Goal: Task Accomplishment & Management: Use online tool/utility

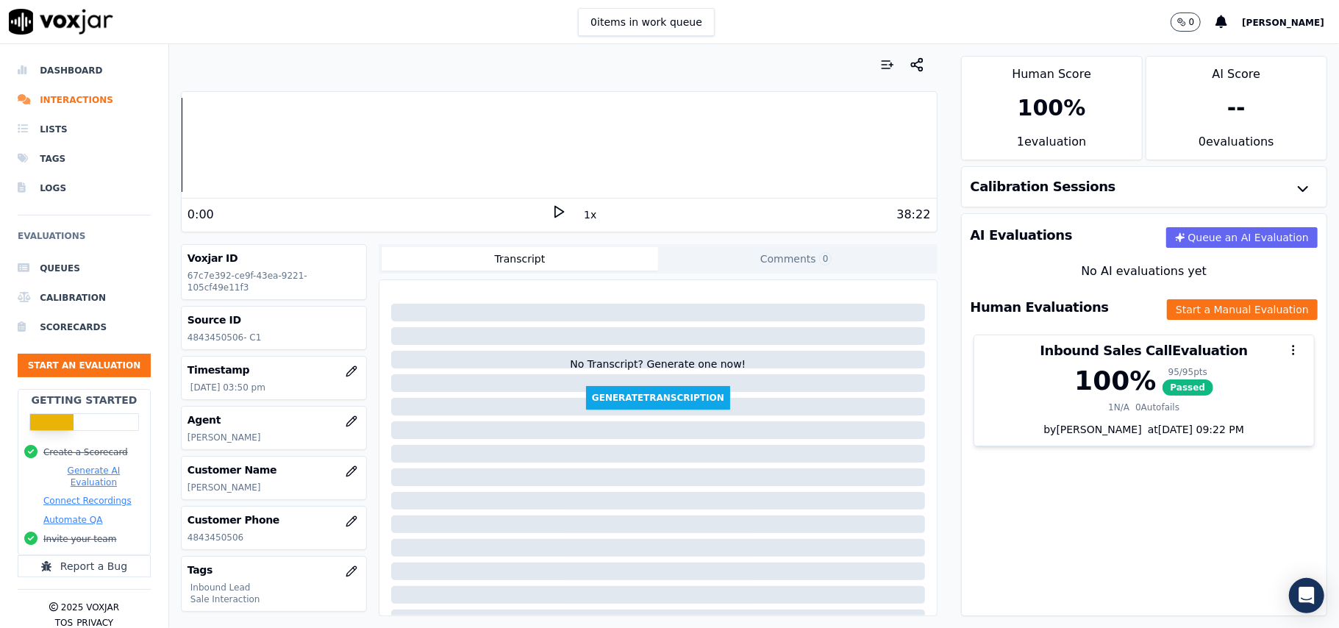
scroll to position [150, 0]
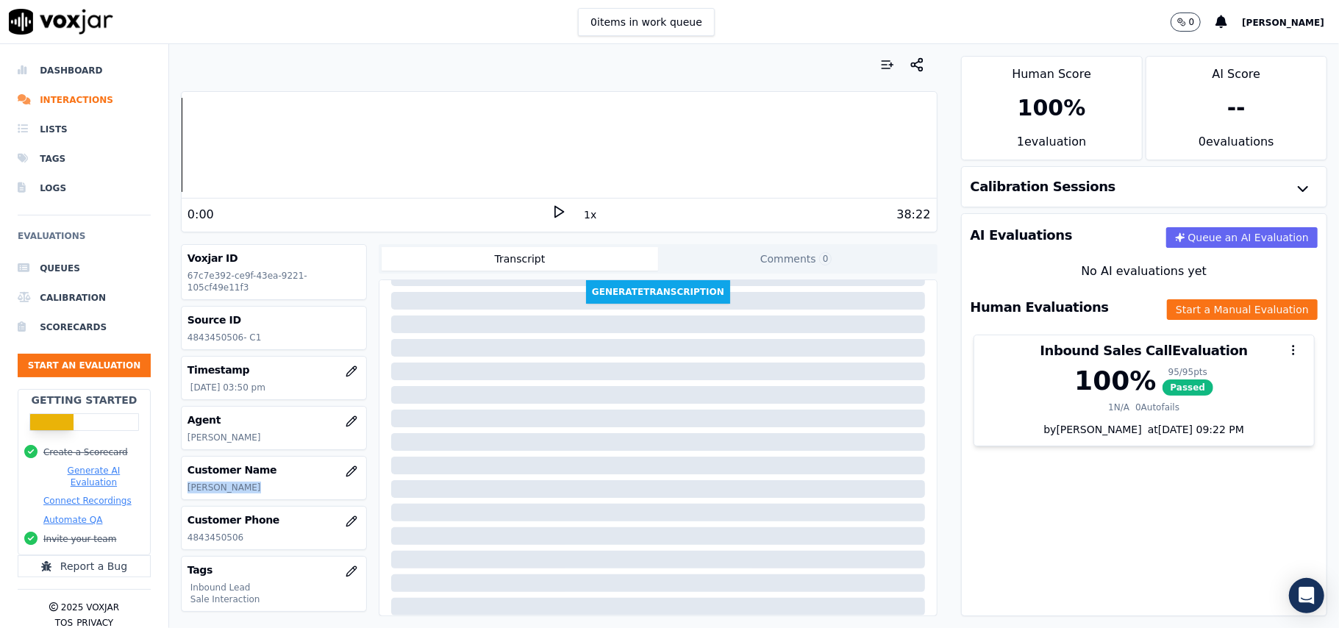
drag, startPoint x: 254, startPoint y: 494, endPoint x: 181, endPoint y: 488, distance: 73.0
click at [182, 488] on div "Customer Name [PERSON_NAME]" at bounding box center [274, 478] width 185 height 43
copy p "[PERSON_NAME]"
click at [98, 363] on button "Start an Evaluation" at bounding box center [84, 366] width 133 height 24
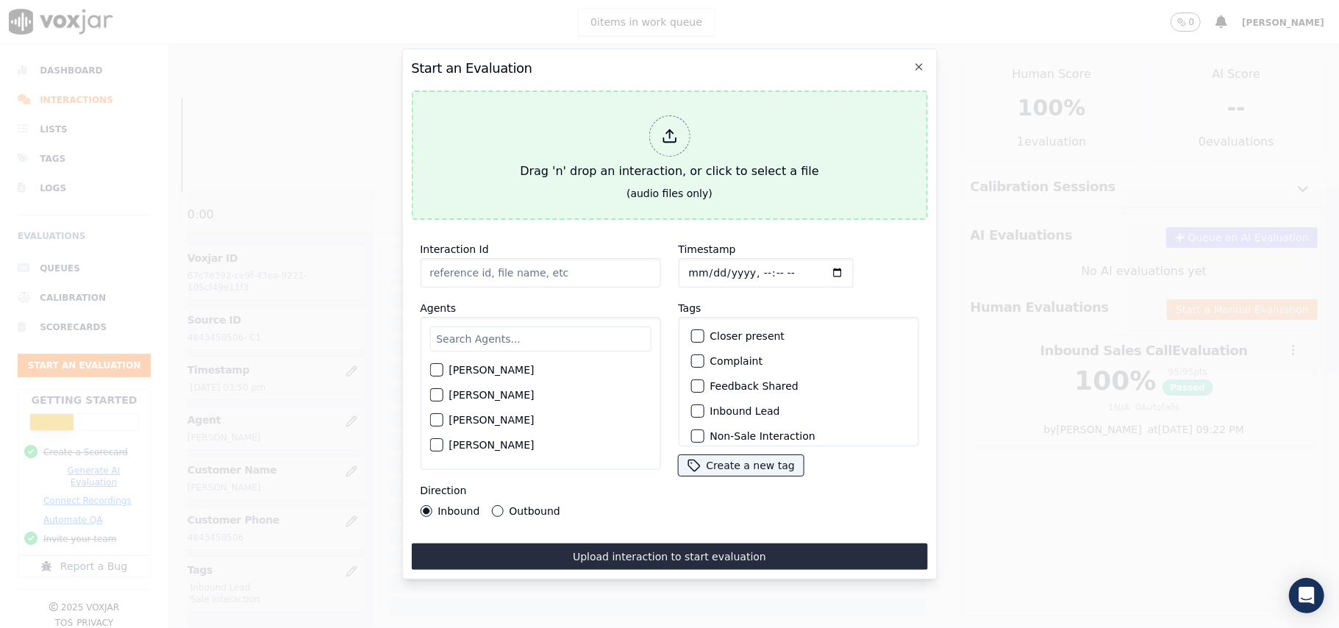
click at [653, 126] on div at bounding box center [668, 135] width 41 height 41
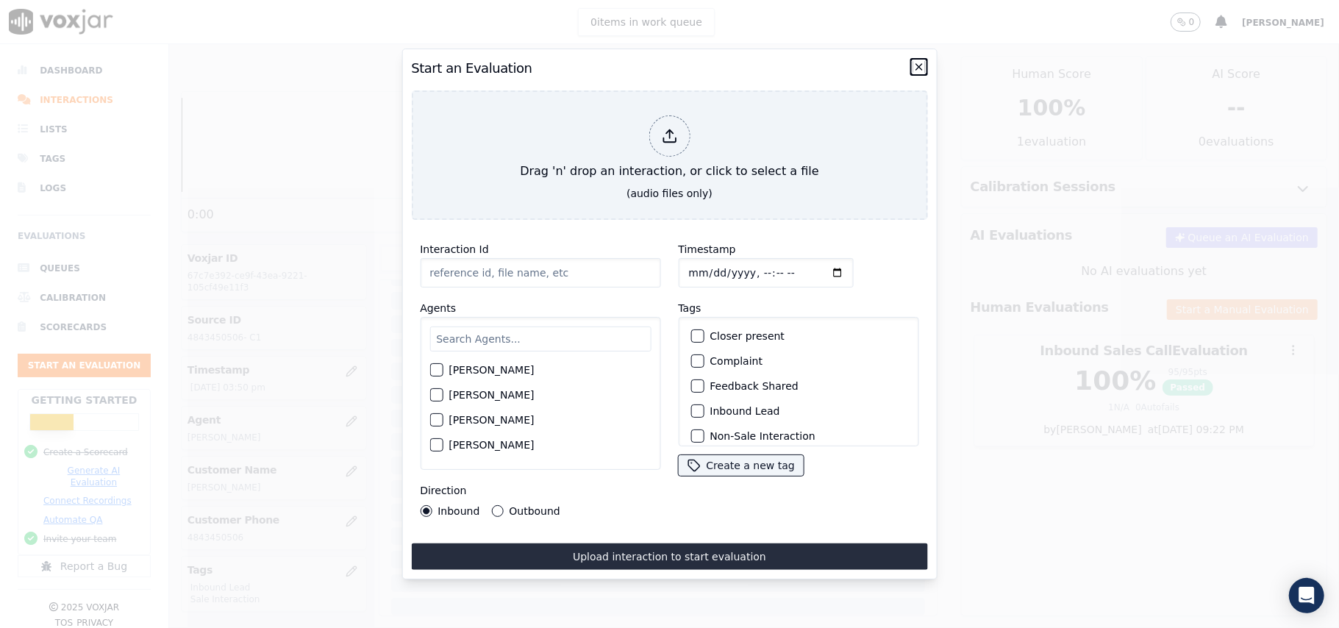
click at [915, 65] on icon "button" at bounding box center [919, 67] width 12 height 12
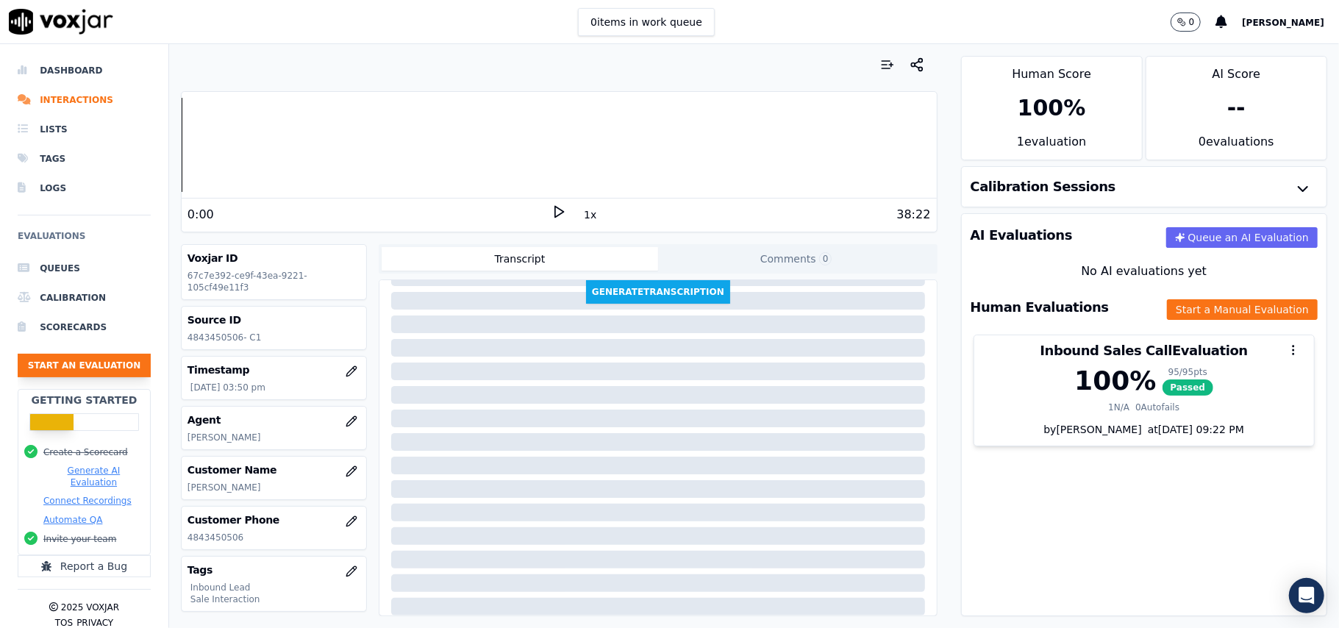
click at [47, 365] on button "Start an Evaluation" at bounding box center [84, 366] width 133 height 24
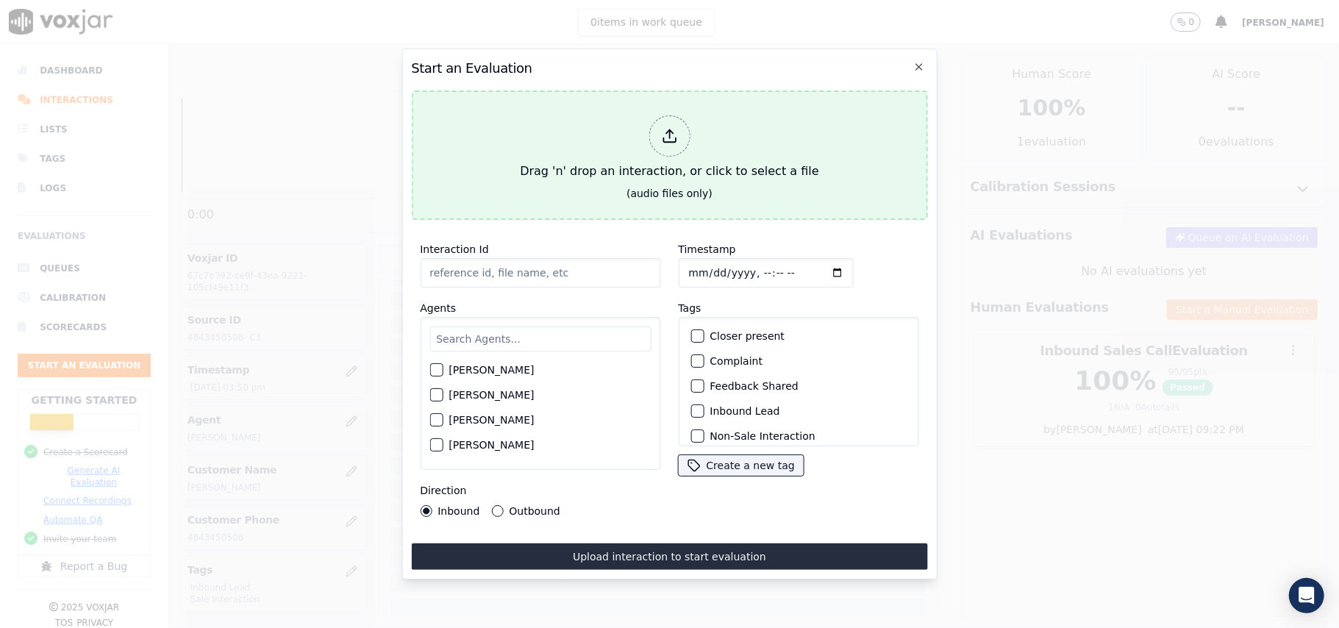
click at [668, 136] on icon at bounding box center [669, 136] width 16 height 16
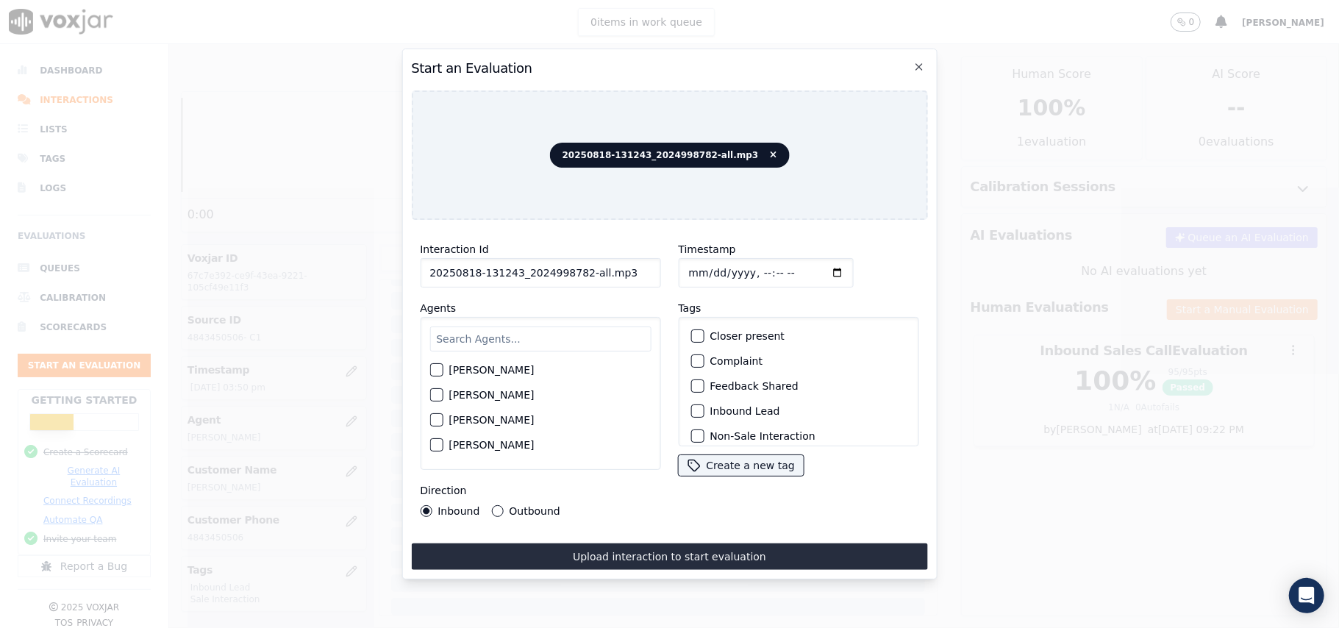
drag, startPoint x: 633, startPoint y: 268, endPoint x: 573, endPoint y: 271, distance: 59.7
click at [573, 271] on input "20250818-131243_2024998782-all.mp3" at bounding box center [540, 272] width 240 height 29
click at [622, 271] on input "20250818-131243_2024998782-all.mp3" at bounding box center [540, 272] width 240 height 29
drag, startPoint x: 624, startPoint y: 268, endPoint x: 576, endPoint y: 268, distance: 47.8
click at [576, 268] on input "20250818-131243_2024998782-all.mp3" at bounding box center [540, 272] width 240 height 29
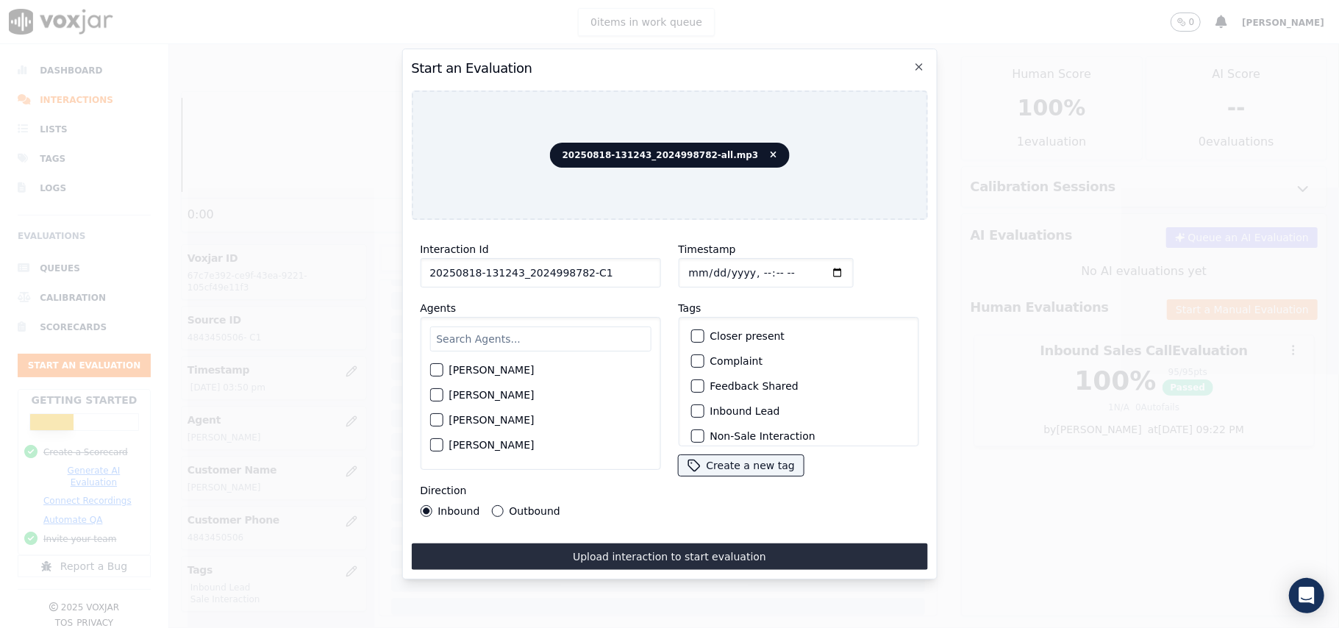
drag, startPoint x: 510, startPoint y: 262, endPoint x: 479, endPoint y: 265, distance: 31.0
click at [479, 265] on input "20250818-131243_2024998782-C1" at bounding box center [540, 272] width 240 height 29
type input "20250818-131243_2024998782-C1"
click at [473, 343] on input "text" at bounding box center [539, 338] width 221 height 25
type input "Ed"
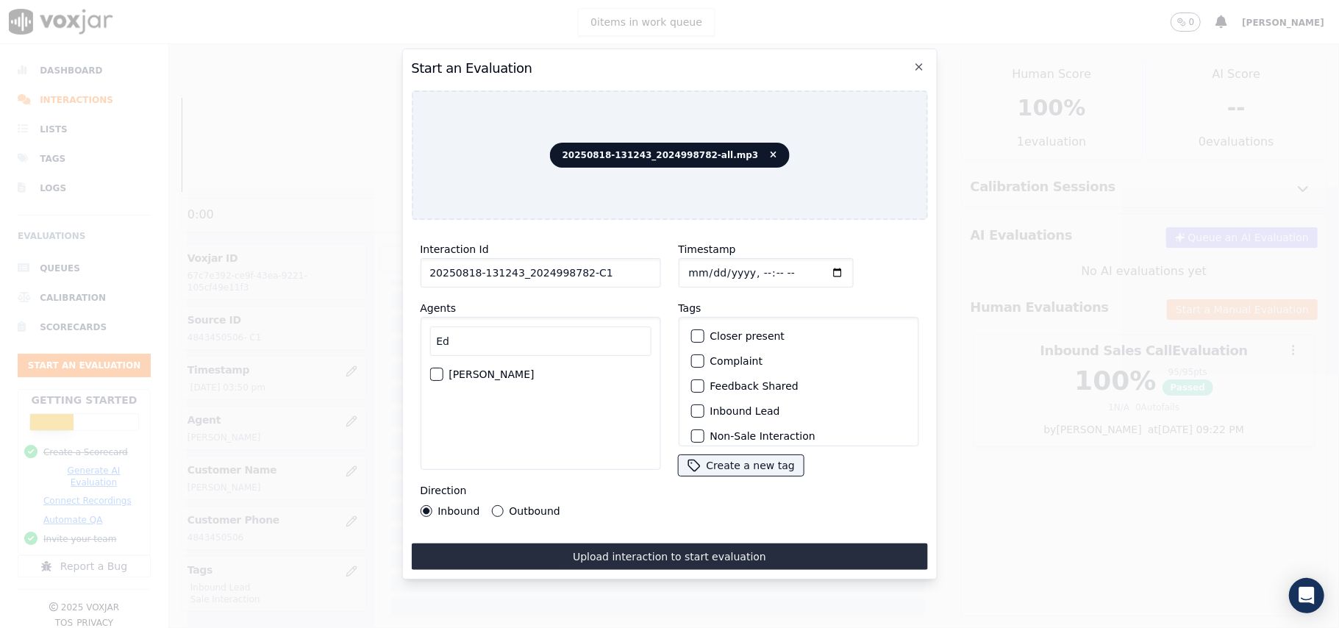
click at [430, 369] on div "button" at bounding box center [435, 374] width 10 height 10
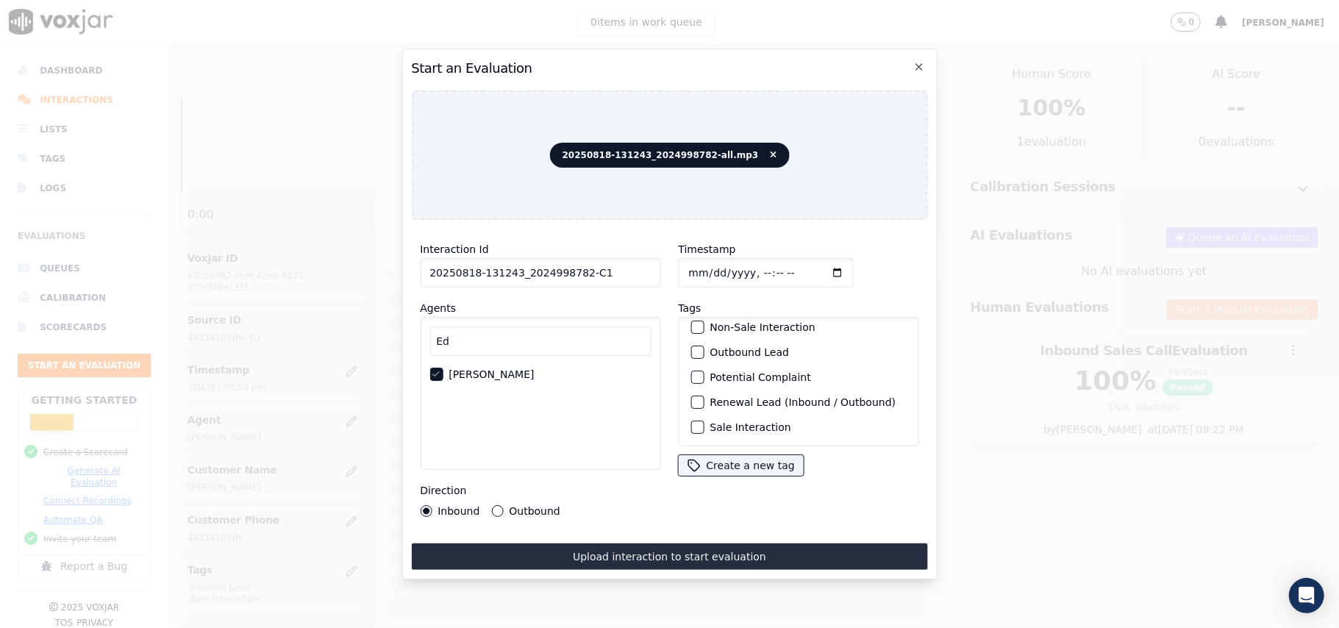
click at [695, 421] on button "Sale Interaction" at bounding box center [696, 427] width 13 height 13
click at [691, 347] on div "button" at bounding box center [696, 352] width 10 height 10
click at [496, 505] on button "Outbound" at bounding box center [497, 511] width 12 height 12
click at [583, 543] on button "Upload interaction to start evaluation" at bounding box center [669, 556] width 516 height 26
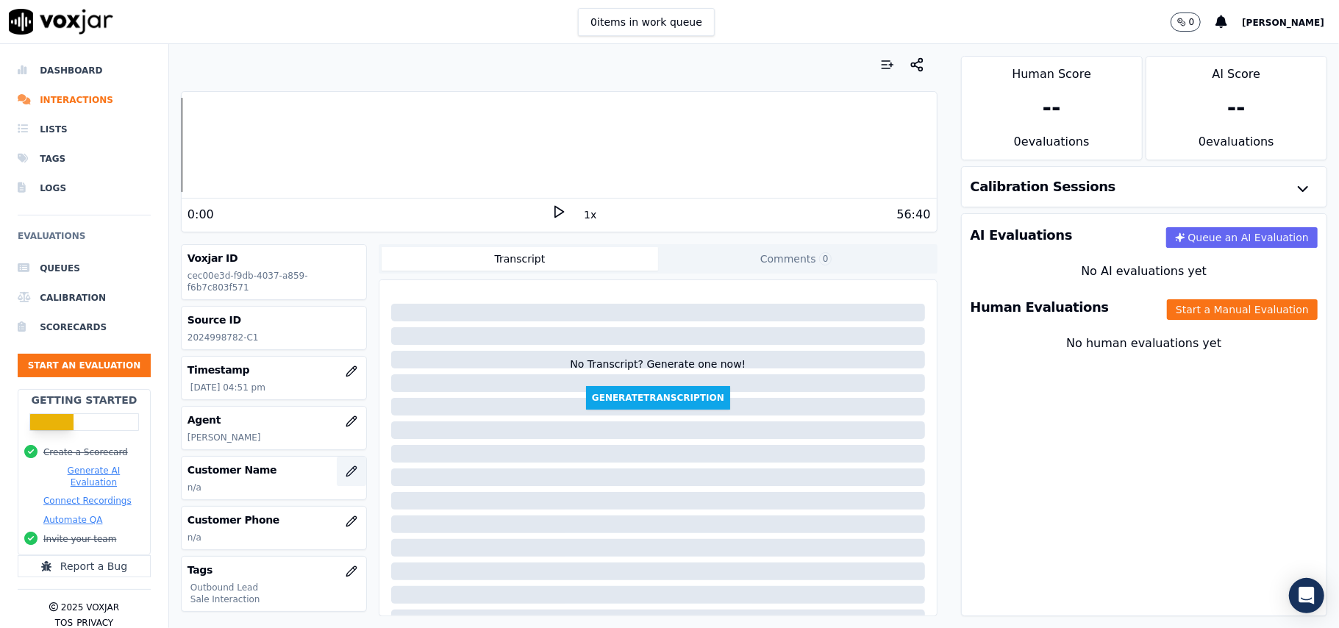
click at [346, 472] on icon "button" at bounding box center [352, 471] width 12 height 12
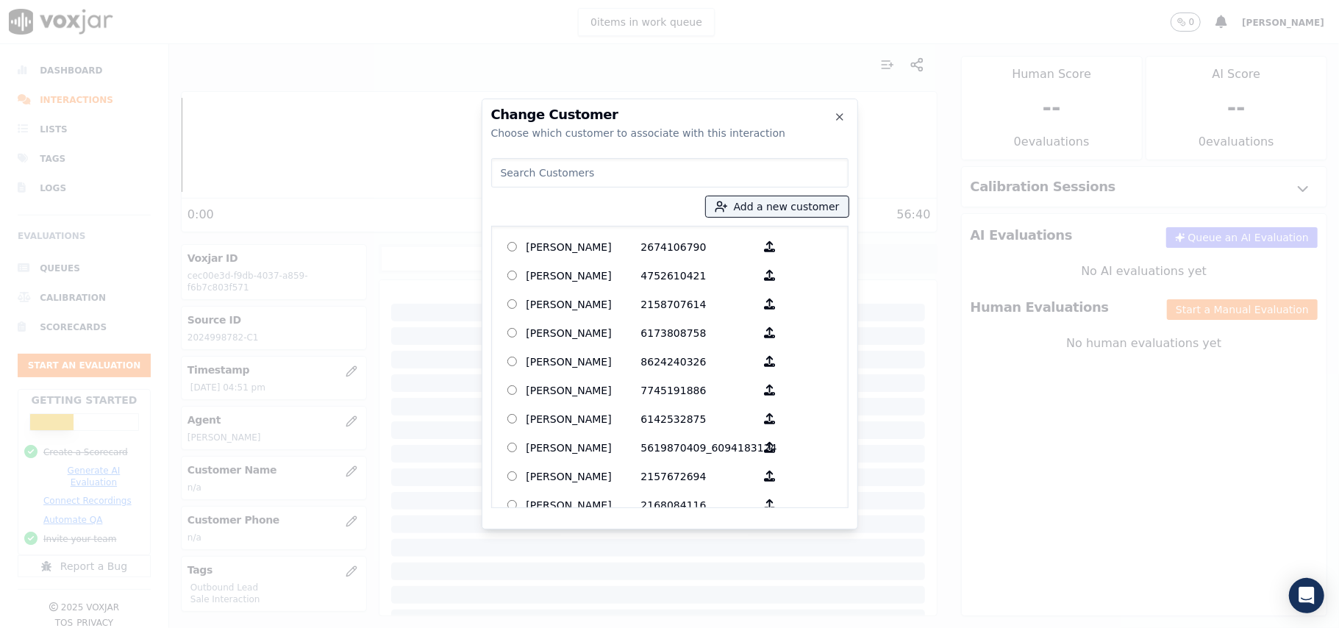
click at [990, 415] on div at bounding box center [669, 314] width 1339 height 628
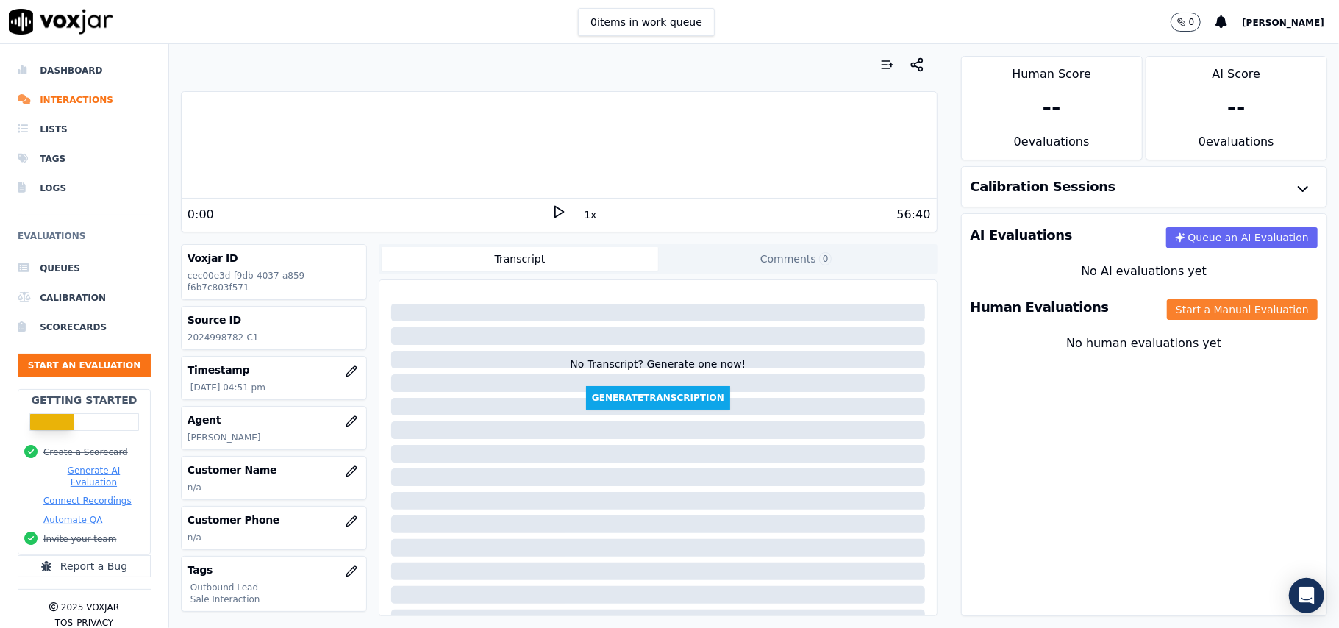
click at [1167, 315] on button "Start a Manual Evaluation" at bounding box center [1242, 309] width 151 height 21
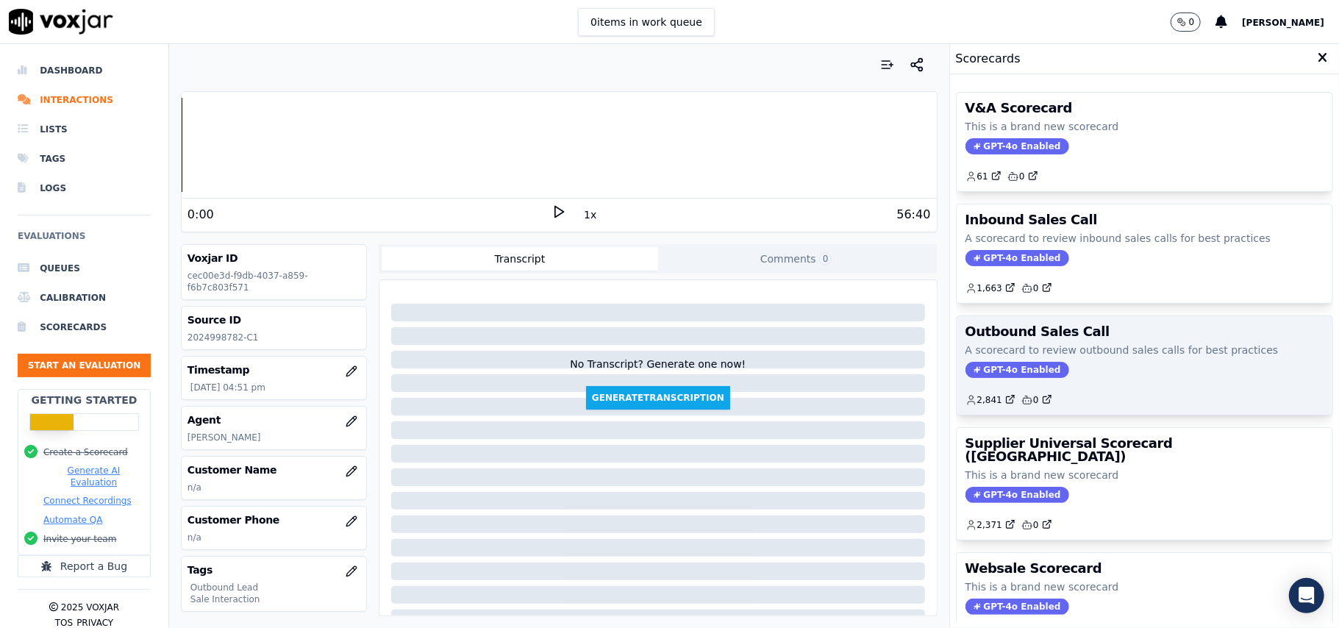
click at [988, 372] on span "GPT-4o Enabled" at bounding box center [1017, 370] width 104 height 16
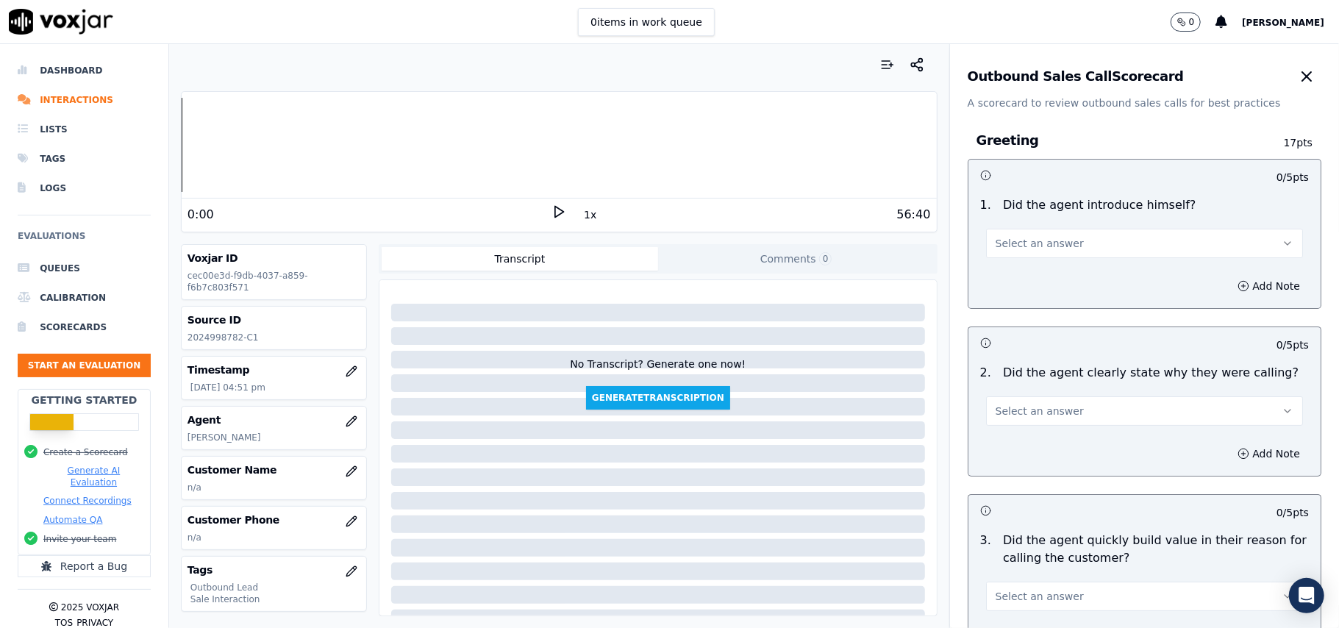
scroll to position [1048, 0]
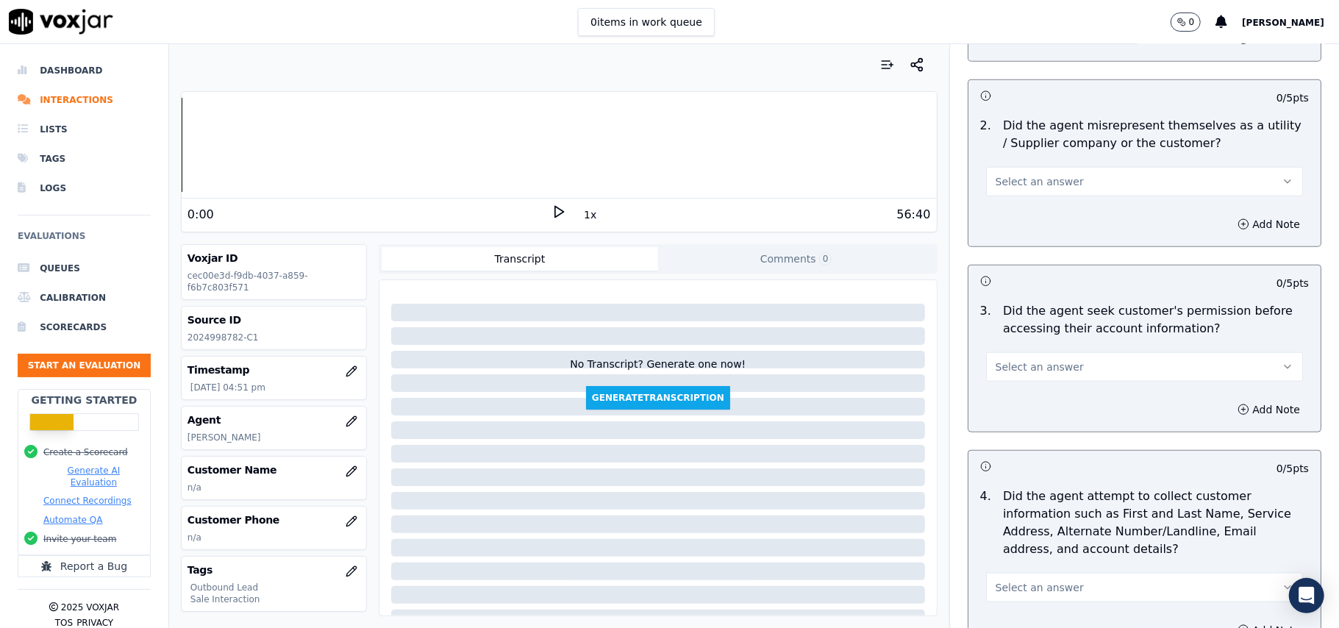
click at [1122, 360] on button "Select an answer" at bounding box center [1144, 366] width 317 height 29
click at [1032, 425] on div "No" at bounding box center [1113, 427] width 285 height 24
click at [1237, 415] on icon "button" at bounding box center [1243, 410] width 12 height 12
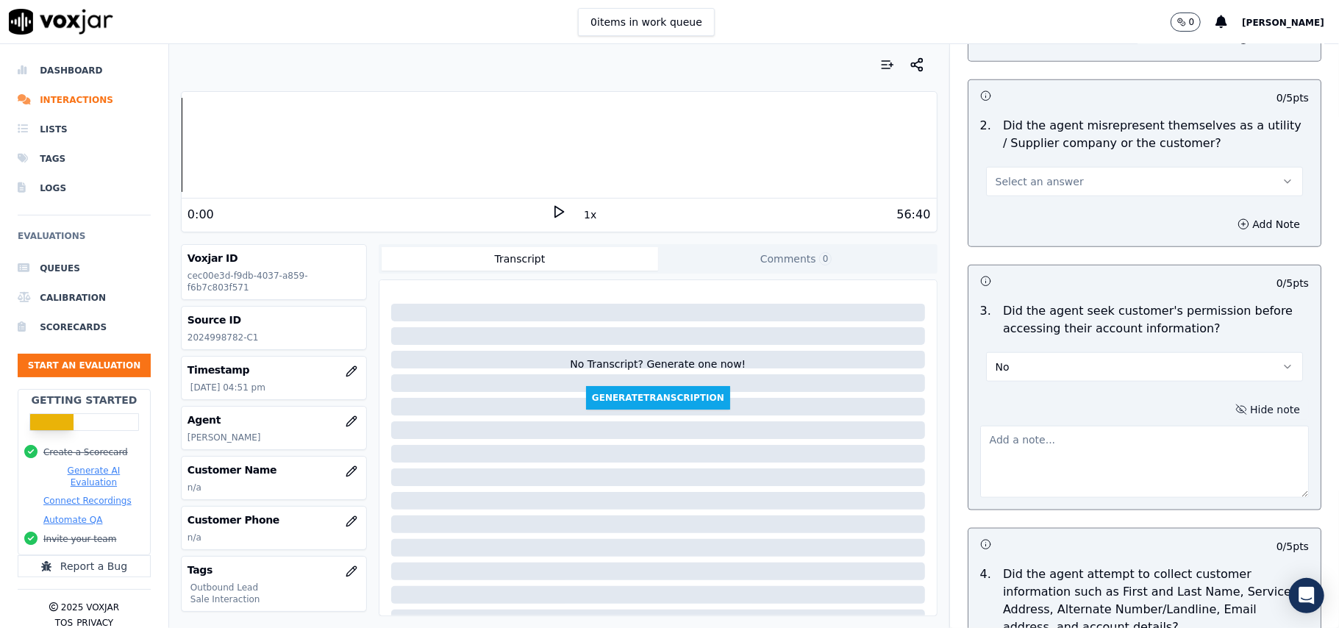
click at [1054, 459] on textarea at bounding box center [1144, 462] width 329 height 72
paste textarea "@04:07 – The agent accessed the customer’s account without obtaining permission."
click at [980, 442] on textarea "@04:07 – The agent accessed the customer’s account without obtaining permission." at bounding box center [1144, 462] width 329 height 72
paste textarea "Call ID: 131243"
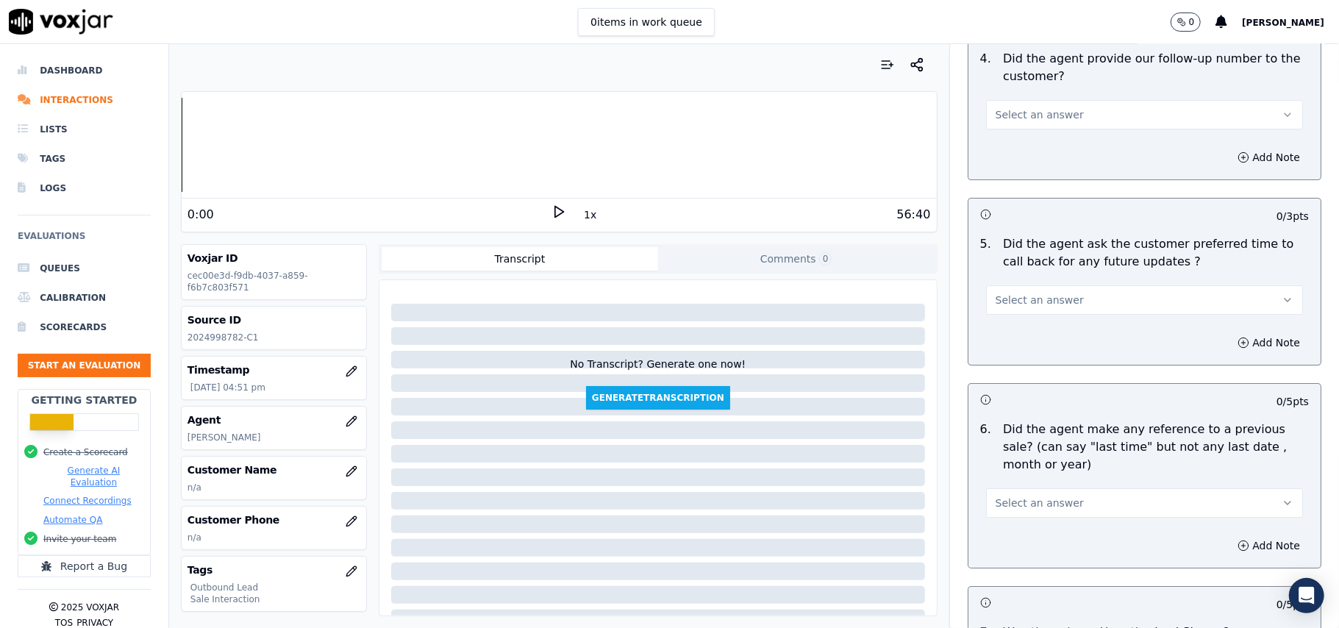
scroll to position [3654, 0]
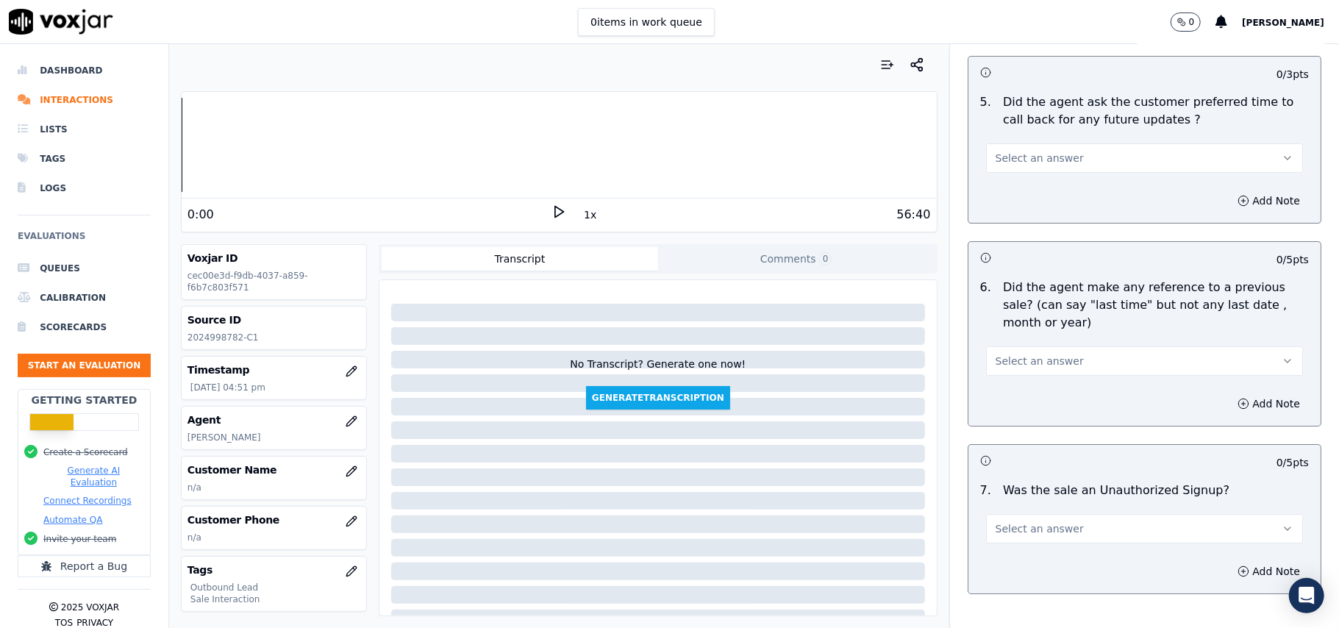
type textarea "Call ID: 131243 @04:07 – The agent accessed the customer’s account without obta…"
click at [346, 476] on icon "button" at bounding box center [351, 471] width 10 height 10
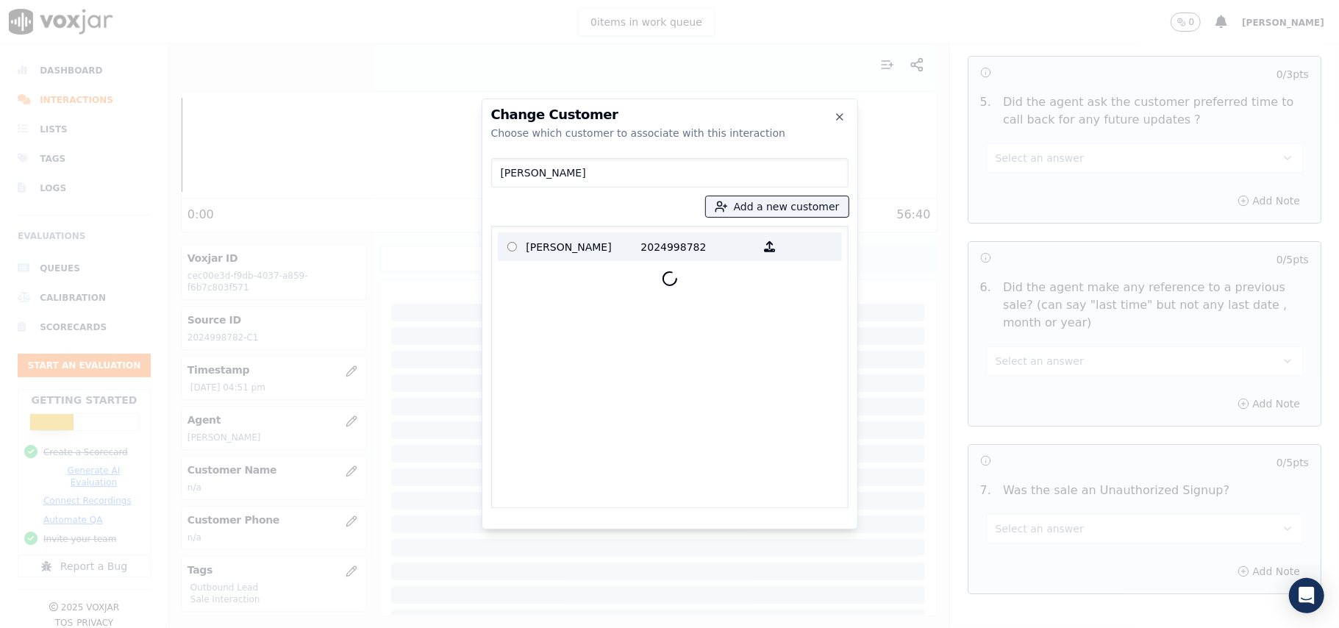
type input "[PERSON_NAME]"
click at [576, 251] on p "[PERSON_NAME]" at bounding box center [583, 246] width 115 height 23
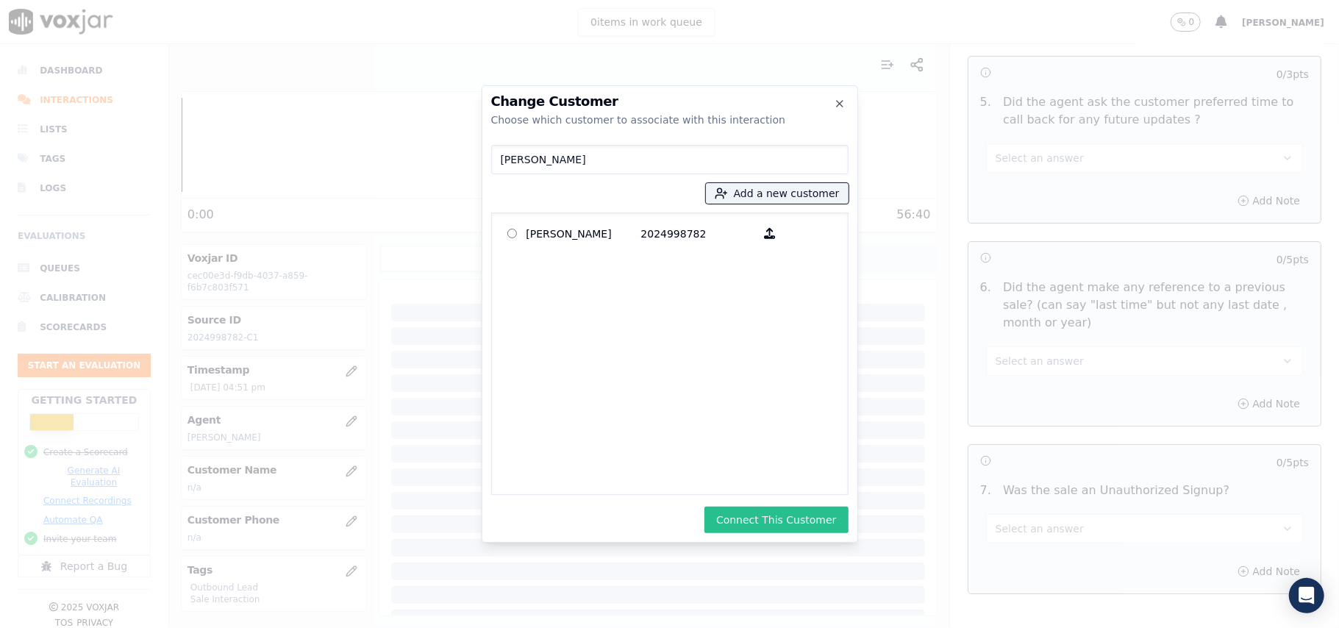
click at [756, 518] on button "Connect This Customer" at bounding box center [775, 520] width 143 height 26
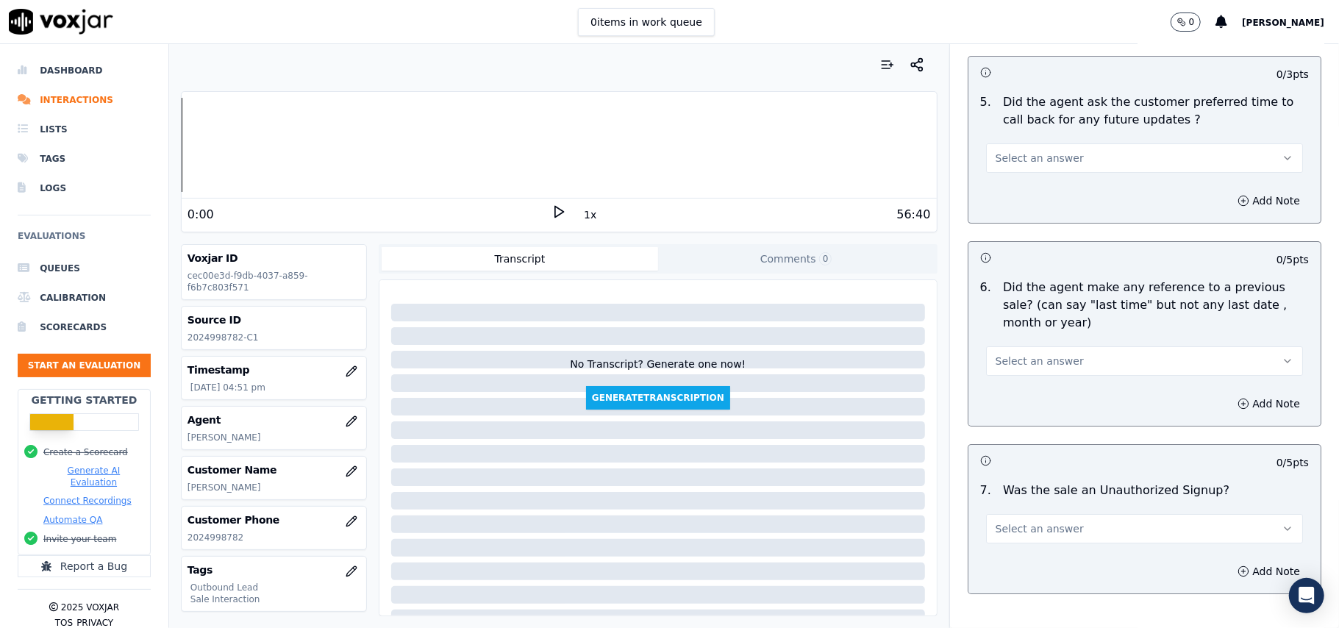
click at [1031, 354] on span "Select an answer" at bounding box center [1040, 361] width 88 height 15
click at [1021, 412] on div "No" at bounding box center [1113, 410] width 285 height 24
click at [1007, 521] on span "Select an answer" at bounding box center [1040, 528] width 88 height 15
click at [1018, 578] on div "No" at bounding box center [1113, 578] width 285 height 24
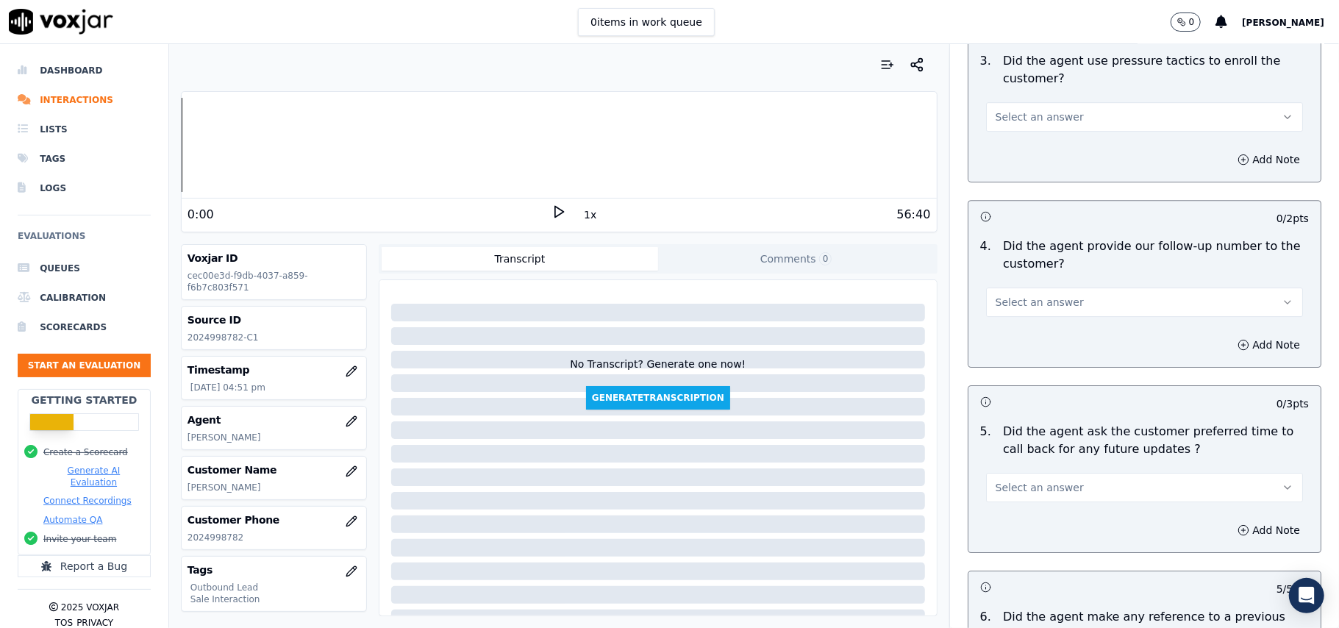
scroll to position [3353, 0]
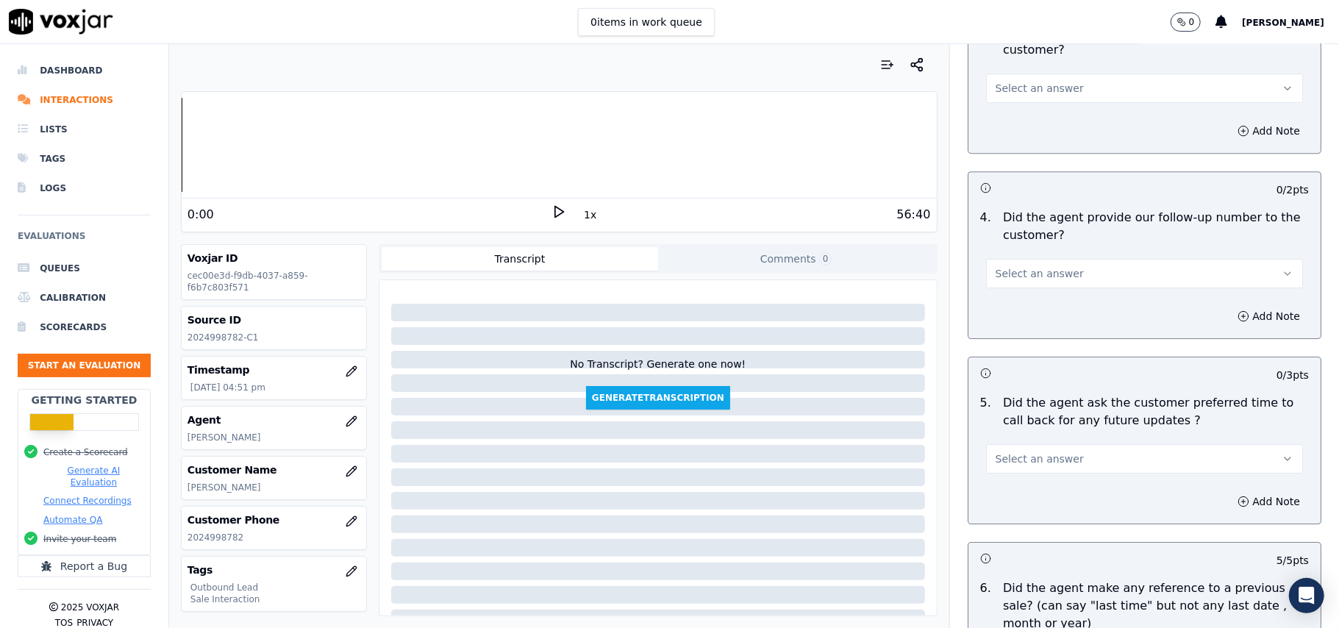
click at [1023, 454] on span "Select an answer" at bounding box center [1040, 458] width 88 height 15
click at [1015, 482] on div "Yes" at bounding box center [1113, 484] width 285 height 24
click at [1050, 266] on span "Select an answer" at bounding box center [1040, 273] width 88 height 15
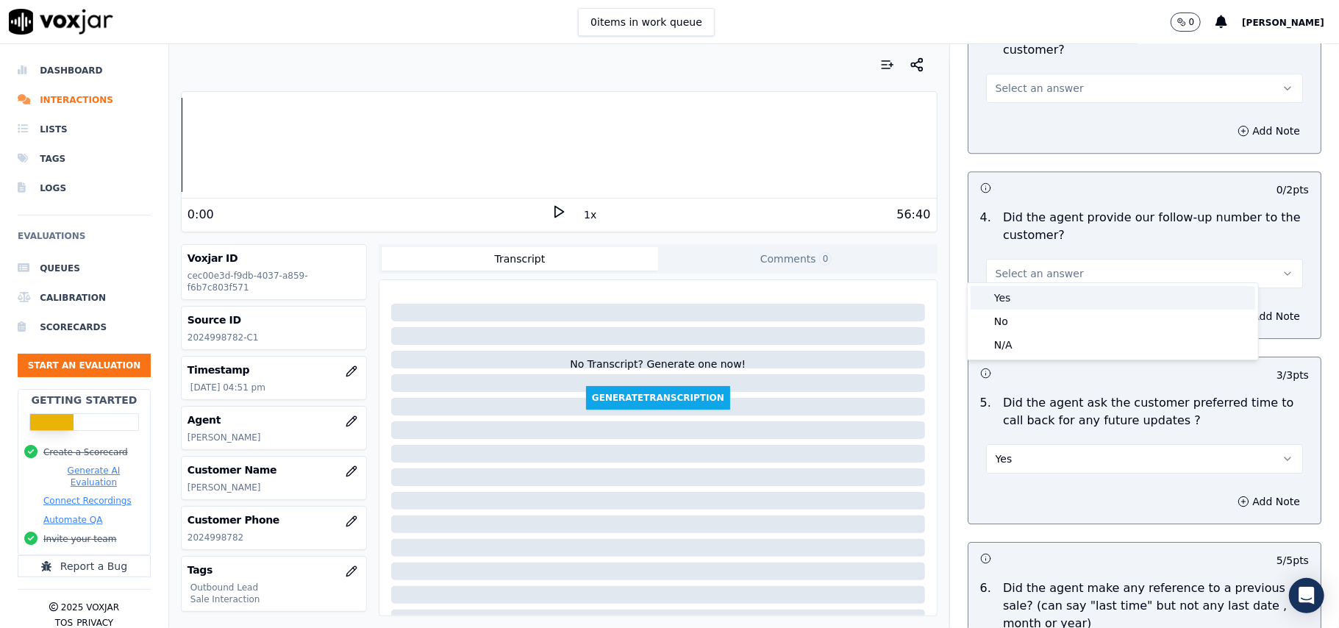
click at [1029, 299] on div "Yes" at bounding box center [1113, 298] width 285 height 24
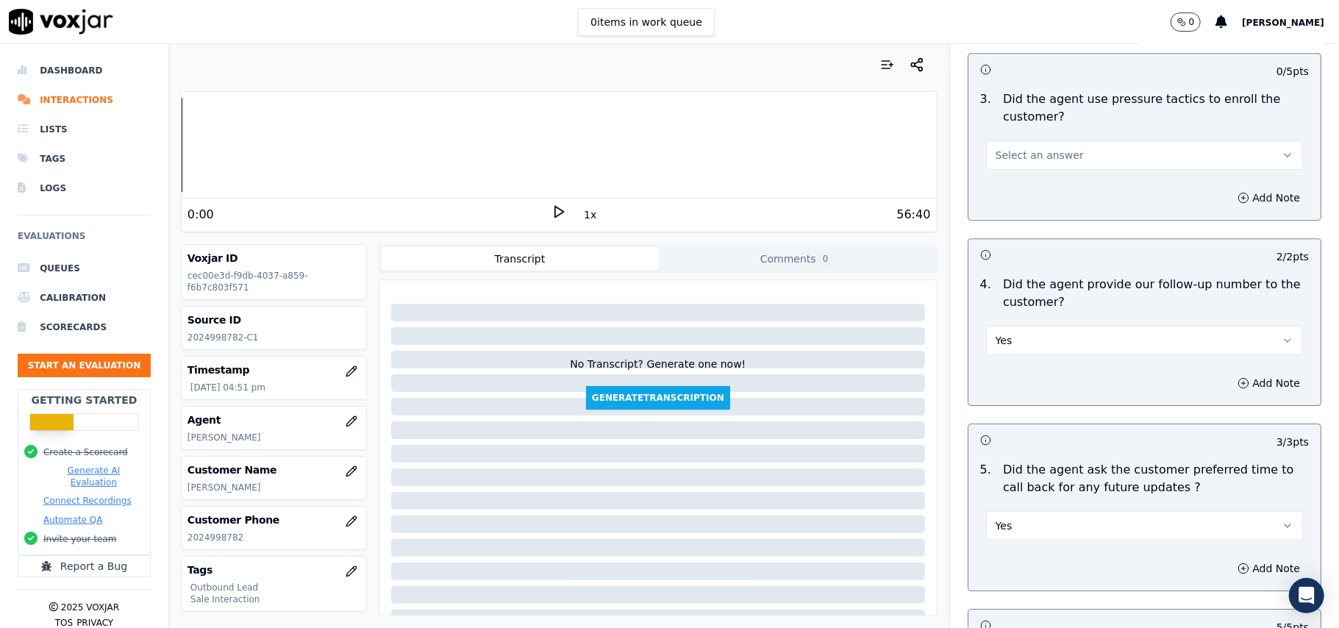
scroll to position [3256, 0]
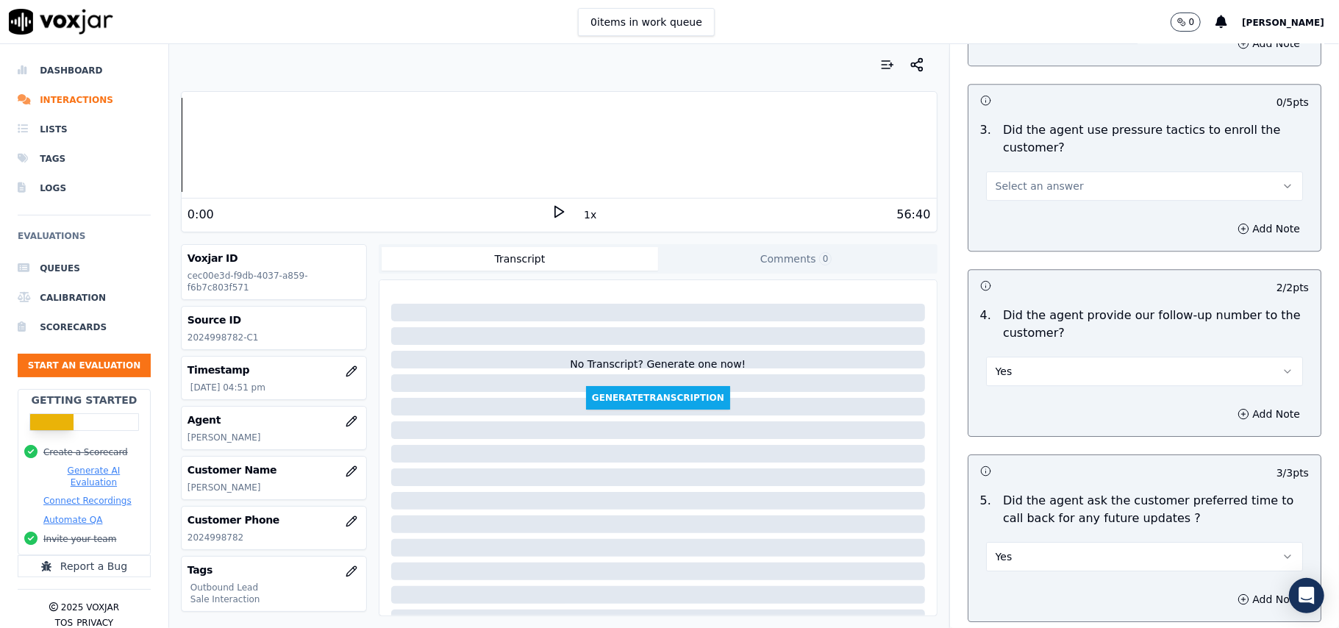
click at [1051, 179] on span "Select an answer" at bounding box center [1040, 186] width 88 height 15
click at [1051, 219] on div "Yes" at bounding box center [1113, 211] width 285 height 24
click at [1062, 171] on button "Yes" at bounding box center [1144, 185] width 317 height 29
click at [1051, 228] on div "No" at bounding box center [1113, 234] width 285 height 24
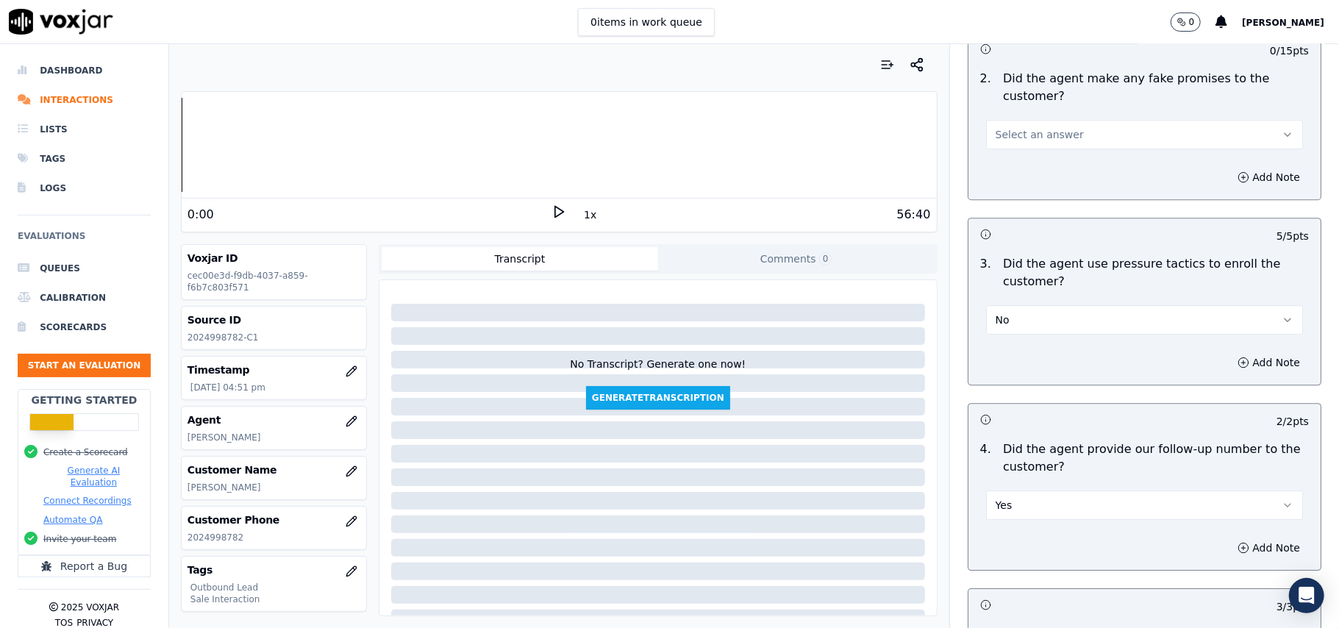
scroll to position [2962, 0]
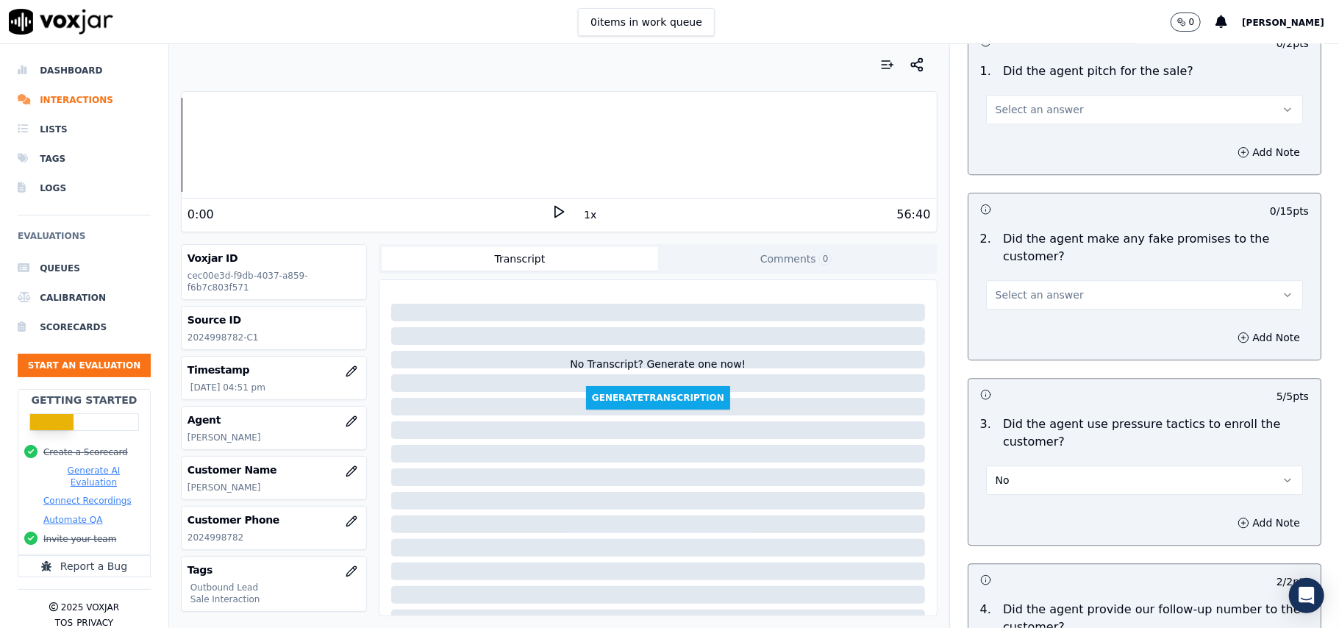
click at [1035, 287] on span "Select an answer" at bounding box center [1040, 294] width 88 height 15
click at [1040, 327] on div "Yes" at bounding box center [1113, 319] width 285 height 24
click at [1047, 289] on button "Yes" at bounding box center [1144, 294] width 317 height 29
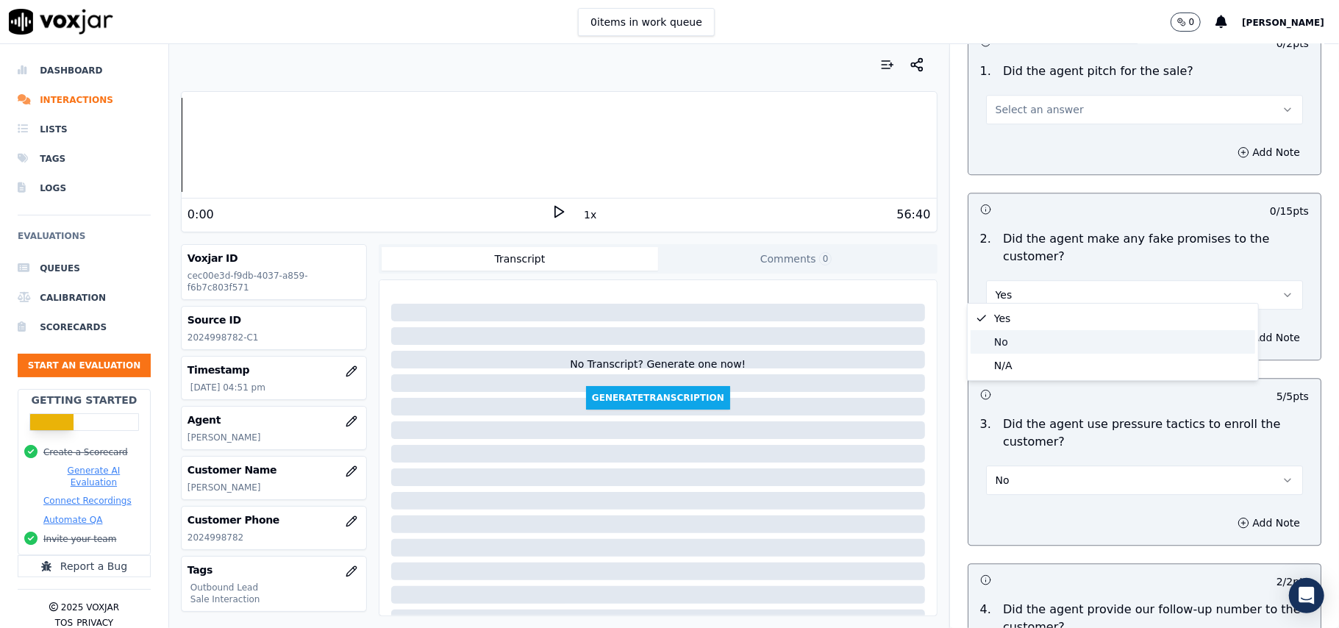
click at [1036, 338] on div "No" at bounding box center [1113, 342] width 285 height 24
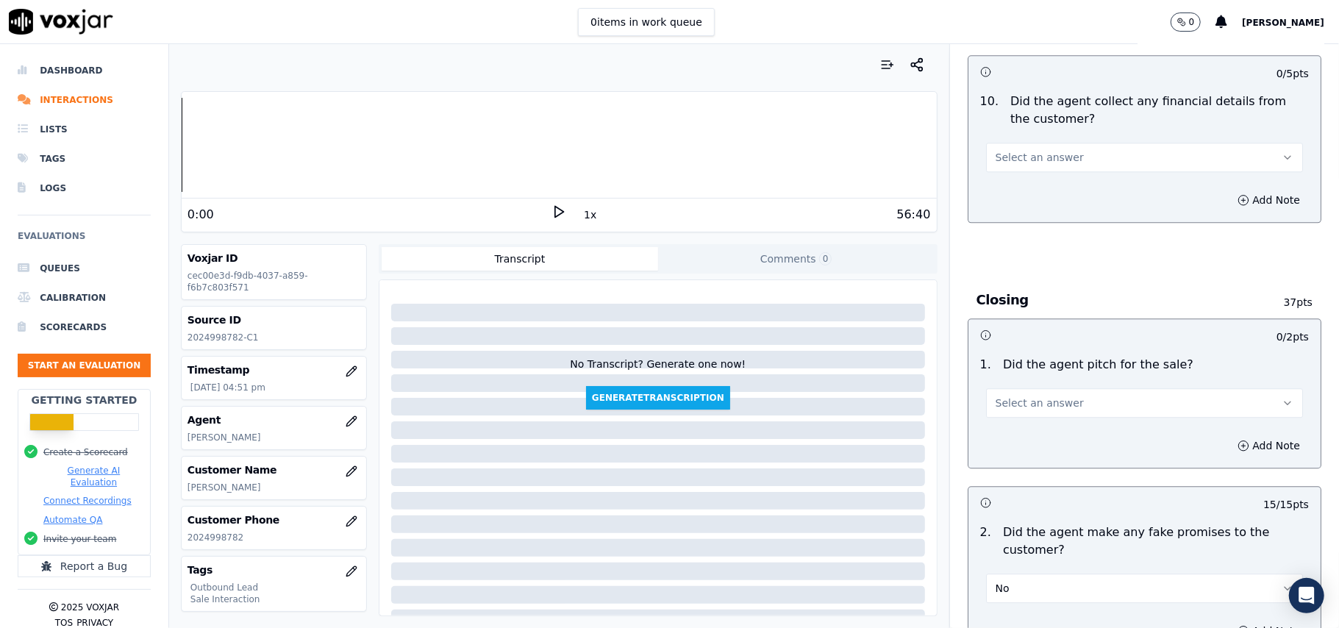
scroll to position [2667, 0]
click at [1048, 403] on button "Select an answer" at bounding box center [1144, 403] width 317 height 29
click at [1024, 438] on div "Yes" at bounding box center [1113, 427] width 285 height 24
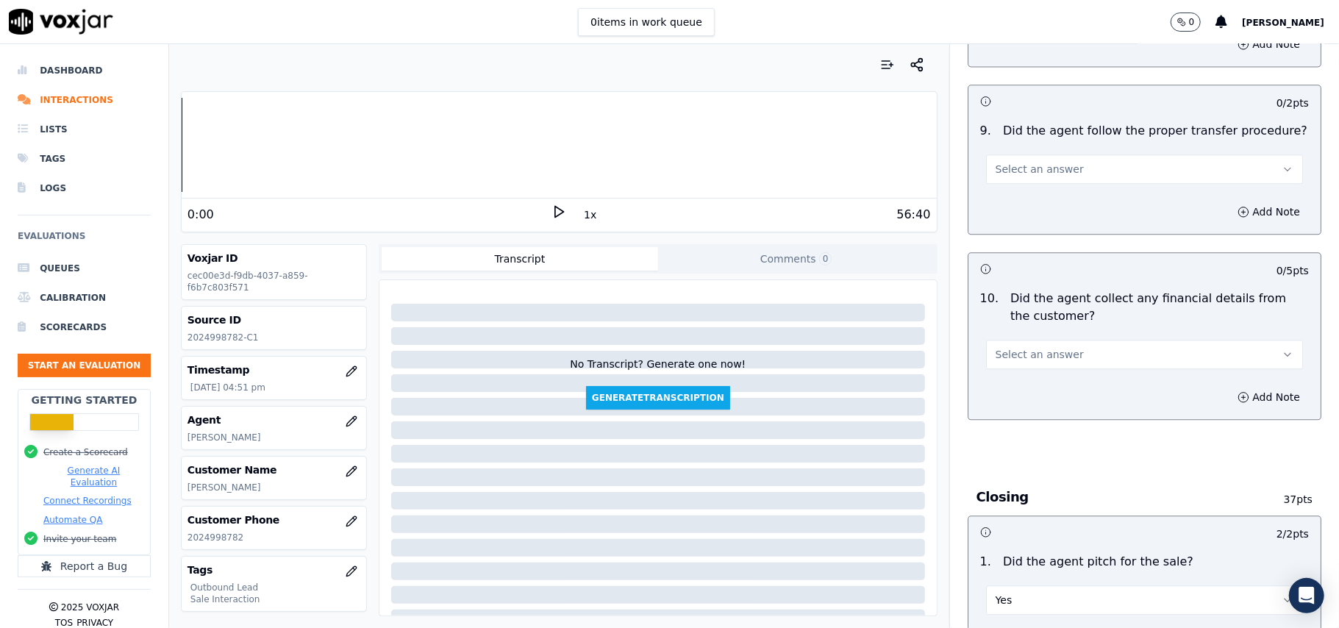
click at [1029, 347] on span "Select an answer" at bounding box center [1040, 354] width 88 height 15
click at [1015, 397] on div "No" at bounding box center [1113, 401] width 285 height 24
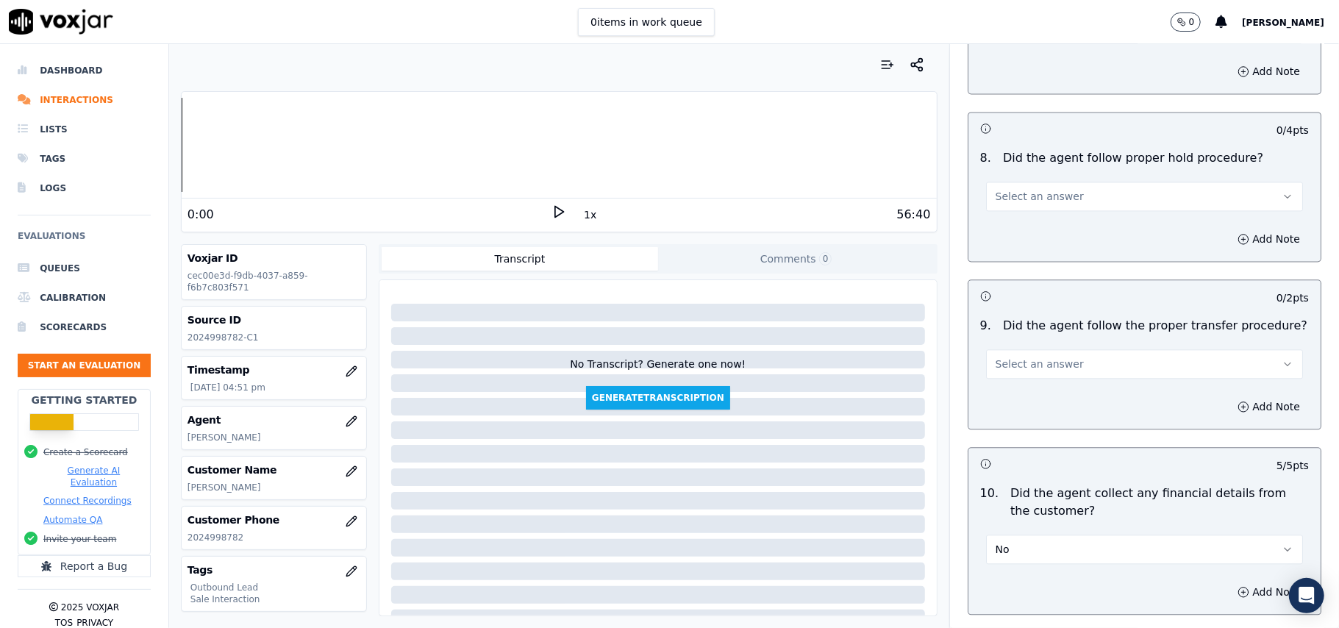
scroll to position [2275, 0]
click at [1026, 348] on div "Select an answer" at bounding box center [1144, 364] width 317 height 32
click at [1023, 358] on span "Select an answer" at bounding box center [1040, 365] width 88 height 15
click at [1007, 378] on div "Yes" at bounding box center [1113, 388] width 285 height 24
click at [1043, 198] on button "Select an answer" at bounding box center [1144, 197] width 317 height 29
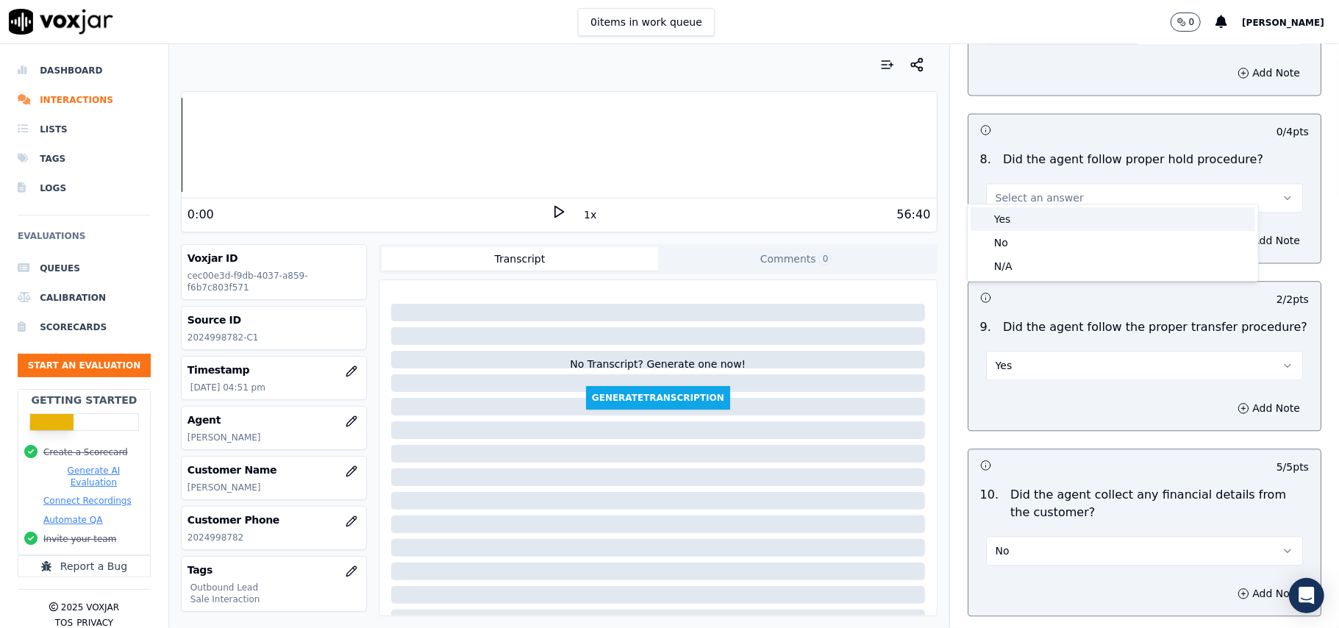
click at [1021, 227] on div "Yes" at bounding box center [1113, 219] width 285 height 24
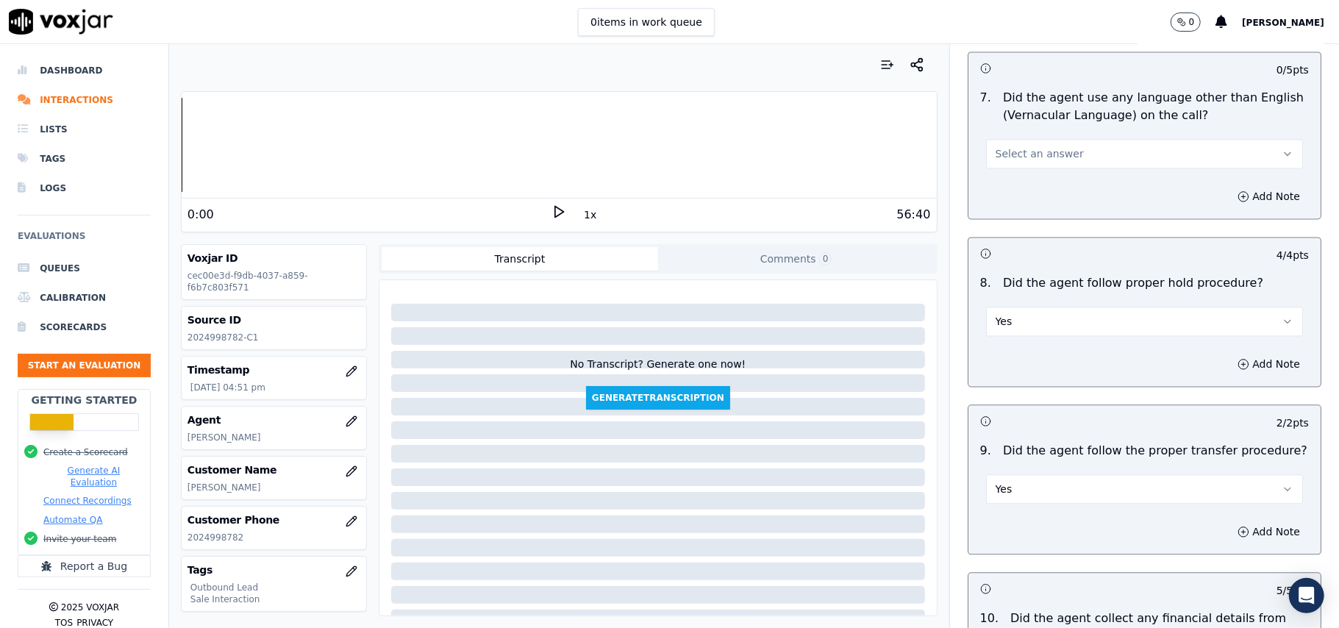
scroll to position [1981, 0]
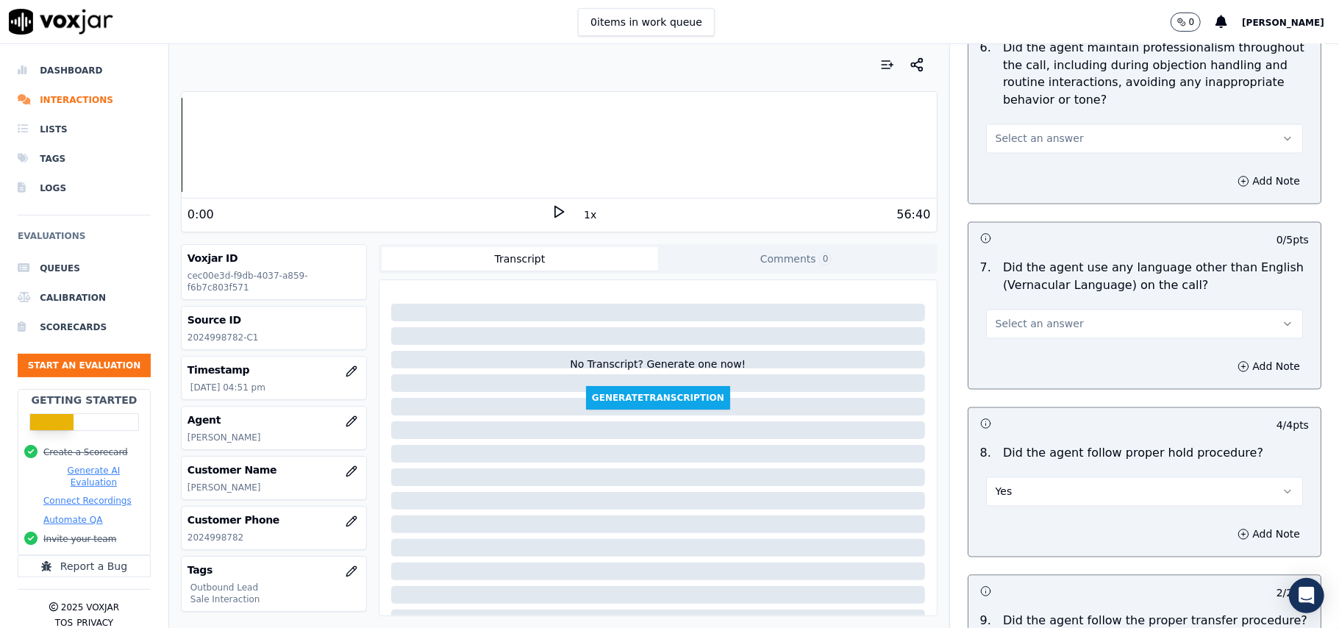
click at [1030, 310] on button "Select an answer" at bounding box center [1144, 324] width 317 height 29
click at [1032, 345] on div "Yes" at bounding box center [1113, 345] width 285 height 24
click at [1034, 316] on button "Yes" at bounding box center [1144, 324] width 317 height 29
click at [1026, 377] on div "No" at bounding box center [1113, 369] width 285 height 24
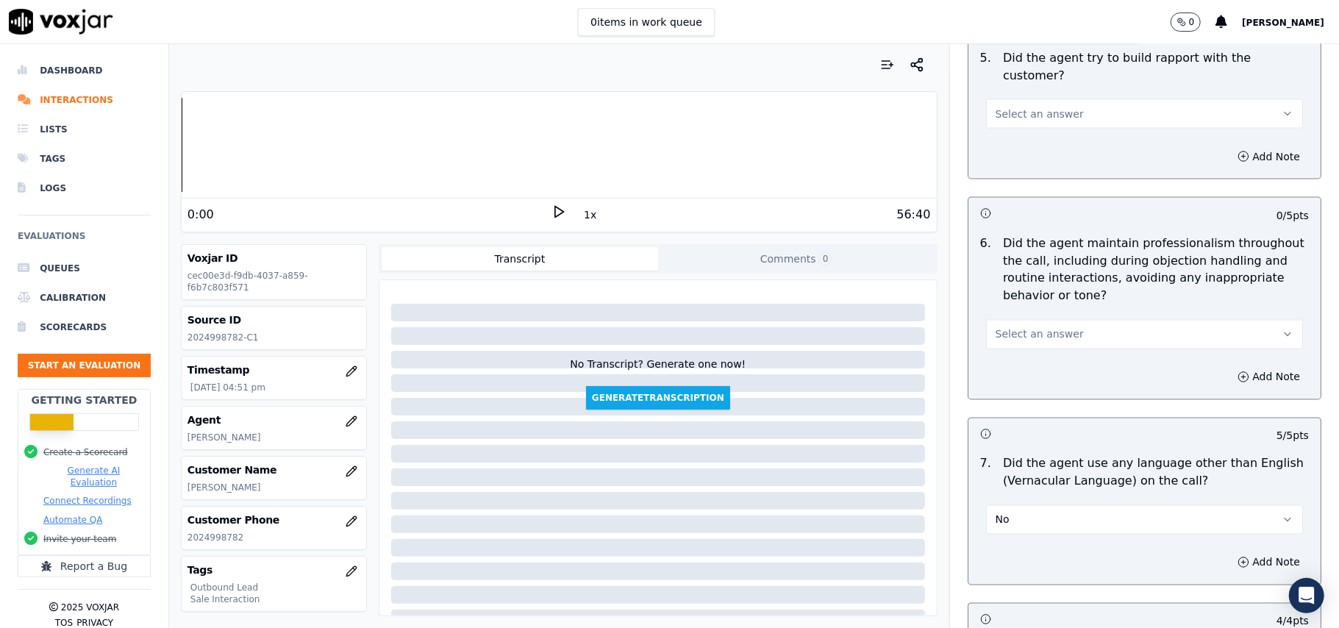
click at [1024, 327] on span "Select an answer" at bounding box center [1040, 334] width 88 height 15
click at [1024, 348] on div "Yes" at bounding box center [1113, 355] width 285 height 24
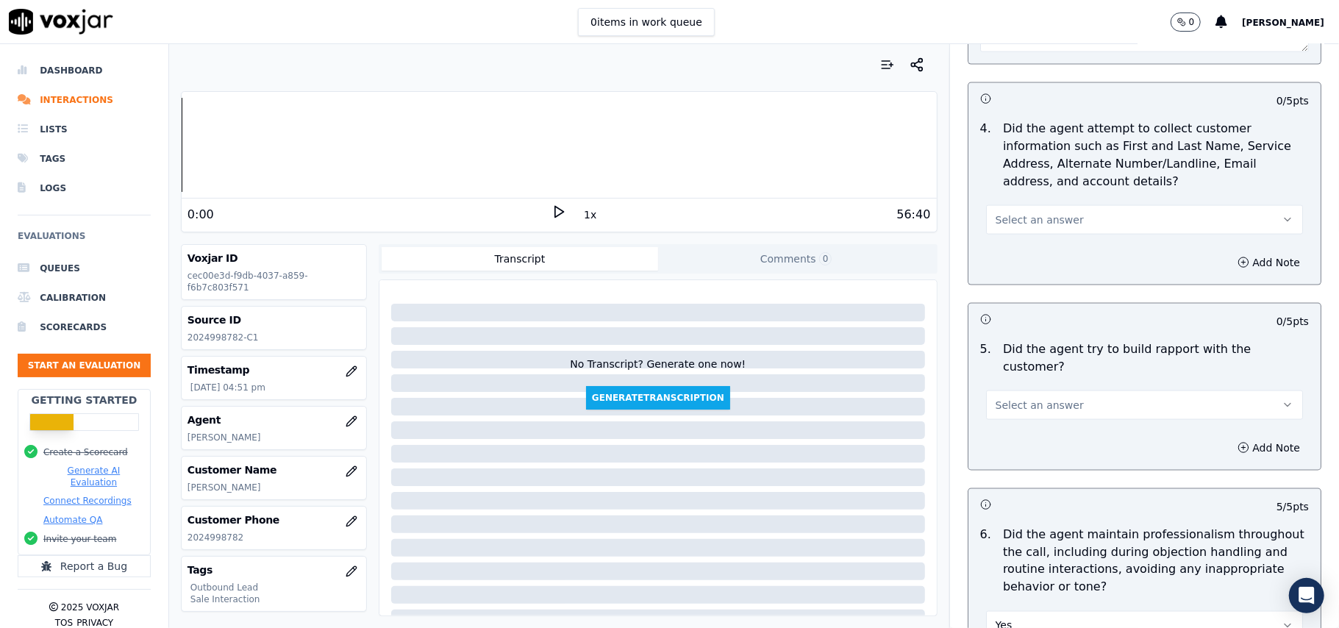
scroll to position [1491, 0]
click at [1018, 401] on span "Select an answer" at bounding box center [1040, 408] width 88 height 15
click at [1013, 435] on div "Yes" at bounding box center [1113, 429] width 285 height 24
click at [1042, 230] on span "Select an answer" at bounding box center [1040, 222] width 88 height 15
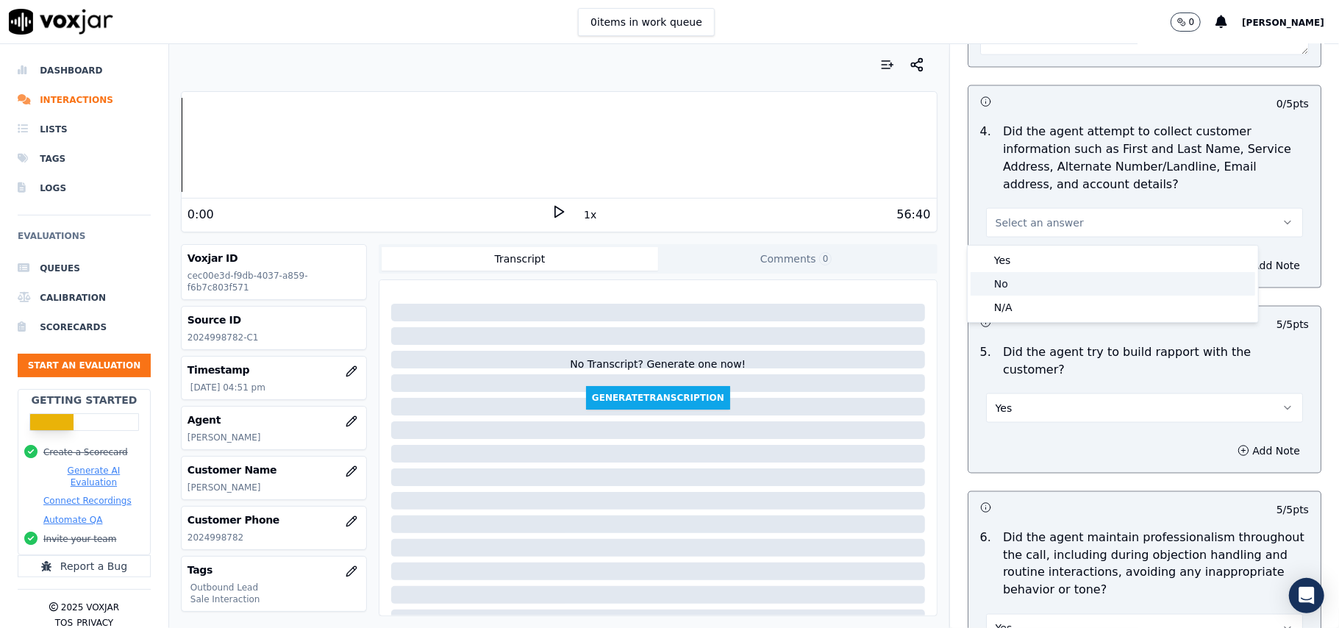
click at [1033, 275] on div "No" at bounding box center [1113, 284] width 285 height 24
click at [1038, 232] on button "No" at bounding box center [1144, 222] width 317 height 29
click at [1016, 312] on div "N/A" at bounding box center [1113, 308] width 285 height 24
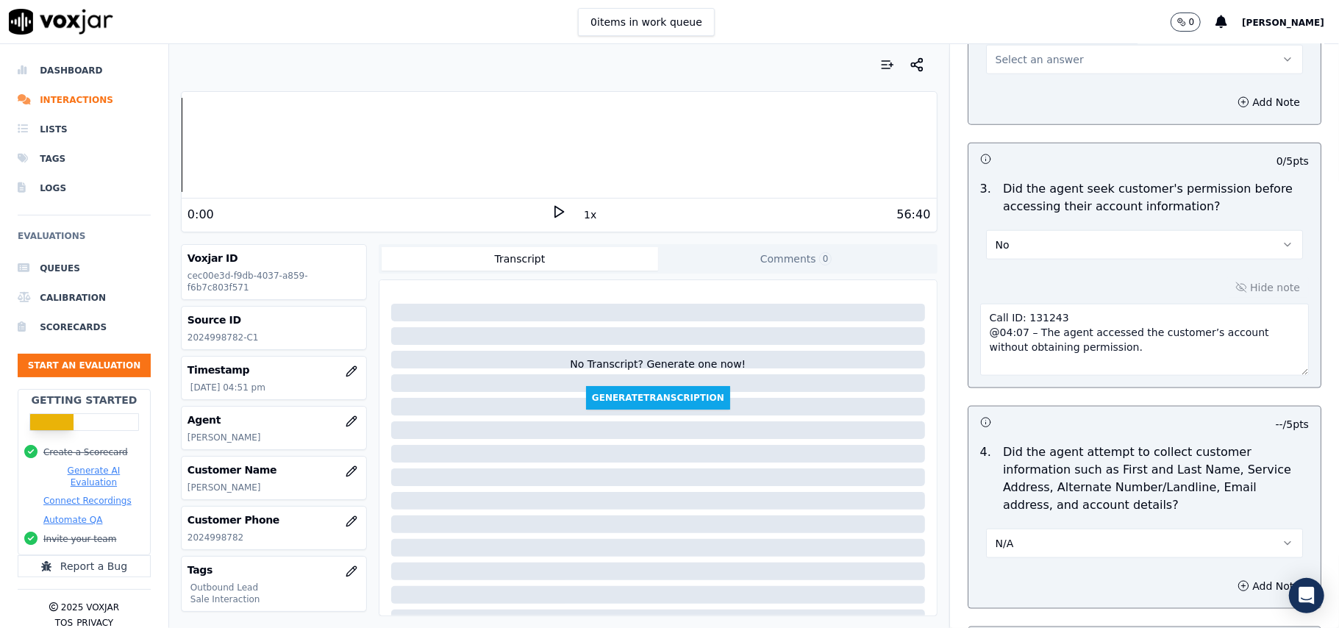
scroll to position [1001, 0]
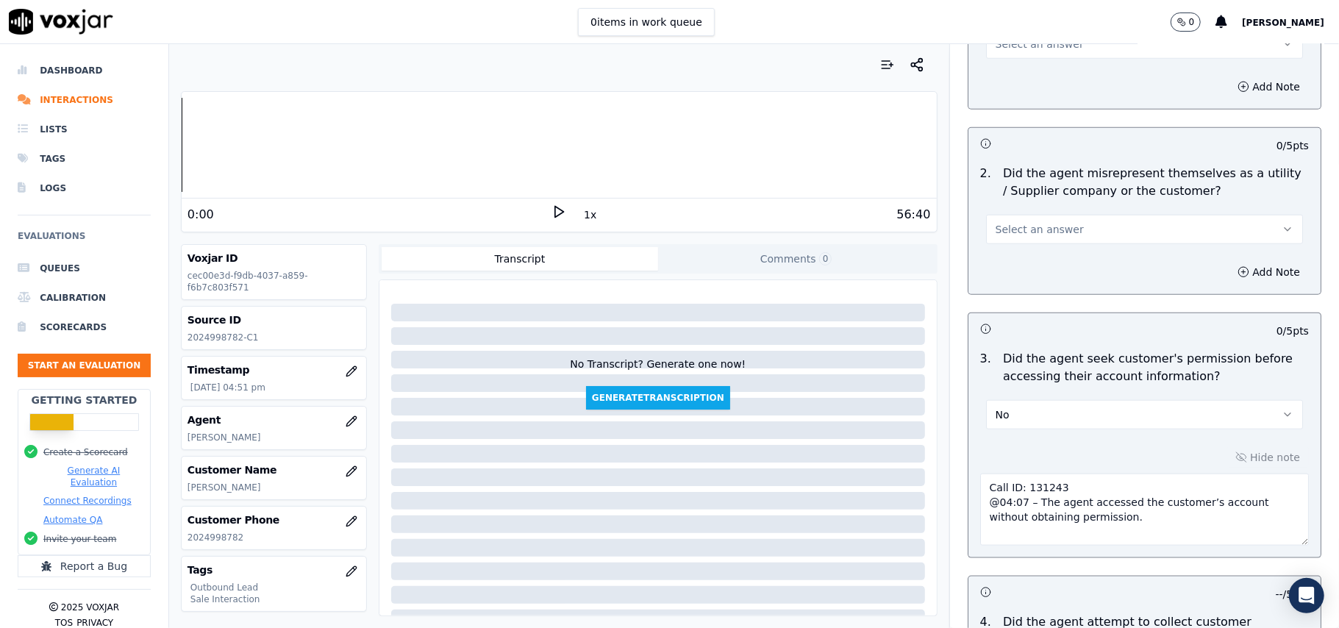
click at [1007, 237] on span "Select an answer" at bounding box center [1040, 229] width 88 height 15
click at [1015, 265] on div "Yes" at bounding box center [1113, 266] width 285 height 24
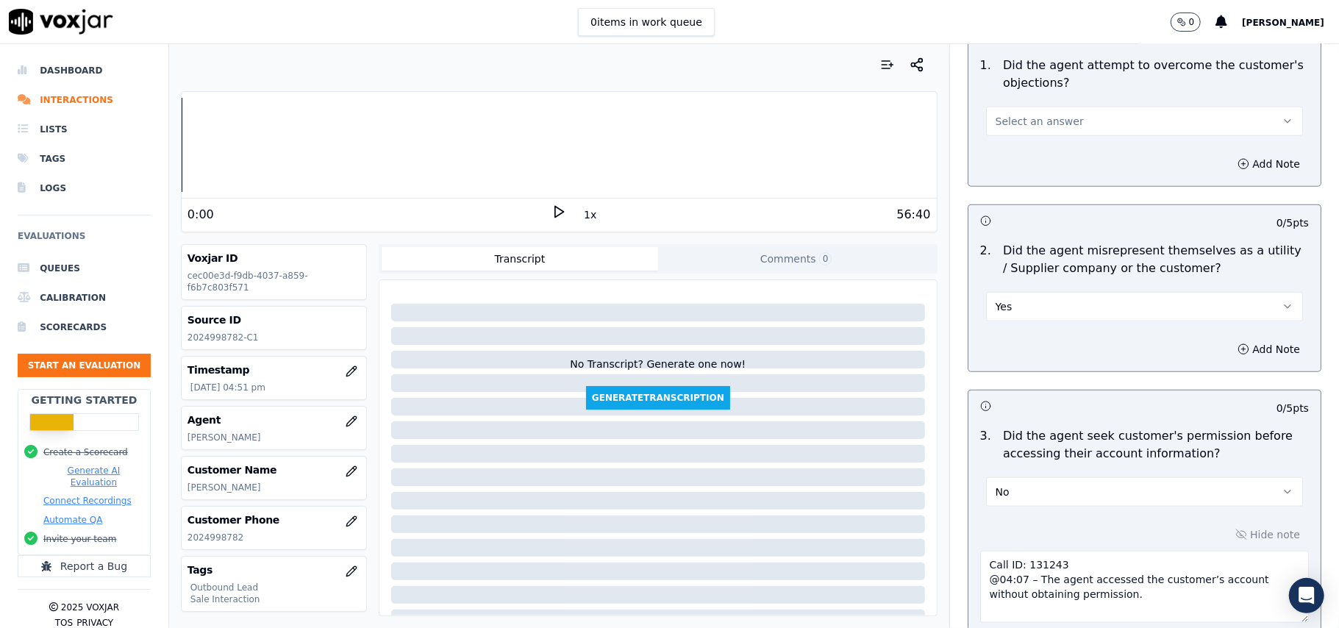
scroll to position [804, 0]
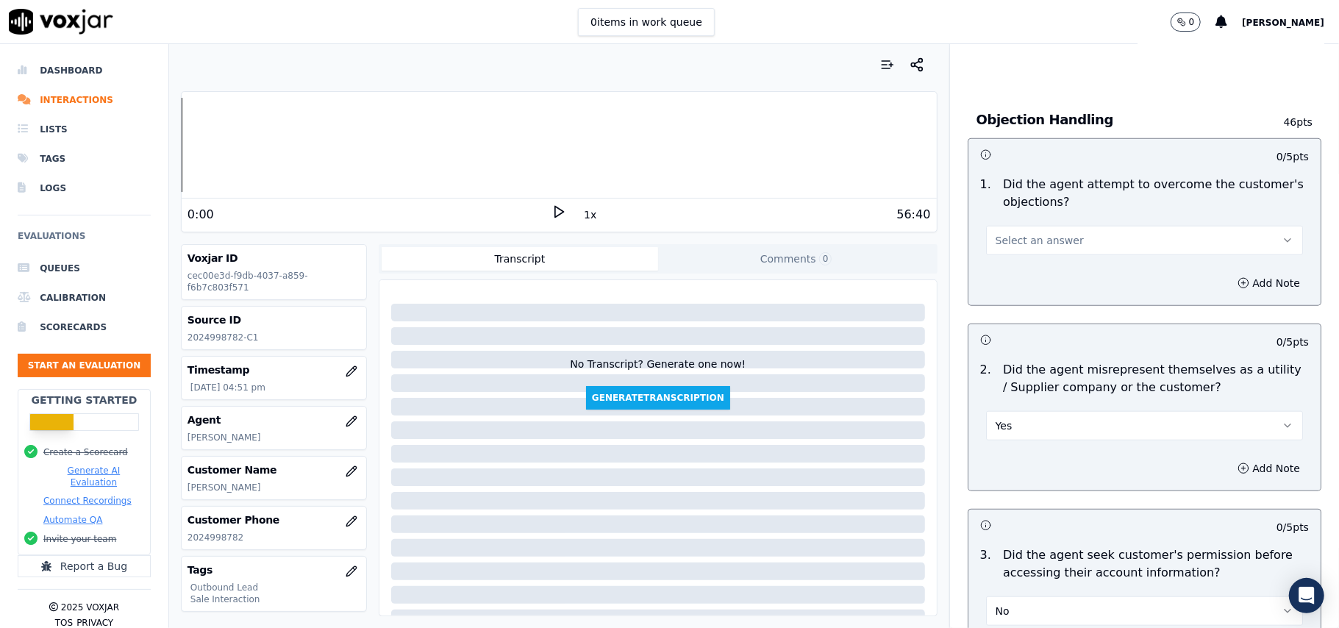
click at [1027, 245] on span "Select an answer" at bounding box center [1040, 240] width 88 height 15
click at [1019, 275] on div "Yes" at bounding box center [1113, 276] width 285 height 24
click at [1051, 418] on button "Yes" at bounding box center [1144, 425] width 317 height 29
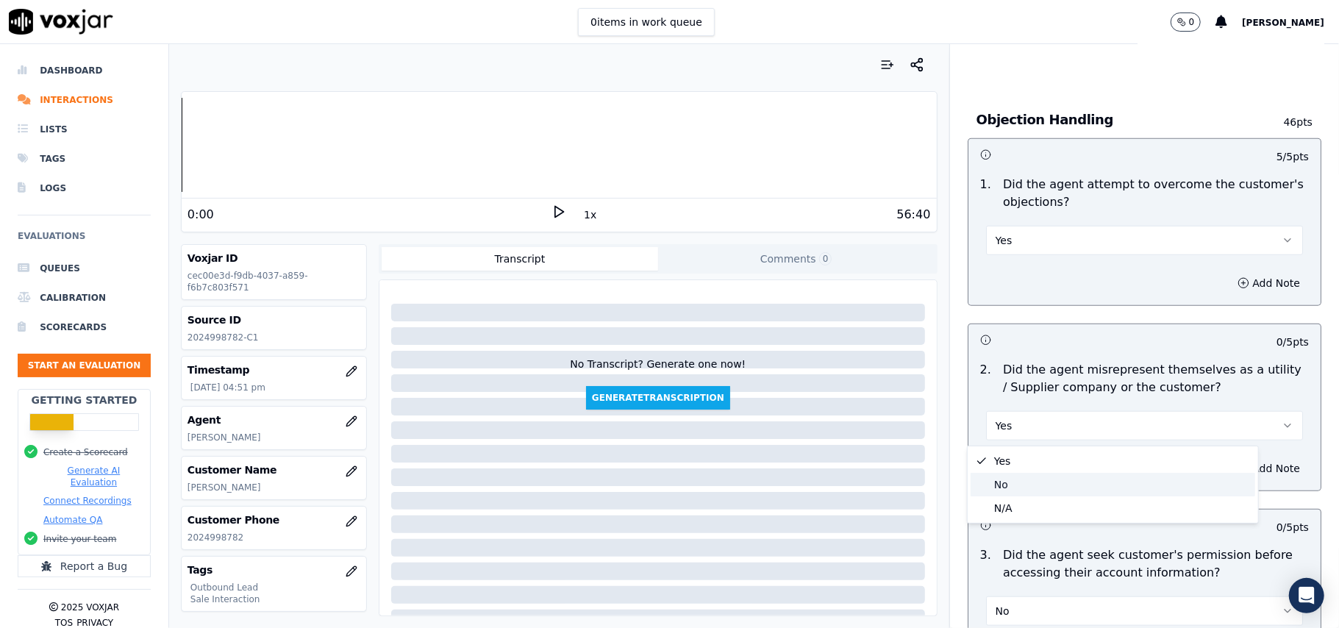
click at [1041, 482] on div "No" at bounding box center [1113, 485] width 285 height 24
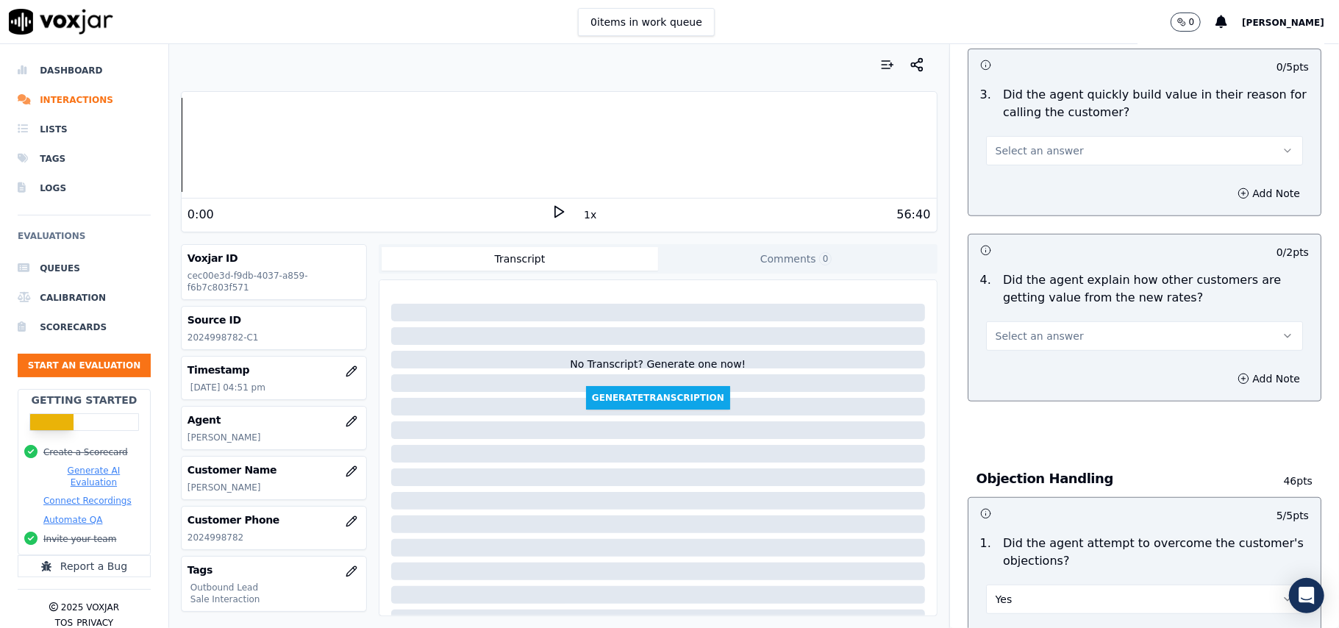
scroll to position [412, 0]
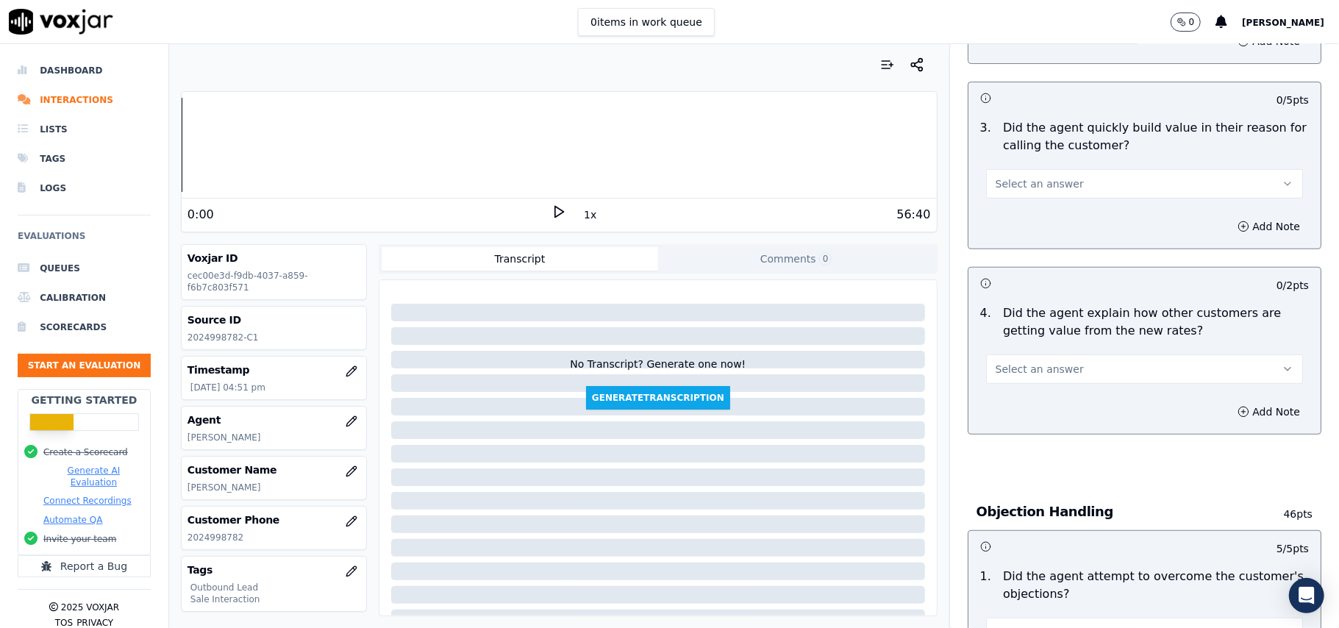
click at [1037, 382] on button "Select an answer" at bounding box center [1144, 368] width 317 height 29
click at [1024, 406] on div "Yes" at bounding box center [1113, 404] width 285 height 24
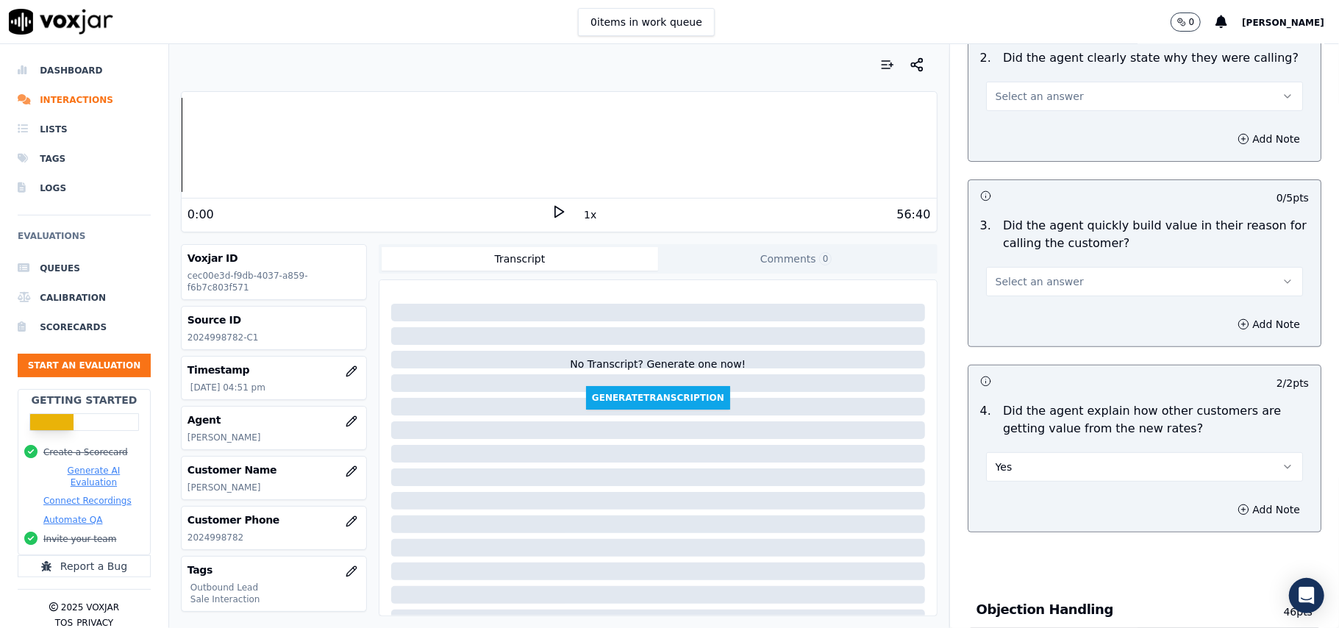
click at [1036, 285] on span "Select an answer" at bounding box center [1040, 281] width 88 height 15
click at [1013, 321] on div "Yes" at bounding box center [1113, 316] width 285 height 24
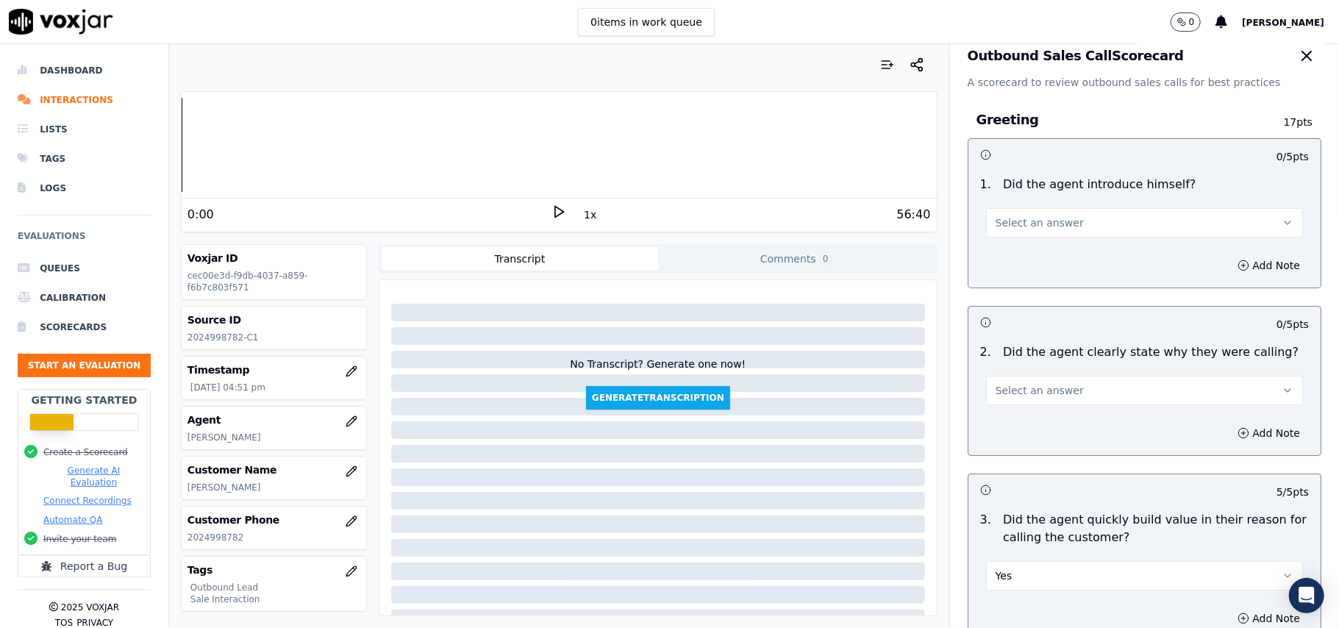
click at [1010, 387] on span "Select an answer" at bounding box center [1040, 390] width 88 height 15
click at [1003, 419] on div "Yes" at bounding box center [1113, 424] width 285 height 24
click at [1031, 236] on button "Select an answer" at bounding box center [1144, 222] width 317 height 29
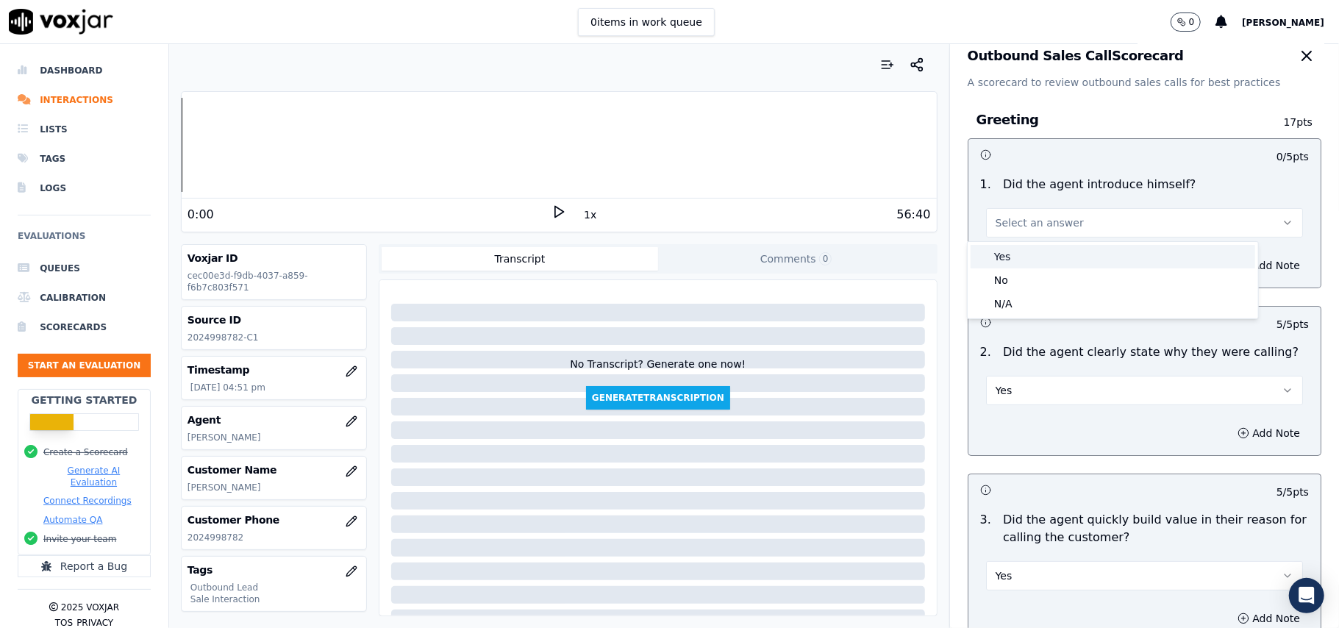
click at [1018, 262] on div "Yes" at bounding box center [1113, 257] width 285 height 24
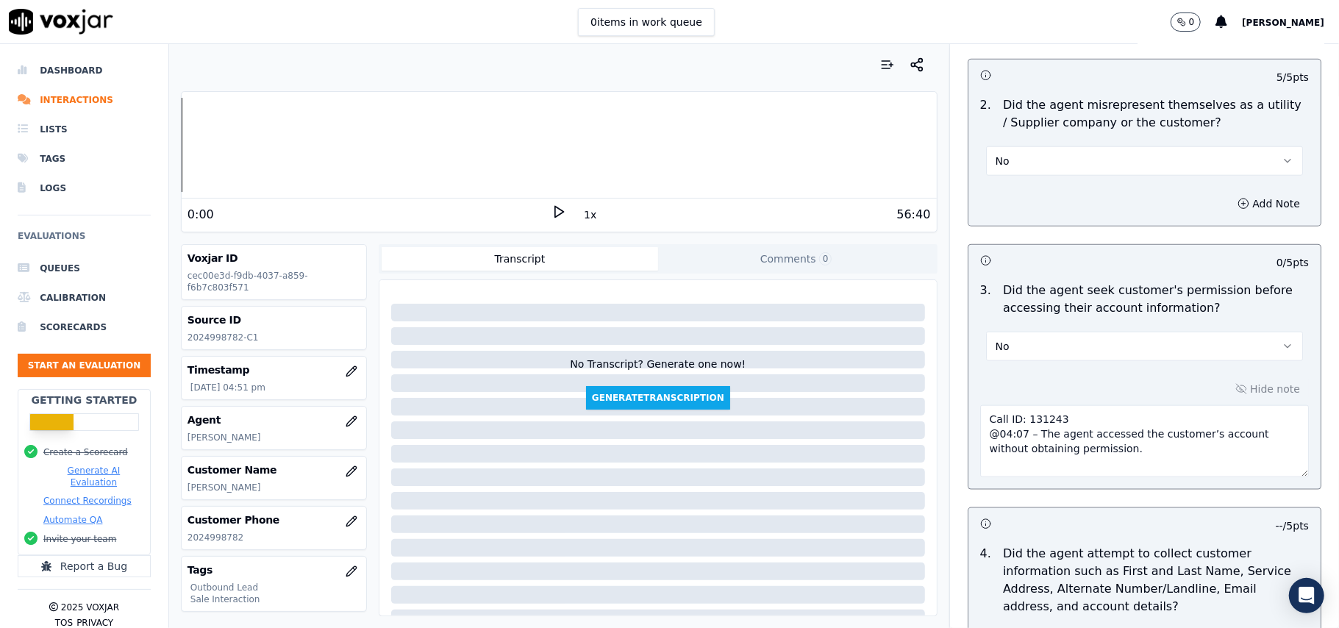
scroll to position [3745, 0]
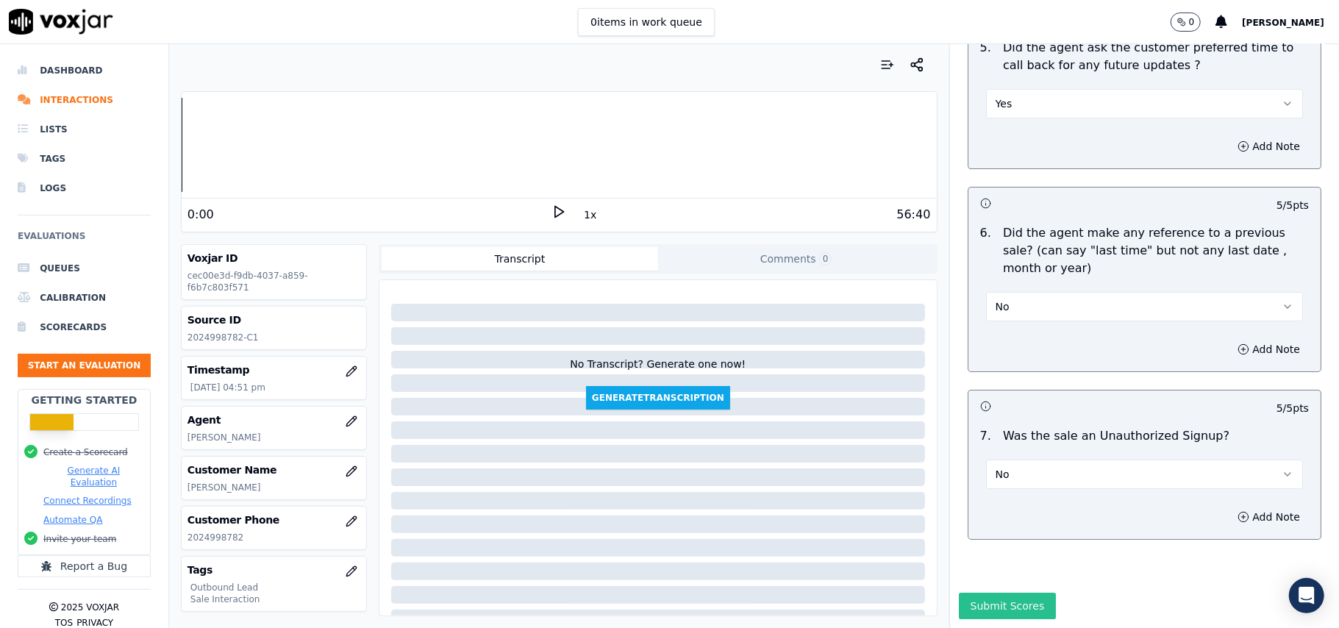
click at [962, 593] on button "Submit Scores" at bounding box center [1008, 606] width 98 height 26
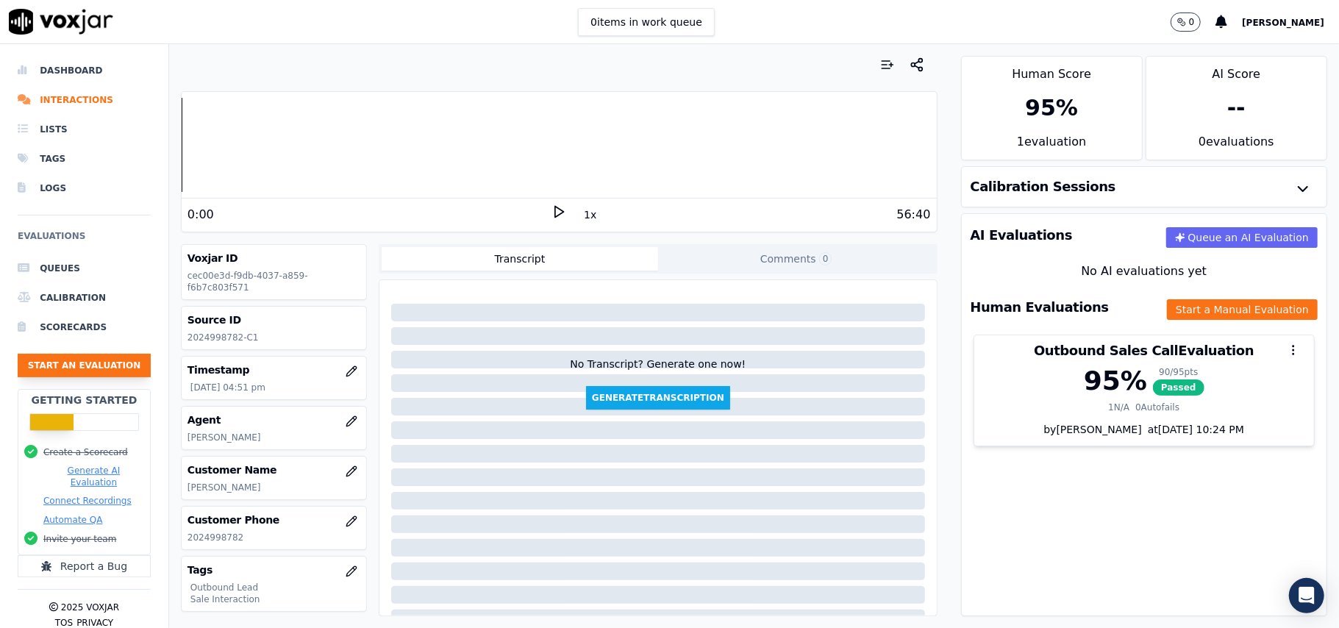
click at [96, 365] on button "Start an Evaluation" at bounding box center [84, 366] width 133 height 24
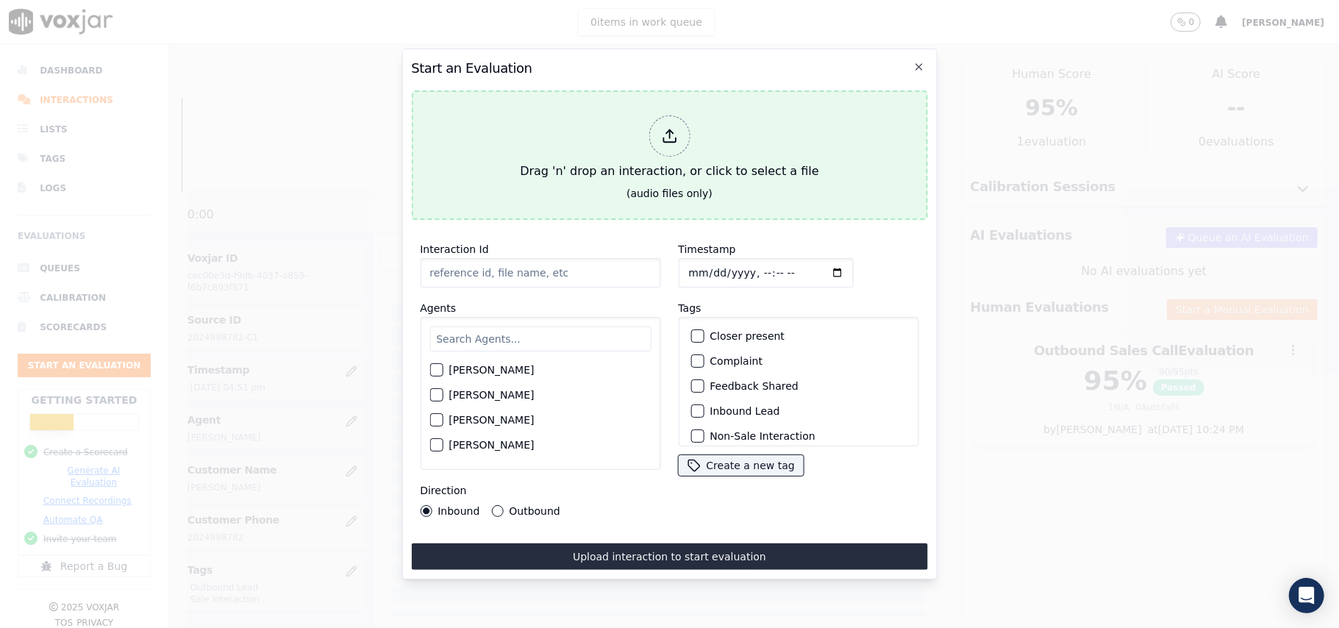
click at [668, 128] on icon at bounding box center [669, 136] width 16 height 16
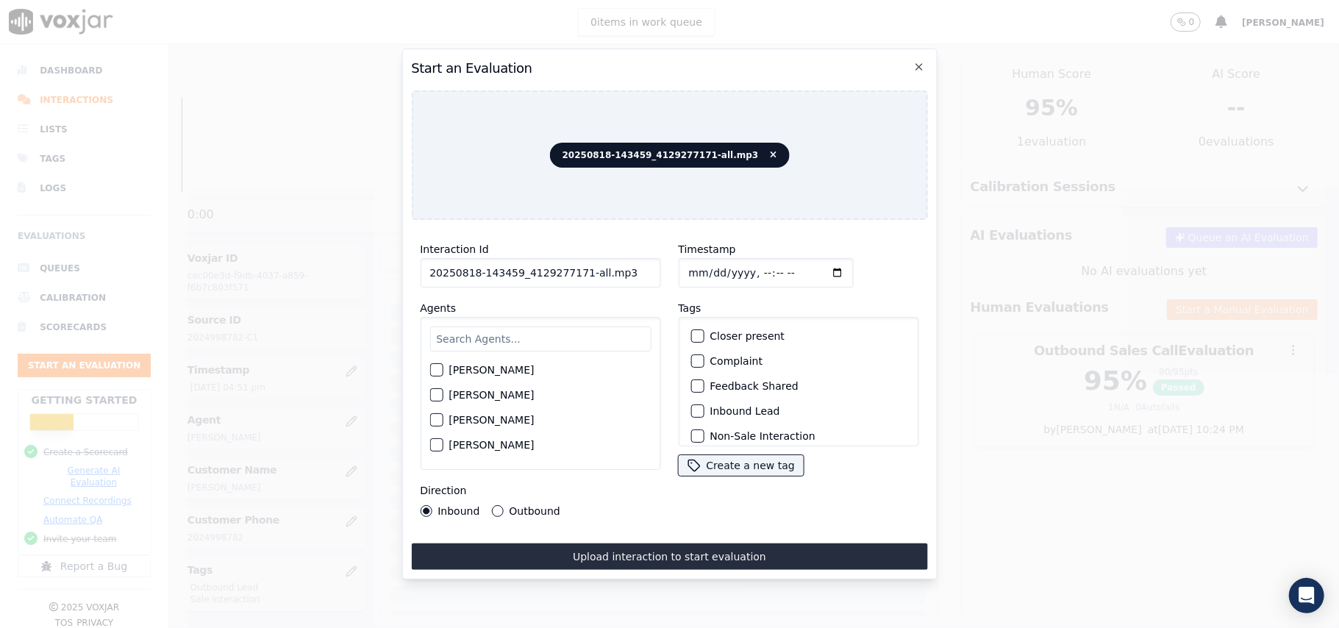
drag, startPoint x: 632, startPoint y: 269, endPoint x: 577, endPoint y: 269, distance: 55.1
click at [577, 269] on input "20250818-143459_4129277171-all.mp3" at bounding box center [540, 272] width 240 height 29
type input "20250818-143459_4129277171-C1"
click at [710, 265] on input "Timestamp" at bounding box center [765, 272] width 175 height 29
click at [704, 265] on input "Timestamp" at bounding box center [765, 272] width 175 height 29
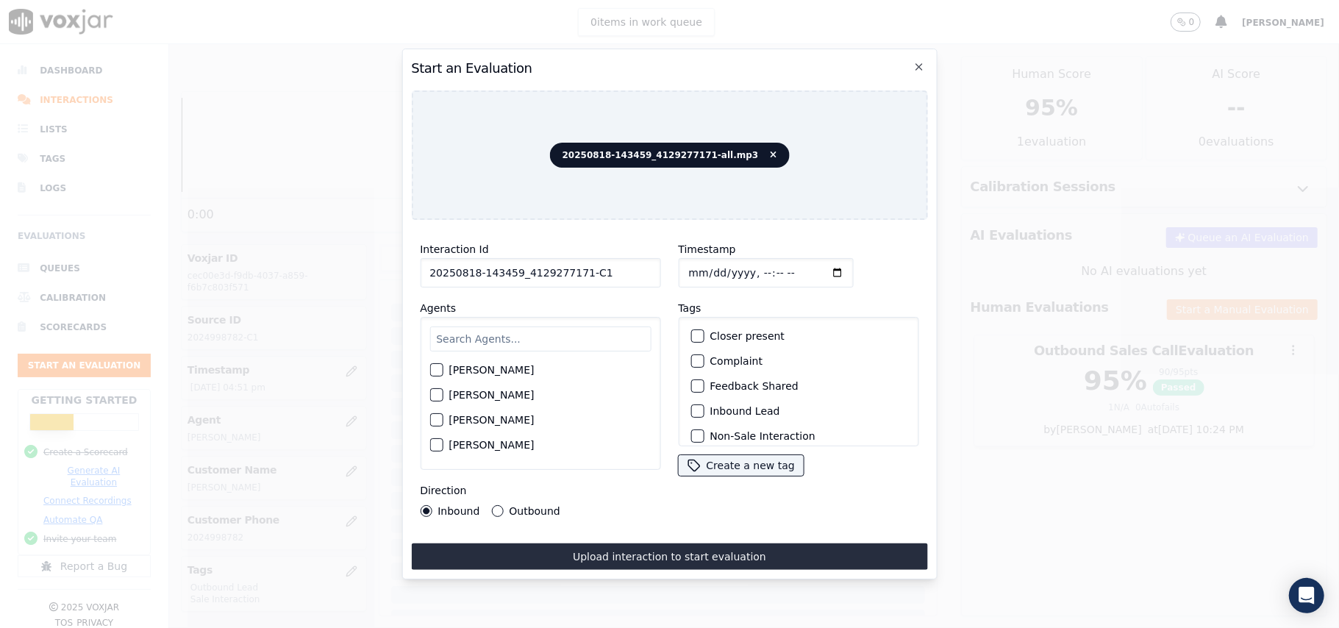
type input "[DATE]T16:55"
click at [481, 331] on input "text" at bounding box center [539, 338] width 221 height 25
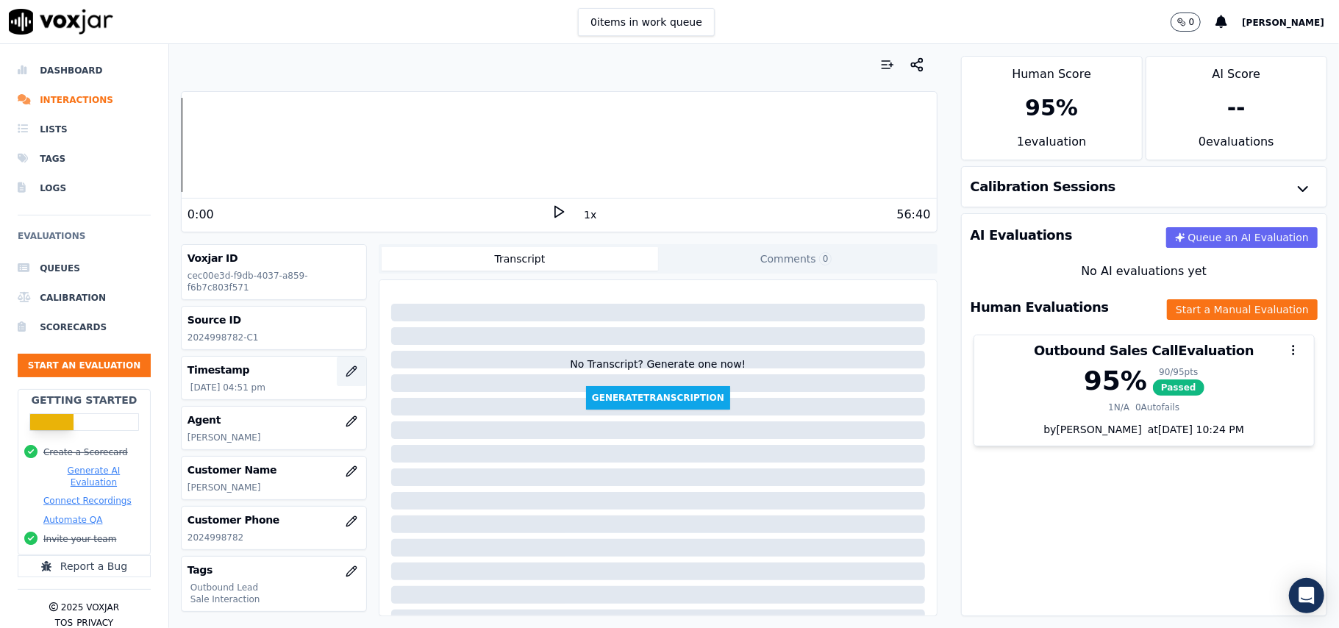
click at [346, 369] on icon "button" at bounding box center [352, 371] width 12 height 12
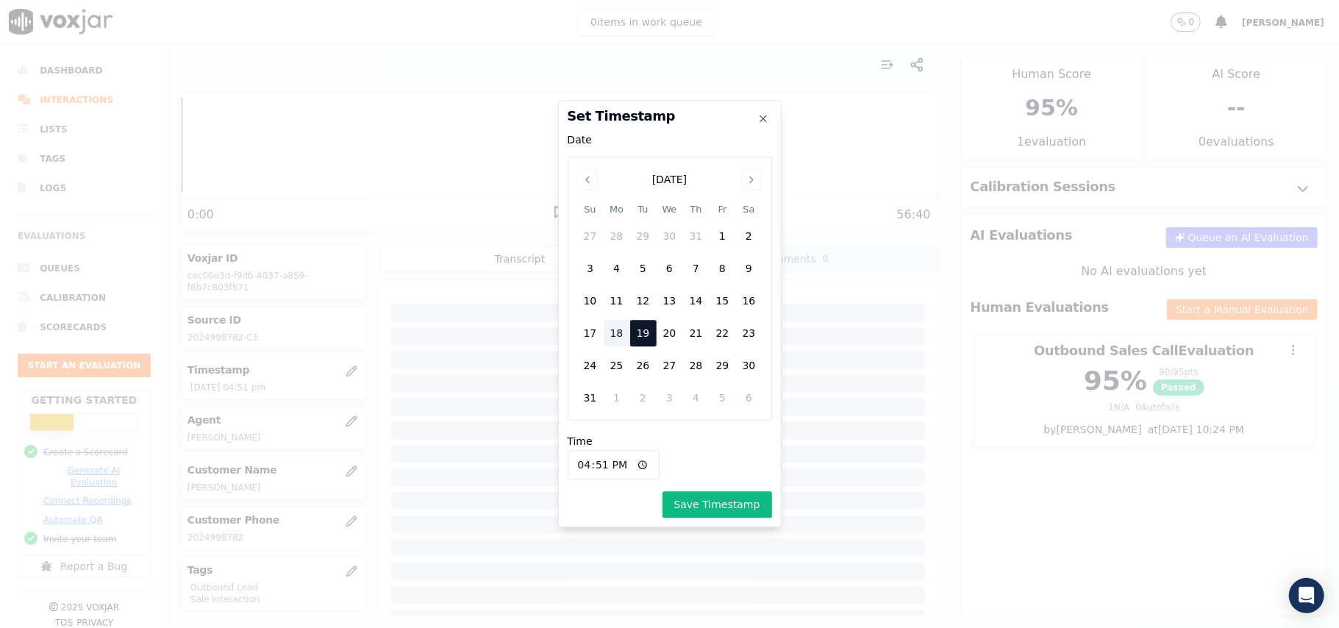
click at [615, 329] on div "18" at bounding box center [617, 334] width 26 height 26
click at [712, 498] on button "Save Timestamp" at bounding box center [717, 505] width 110 height 26
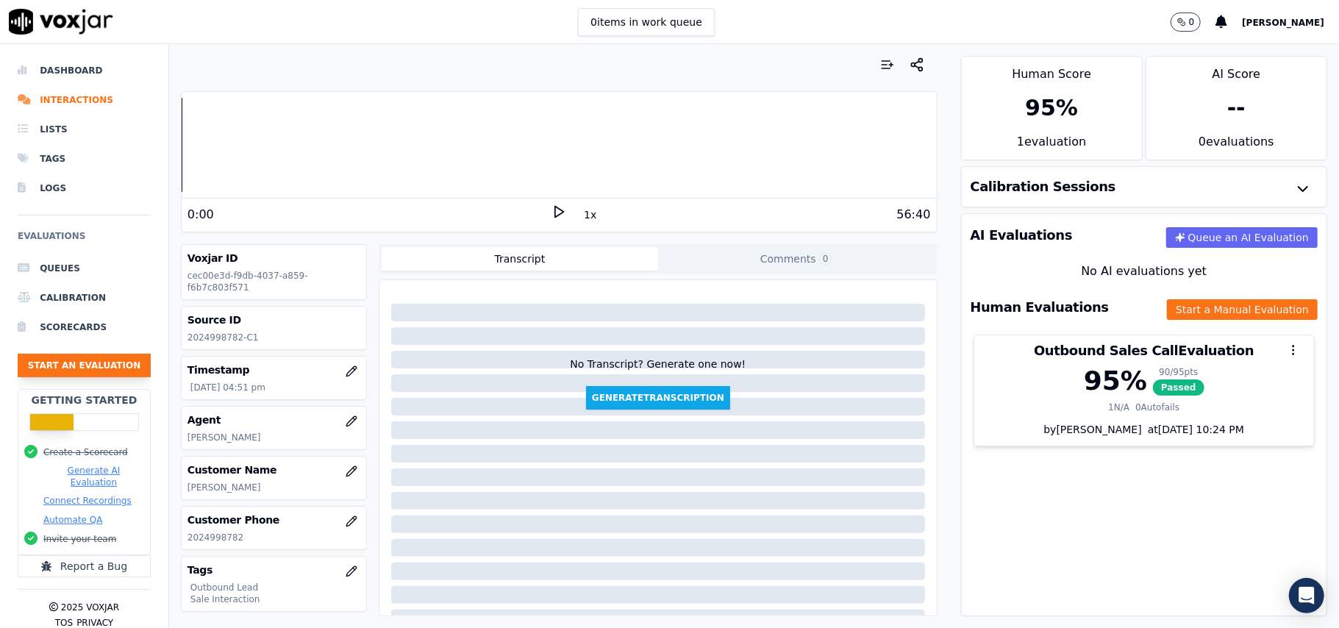
click at [71, 362] on button "Start an Evaluation" at bounding box center [84, 366] width 133 height 24
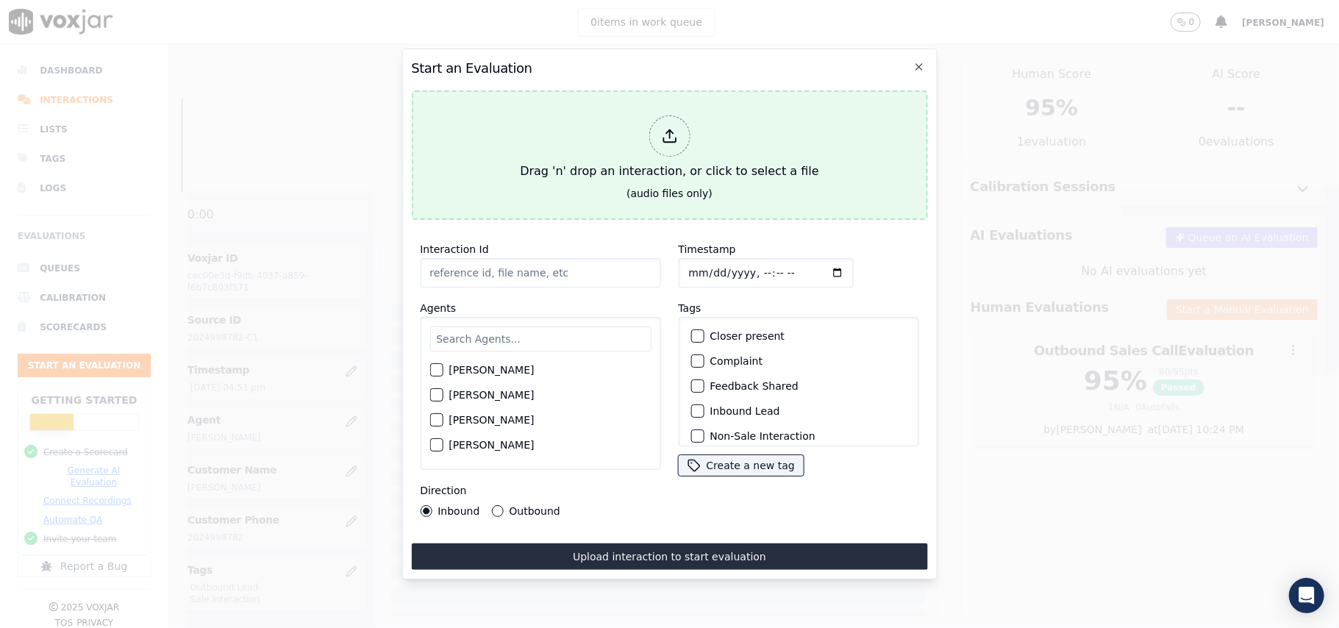
click at [671, 143] on div at bounding box center [668, 135] width 41 height 41
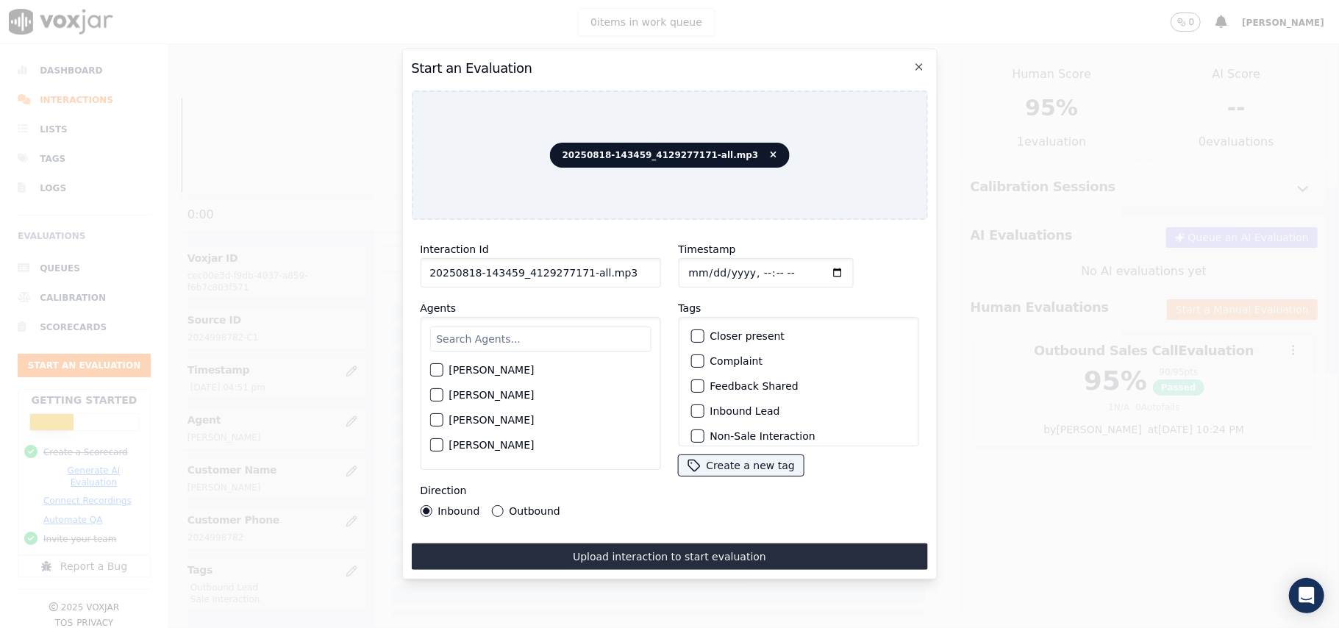
drag, startPoint x: 569, startPoint y: 260, endPoint x: 578, endPoint y: 262, distance: 9.3
click at [578, 262] on input "20250818-143459_4129277171-all.mp3" at bounding box center [540, 272] width 240 height 29
type input "20250818-143459_4129277171-C1"
click at [704, 263] on input "Timestamp" at bounding box center [765, 272] width 175 height 29
type input "[DATE]T16:55"
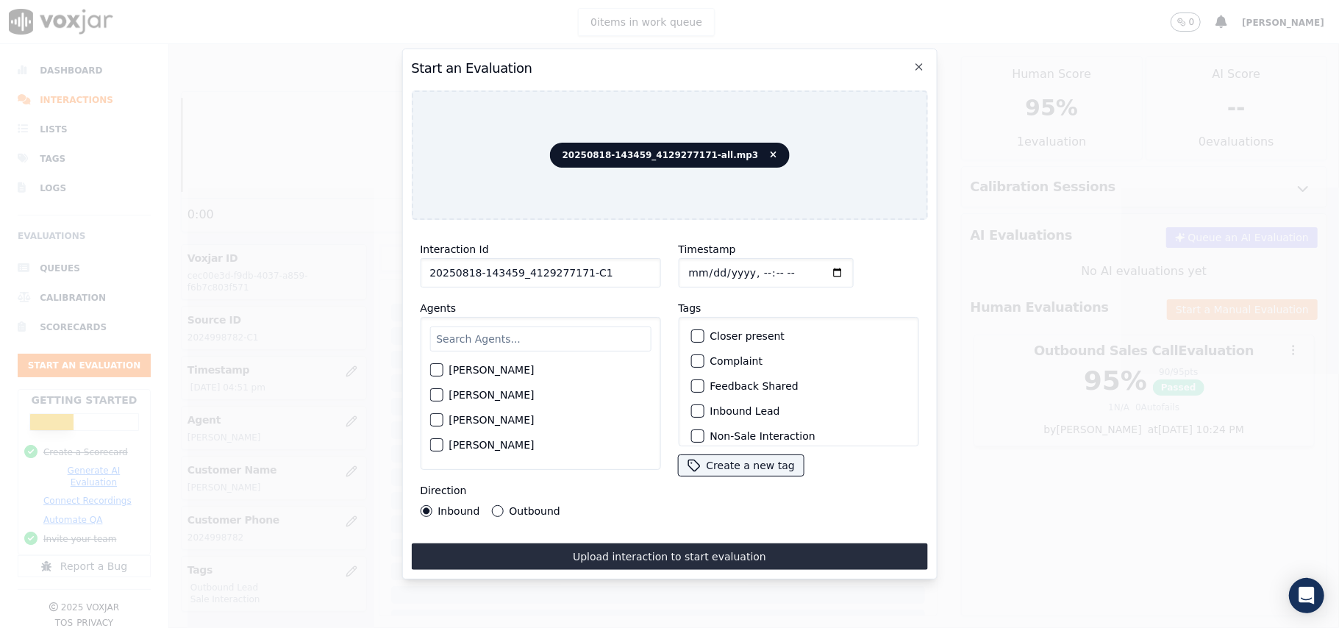
click at [538, 328] on input "text" at bounding box center [539, 338] width 221 height 25
type input "[PERSON_NAME]"
click at [436, 369] on div "button" at bounding box center [435, 374] width 10 height 10
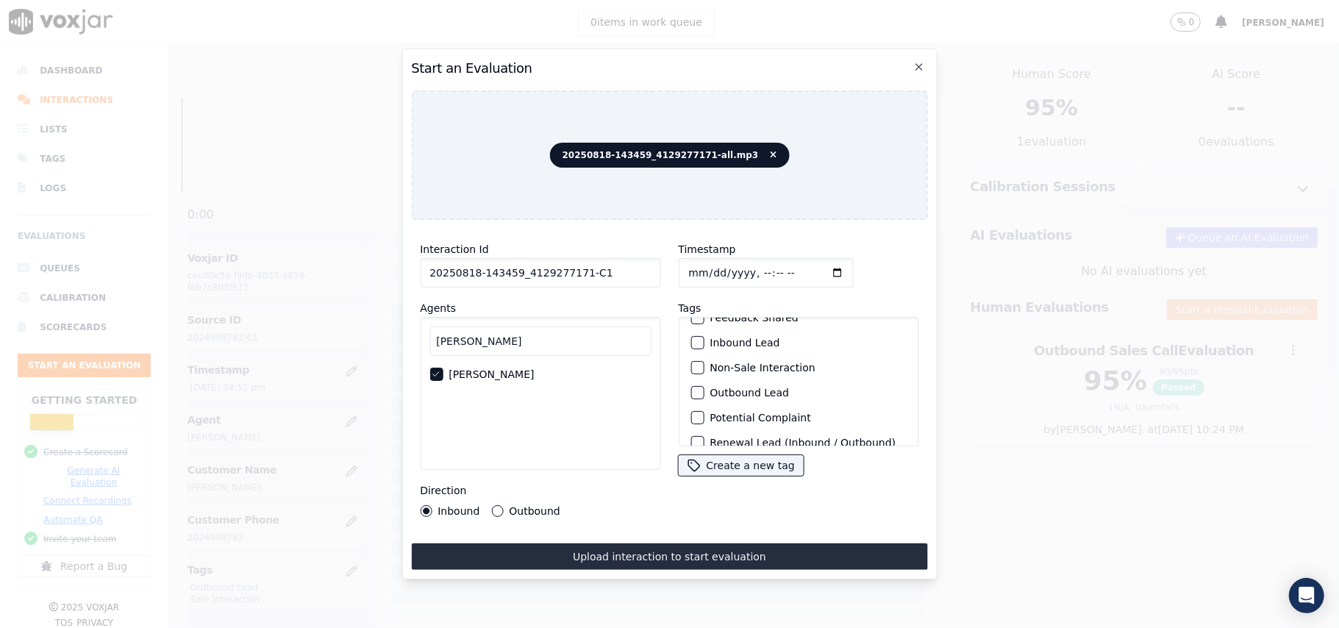
scroll to position [128, 0]
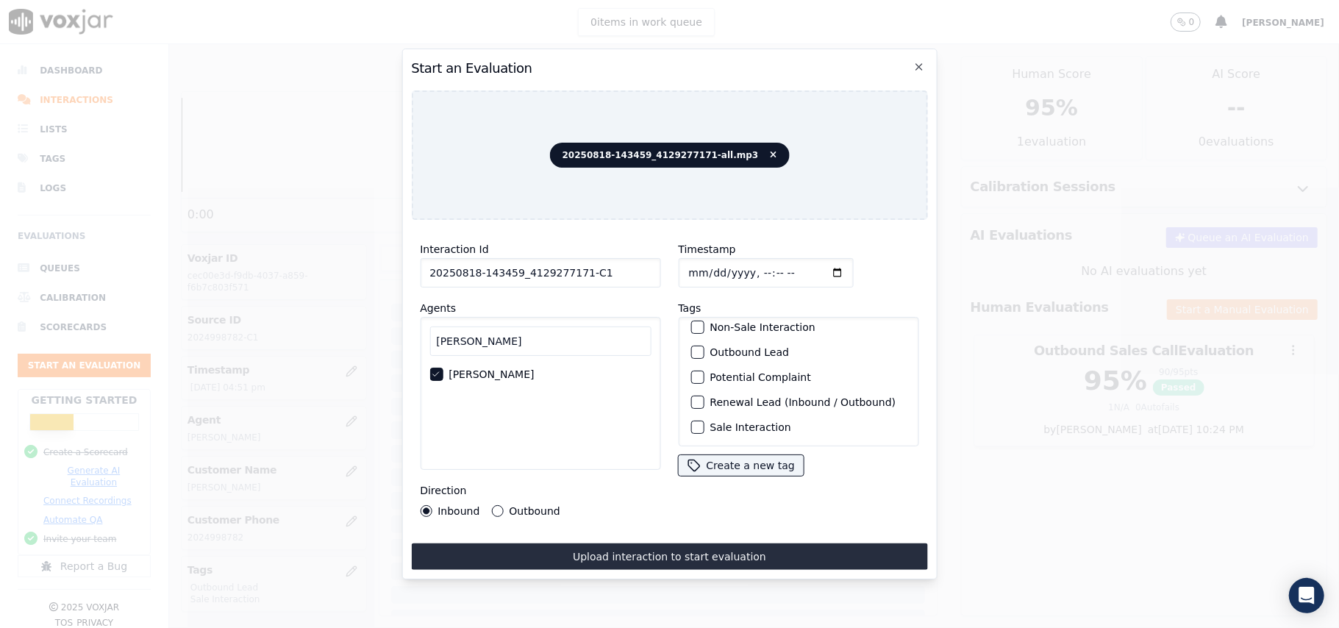
click at [694, 422] on div "button" at bounding box center [696, 427] width 10 height 10
click at [692, 347] on div "button" at bounding box center [696, 352] width 10 height 10
click at [500, 506] on button "Outbound" at bounding box center [497, 511] width 12 height 12
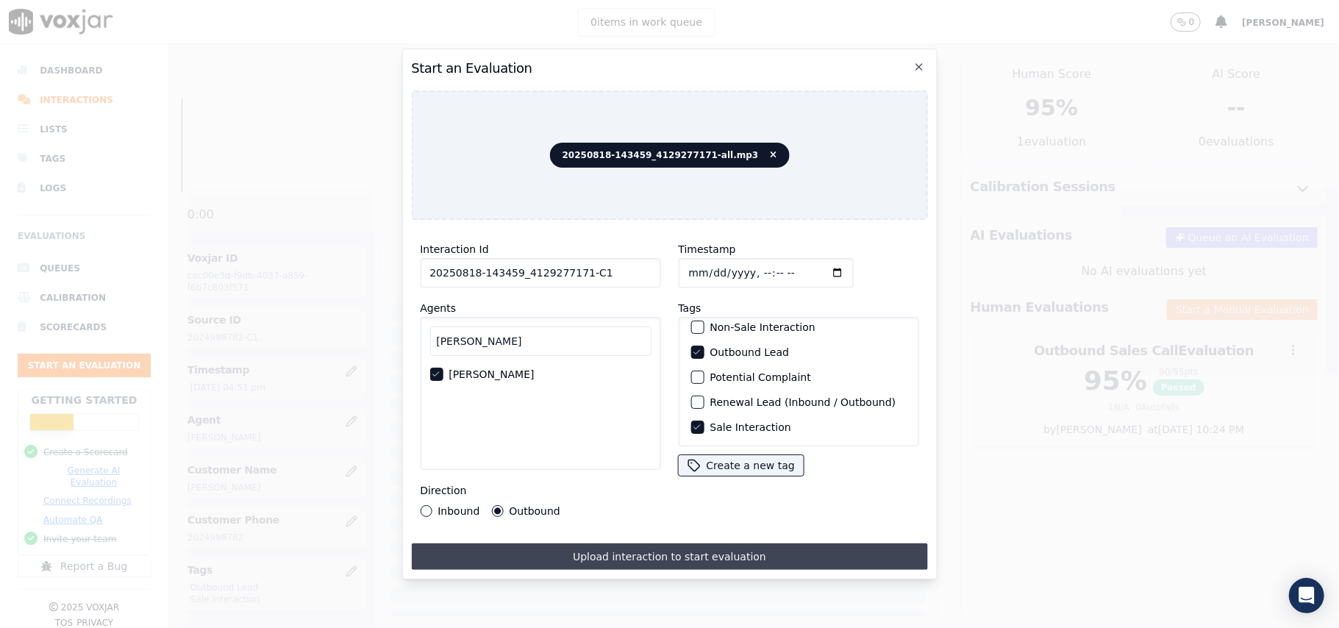
click at [568, 543] on button "Upload interaction to start evaluation" at bounding box center [669, 556] width 516 height 26
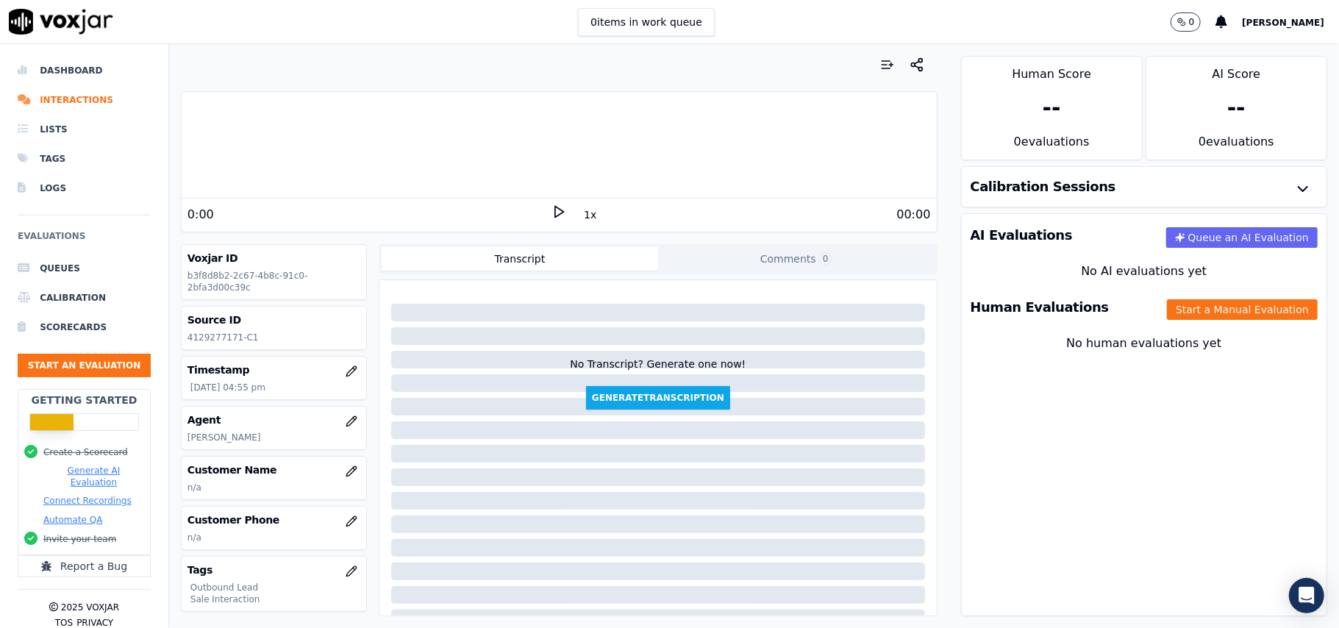
drag, startPoint x: 1201, startPoint y: 307, endPoint x: 1095, endPoint y: 321, distance: 106.9
click at [1201, 309] on button "Start a Manual Evaluation" at bounding box center [1242, 309] width 151 height 21
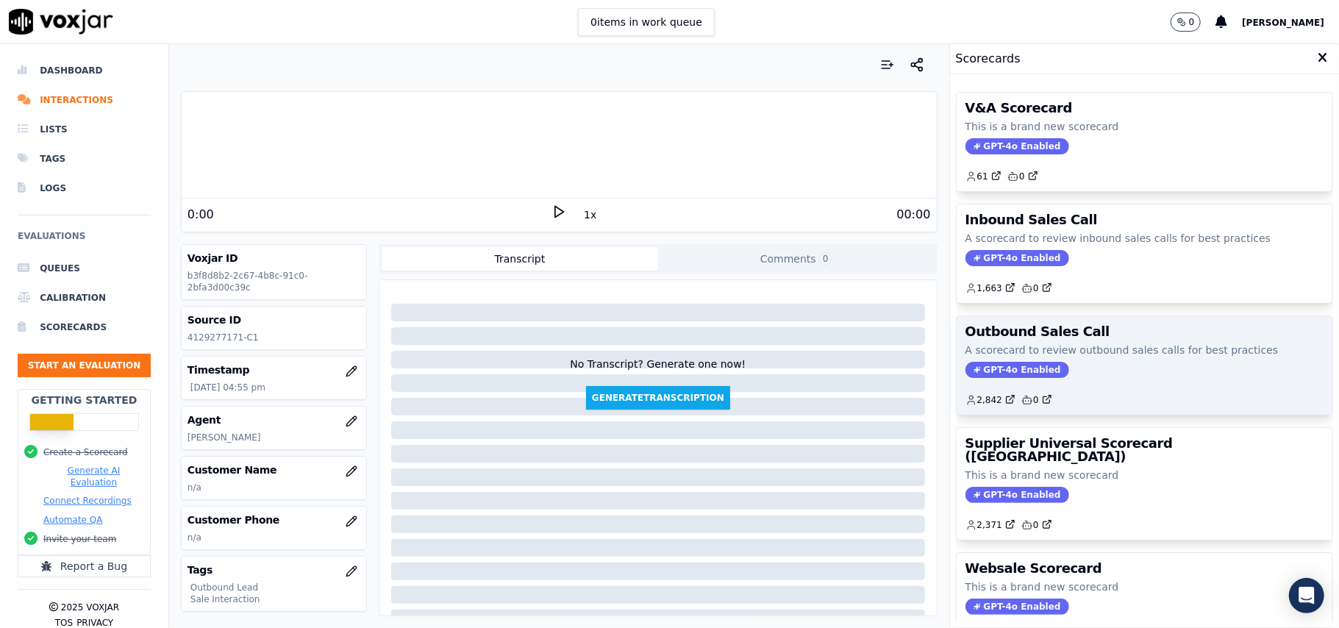
click at [989, 376] on span "GPT-4o Enabled" at bounding box center [1017, 370] width 104 height 16
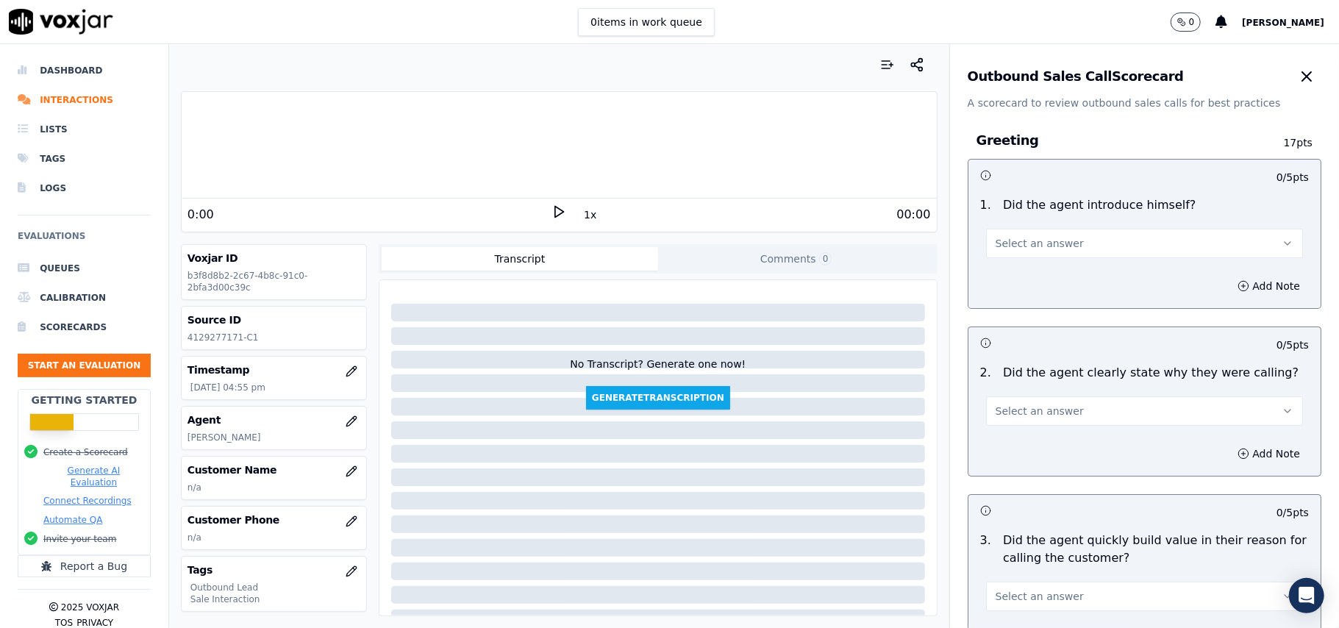
scroll to position [1048, 0]
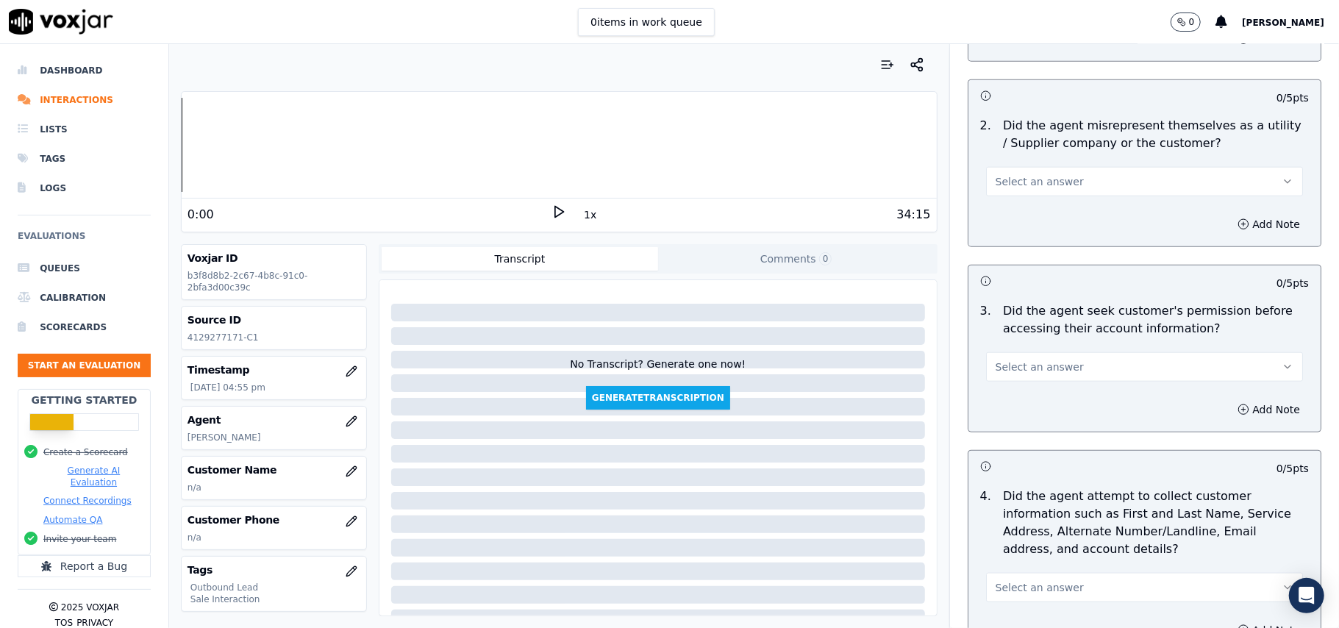
click at [996, 363] on span "Select an answer" at bounding box center [1040, 367] width 88 height 15
click at [1001, 427] on div "No" at bounding box center [1113, 427] width 285 height 24
click at [1229, 416] on button "Add Note" at bounding box center [1269, 409] width 80 height 21
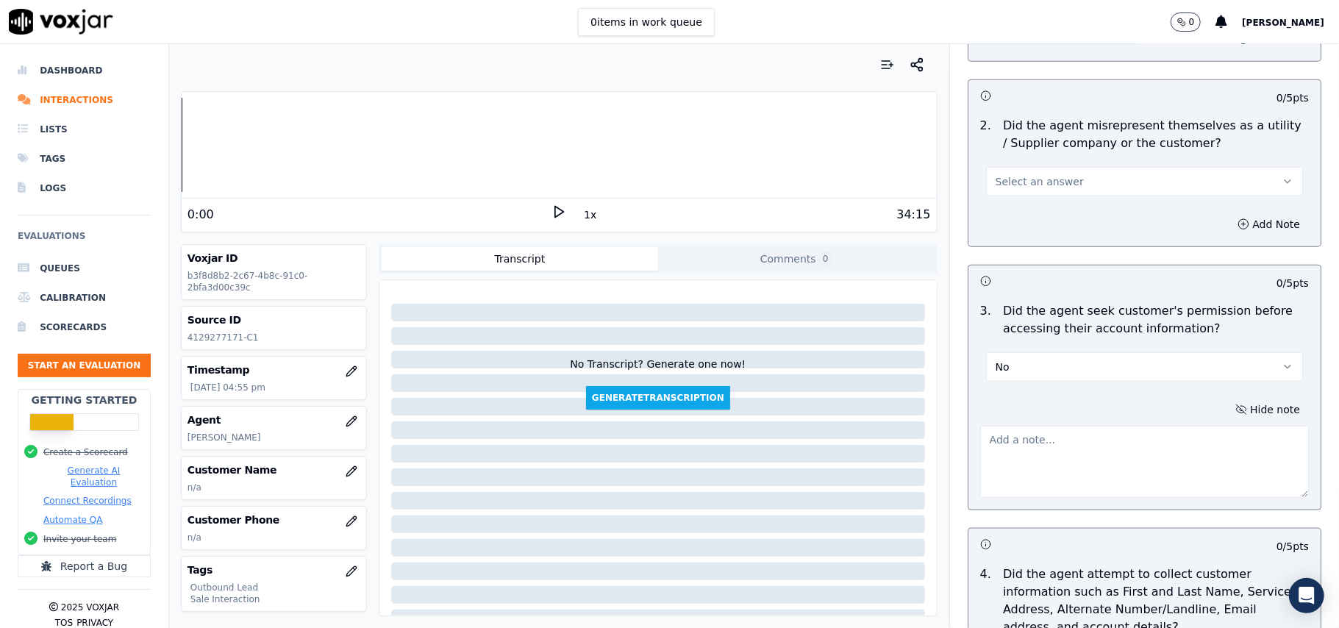
click at [1115, 469] on textarea at bounding box center [1144, 462] width 329 height 72
paste textarea "@06:16 – The agent accessed the customer’s account without obtaining permission."
click at [980, 433] on textarea "@06:16 – The agent accessed the customer’s account without obtaining permission." at bounding box center [1144, 462] width 329 height 72
paste textarea "Call ID: 143459"
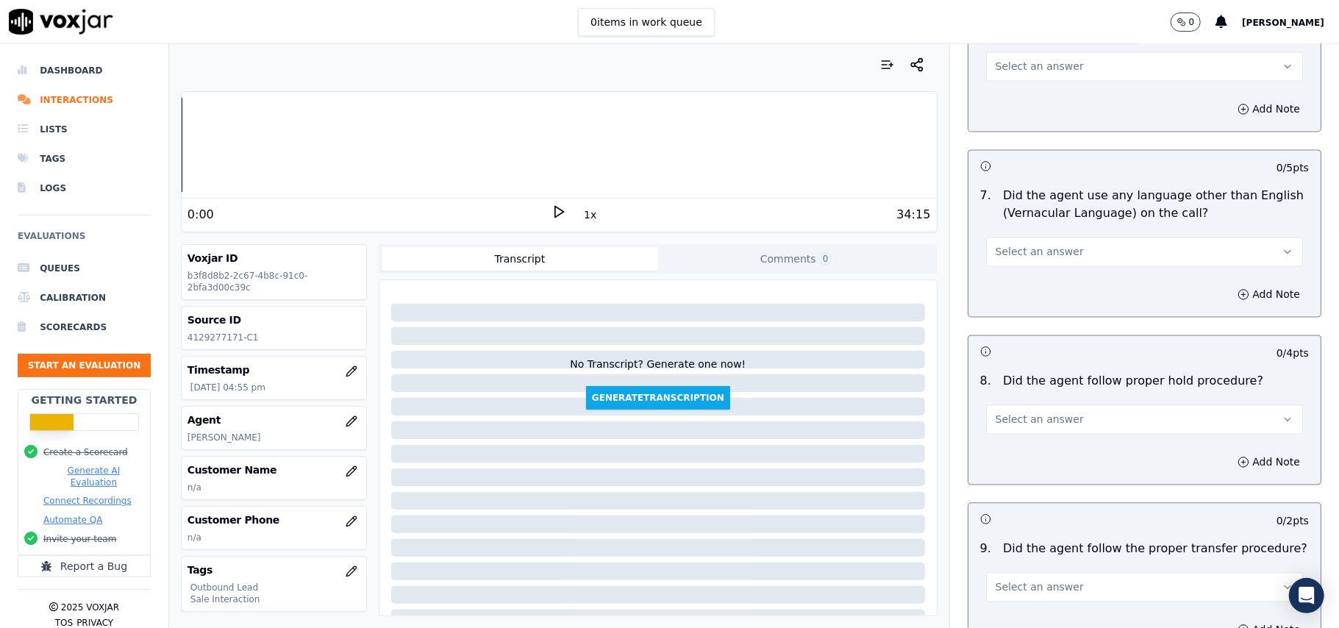
scroll to position [3745, 0]
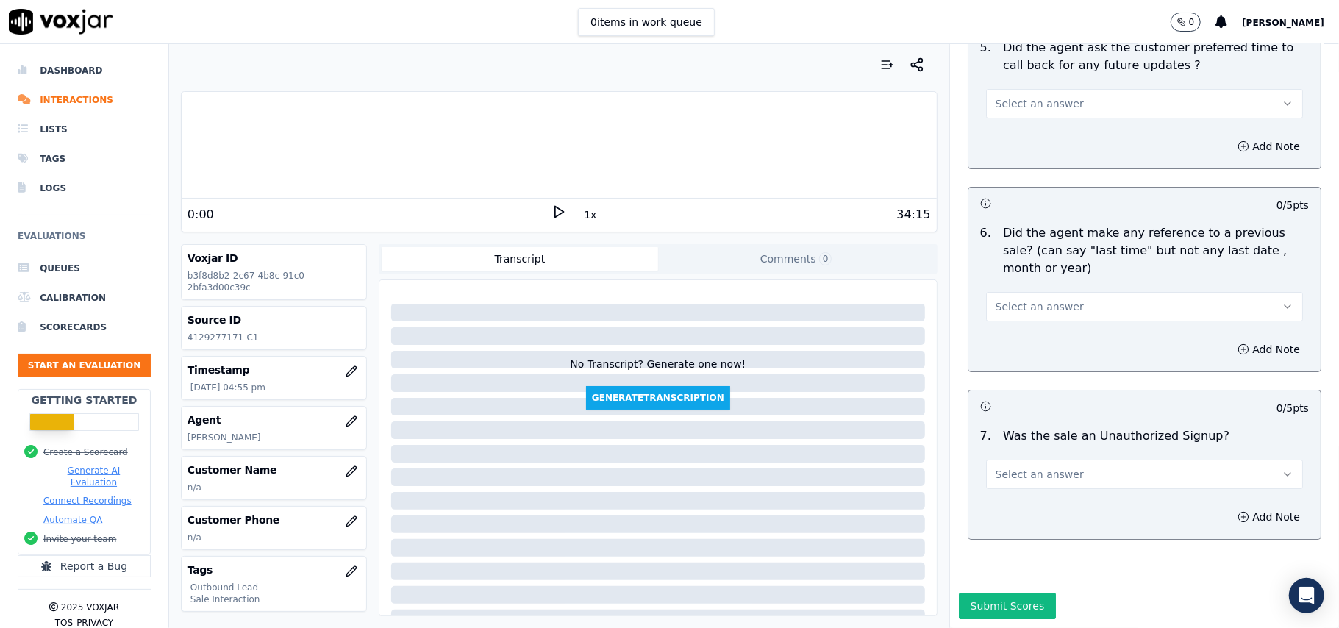
type textarea "Call ID: 143459 @06:16 – The agent accessed the customer’s account without obta…"
click at [1068, 460] on button "Select an answer" at bounding box center [1144, 474] width 317 height 29
click at [1012, 492] on div "No" at bounding box center [1113, 487] width 285 height 24
click at [1009, 299] on span "Select an answer" at bounding box center [1040, 306] width 88 height 15
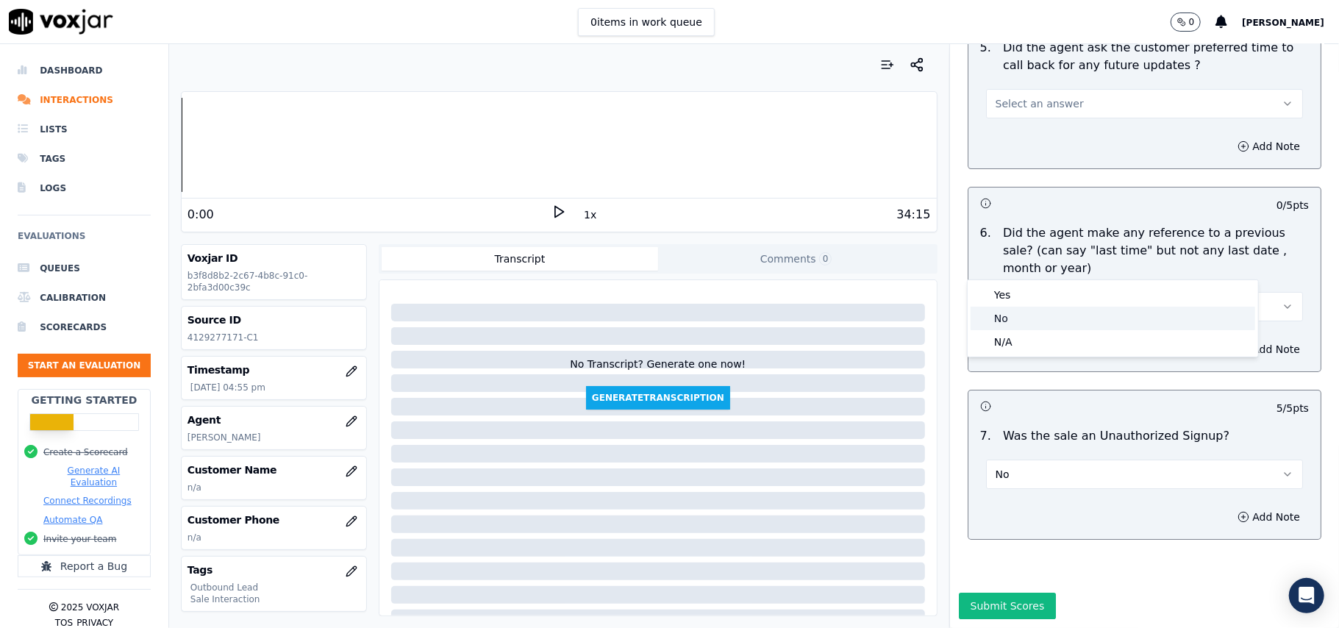
click at [989, 312] on div "No" at bounding box center [1113, 319] width 285 height 24
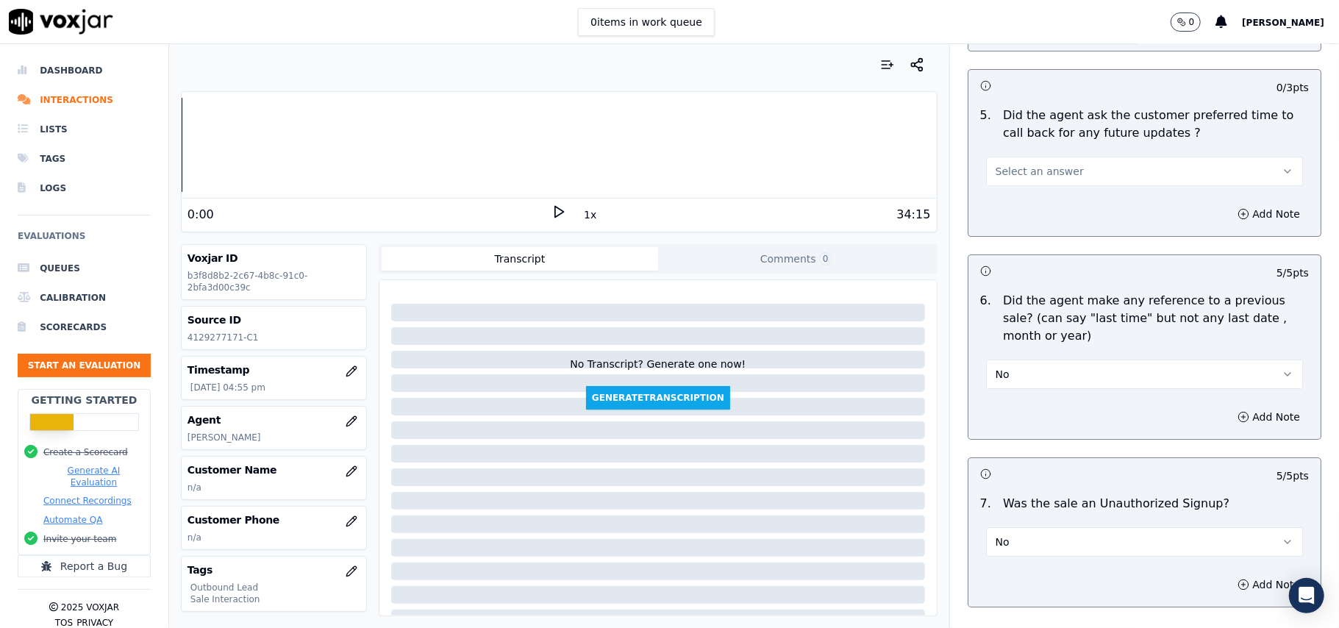
scroll to position [3550, 0]
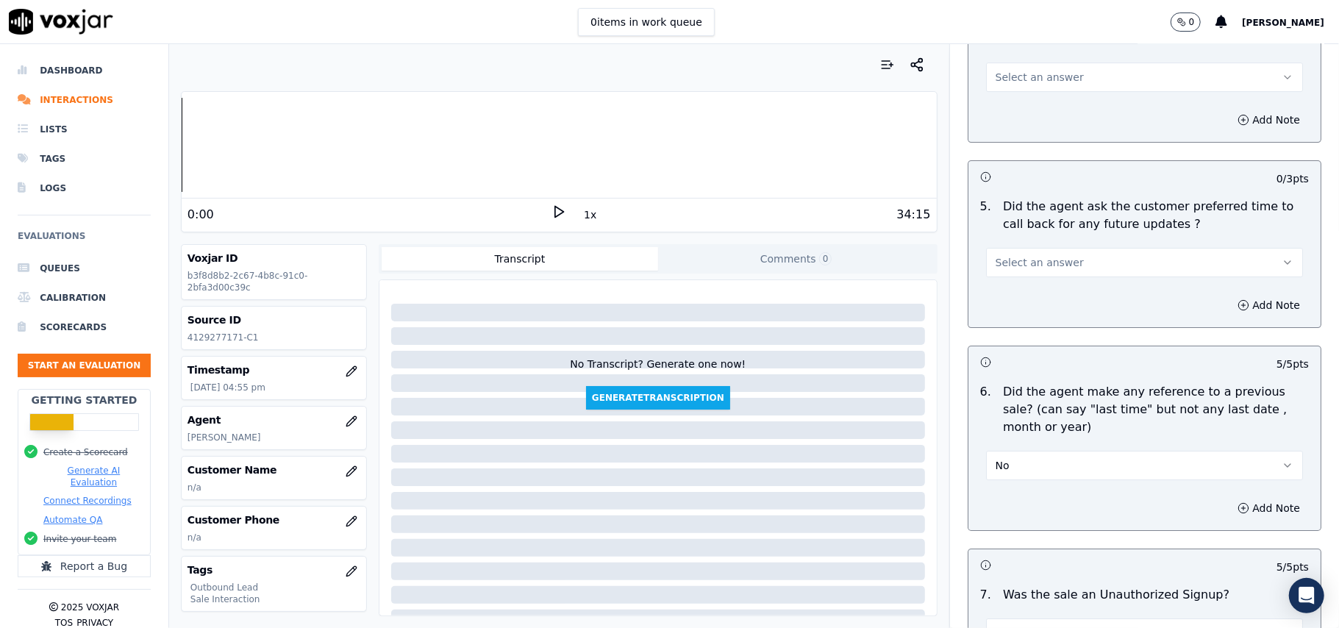
click at [1057, 254] on button "Select an answer" at bounding box center [1144, 262] width 317 height 29
click at [1059, 286] on div "Yes" at bounding box center [1113, 288] width 285 height 24
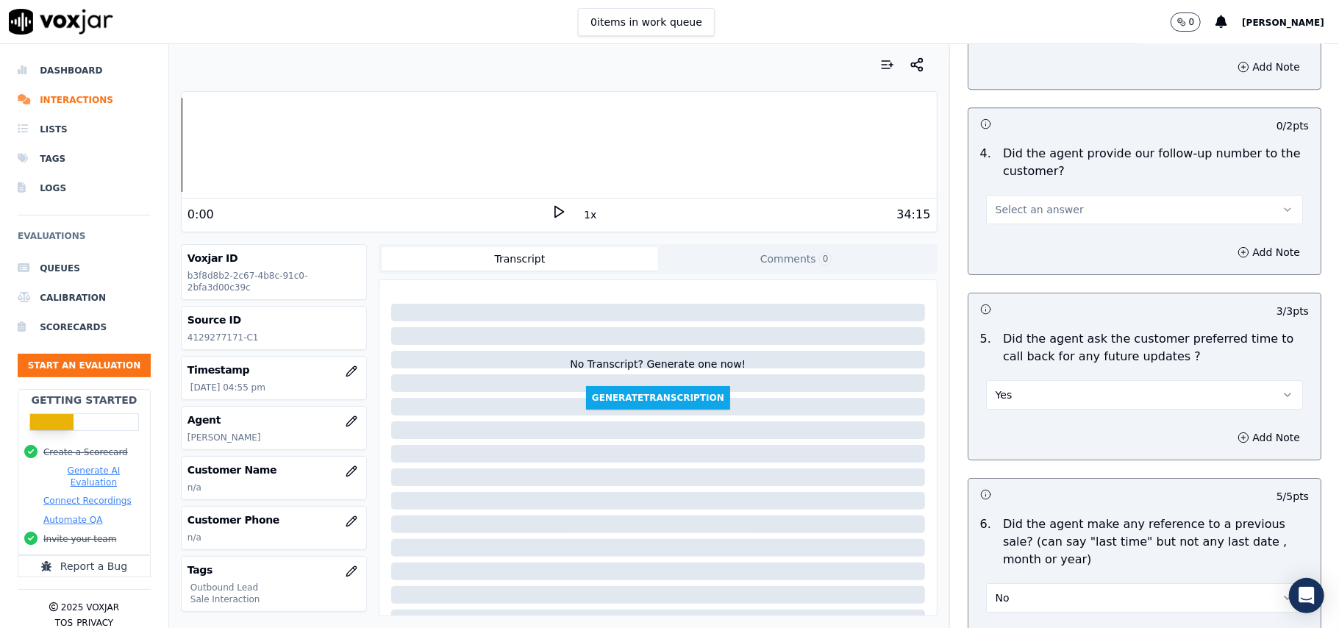
scroll to position [3256, 0]
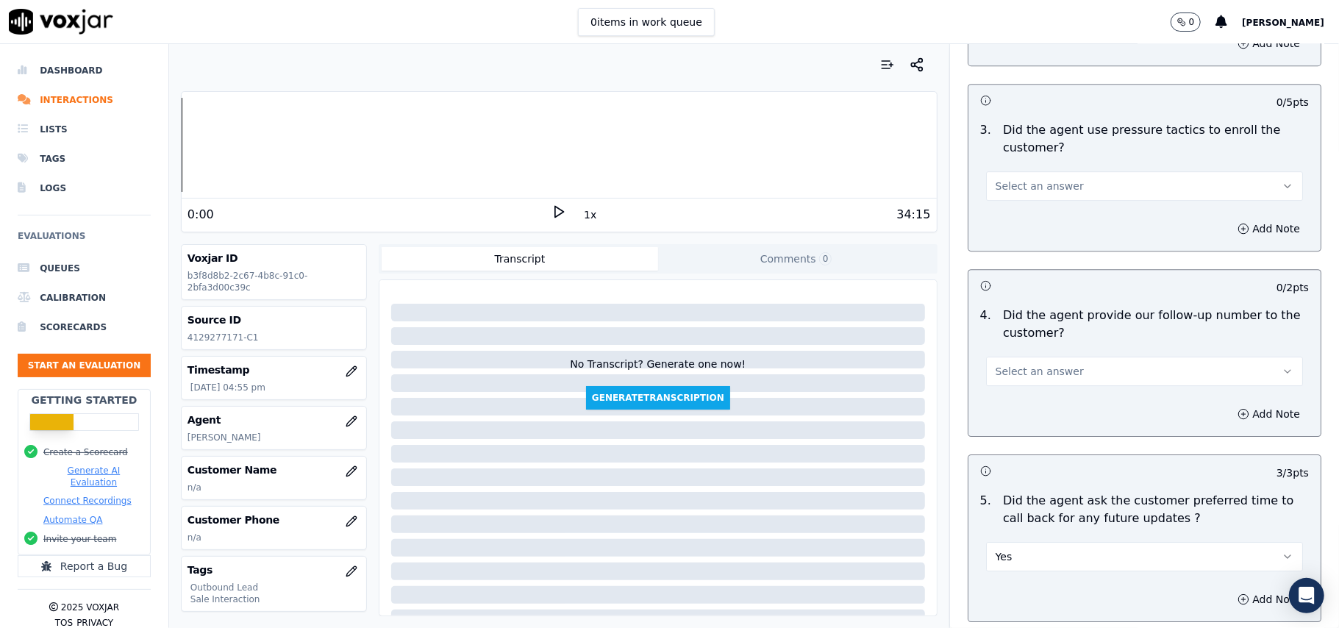
click at [1007, 364] on span "Select an answer" at bounding box center [1040, 371] width 88 height 15
click at [1007, 432] on div "N/A" at bounding box center [1113, 444] width 285 height 24
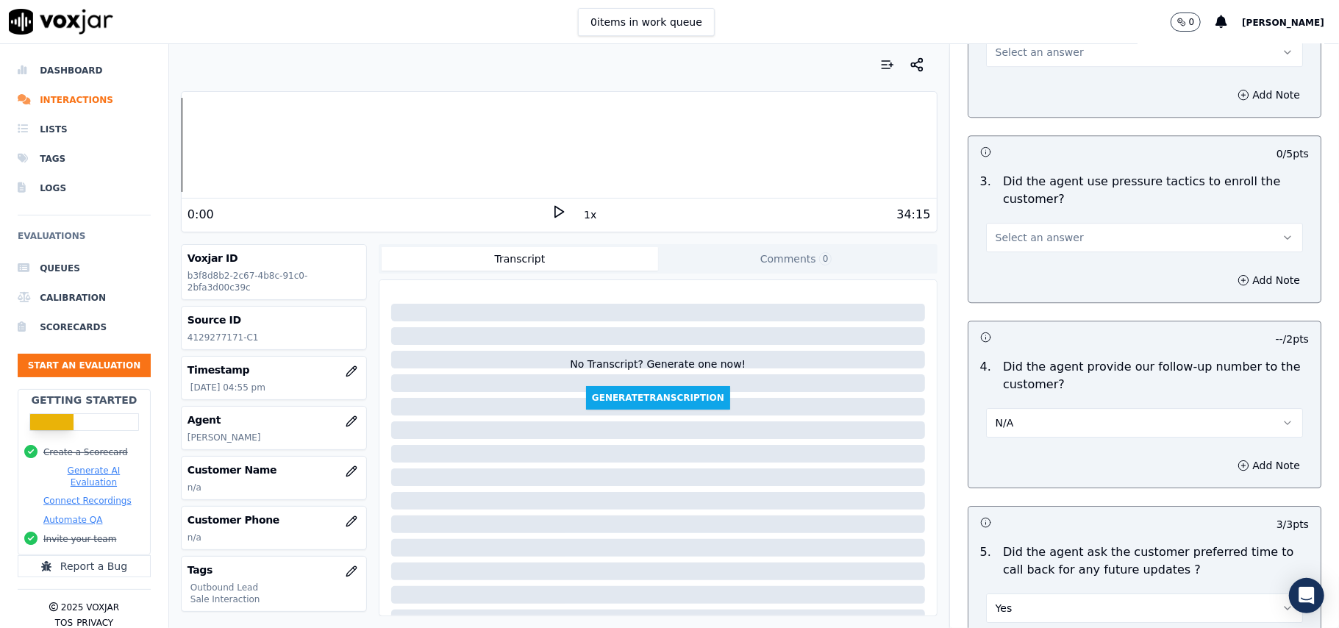
scroll to position [3353, 0]
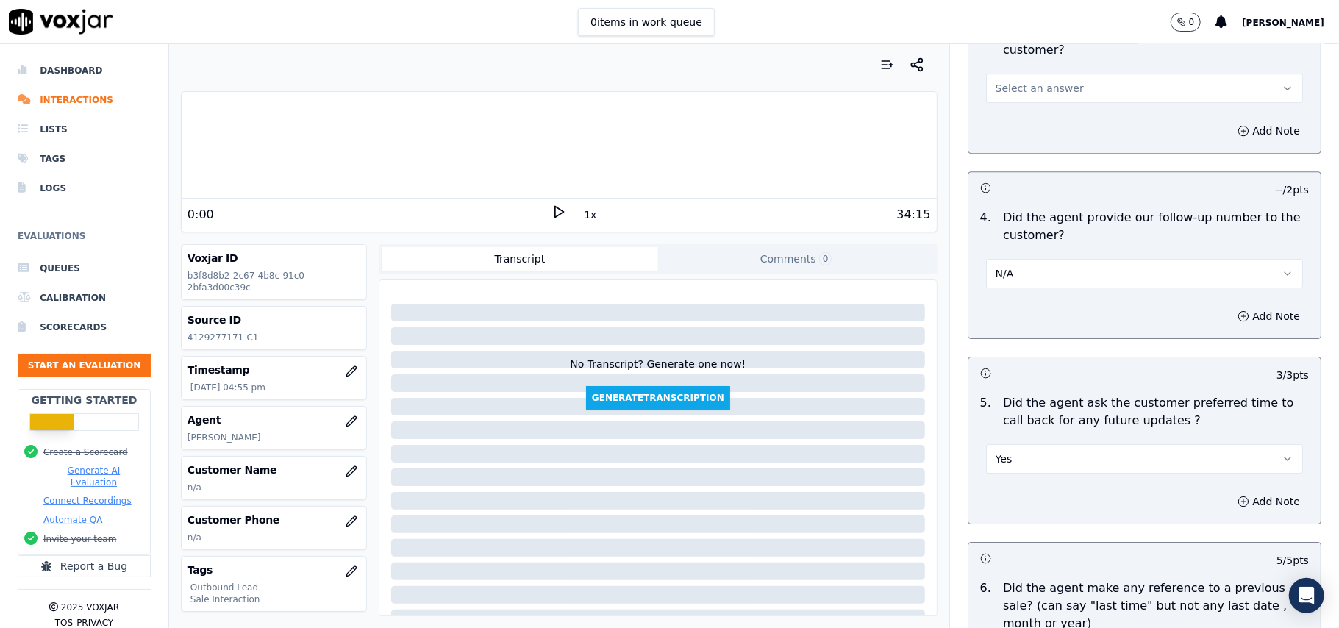
click at [1054, 260] on button "N/A" at bounding box center [1144, 273] width 317 height 29
click at [1041, 294] on div "Yes" at bounding box center [1113, 298] width 285 height 24
click at [1041, 446] on button "Yes" at bounding box center [1144, 458] width 317 height 29
click at [1021, 534] on div "N/A" at bounding box center [1113, 531] width 285 height 24
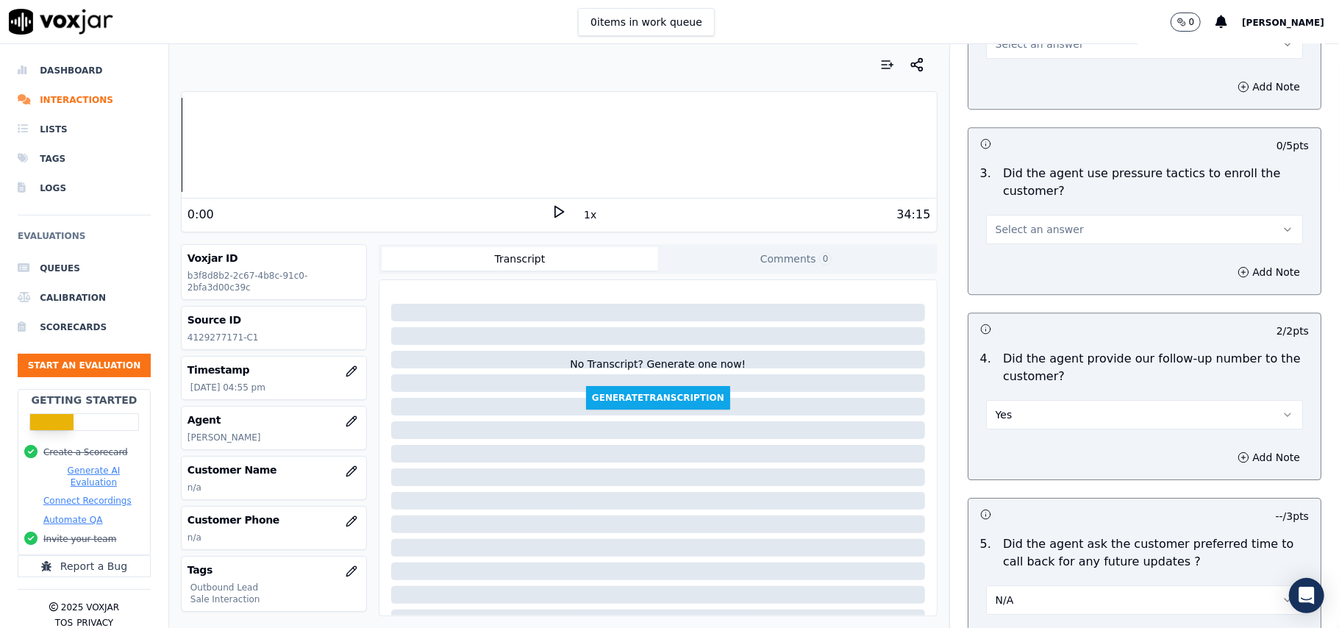
scroll to position [3256, 0]
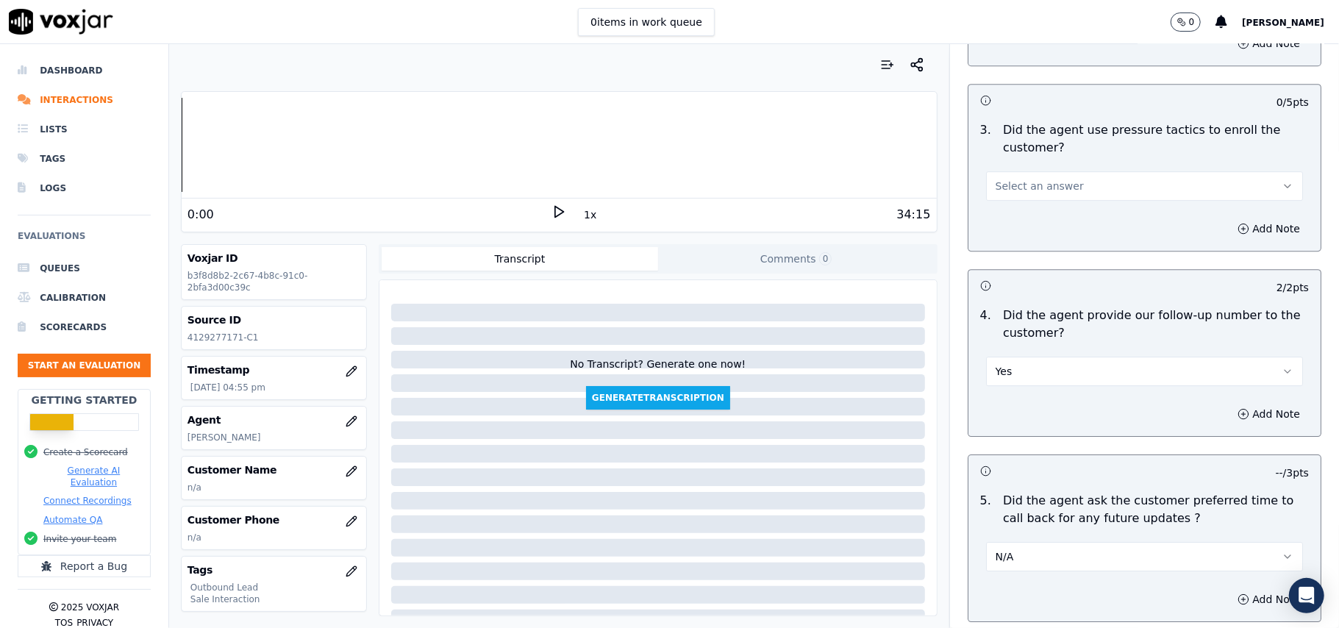
click at [1012, 544] on button "N/A" at bounding box center [1144, 556] width 317 height 29
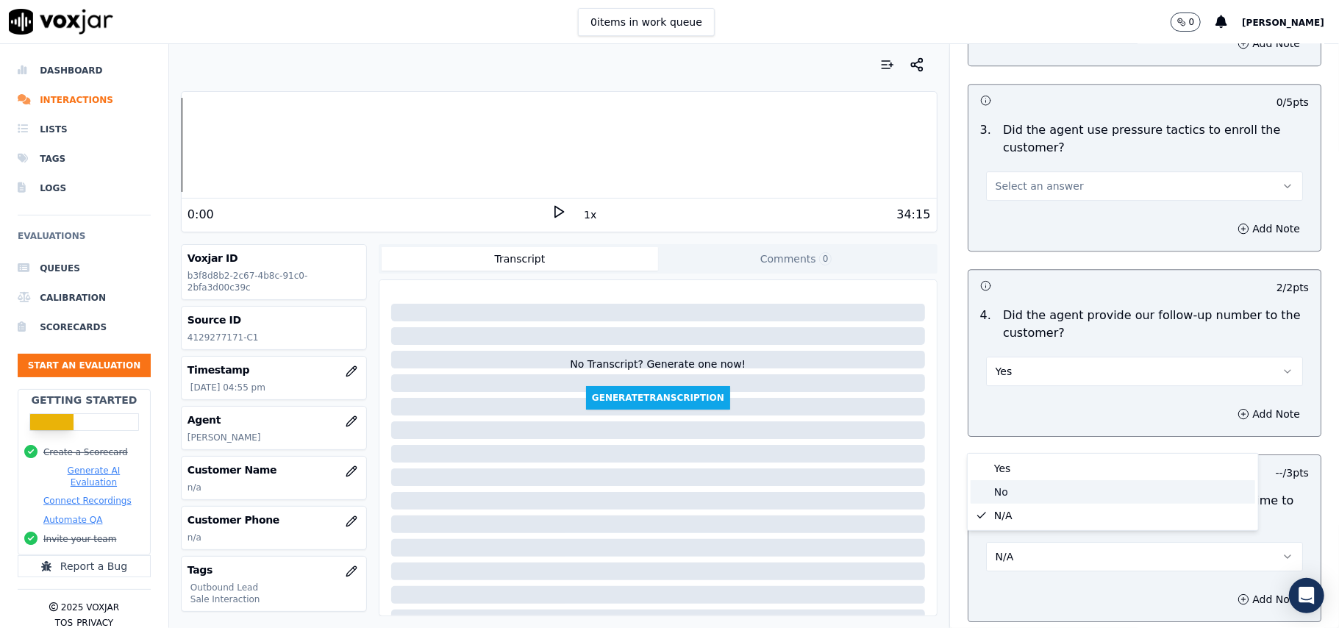
click at [1010, 493] on div "No" at bounding box center [1113, 492] width 285 height 24
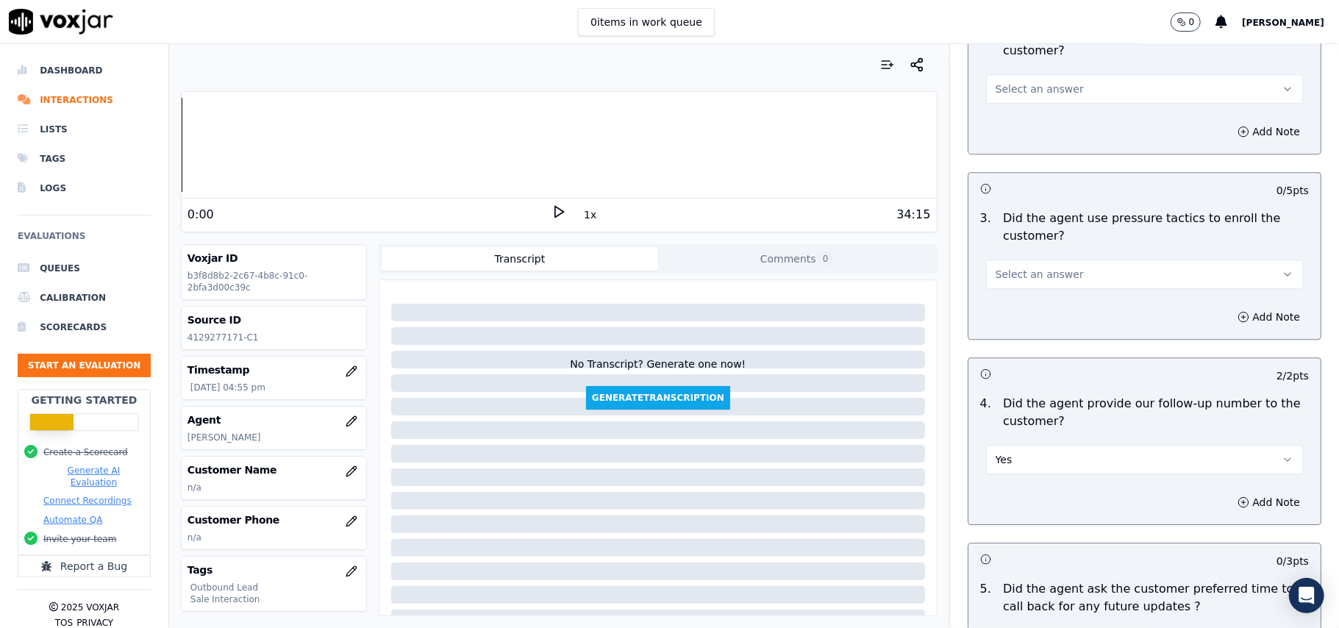
scroll to position [3059, 0]
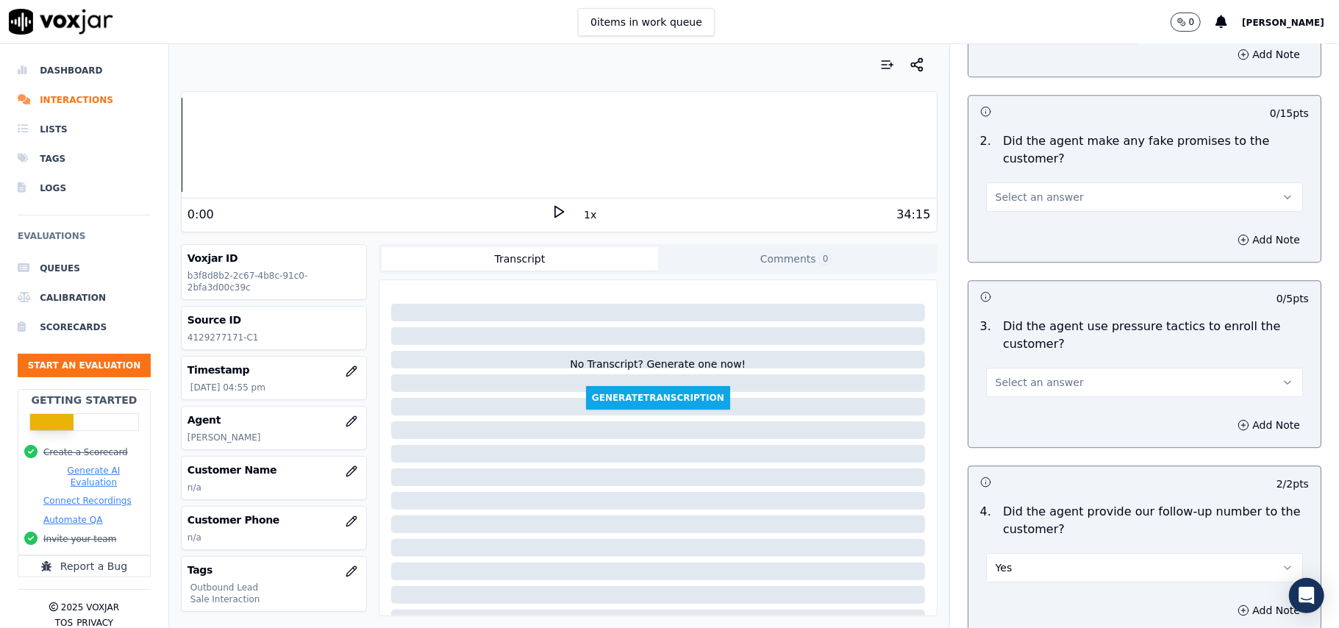
click at [1012, 375] on span "Select an answer" at bounding box center [1040, 382] width 88 height 15
click at [1012, 426] on div "No" at bounding box center [1113, 430] width 285 height 24
click at [1033, 190] on span "Select an answer" at bounding box center [1040, 197] width 88 height 15
click at [1033, 229] on div "Yes" at bounding box center [1113, 221] width 285 height 24
click at [1031, 184] on button "Yes" at bounding box center [1144, 196] width 317 height 29
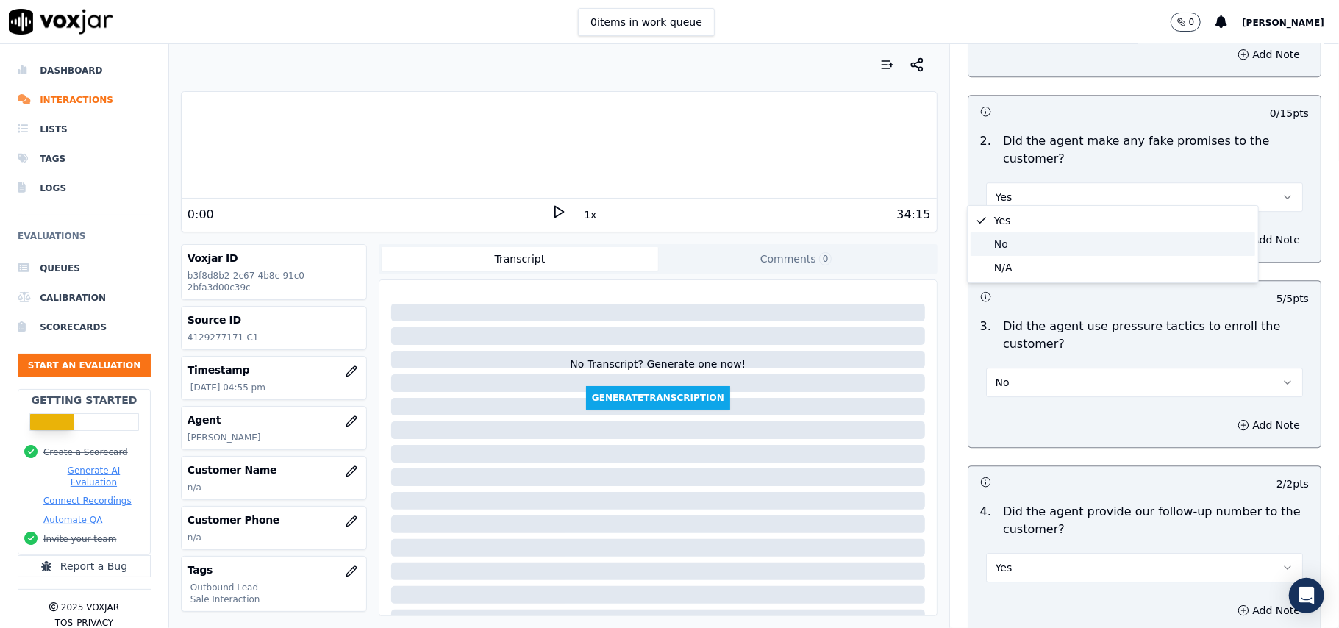
click at [1031, 247] on div "No" at bounding box center [1113, 244] width 285 height 24
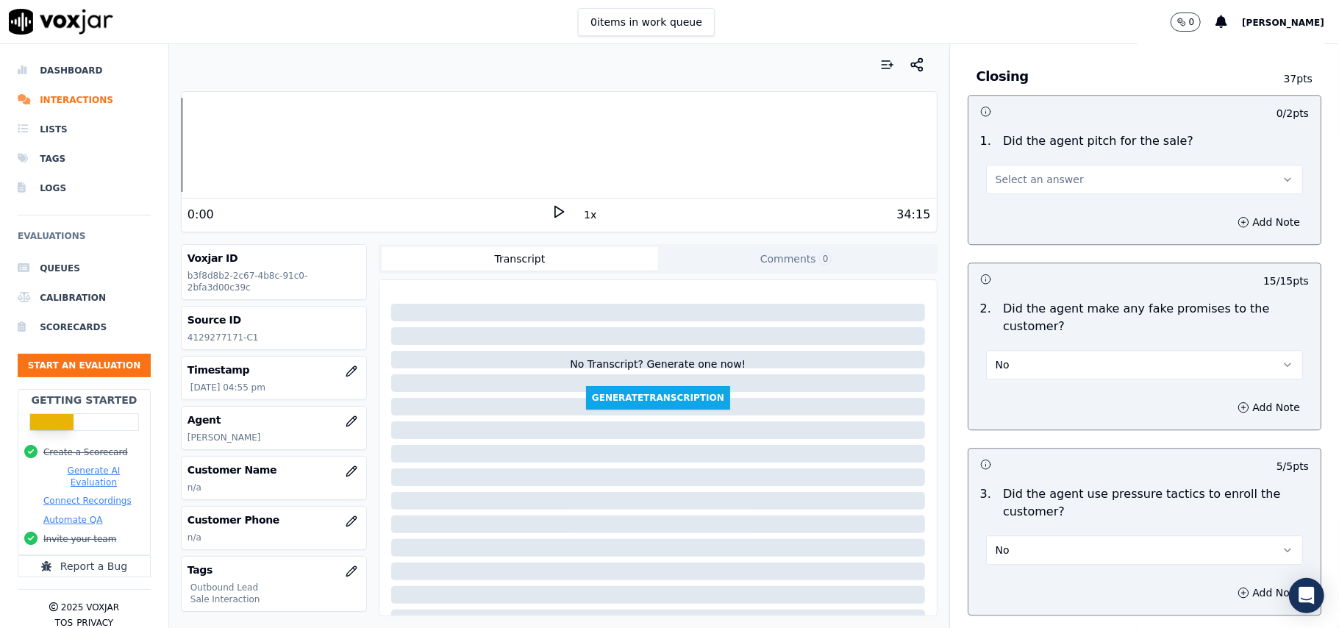
scroll to position [2863, 0]
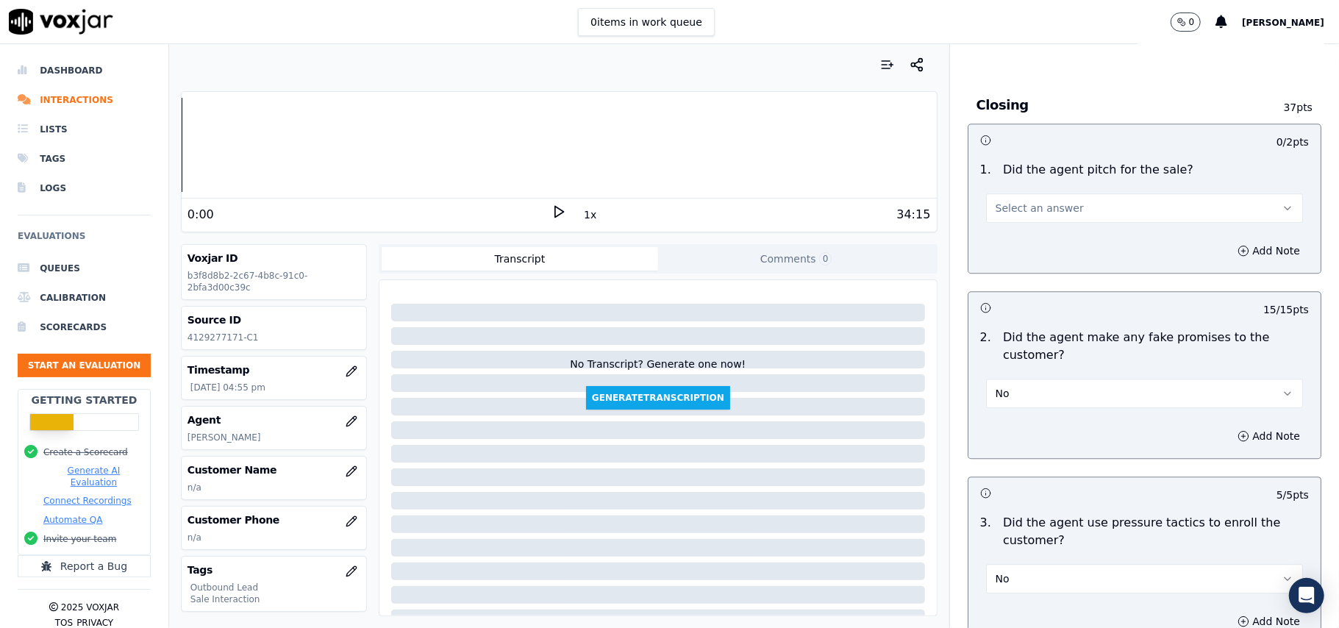
drag, startPoint x: 1018, startPoint y: 191, endPoint x: 1018, endPoint y: 200, distance: 8.8
click at [1018, 201] on span "Select an answer" at bounding box center [1040, 208] width 88 height 15
click at [1015, 221] on div "Yes" at bounding box center [1113, 231] width 285 height 24
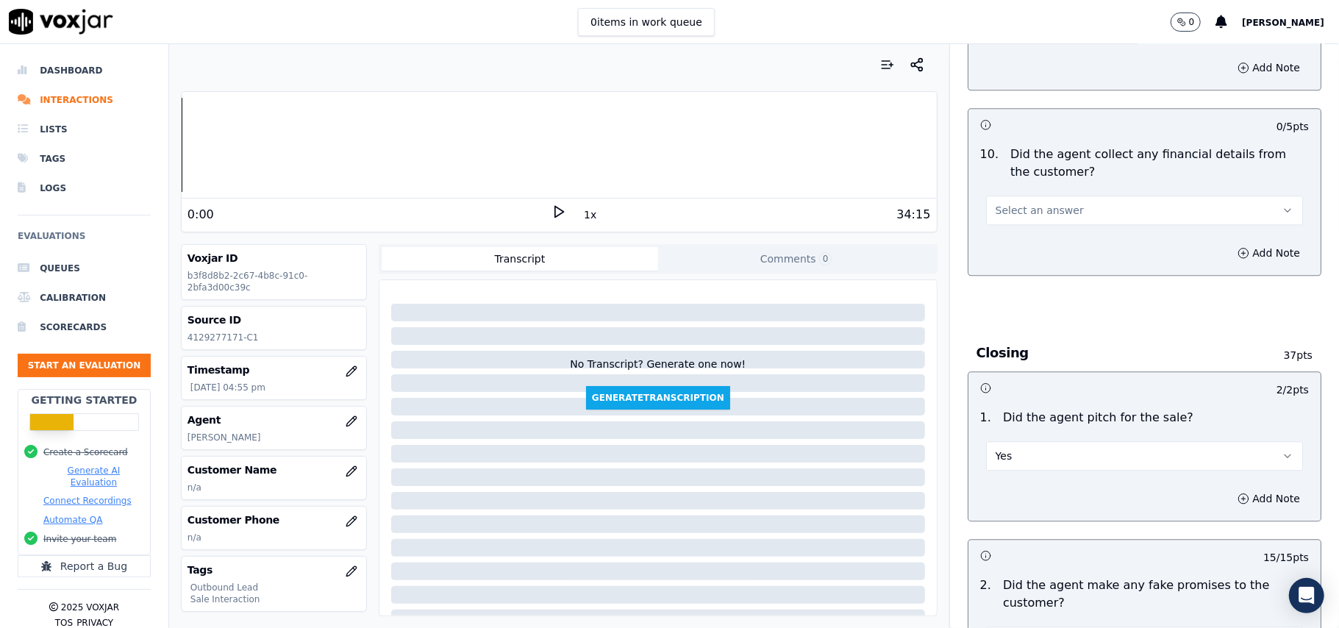
scroll to position [2569, 0]
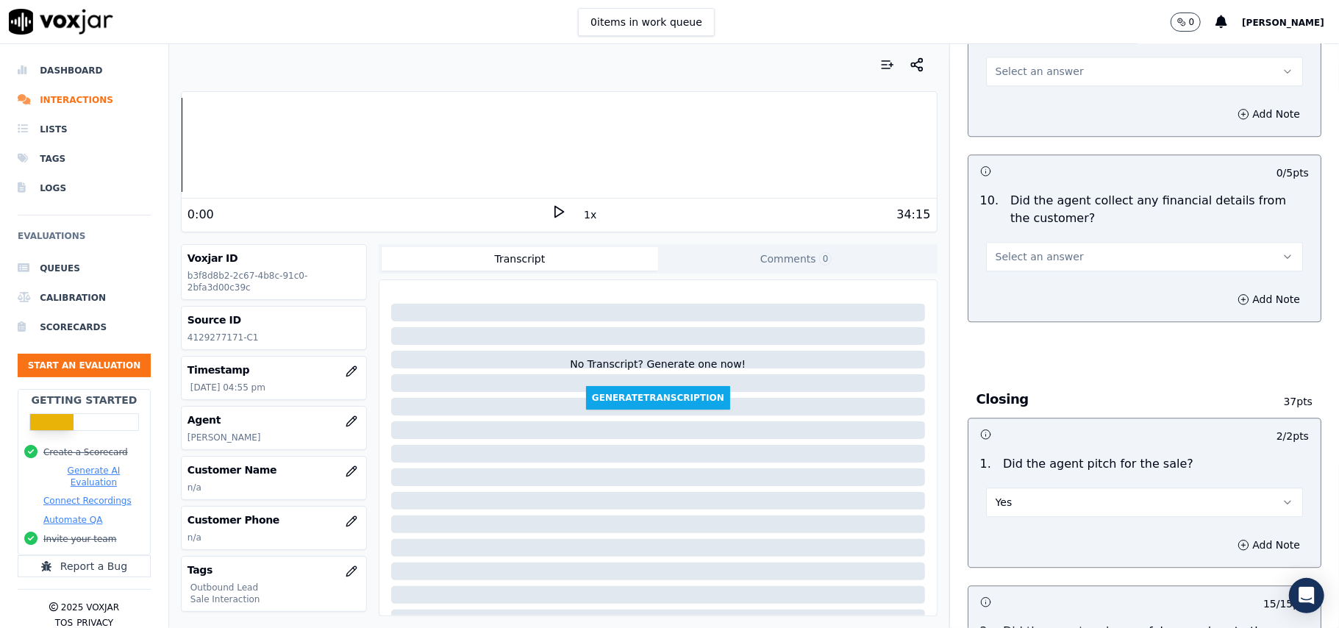
click at [1009, 251] on span "Select an answer" at bounding box center [1040, 256] width 88 height 15
click at [1009, 304] on div "No" at bounding box center [1113, 302] width 285 height 24
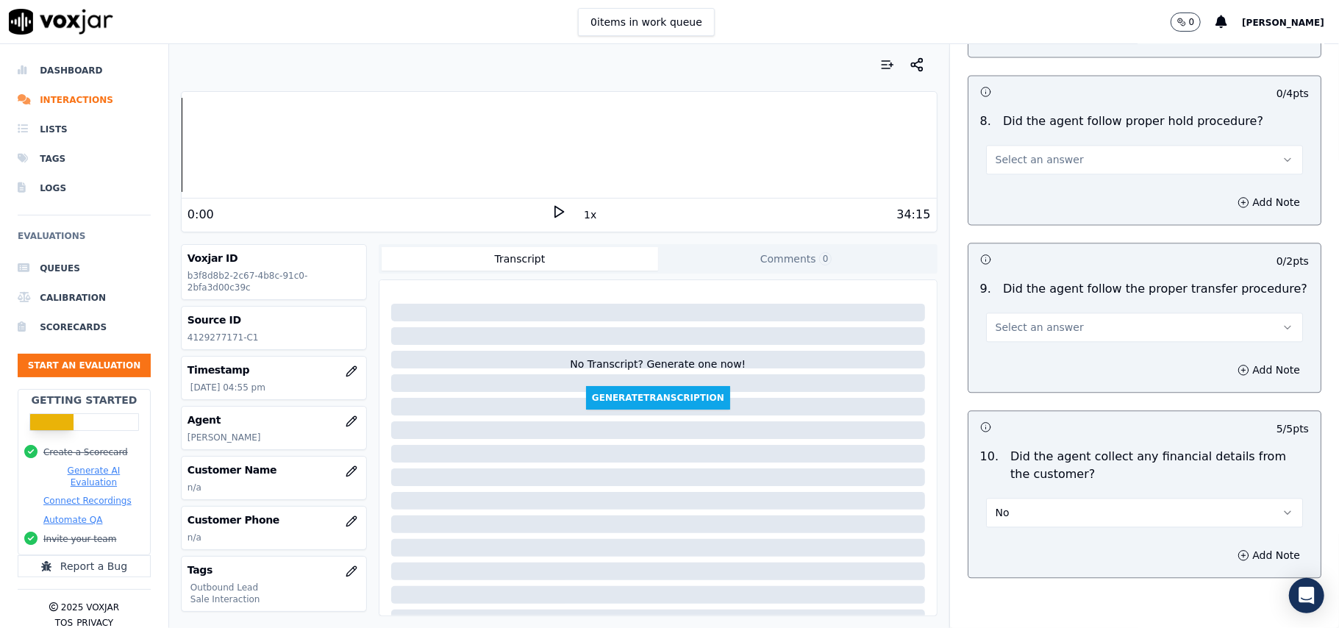
scroll to position [2275, 0]
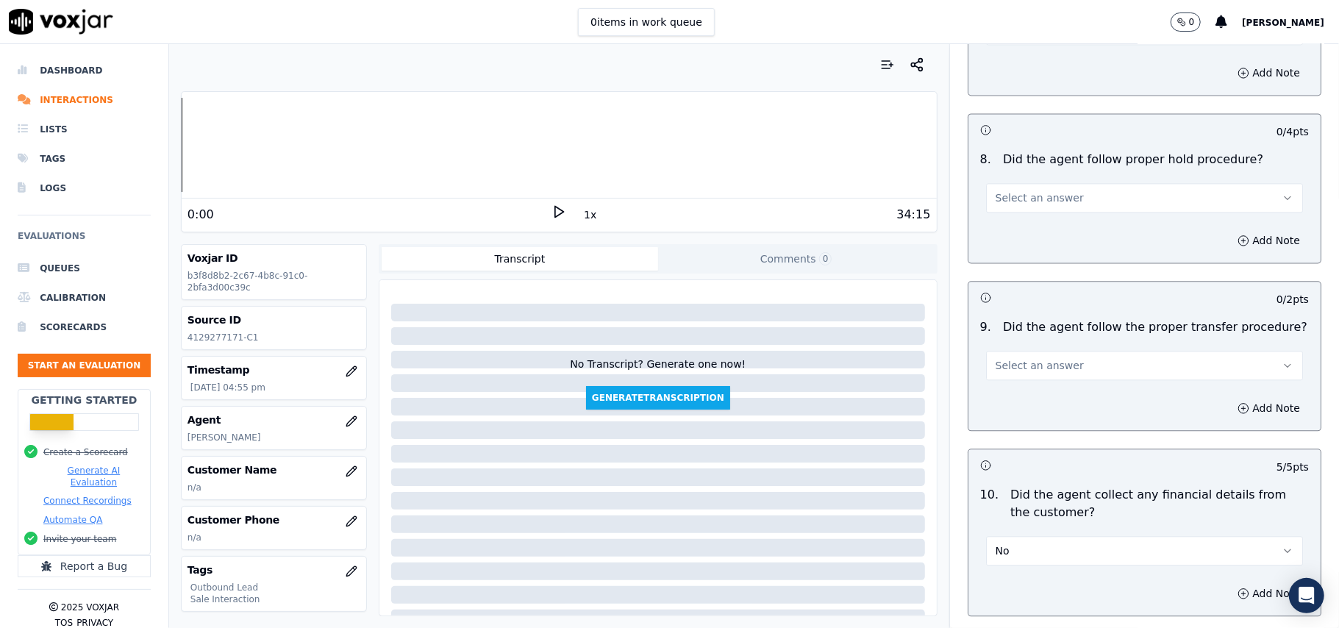
click at [1007, 358] on span "Select an answer" at bounding box center [1040, 365] width 88 height 15
click at [1012, 388] on div "Yes" at bounding box center [1113, 388] width 285 height 24
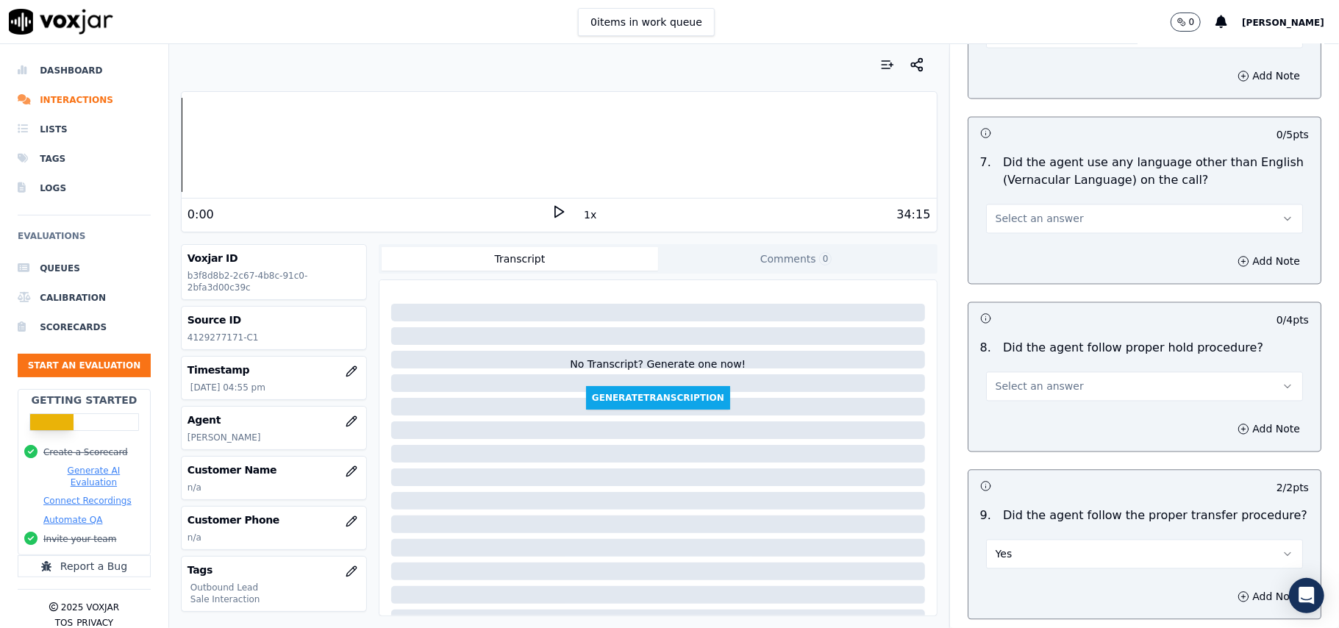
scroll to position [2079, 0]
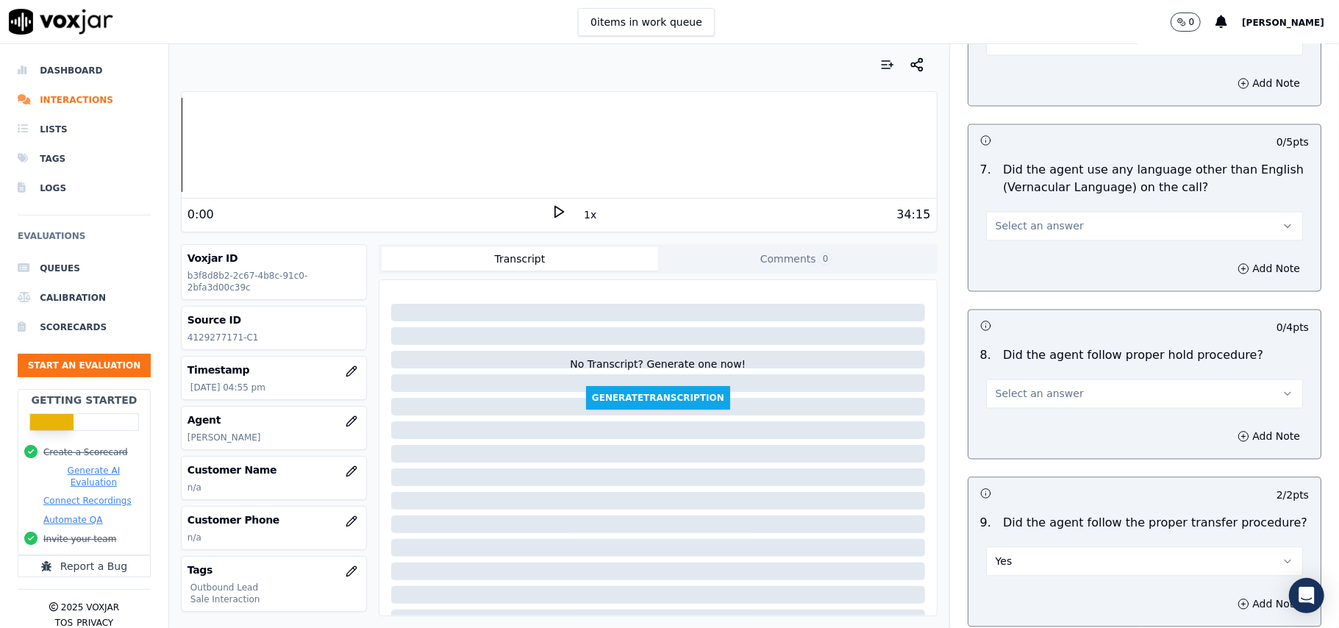
click at [1033, 379] on button "Select an answer" at bounding box center [1144, 393] width 317 height 29
click at [1029, 416] on div "Yes" at bounding box center [1113, 416] width 285 height 24
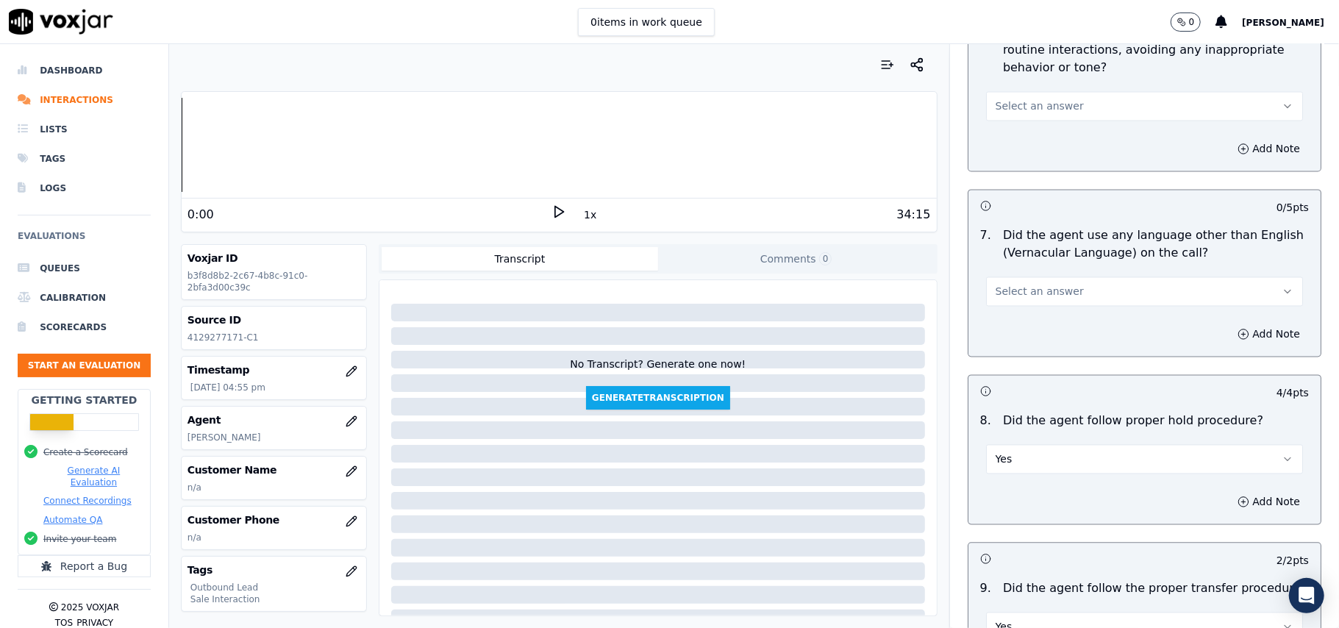
scroll to position [1981, 0]
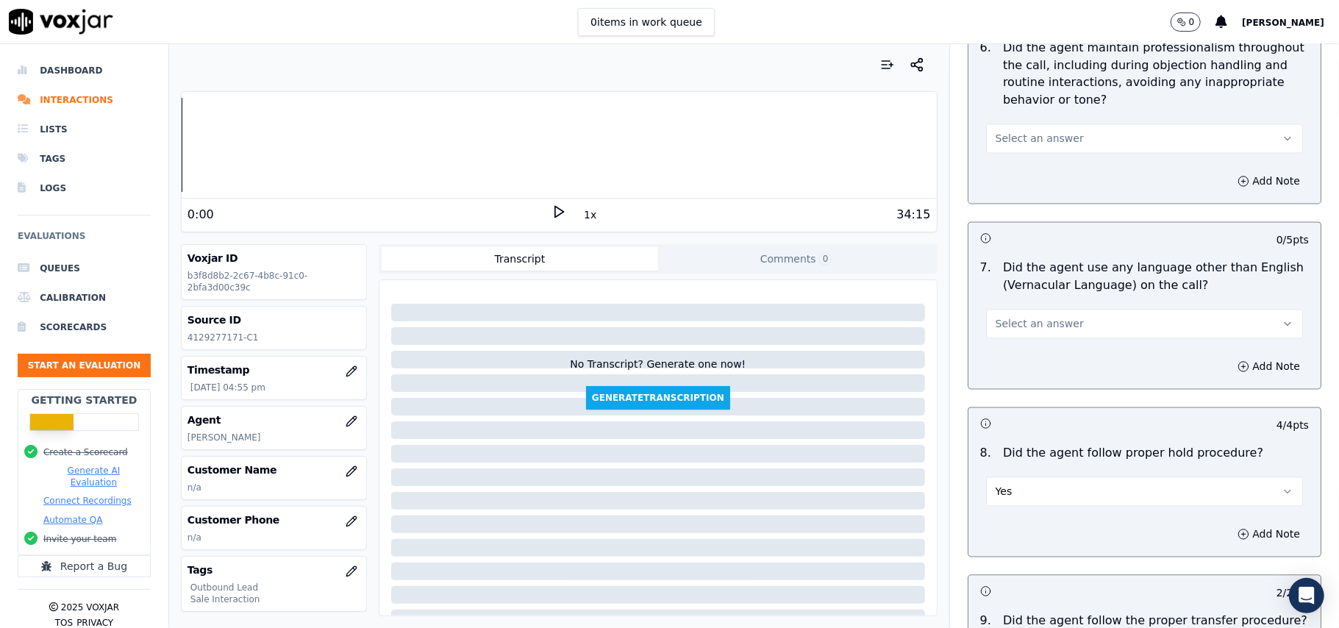
click at [1056, 312] on button "Select an answer" at bounding box center [1144, 324] width 317 height 29
click at [1041, 363] on div "No" at bounding box center [1113, 369] width 285 height 24
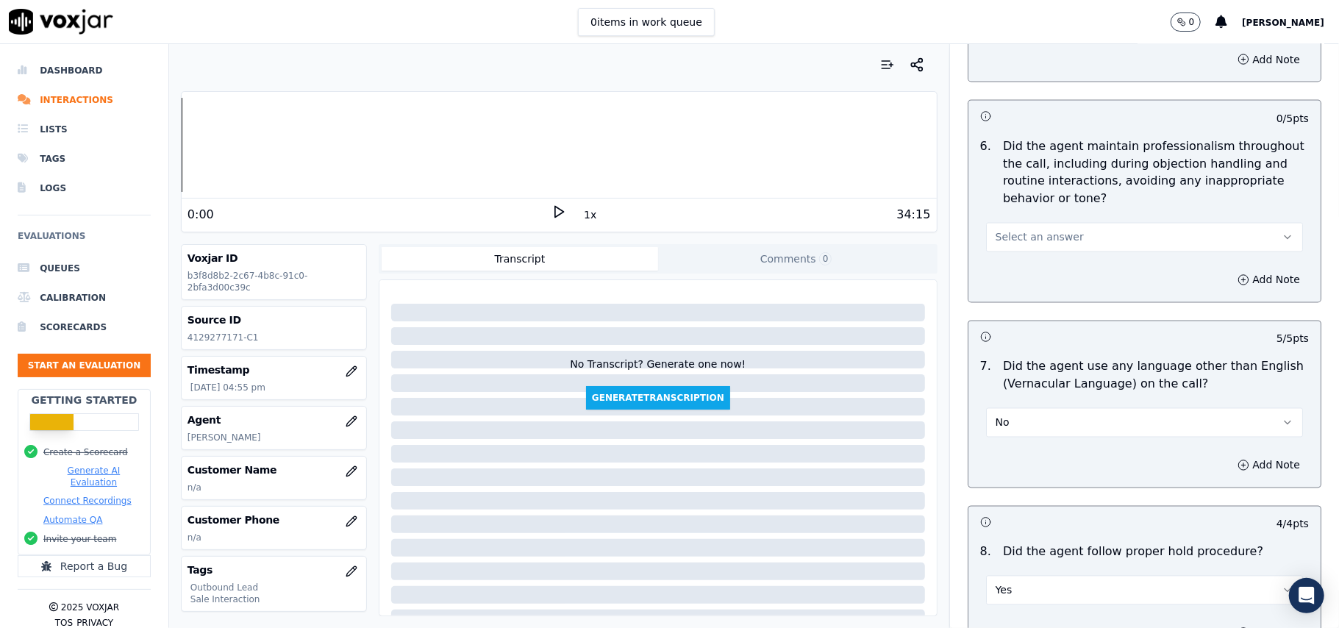
scroll to position [1687, 0]
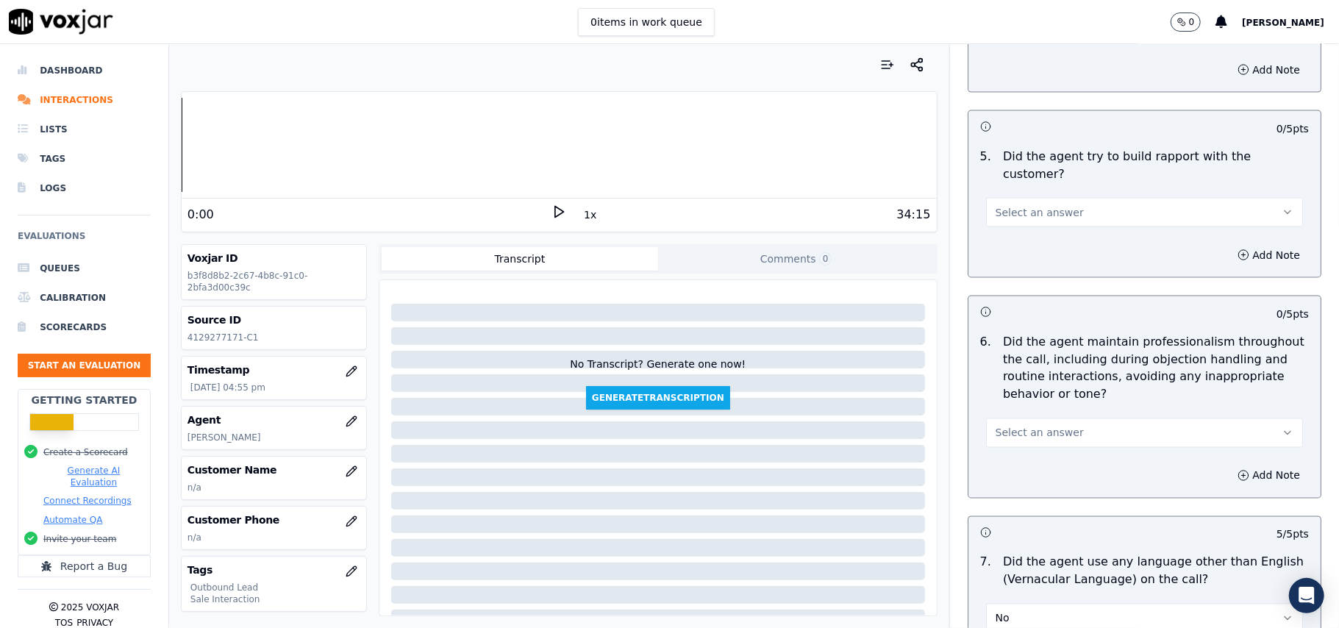
click at [1030, 426] on span "Select an answer" at bounding box center [1040, 433] width 88 height 15
click at [1027, 451] on div "Yes" at bounding box center [1113, 454] width 285 height 24
click at [1015, 205] on span "Select an answer" at bounding box center [1040, 212] width 88 height 15
click at [1012, 231] on div "Yes" at bounding box center [1113, 233] width 285 height 24
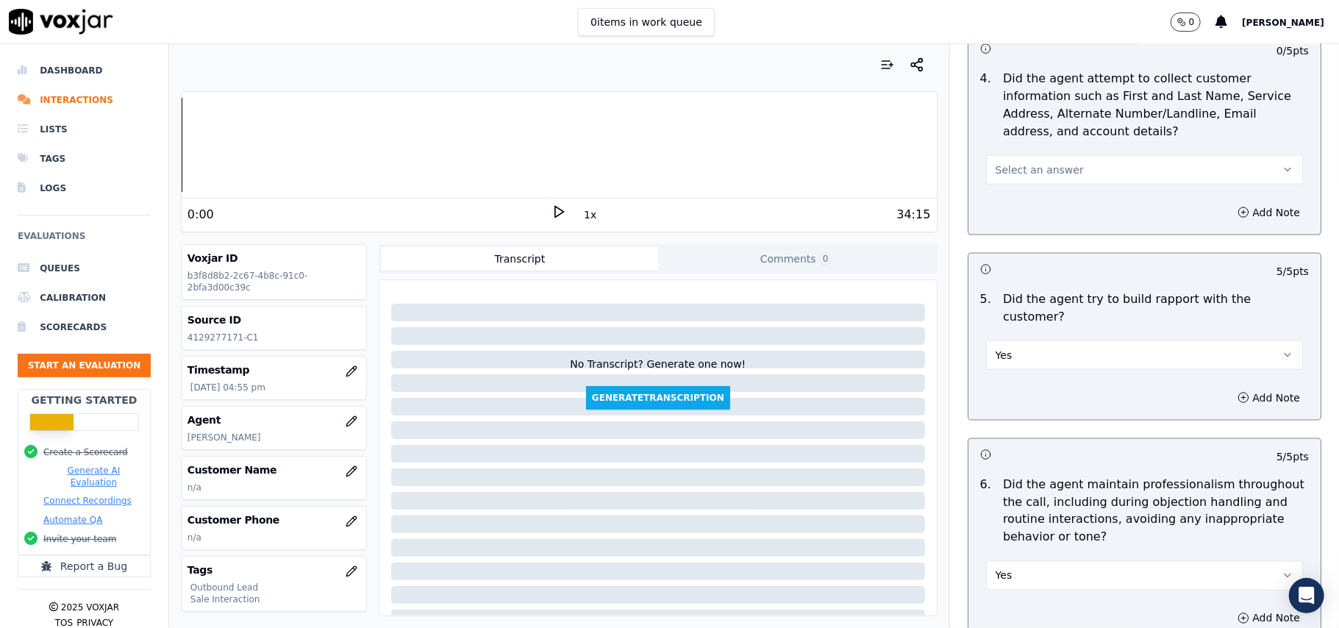
scroll to position [1393, 0]
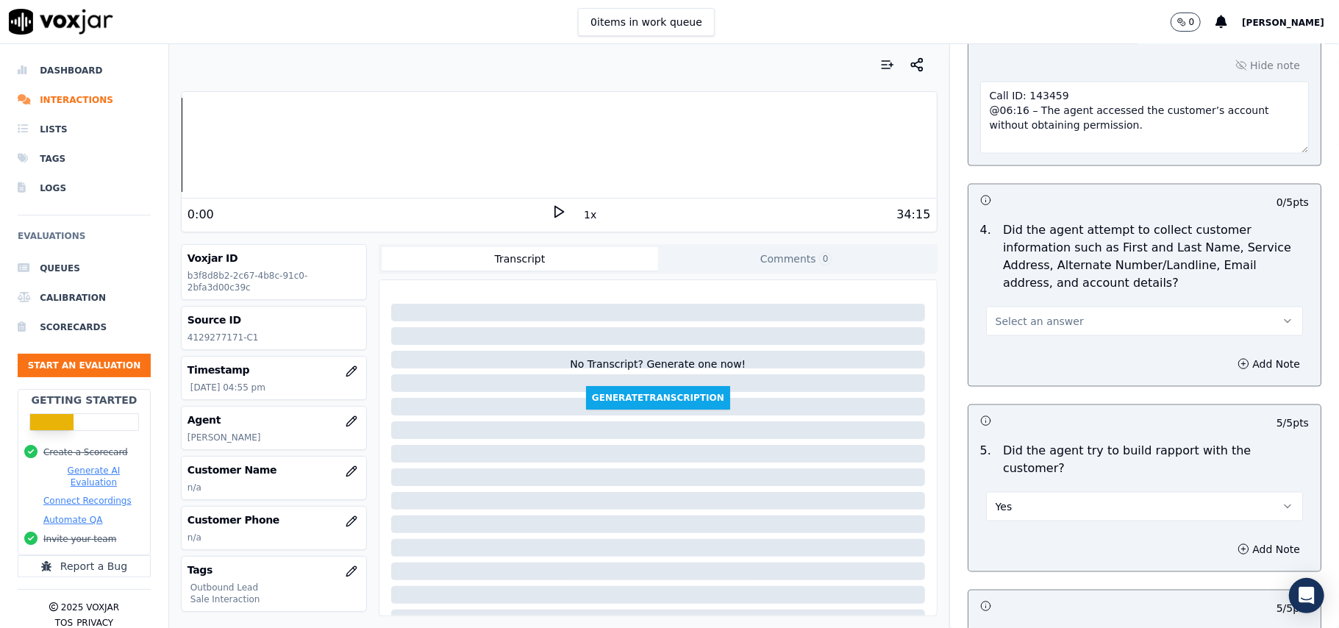
click at [1028, 324] on span "Select an answer" at bounding box center [1040, 321] width 88 height 15
click at [1022, 351] on div "Yes" at bounding box center [1113, 358] width 285 height 24
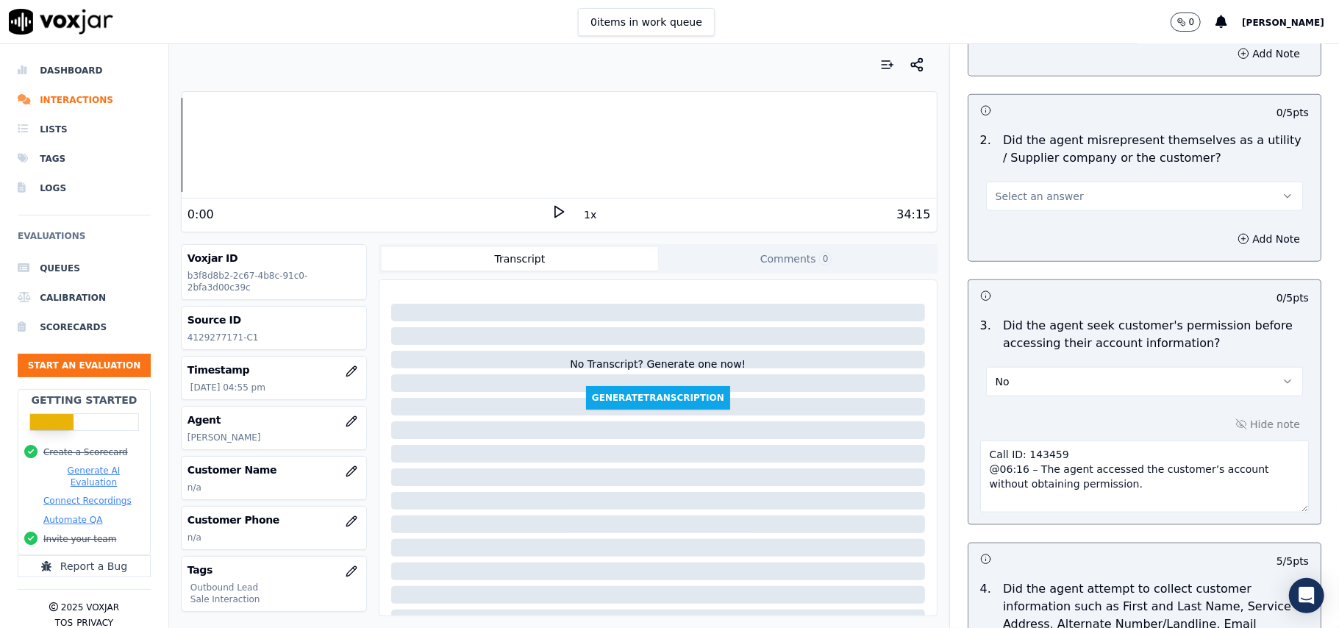
scroll to position [1001, 0]
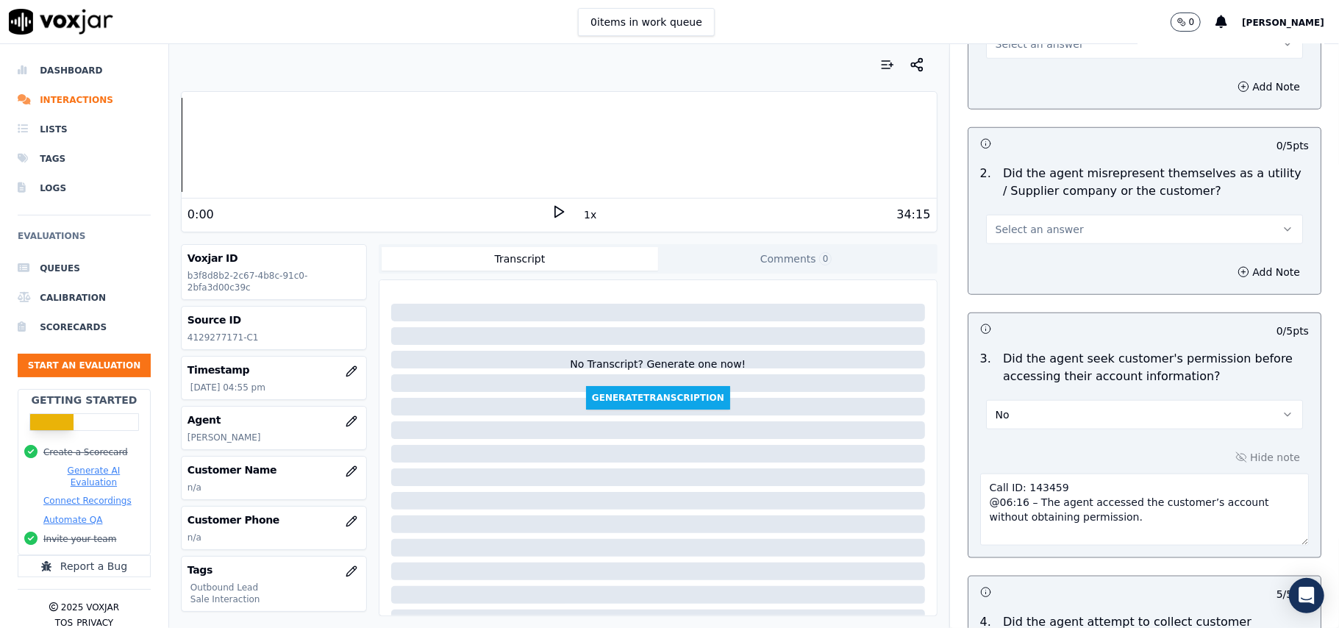
click at [1051, 222] on button "Select an answer" at bounding box center [1144, 229] width 317 height 29
click at [1029, 285] on div "No" at bounding box center [1113, 289] width 285 height 24
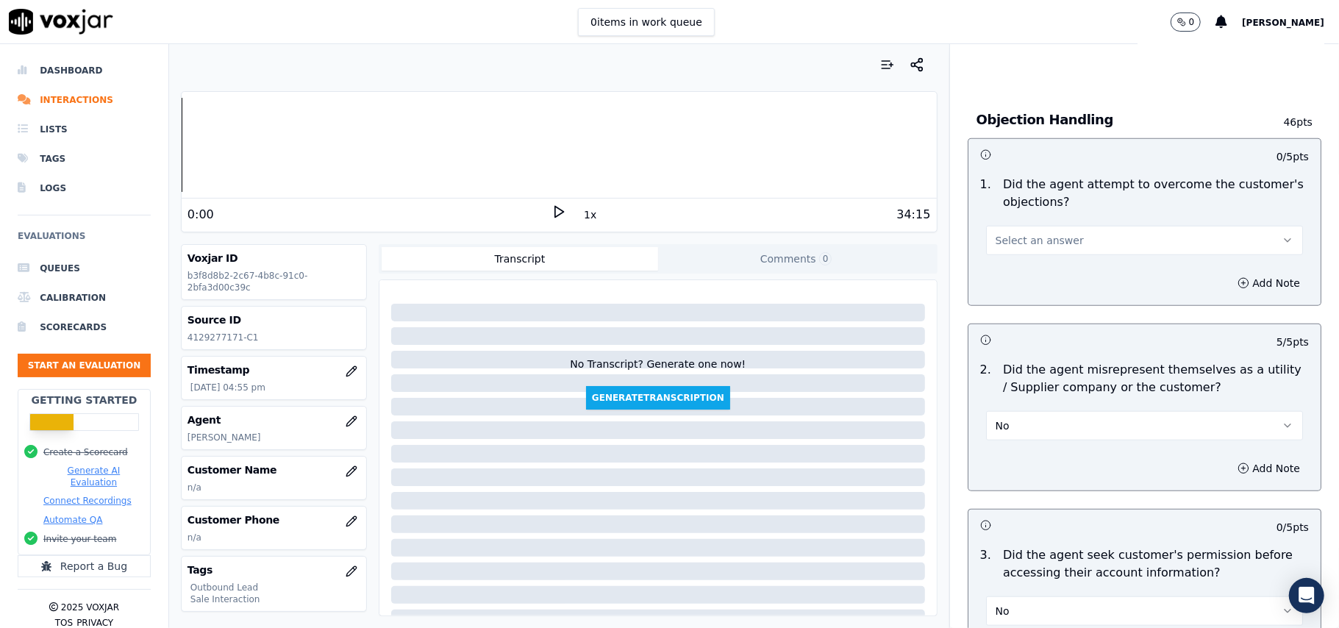
scroll to position [707, 0]
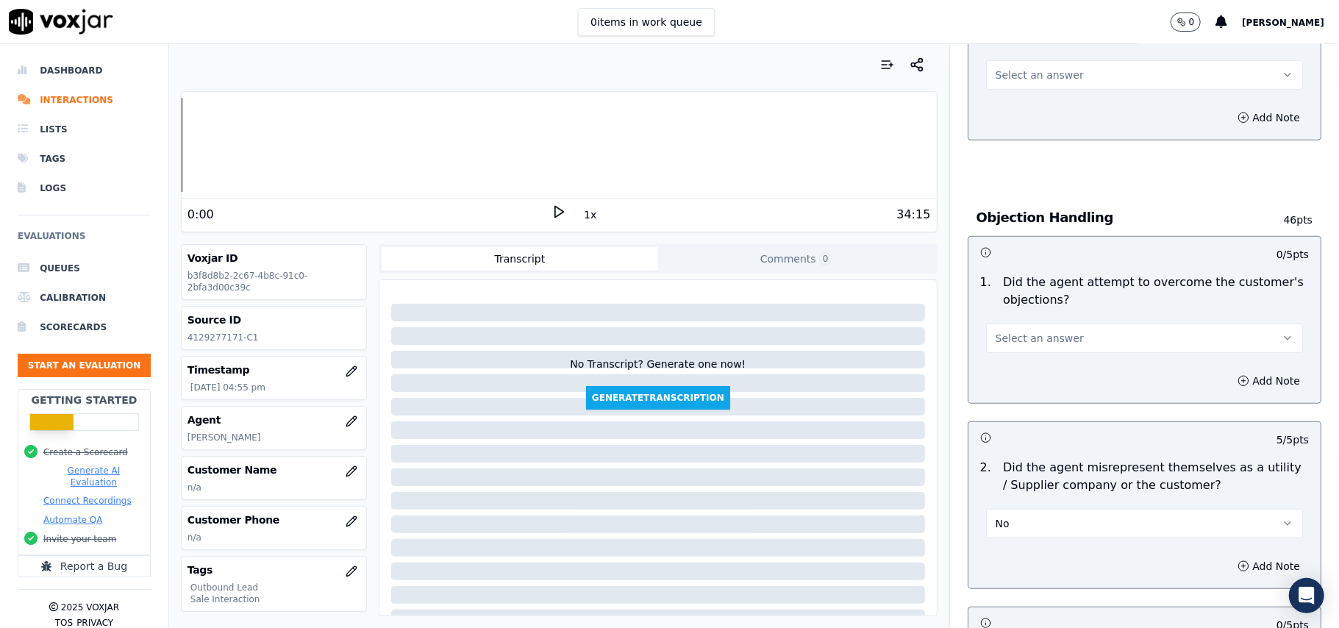
click at [1016, 337] on span "Select an answer" at bounding box center [1040, 338] width 88 height 15
drag, startPoint x: 1021, startPoint y: 351, endPoint x: 1023, endPoint y: 368, distance: 17.9
click at [1023, 368] on div "Yes" at bounding box center [1113, 374] width 285 height 24
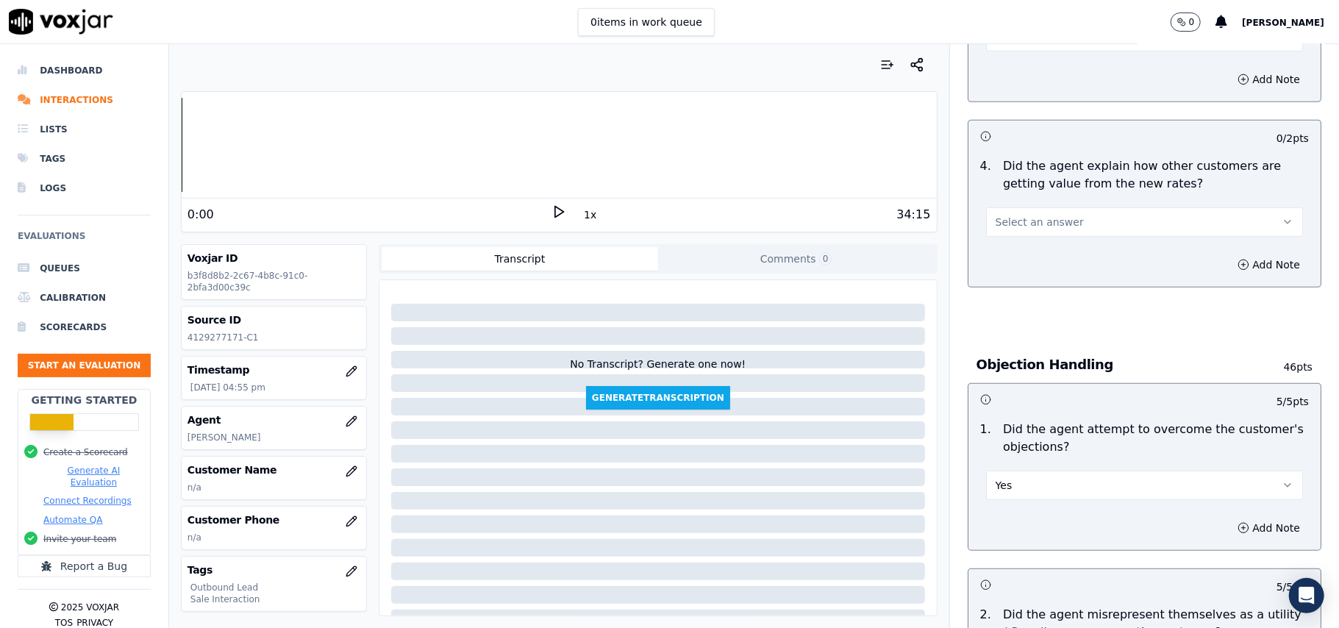
scroll to position [412, 0]
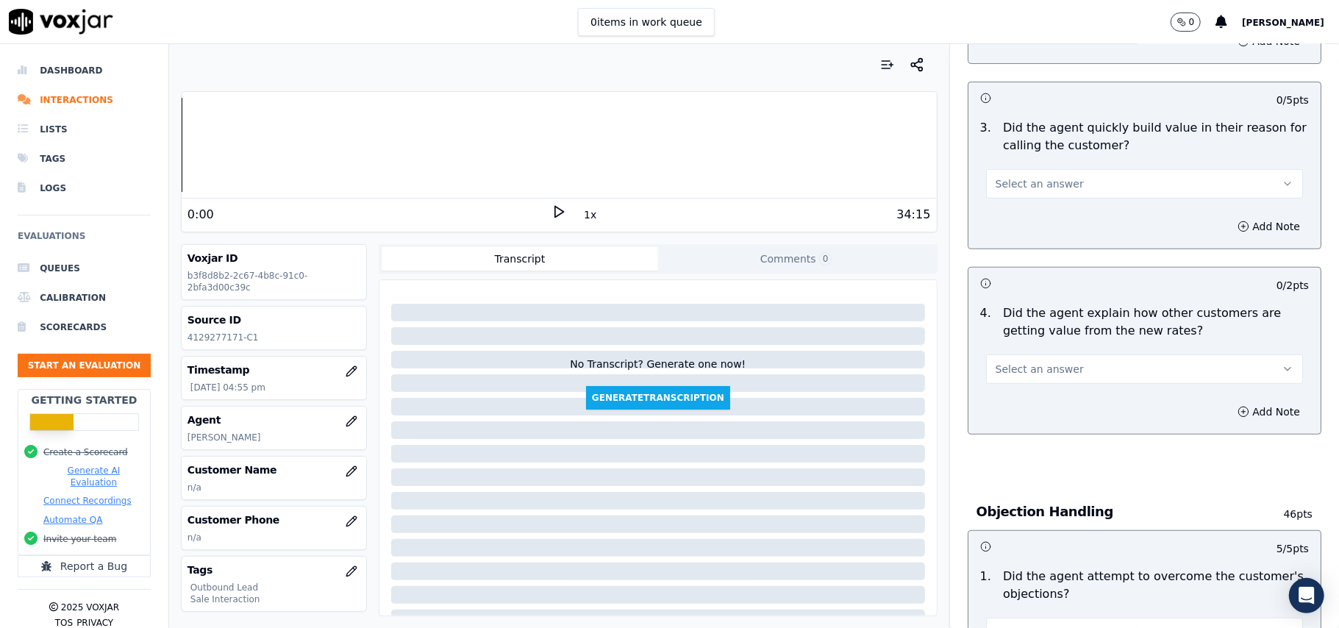
click at [1032, 366] on span "Select an answer" at bounding box center [1040, 369] width 88 height 15
click at [1028, 407] on div "Yes" at bounding box center [1113, 404] width 285 height 24
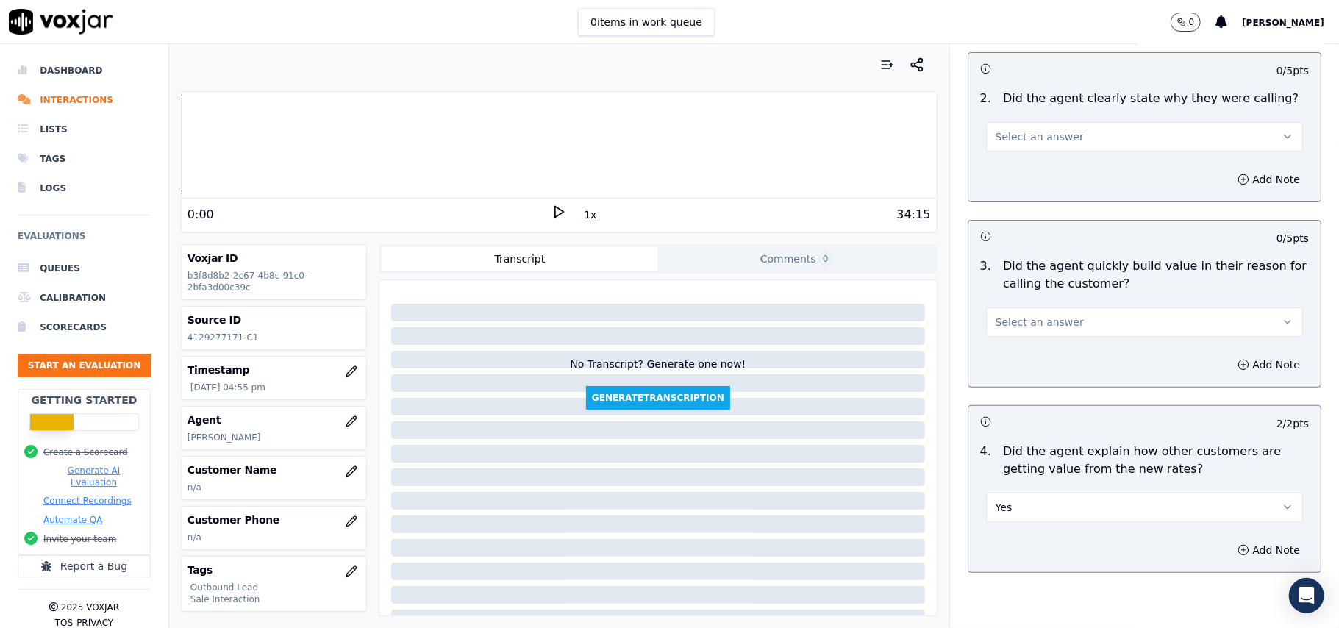
scroll to position [118, 0]
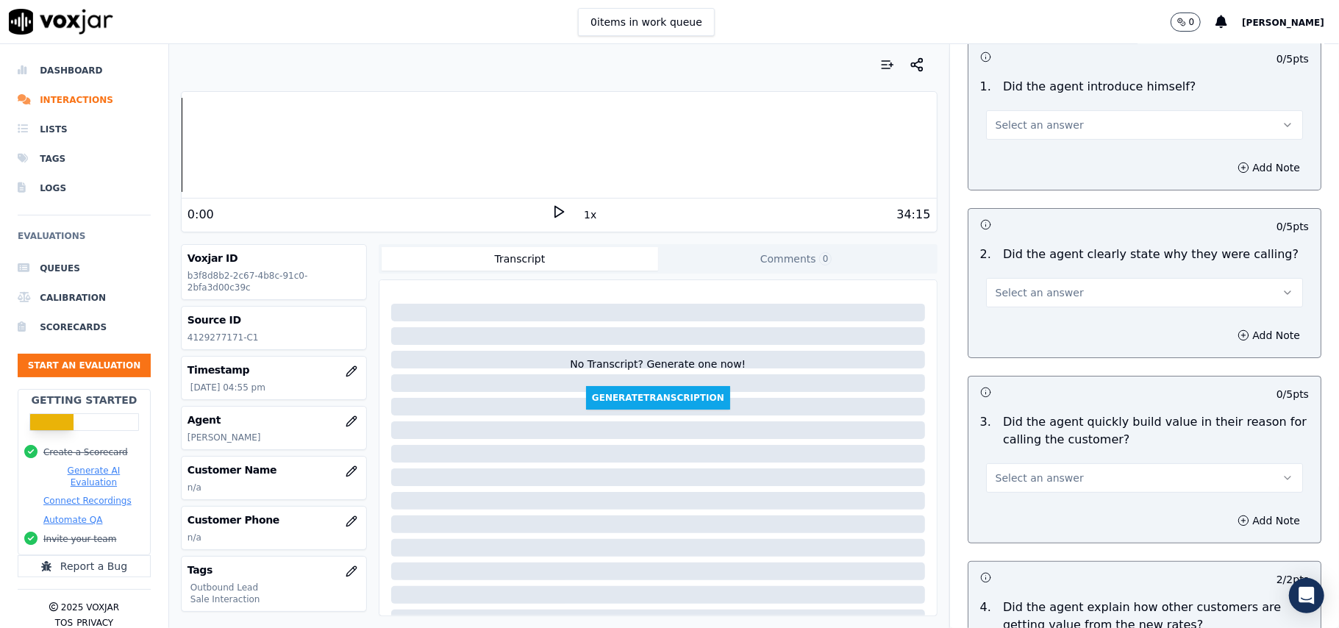
click at [1032, 469] on button "Select an answer" at bounding box center [1144, 477] width 317 height 29
click at [1032, 507] on div "Yes" at bounding box center [1113, 513] width 285 height 24
click at [1059, 283] on button "Select an answer" at bounding box center [1144, 292] width 317 height 29
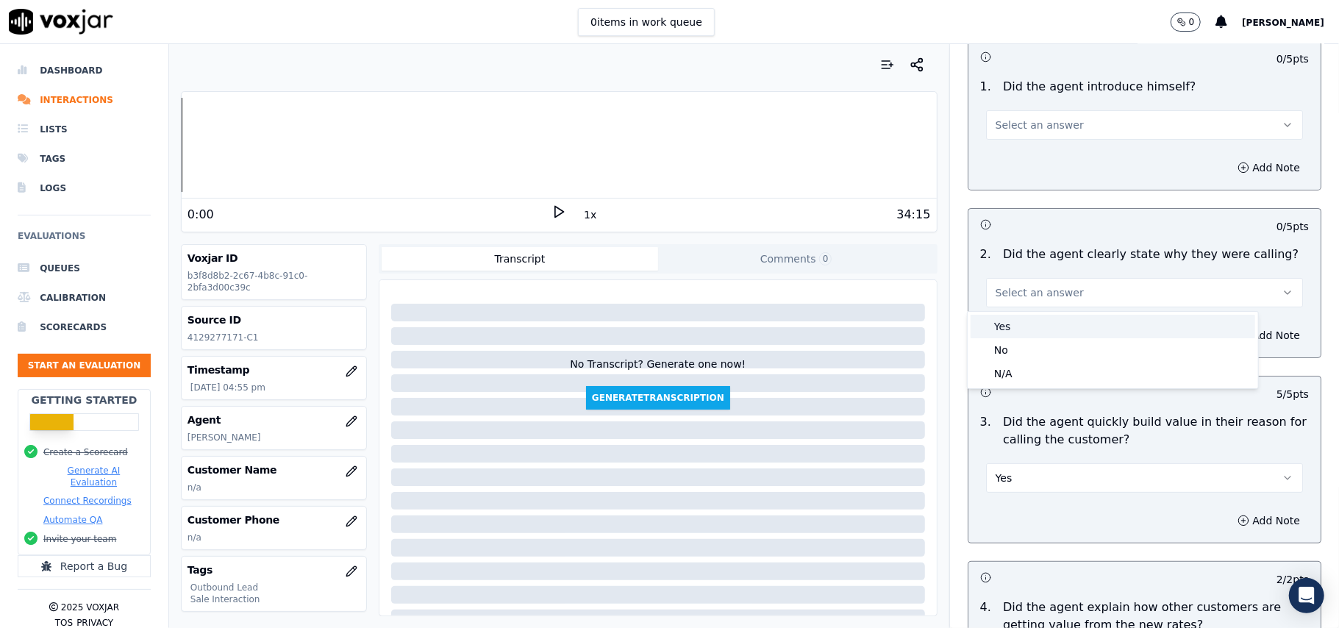
click at [1065, 330] on div "Yes" at bounding box center [1113, 327] width 285 height 24
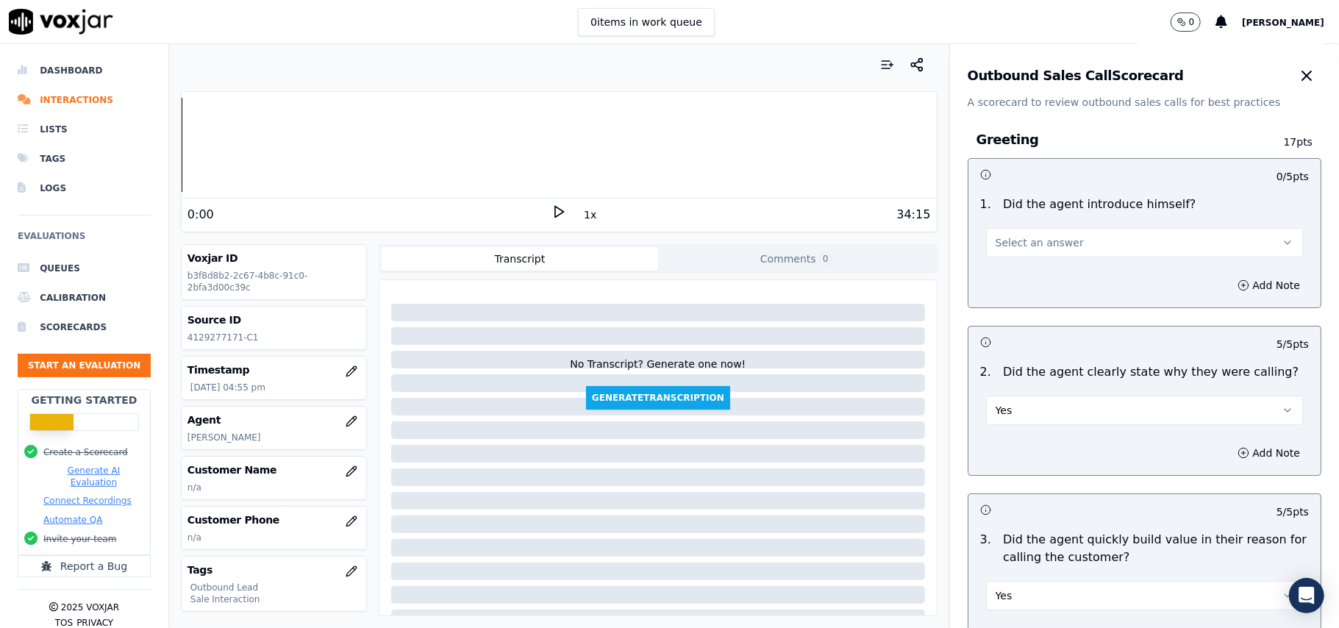
scroll to position [0, 0]
click at [1039, 243] on span "Select an answer" at bounding box center [1040, 243] width 88 height 15
click at [1024, 274] on div "Yes" at bounding box center [1113, 277] width 285 height 24
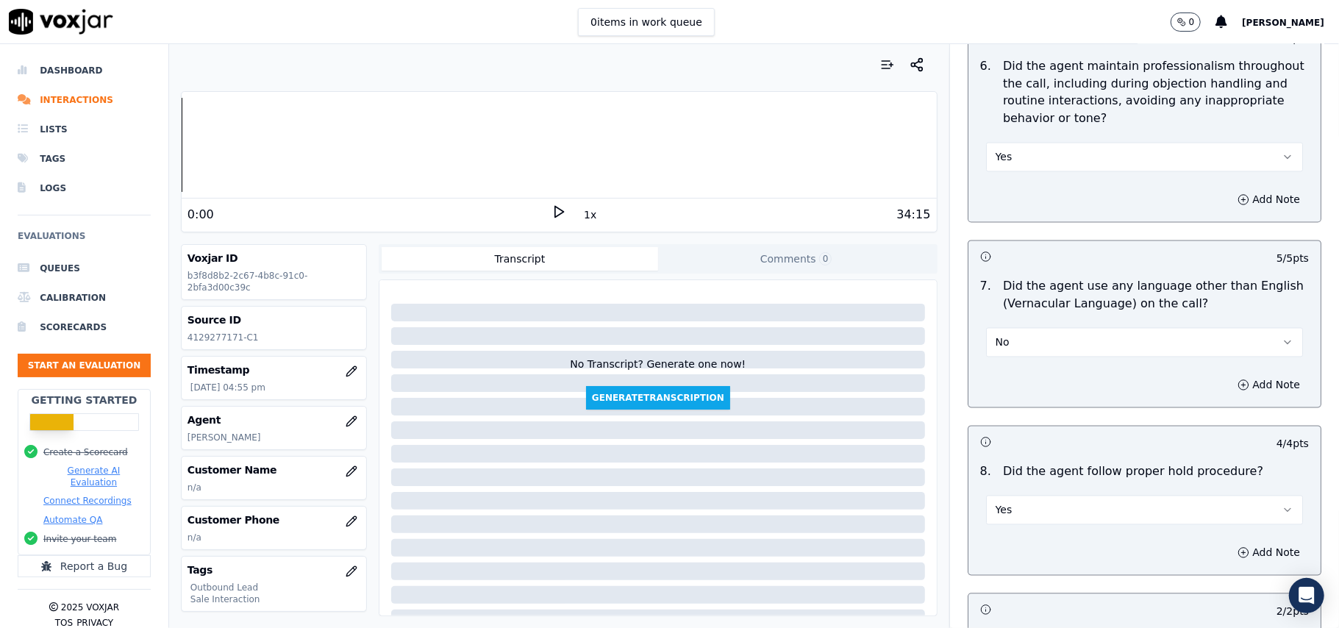
scroll to position [3745, 0]
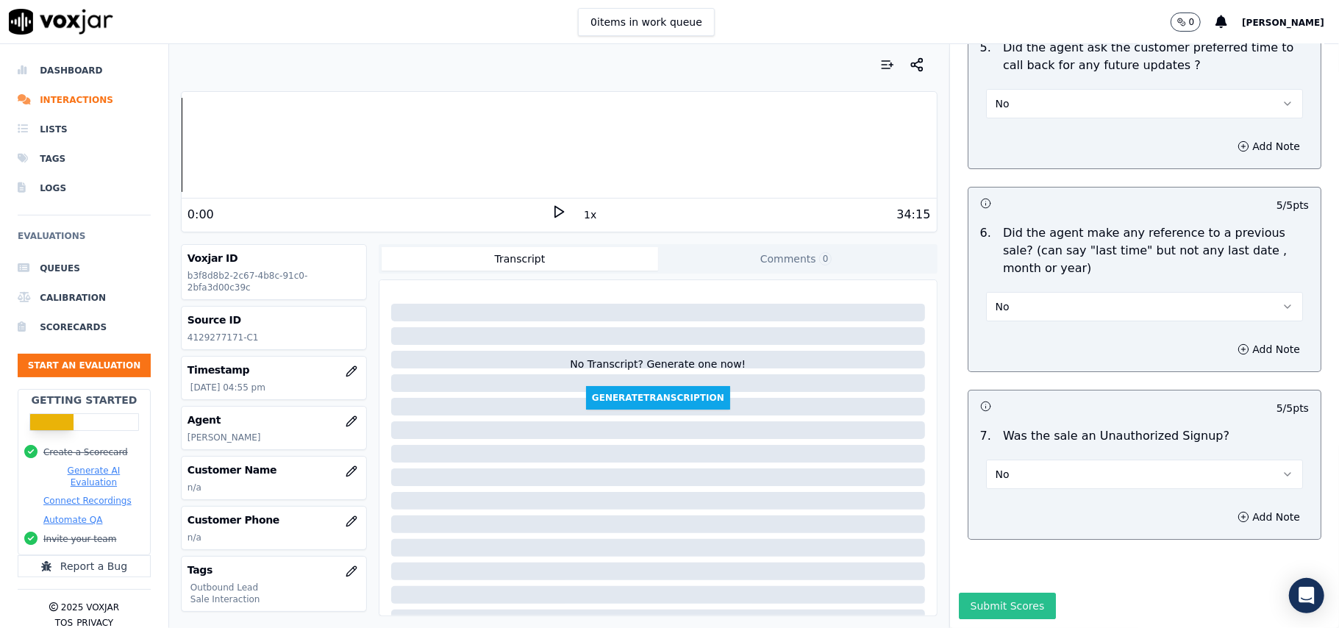
click at [1018, 593] on button "Submit Scores" at bounding box center [1008, 606] width 98 height 26
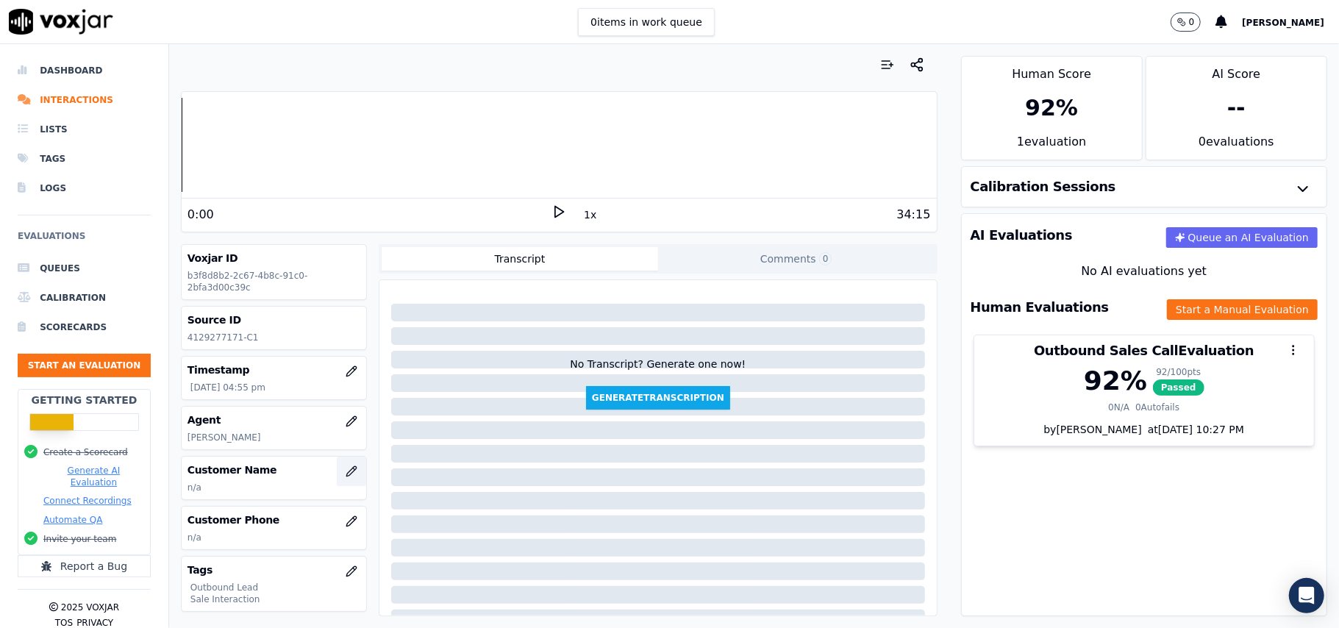
click at [346, 473] on icon "button" at bounding box center [351, 471] width 10 height 10
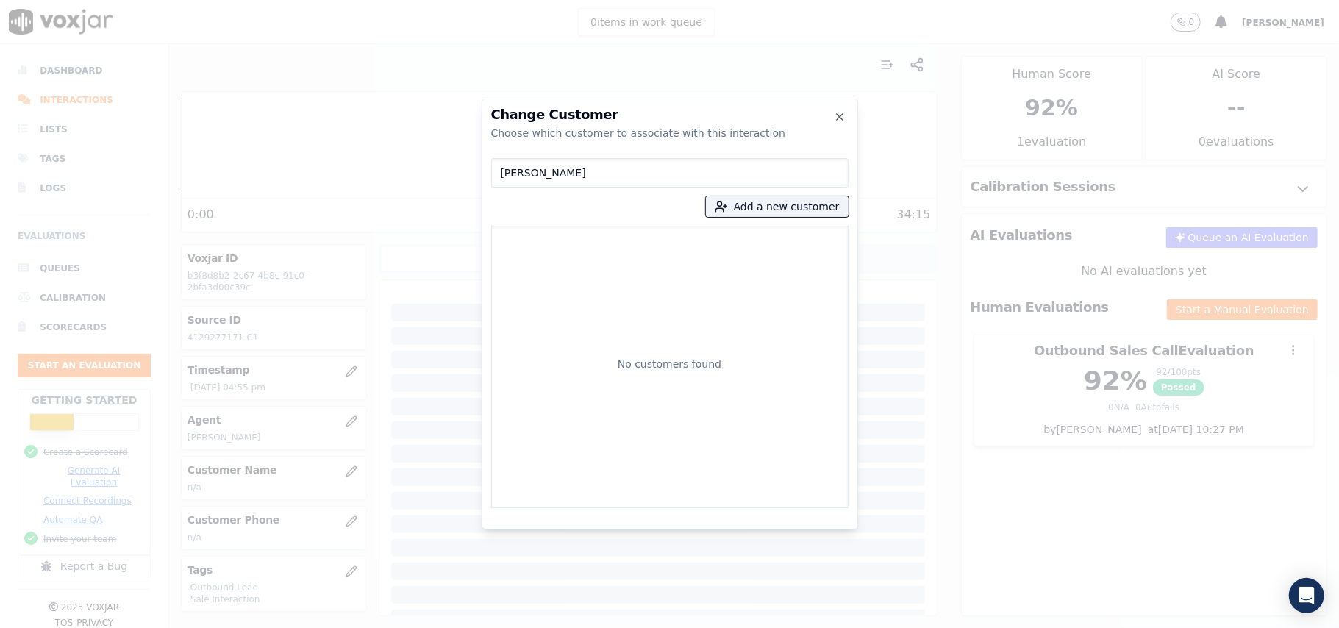
click at [507, 171] on input "[PERSON_NAME]" at bounding box center [669, 172] width 357 height 29
type input "[PERSON_NAME]"
click at [597, 260] on label "[PERSON_NAME] 4129277171" at bounding box center [670, 246] width 344 height 29
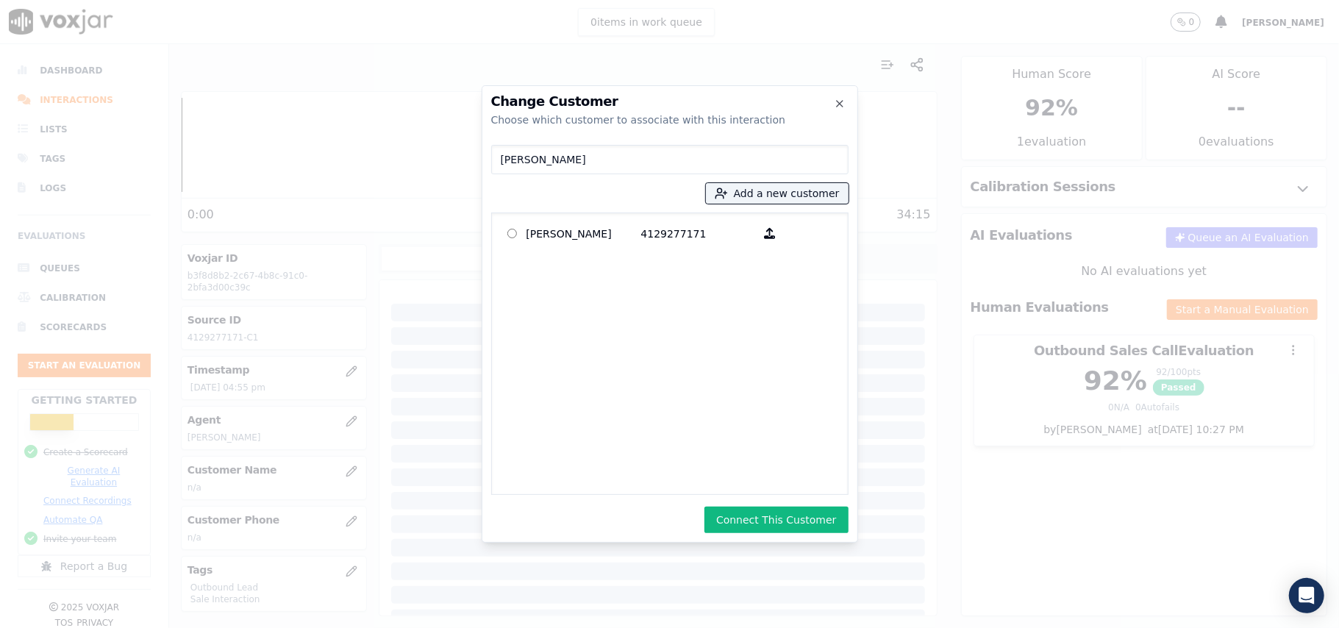
click at [773, 522] on button "Connect This Customer" at bounding box center [775, 520] width 143 height 26
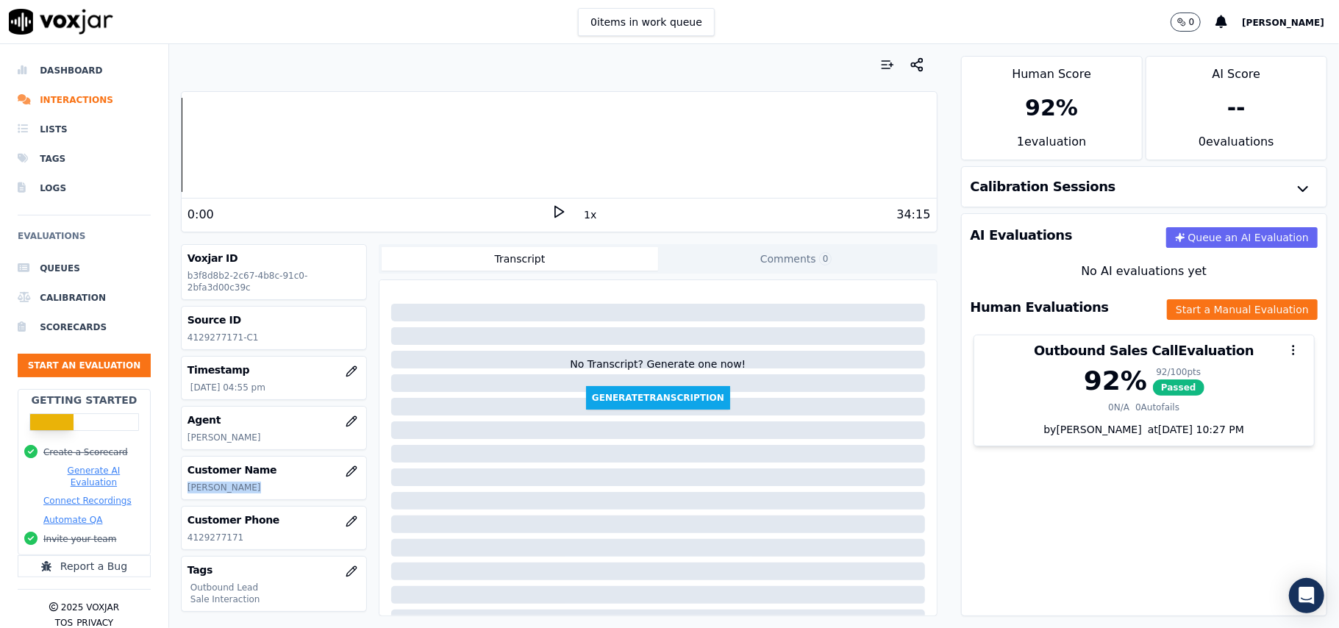
drag, startPoint x: 215, startPoint y: 489, endPoint x: 174, endPoint y: 494, distance: 41.5
click at [174, 494] on div "Your browser does not support the audio element. 0:00 1x 34:15 Voxjar ID b3f8d8…" at bounding box center [559, 336] width 780 height 584
copy p "[PERSON_NAME]"
click at [115, 360] on button "Start an Evaluation" at bounding box center [84, 366] width 133 height 24
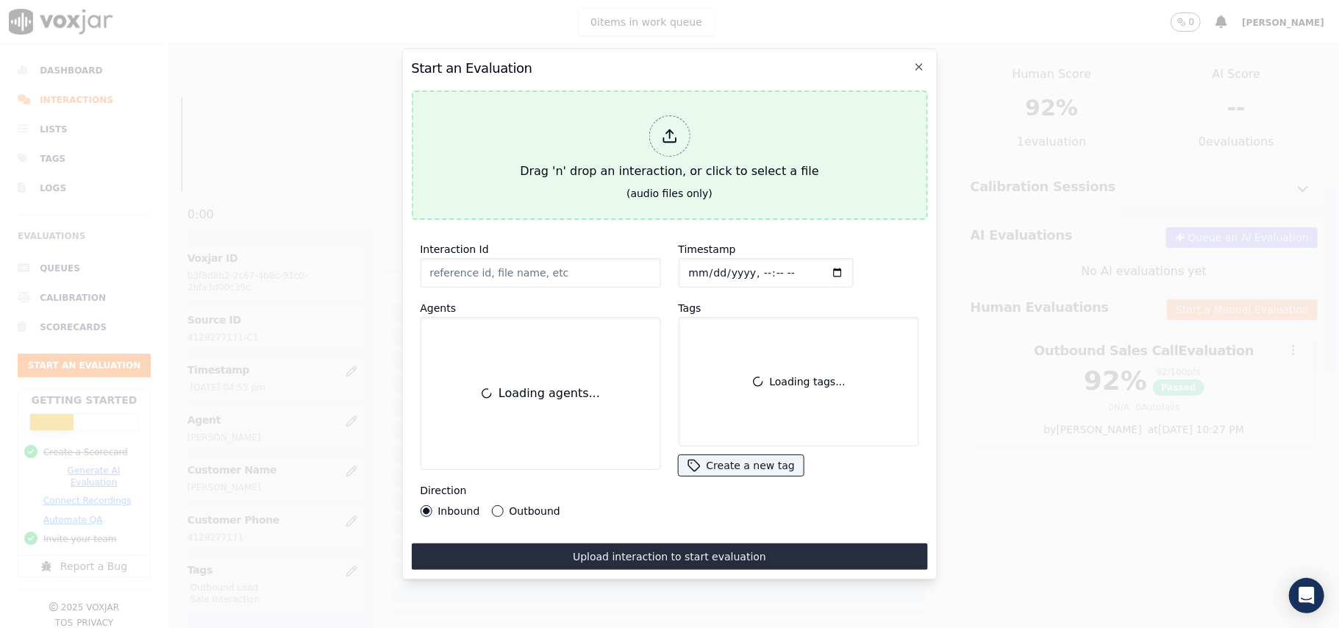
click at [659, 131] on div at bounding box center [668, 135] width 41 height 41
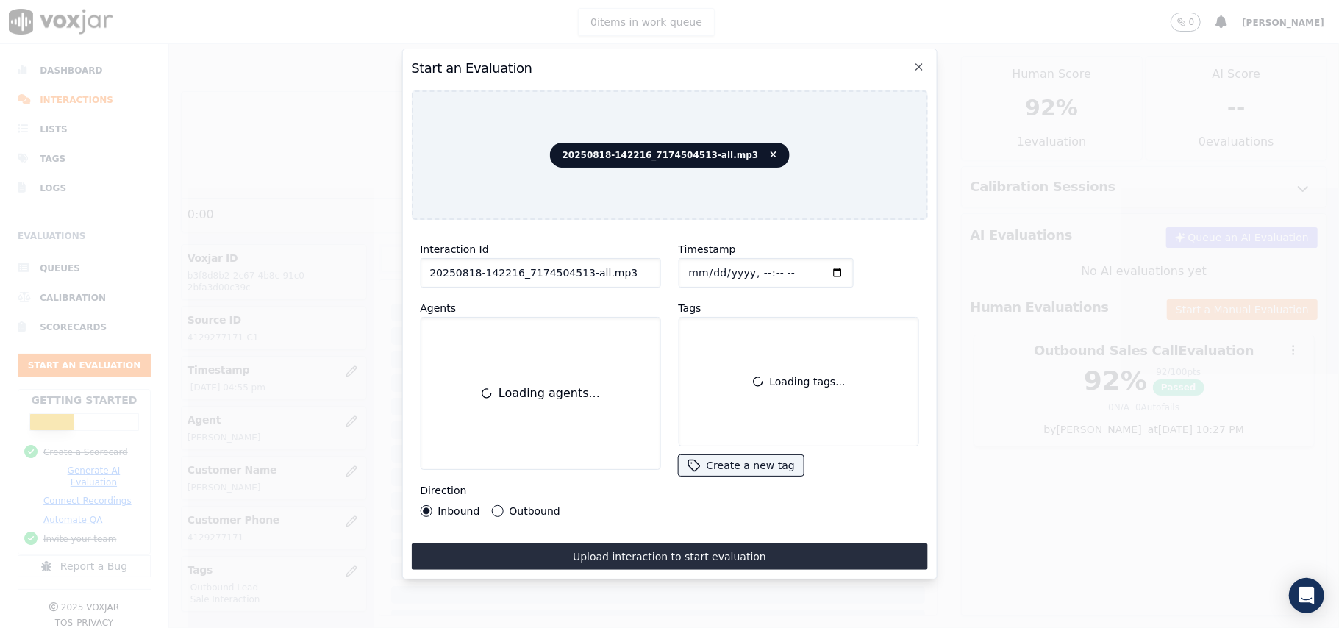
drag, startPoint x: 625, startPoint y: 268, endPoint x: 574, endPoint y: 265, distance: 50.8
click at [574, 265] on input "20250818-142216_7174504513-all.mp3" at bounding box center [540, 272] width 240 height 29
type input "20250818-142216_7174504513-C1"
click at [707, 262] on input "Timestamp" at bounding box center [765, 272] width 175 height 29
type input "[DATE]T17:21"
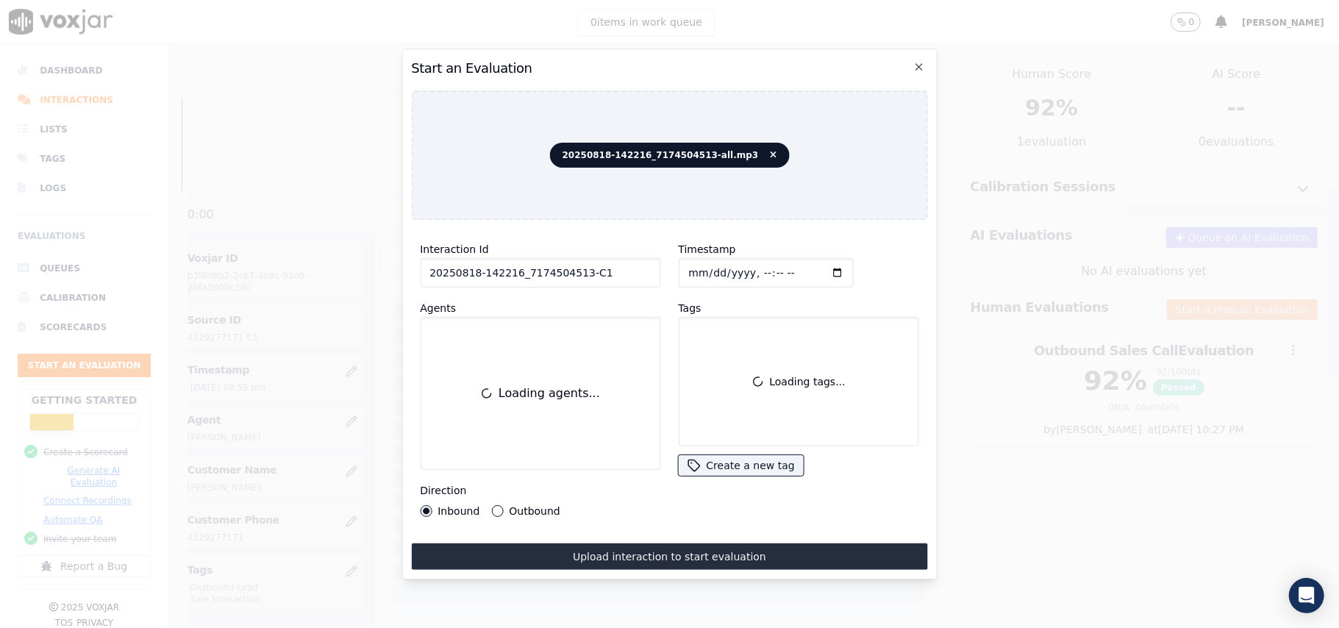
click at [498, 351] on div "Loading agents..." at bounding box center [539, 393] width 221 height 134
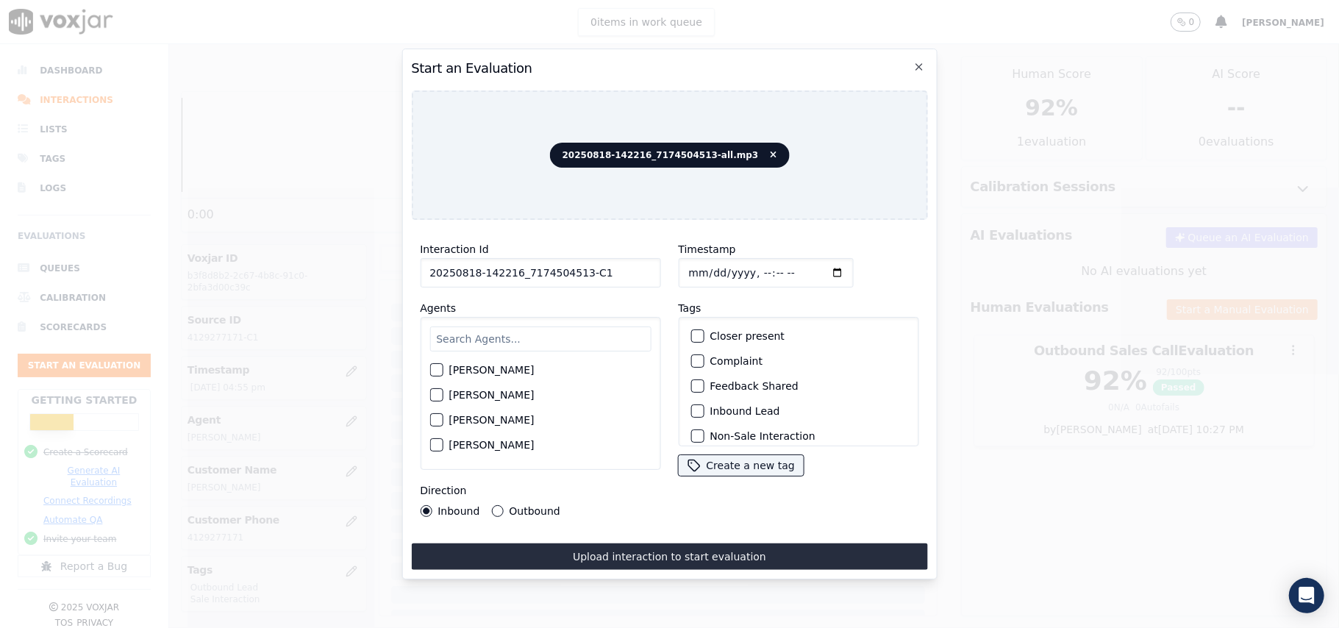
click at [582, 328] on input "text" at bounding box center [539, 338] width 221 height 25
paste input "[PERSON_NAME]"
type input "[PERSON_NAME]"
click at [440, 372] on div "button" at bounding box center [435, 374] width 10 height 10
click at [698, 409] on div "Inbound Lead" at bounding box center [798, 410] width 227 height 25
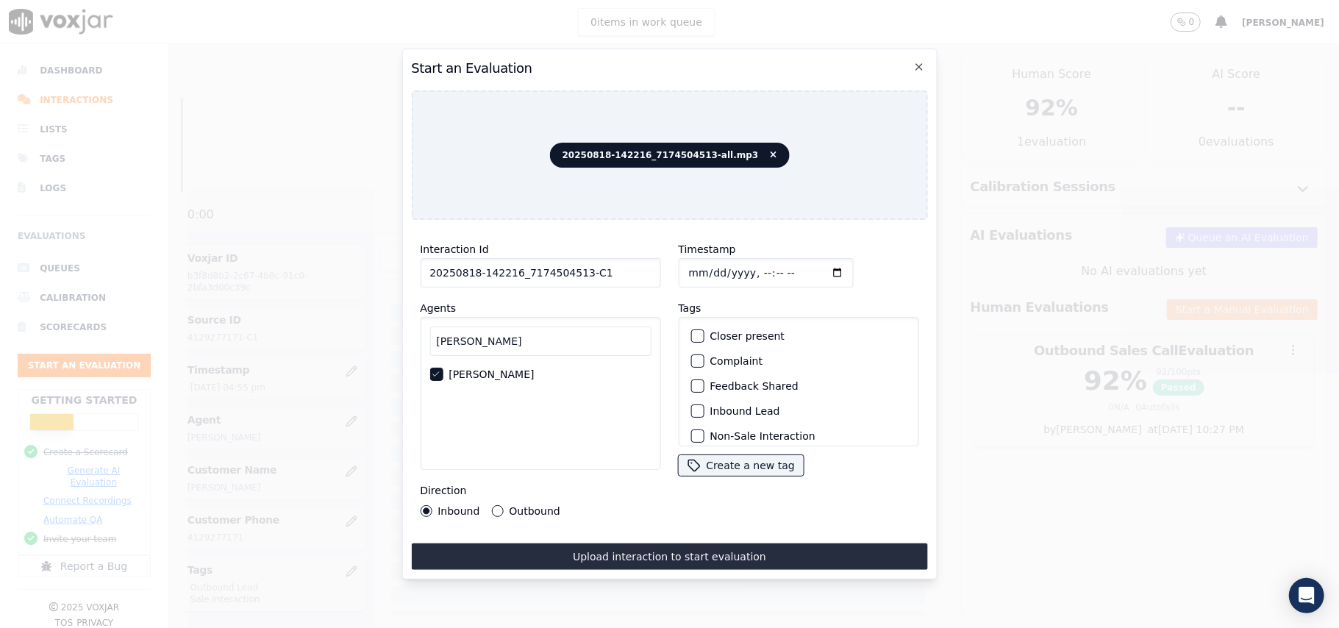
click at [691, 406] on div "button" at bounding box center [696, 411] width 10 height 10
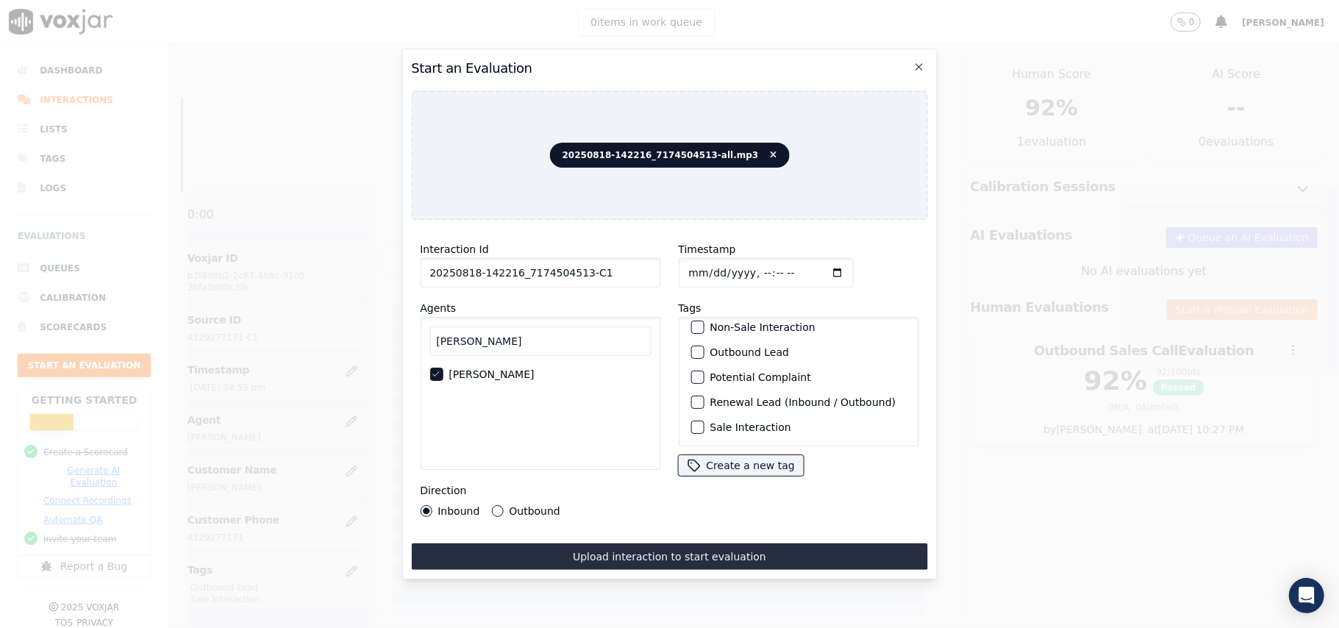
scroll to position [128, 0]
click at [691, 422] on div "button" at bounding box center [696, 427] width 10 height 10
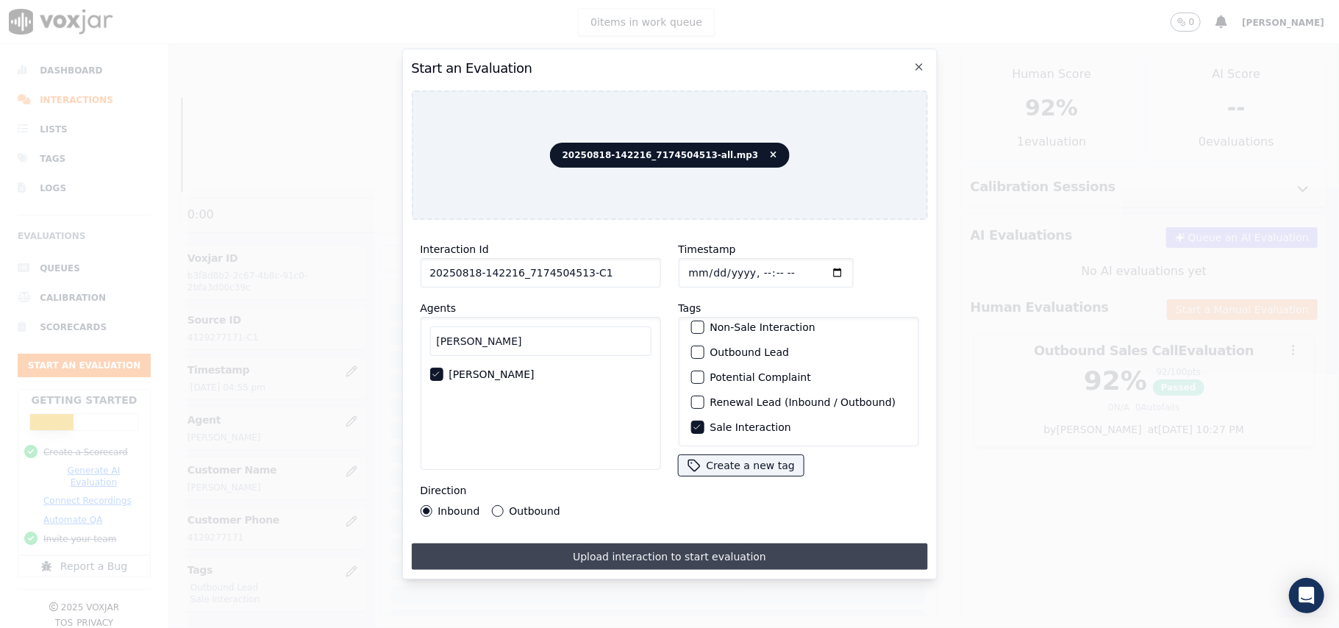
click at [639, 548] on button "Upload interaction to start evaluation" at bounding box center [669, 556] width 516 height 26
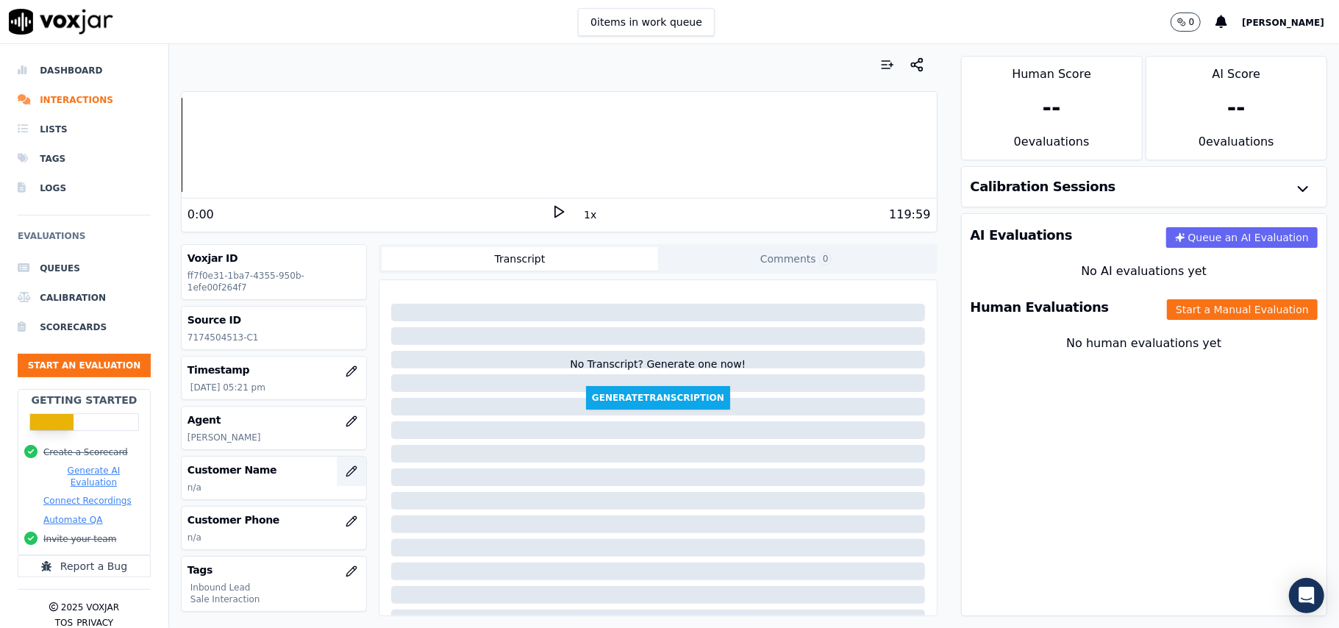
click at [337, 473] on button "button" at bounding box center [351, 471] width 29 height 29
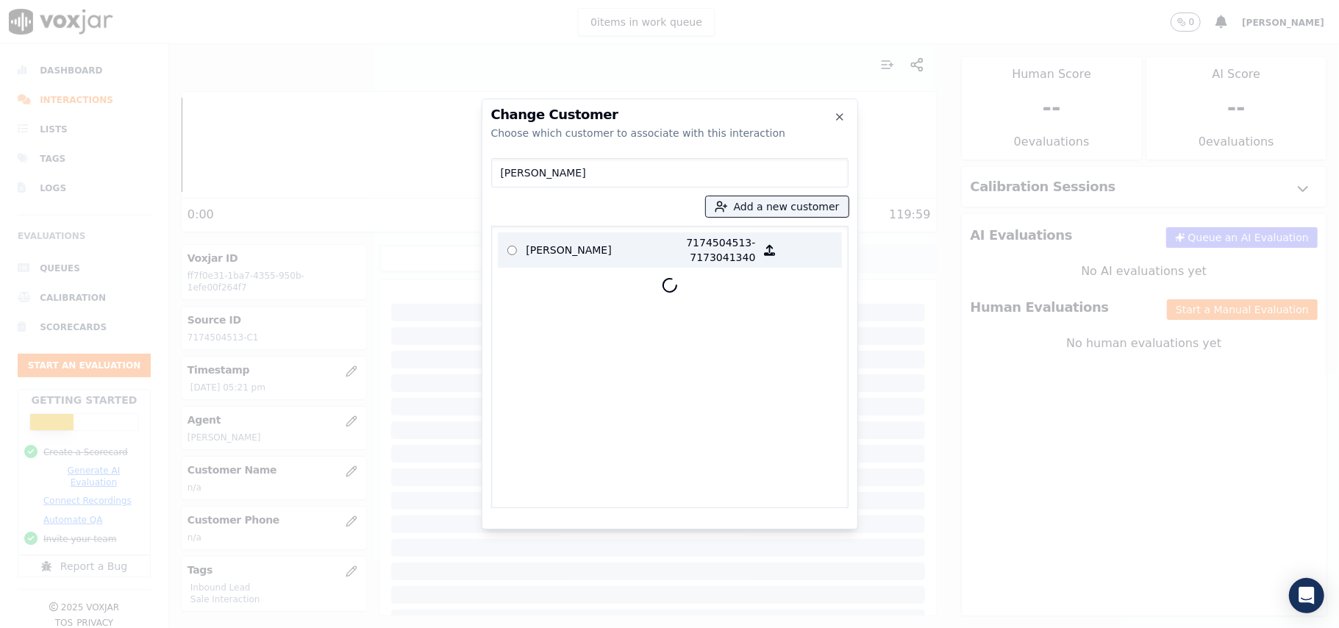
type input "[PERSON_NAME]"
click at [581, 245] on p "[PERSON_NAME]" at bounding box center [583, 249] width 115 height 29
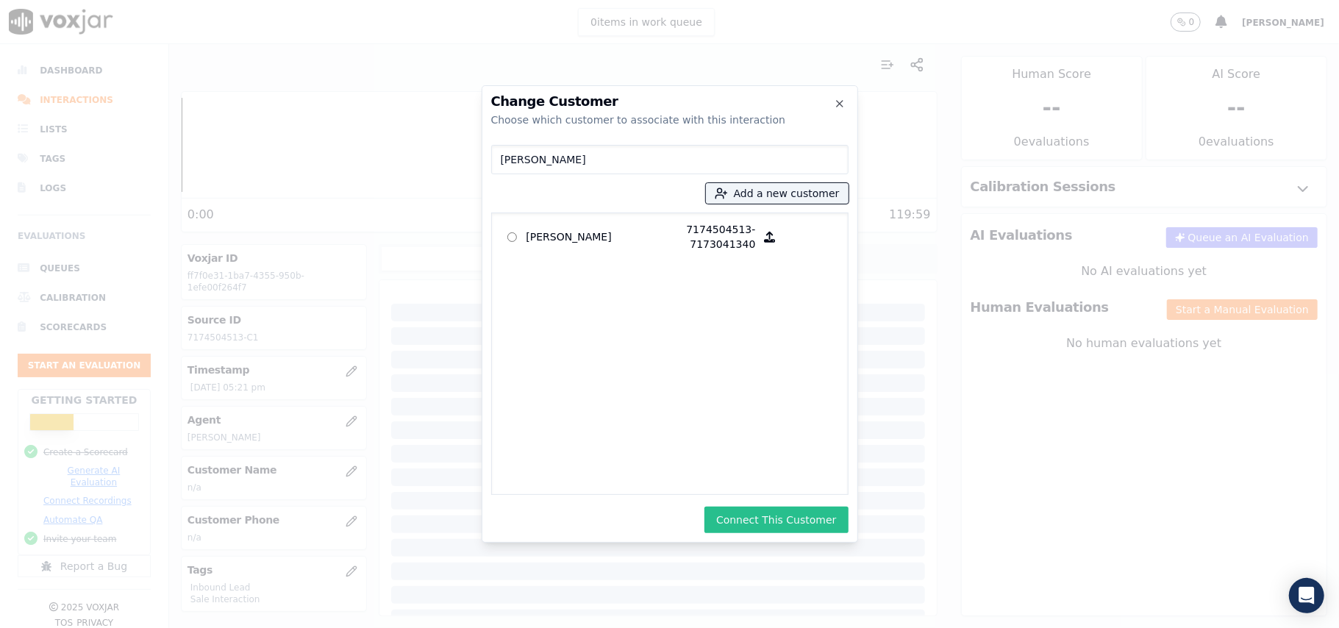
click at [794, 510] on button "Connect This Customer" at bounding box center [775, 520] width 143 height 26
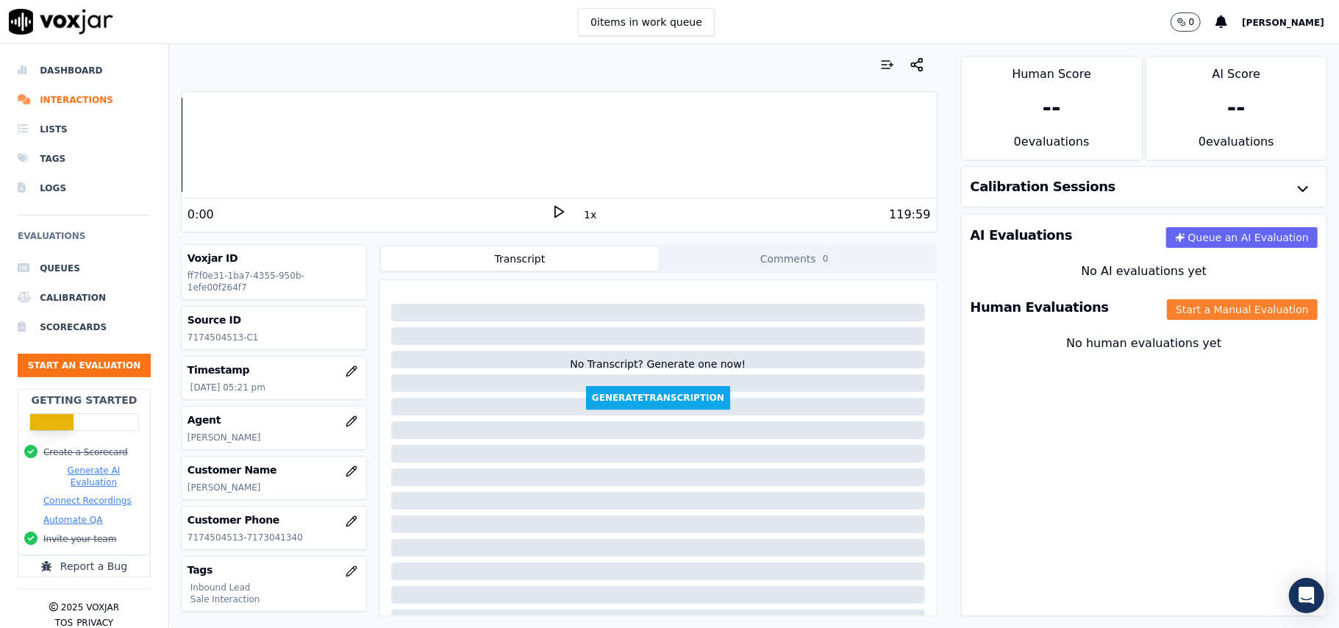
click at [1213, 310] on button "Start a Manual Evaluation" at bounding box center [1242, 309] width 151 height 21
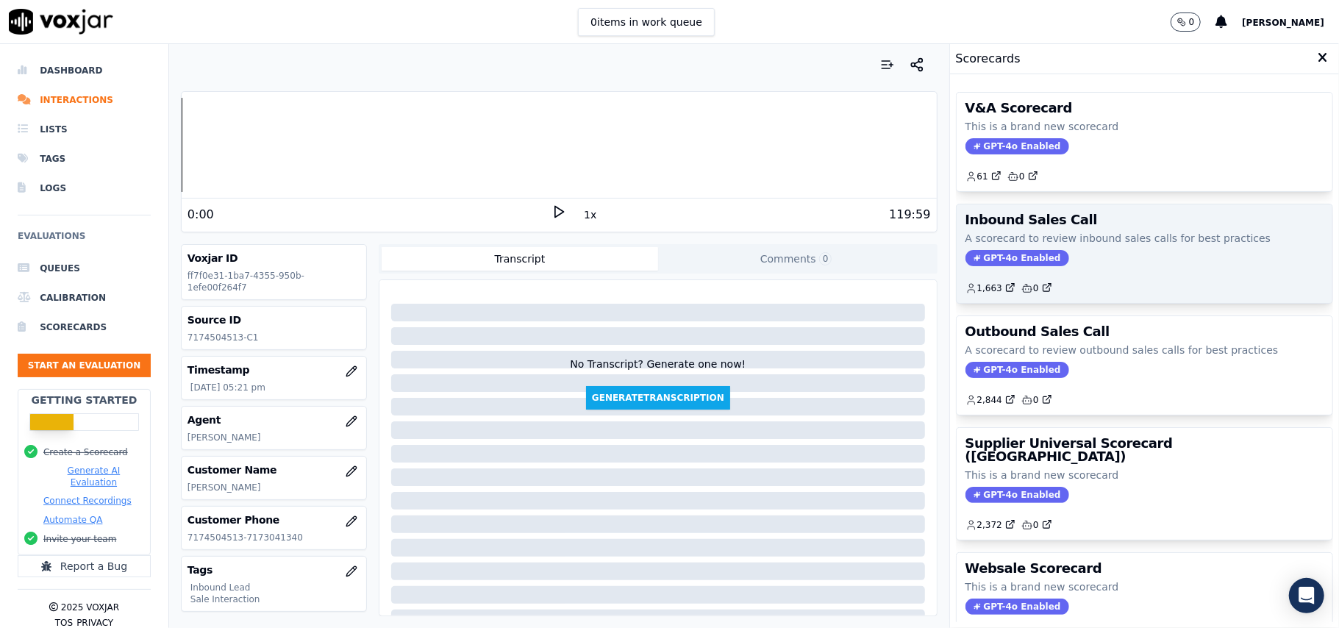
click at [979, 266] on span "GPT-4o Enabled" at bounding box center [1017, 258] width 104 height 16
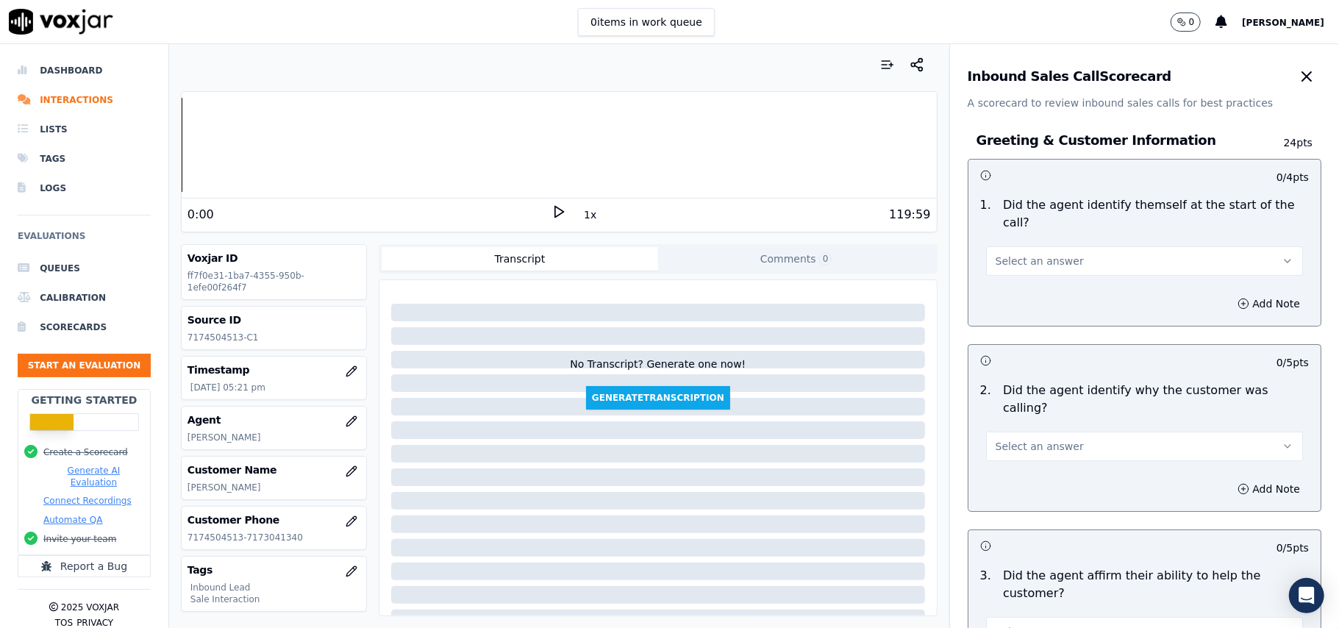
click at [1197, 85] on div "Inbound Sales Call Scorecard" at bounding box center [1145, 76] width 354 height 29
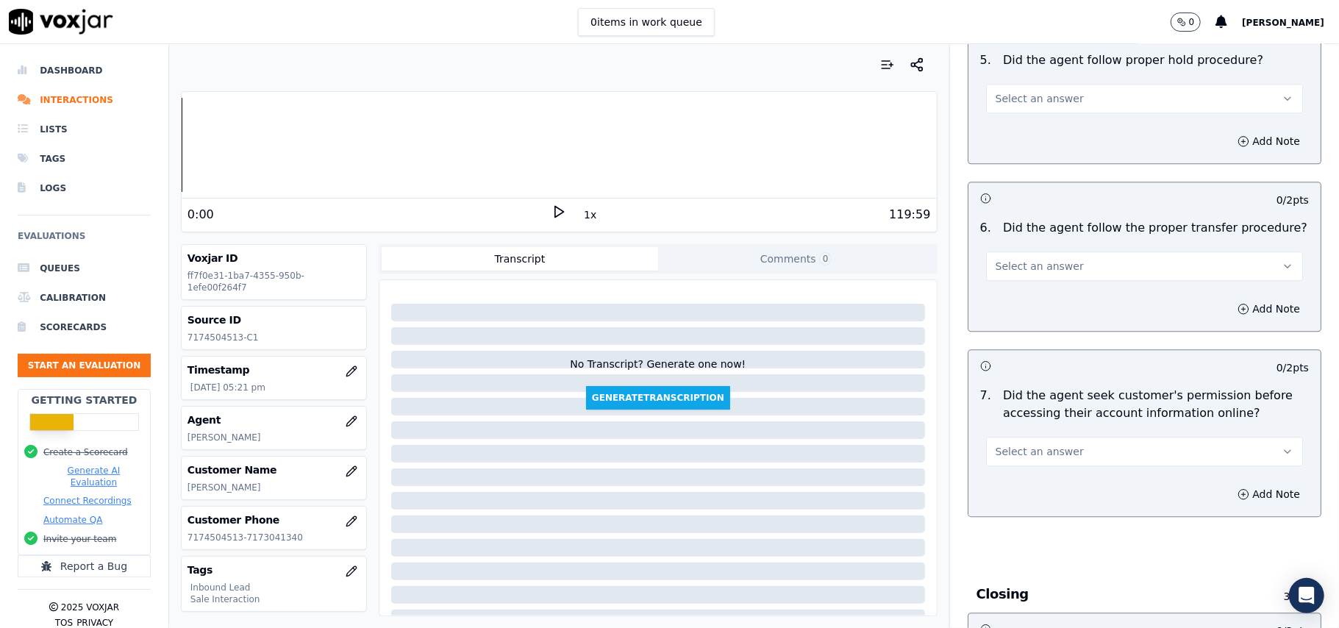
click at [1115, 437] on button "Select an answer" at bounding box center [1144, 451] width 317 height 29
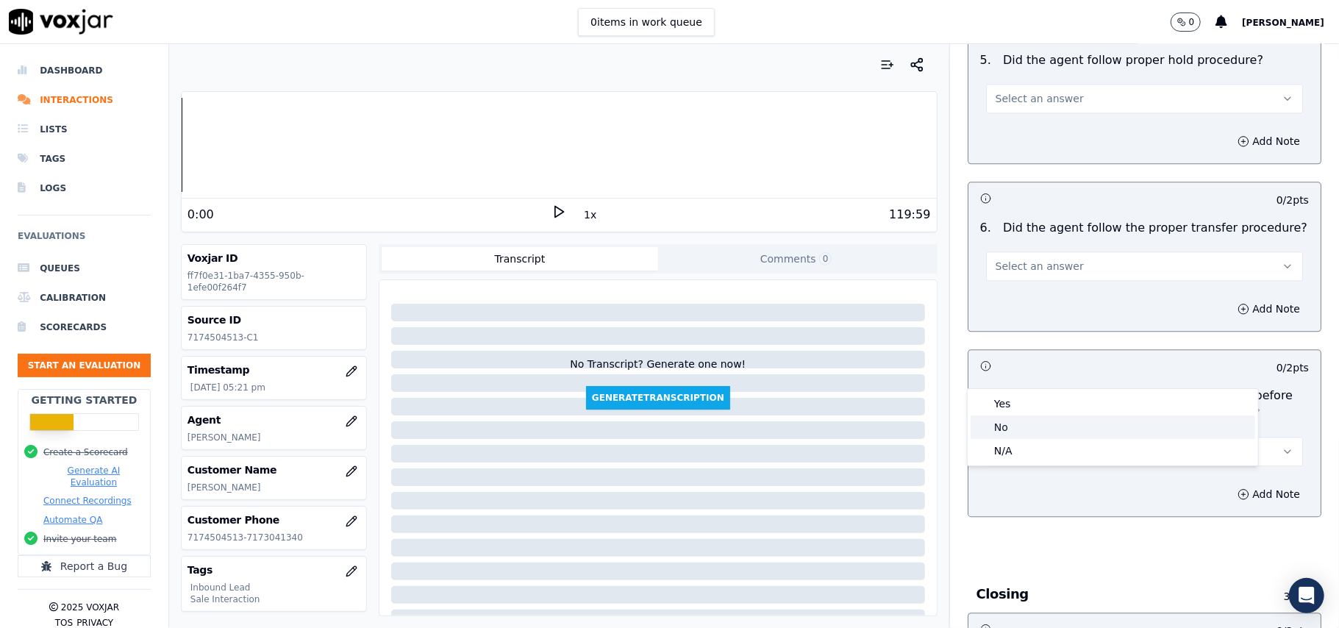
click at [1048, 424] on div "No" at bounding box center [1113, 427] width 285 height 24
click at [1229, 484] on button "Add Note" at bounding box center [1269, 494] width 80 height 21
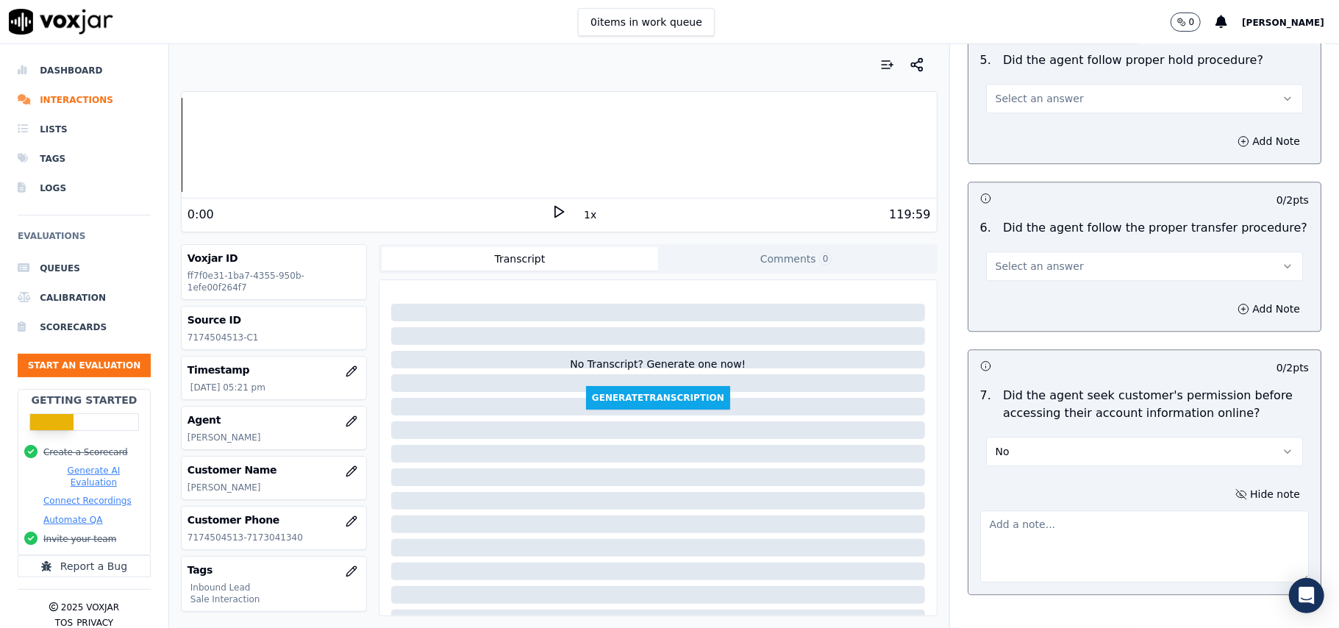
click at [1059, 510] on textarea at bounding box center [1144, 546] width 329 height 72
paste textarea "@43:50 – The agent accessed the customer’s account without obtaining permission."
click at [980, 510] on textarea "@43:50 – The agent accessed the customer’s account without obtaining permission." at bounding box center [1144, 546] width 329 height 72
paste textarea "Call ID: 142216"
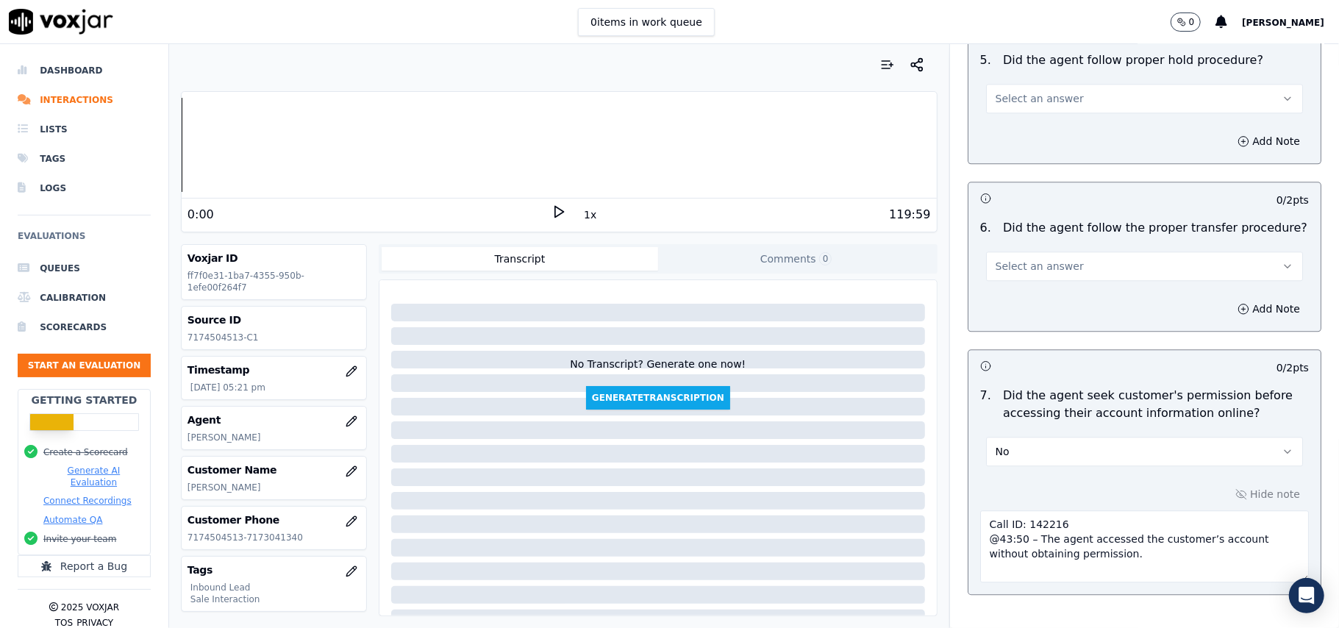
type textarea "Call ID: 142216 @43:50 – The agent accessed the customer’s account without obta…"
drag, startPoint x: 1071, startPoint y: 521, endPoint x: 1084, endPoint y: 456, distance: 66.8
click at [1100, 392] on div "0 / 2 pts 7 . Did the agent seek customer's permission before accessing their a…" at bounding box center [1145, 472] width 354 height 246
click at [1086, 510] on div "Hide note Call ID: 142216 @43:50 – The agent accessed the customer’s account wi…" at bounding box center [1144, 533] width 352 height 122
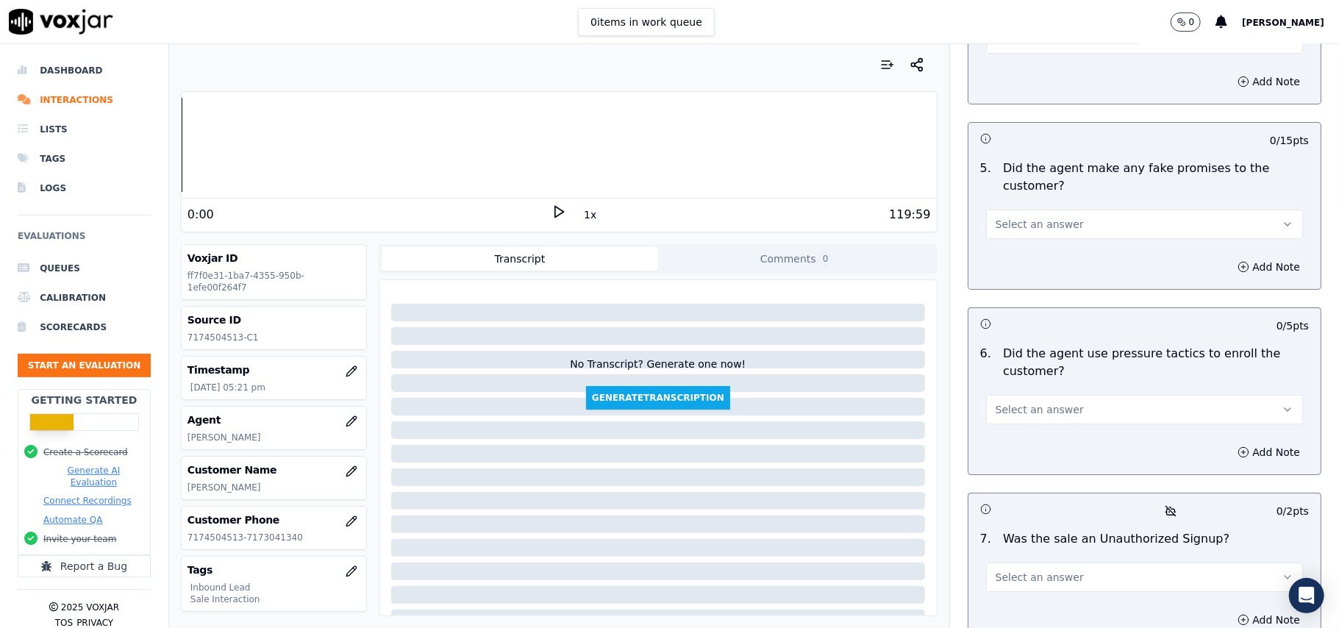
scroll to position [4194, 0]
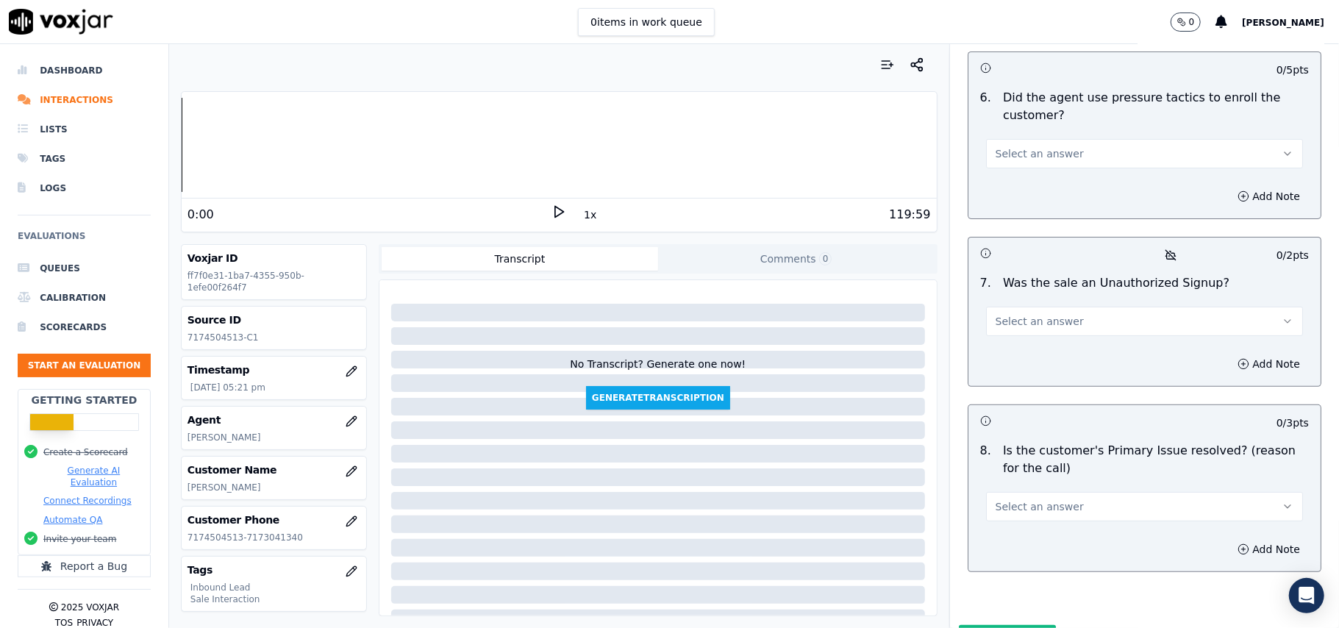
click at [1091, 492] on button "Select an answer" at bounding box center [1144, 506] width 317 height 29
click at [1009, 460] on div "Yes" at bounding box center [1113, 463] width 285 height 24
drag, startPoint x: 992, startPoint y: 232, endPoint x: 992, endPoint y: 242, distance: 9.6
click at [992, 307] on button "Select an answer" at bounding box center [1144, 321] width 317 height 29
click at [996, 307] on div "No" at bounding box center [1113, 301] width 285 height 24
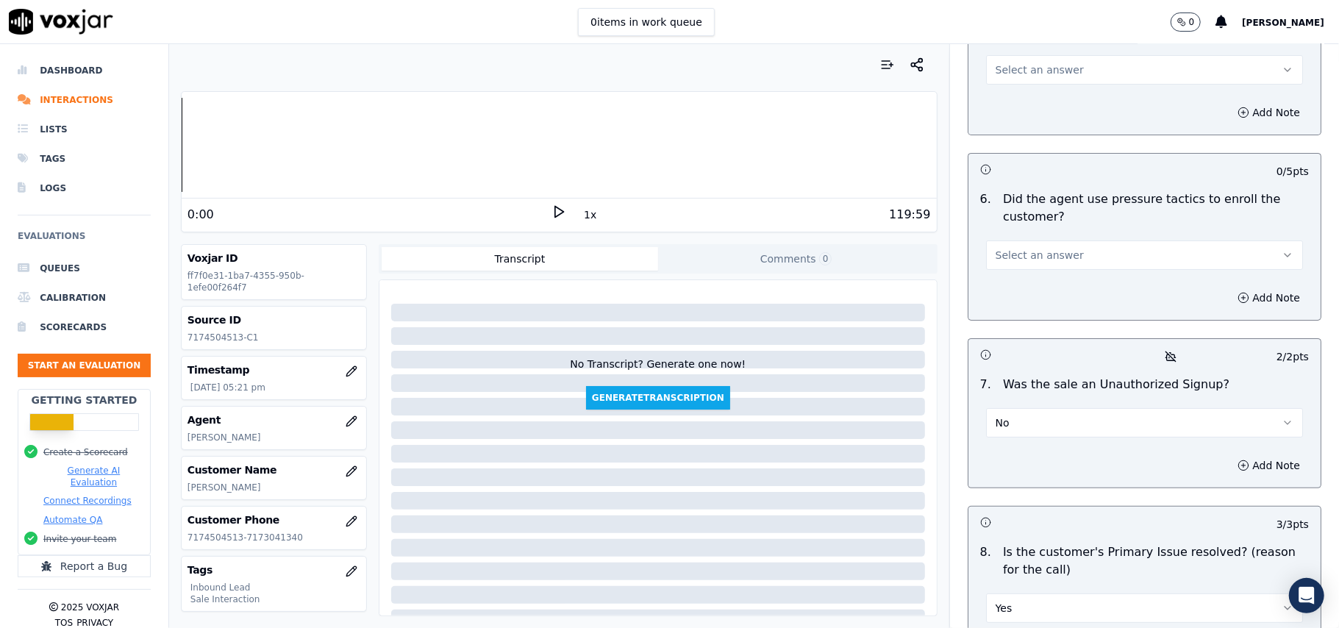
scroll to position [3997, 0]
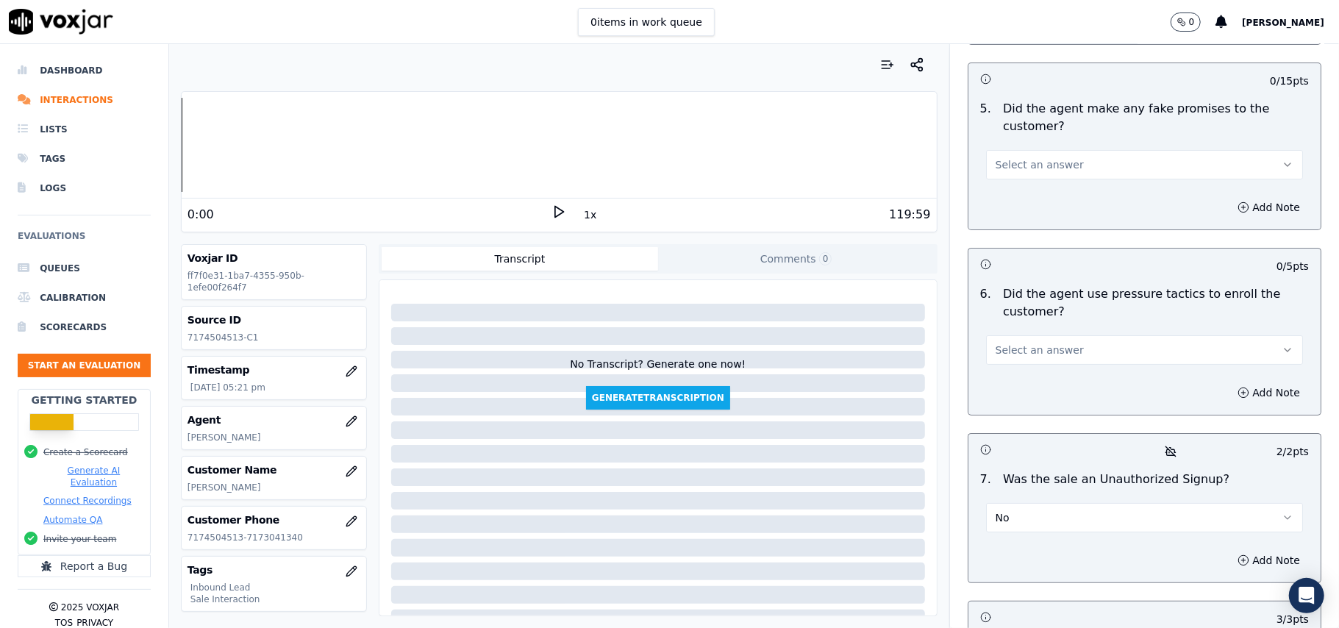
click at [1023, 343] on span "Select an answer" at bounding box center [1040, 350] width 88 height 15
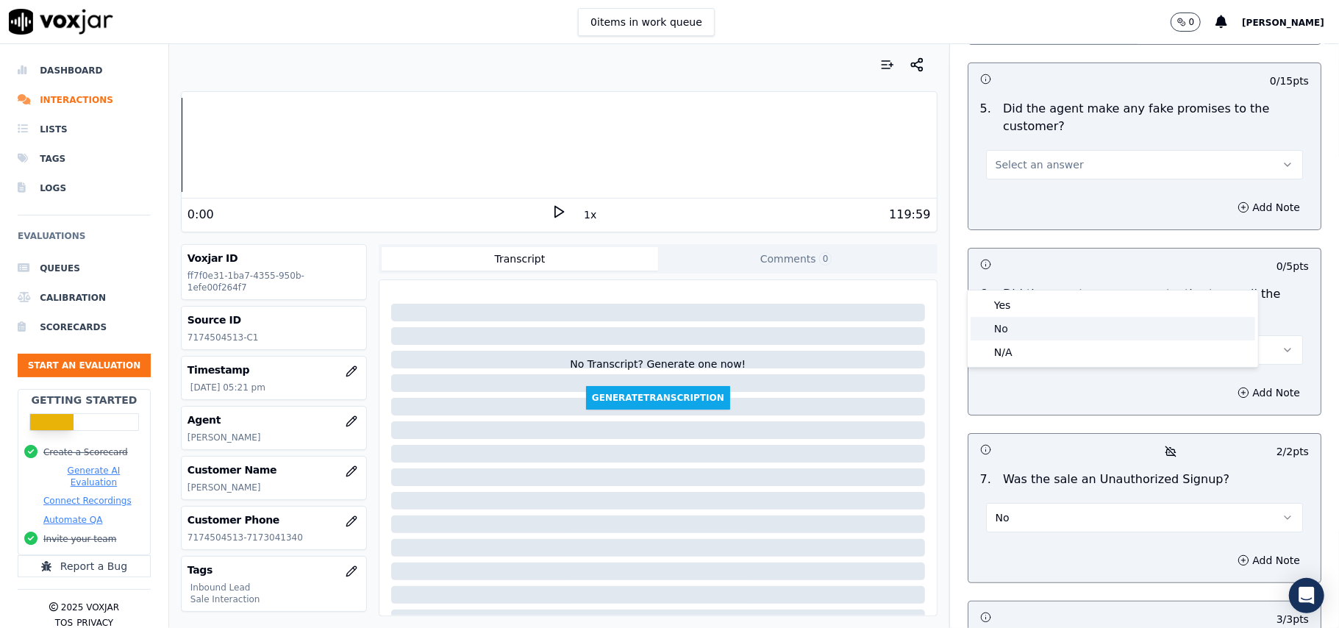
click at [1023, 330] on div "No" at bounding box center [1113, 329] width 285 height 24
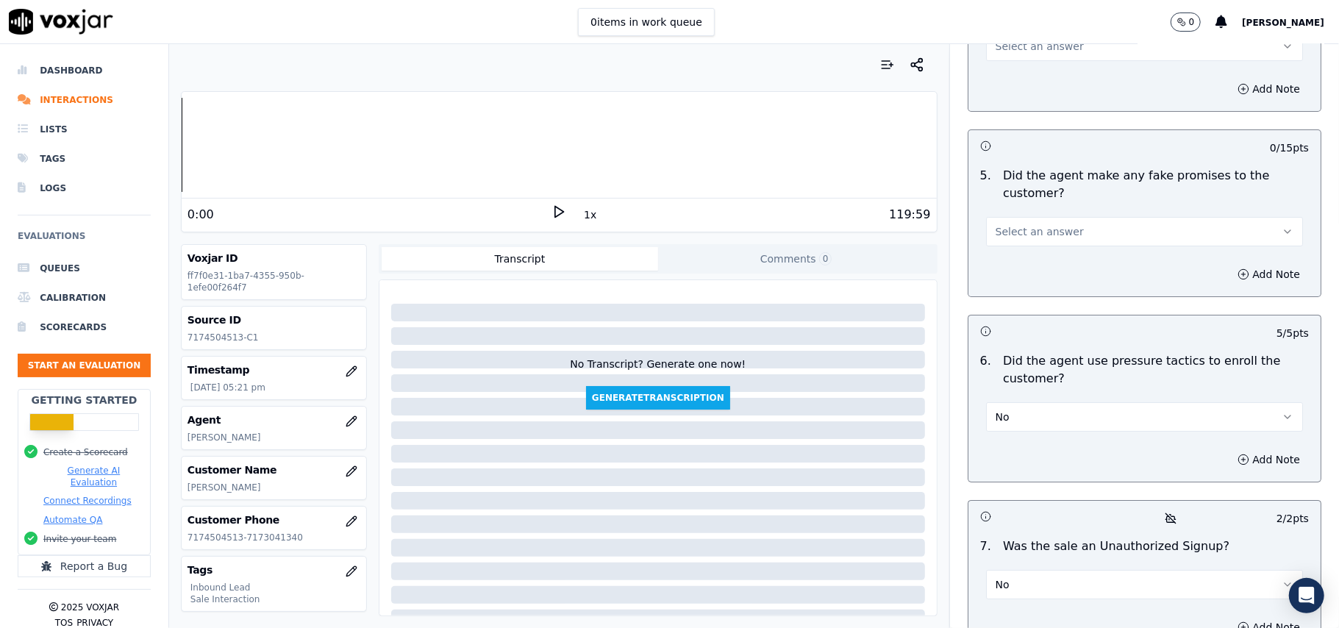
scroll to position [3801, 0]
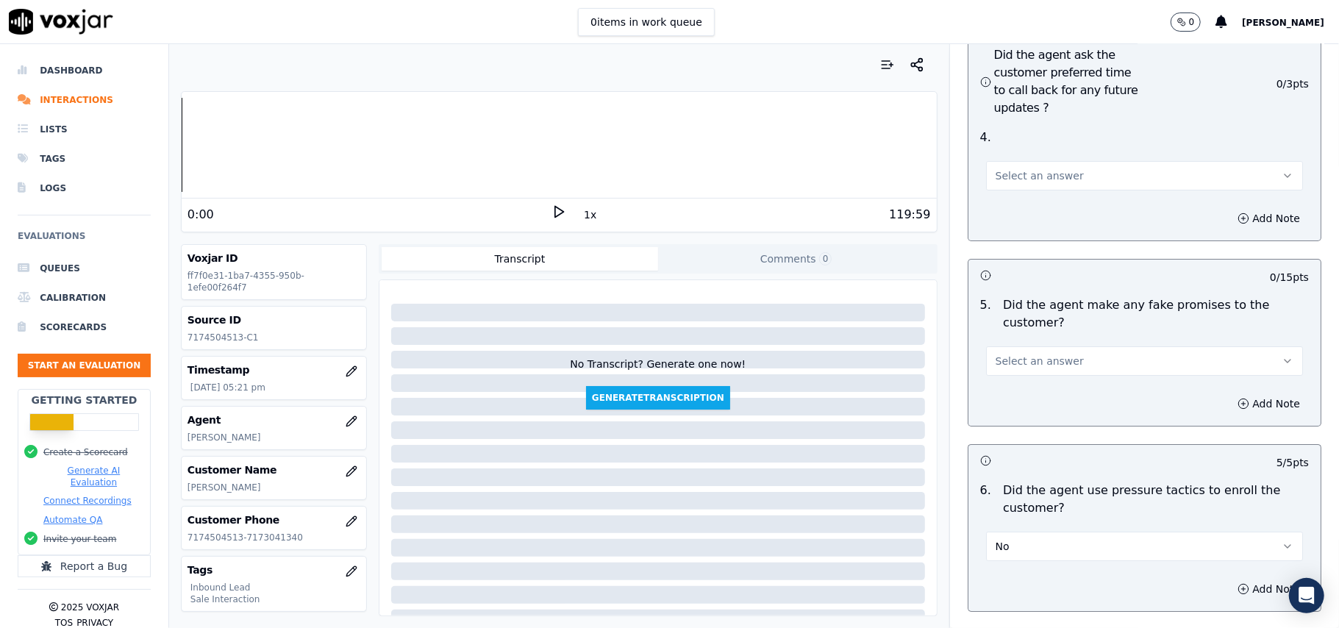
click at [1046, 346] on button "Select an answer" at bounding box center [1144, 360] width 317 height 29
click at [1018, 337] on div "No" at bounding box center [1113, 339] width 285 height 24
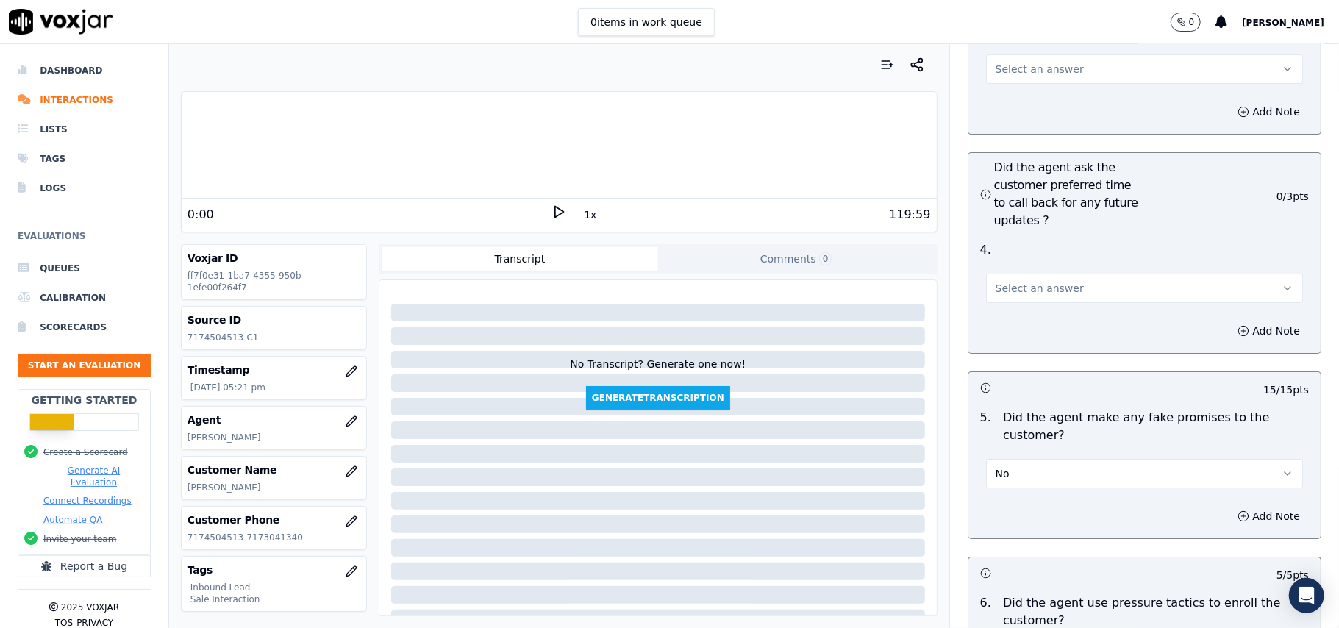
scroll to position [3606, 0]
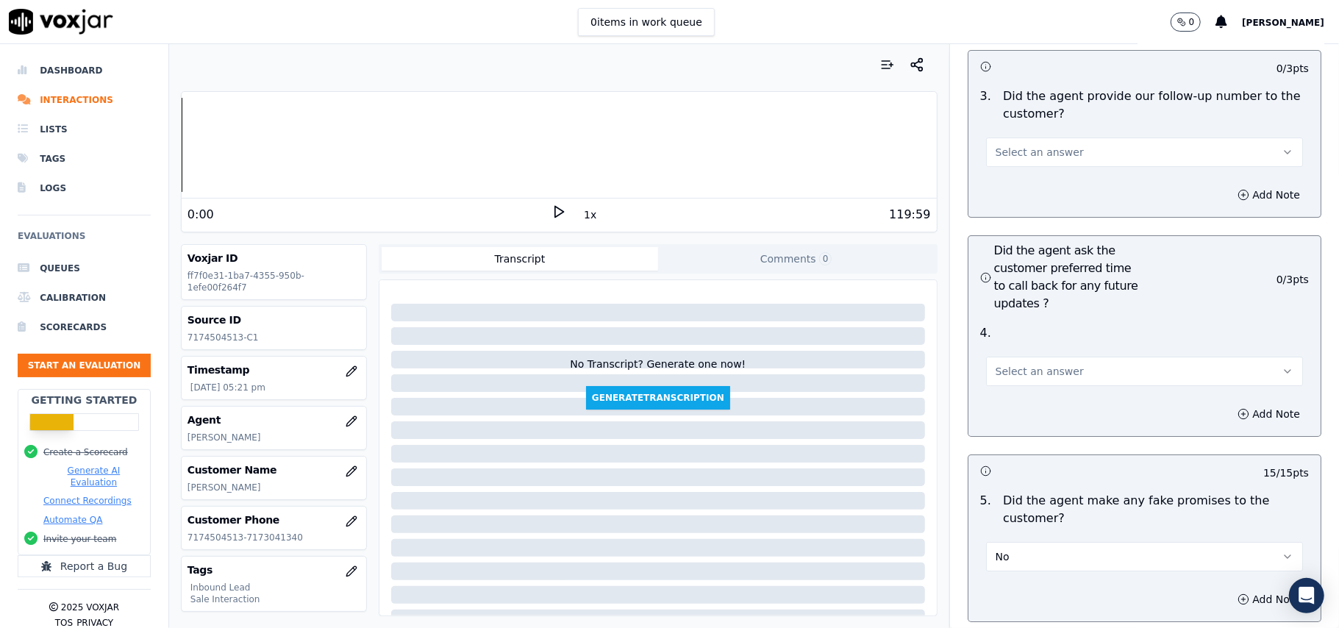
click at [1034, 364] on span "Select an answer" at bounding box center [1040, 371] width 88 height 15
click at [1012, 326] on div "Yes" at bounding box center [1113, 326] width 285 height 24
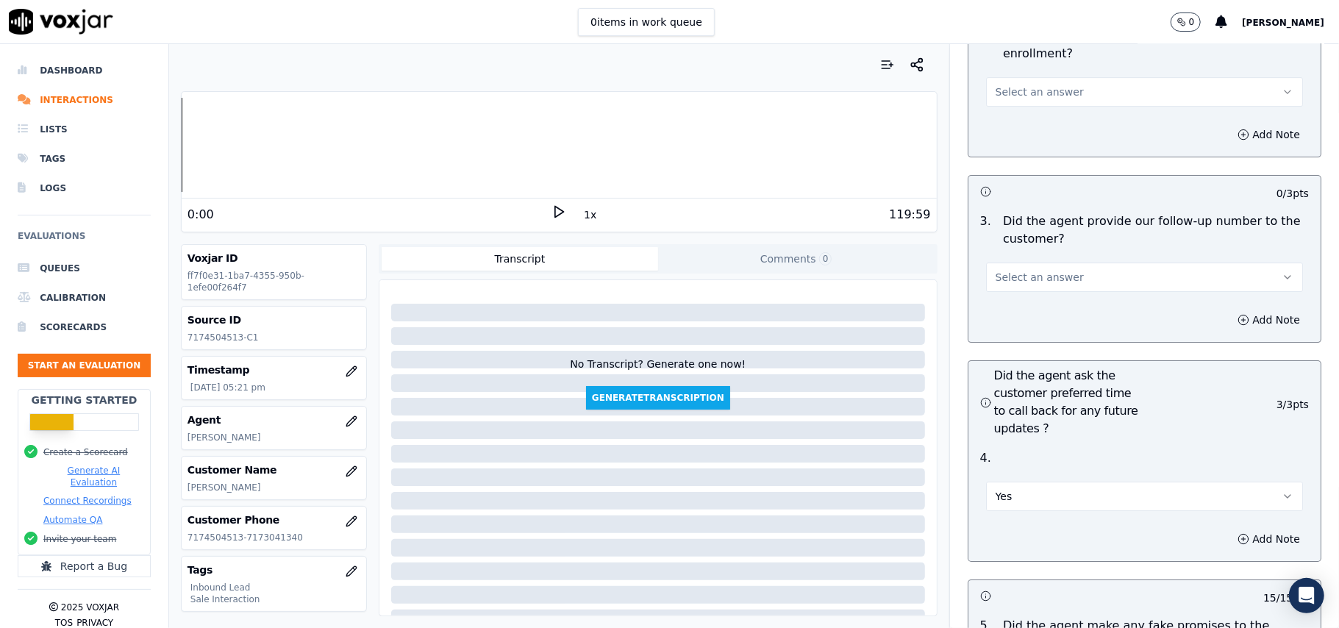
scroll to position [3409, 0]
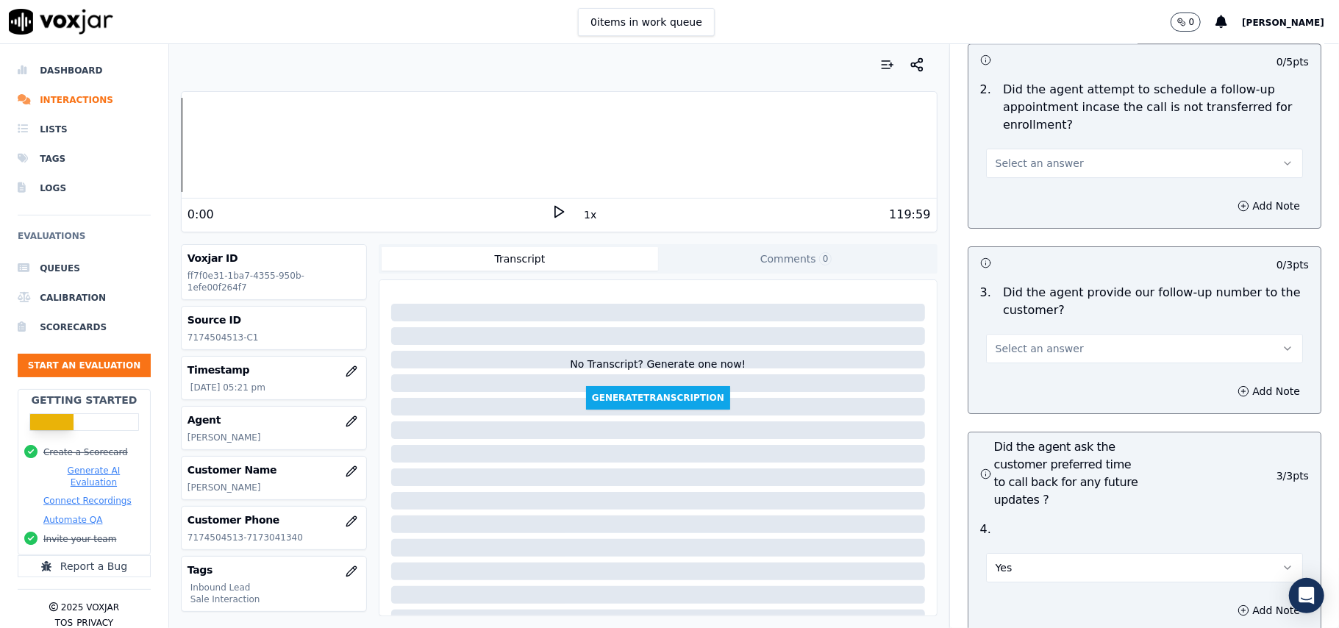
click at [1022, 285] on div "3 . Did the agent provide our follow-up number to the customer? Select an answer" at bounding box center [1144, 323] width 352 height 91
click at [1023, 334] on button "Select an answer" at bounding box center [1144, 348] width 317 height 29
click at [1013, 301] on div "Yes" at bounding box center [1113, 302] width 285 height 24
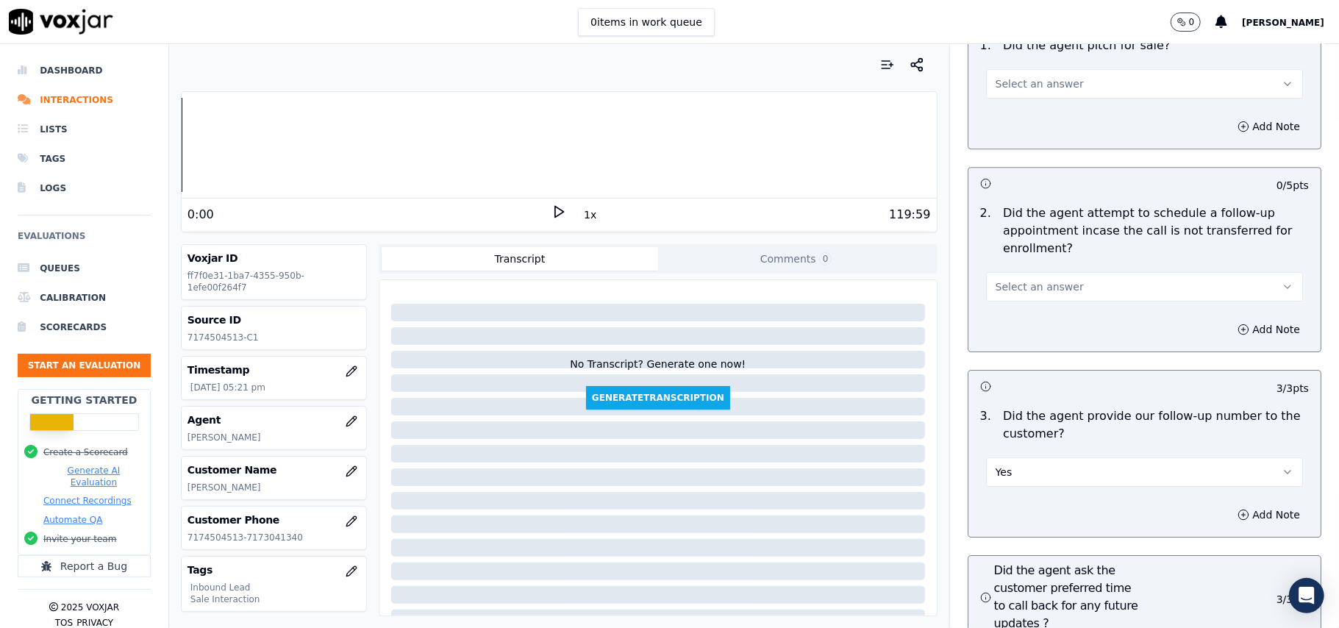
scroll to position [3115, 0]
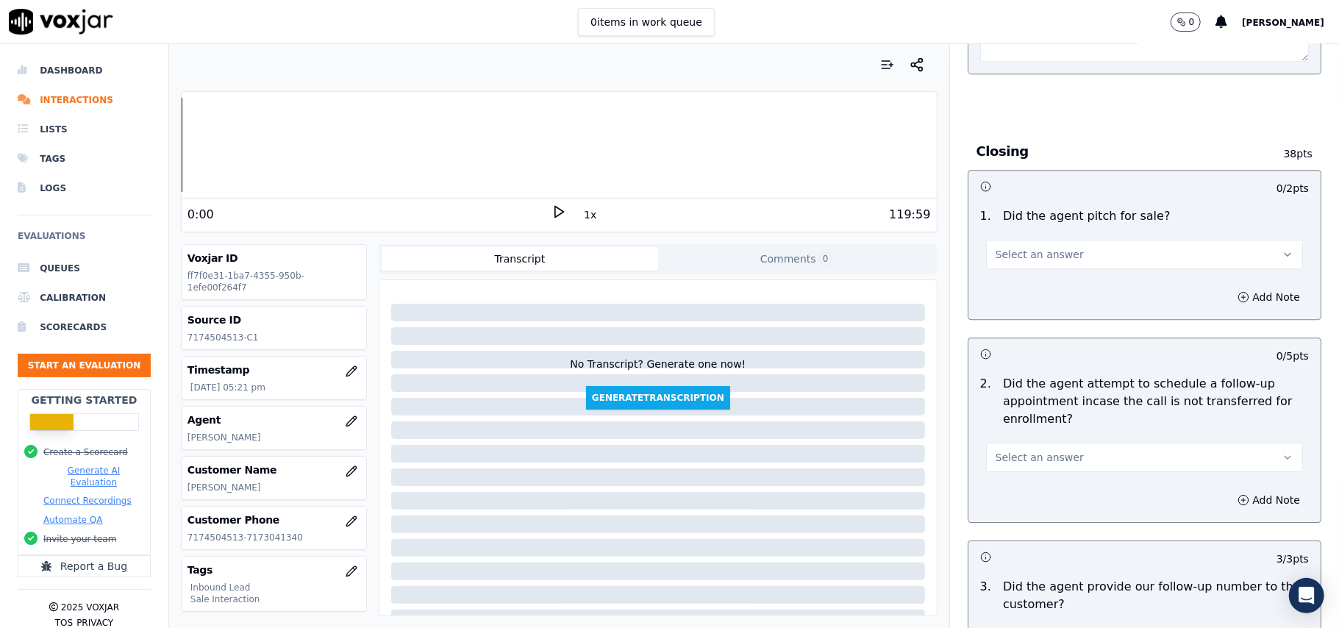
click at [1028, 443] on button "Select an answer" at bounding box center [1144, 457] width 317 height 29
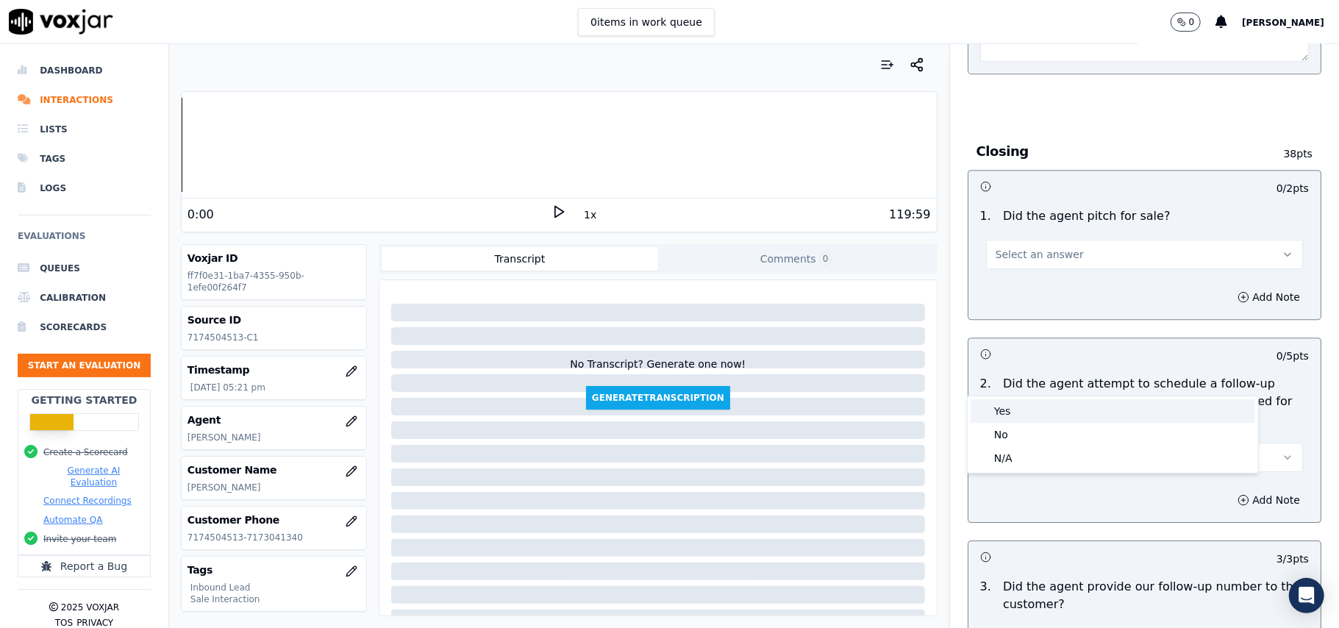
click at [1023, 418] on div "Yes" at bounding box center [1113, 411] width 285 height 24
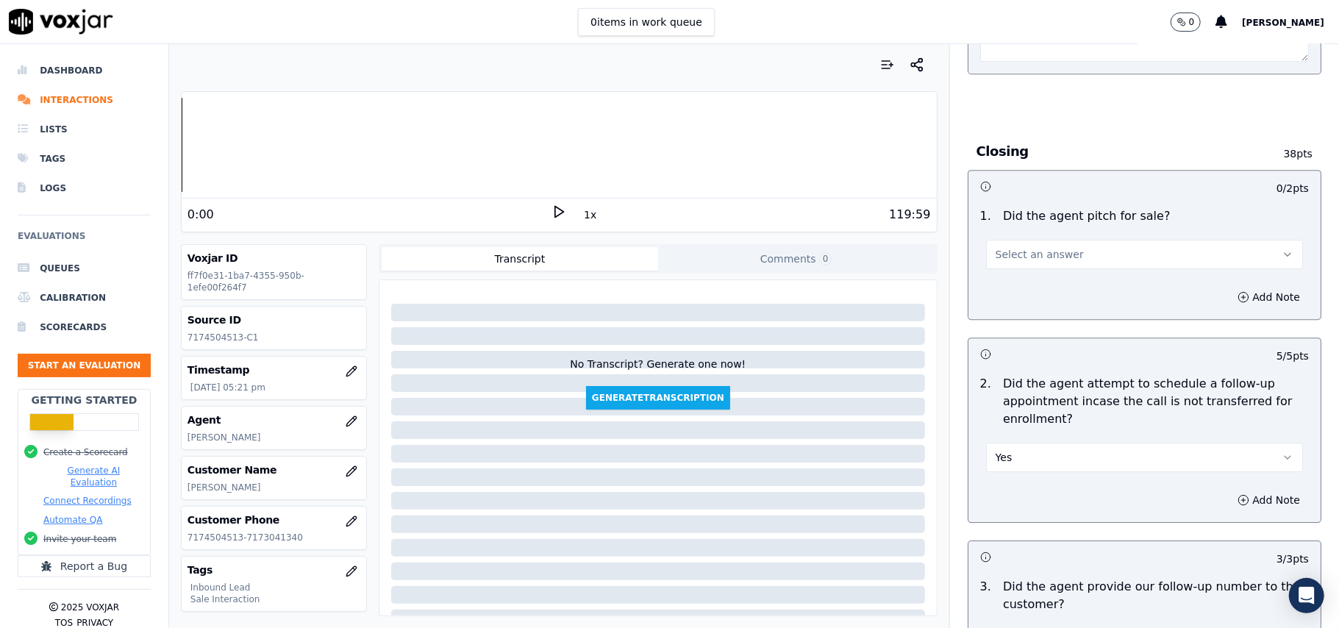
click at [1018, 247] on span "Select an answer" at bounding box center [1040, 254] width 88 height 15
click at [1010, 203] on div "Yes" at bounding box center [1113, 208] width 285 height 24
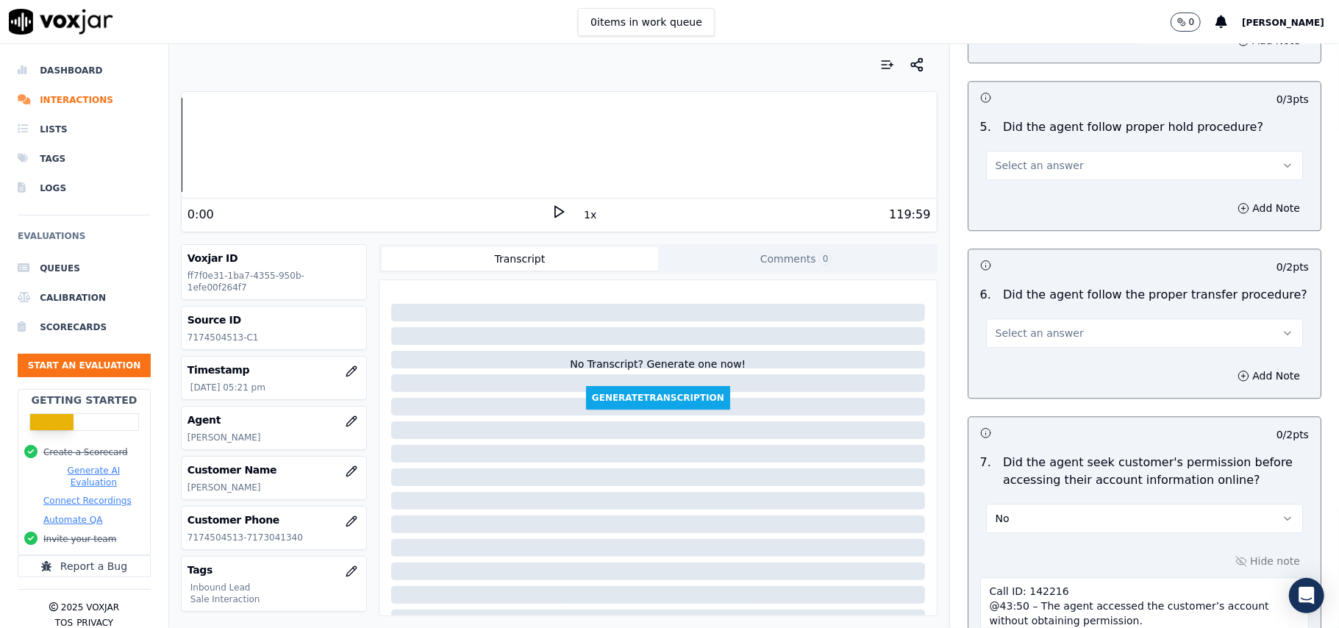
scroll to position [2527, 0]
click at [1079, 319] on button "Select an answer" at bounding box center [1144, 333] width 317 height 29
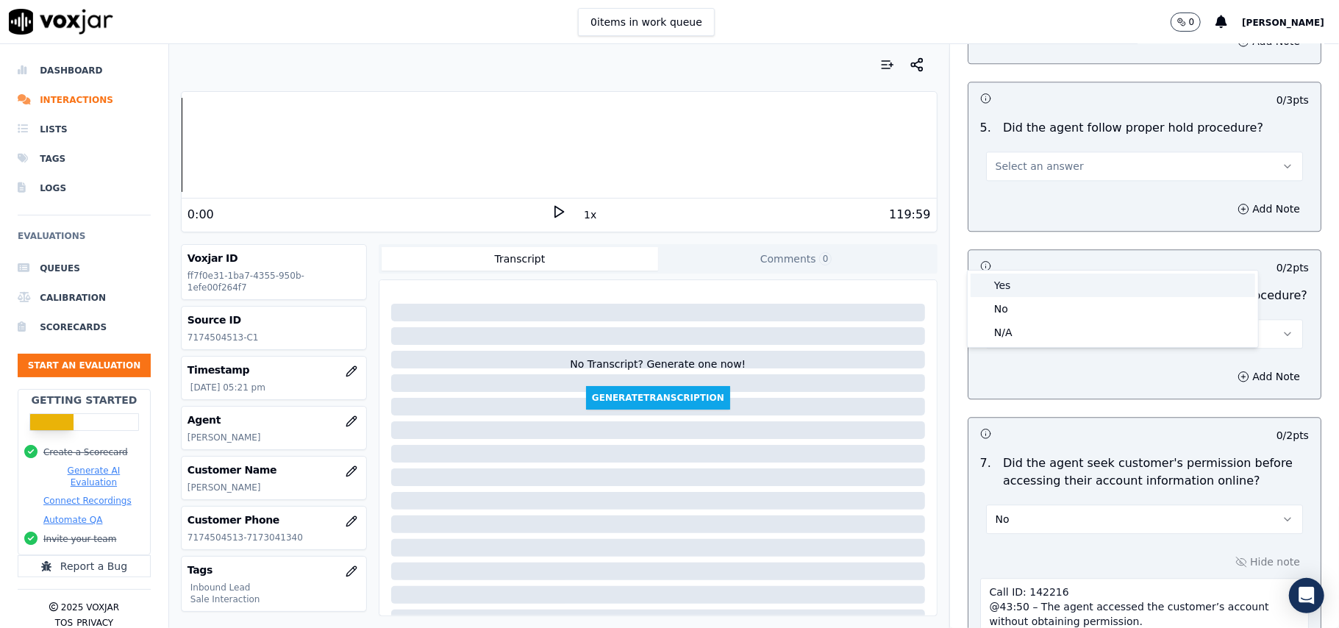
click at [1037, 288] on div "Yes" at bounding box center [1113, 286] width 285 height 24
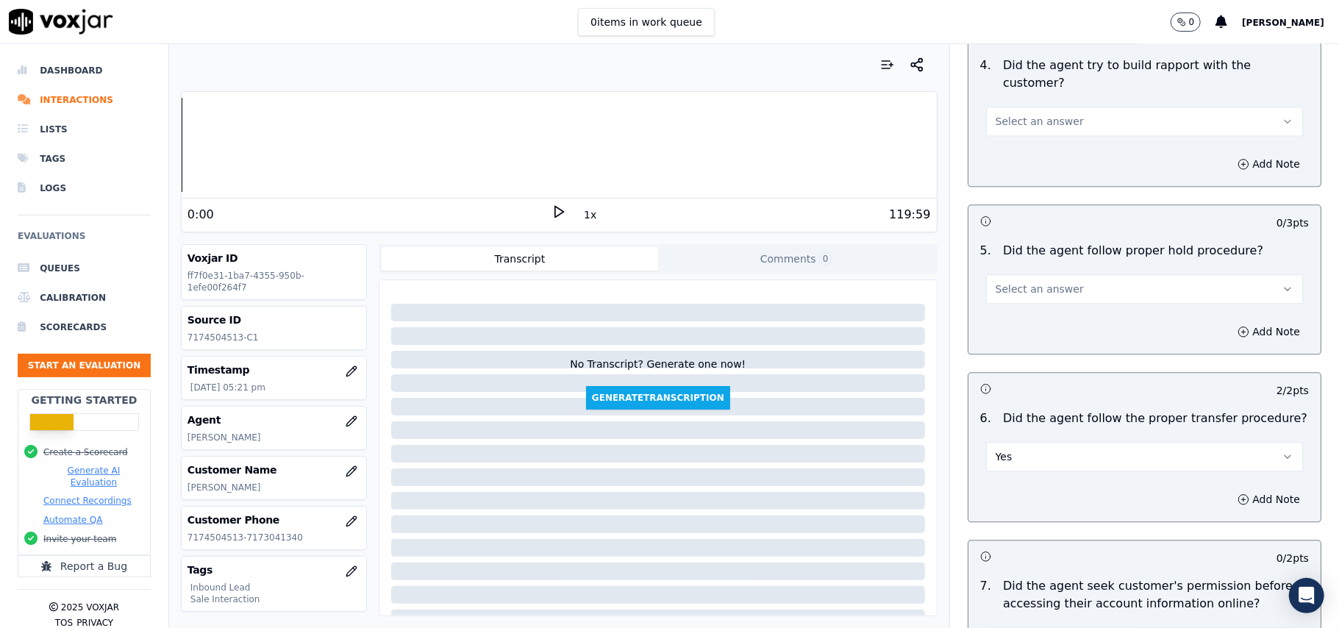
scroll to position [2233, 0]
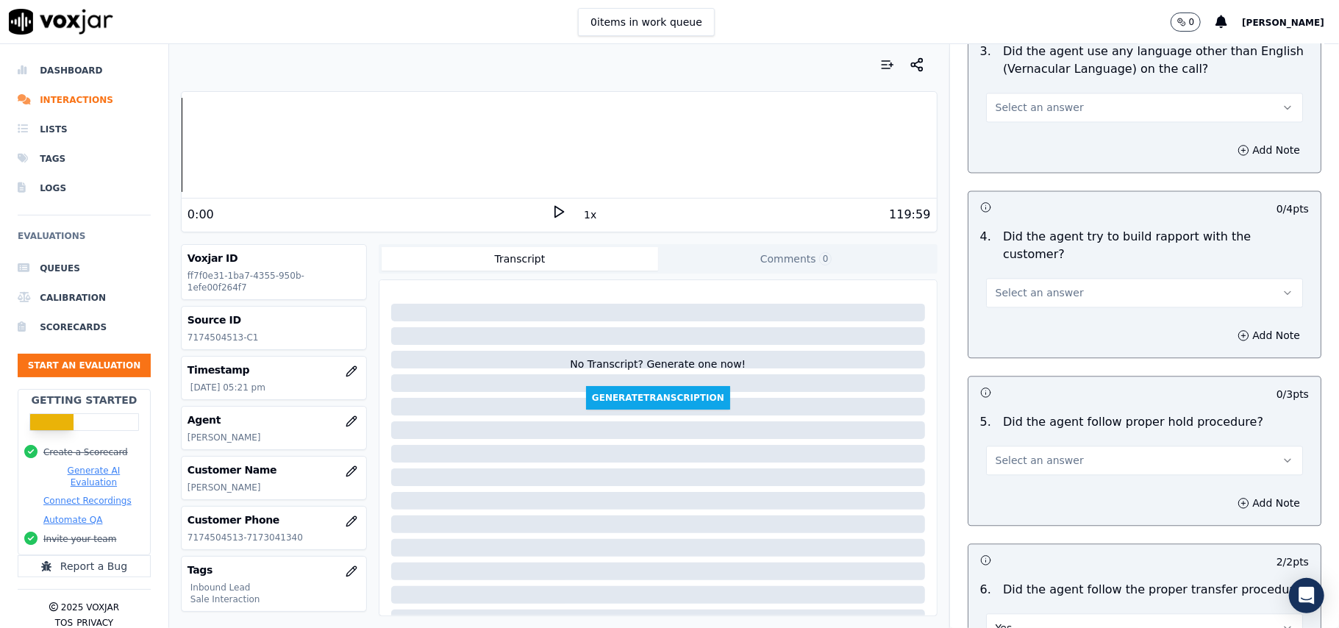
click at [1024, 453] on span "Select an answer" at bounding box center [1040, 460] width 88 height 15
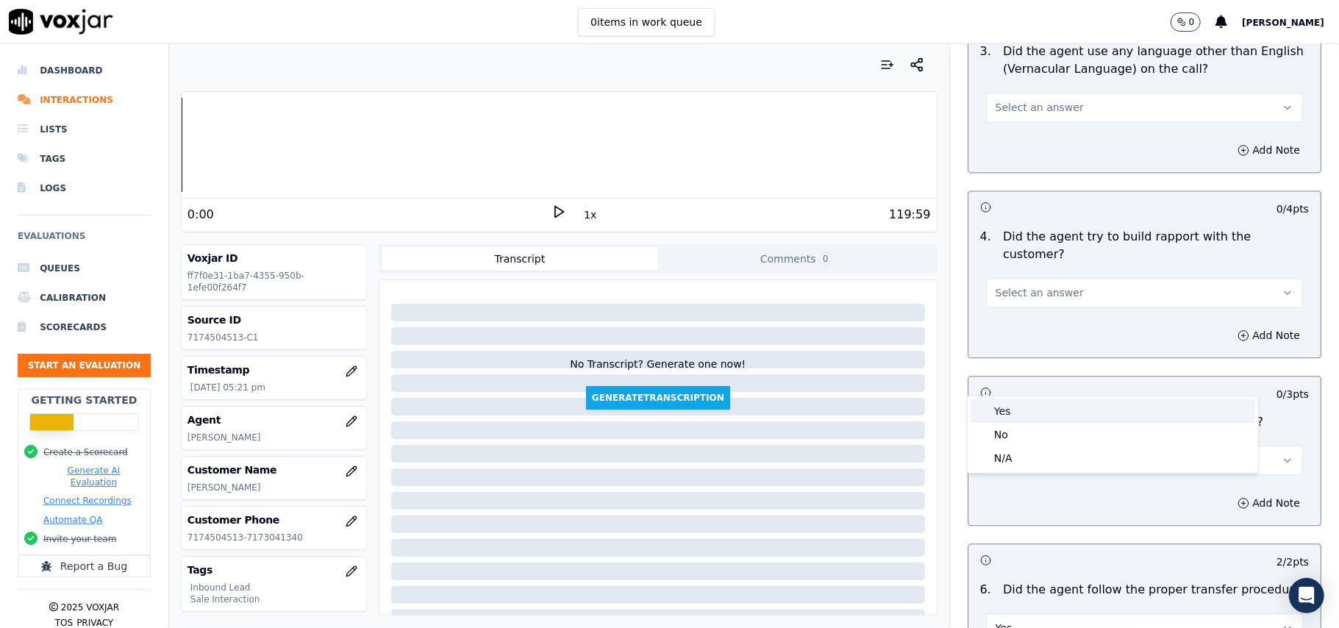
click at [1000, 416] on div "Yes" at bounding box center [1113, 411] width 285 height 24
click at [1042, 285] on span "Select an answer" at bounding box center [1040, 292] width 88 height 15
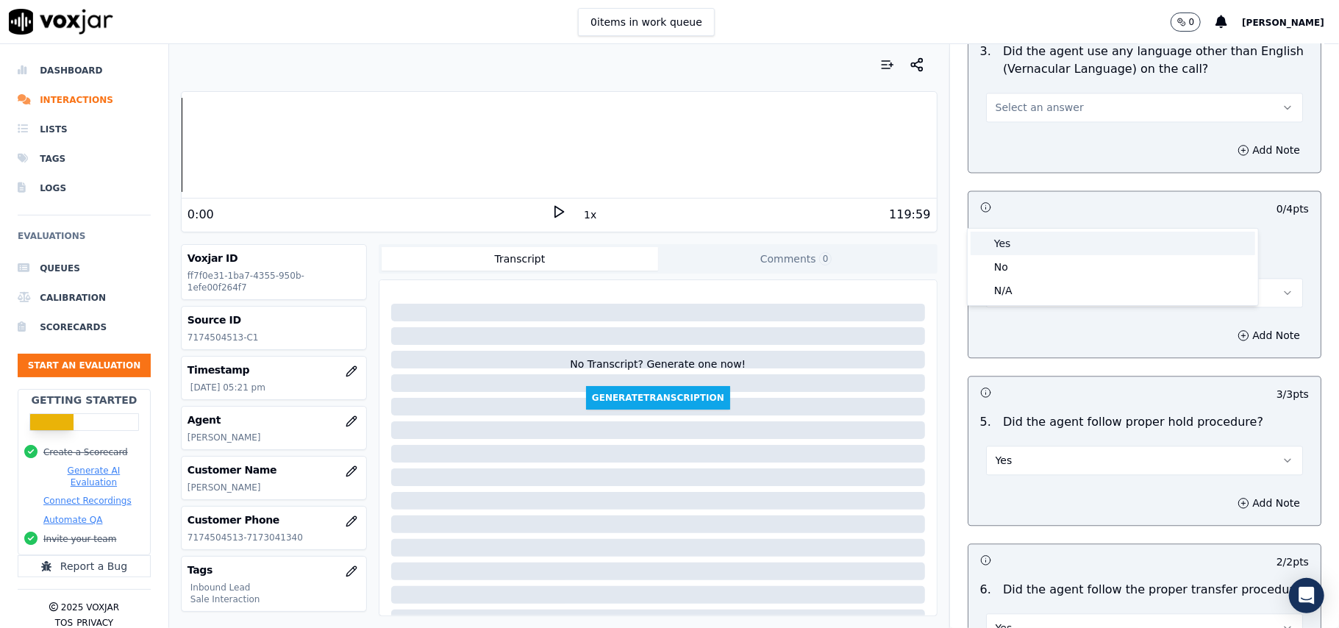
click at [1038, 238] on div "Yes" at bounding box center [1113, 244] width 285 height 24
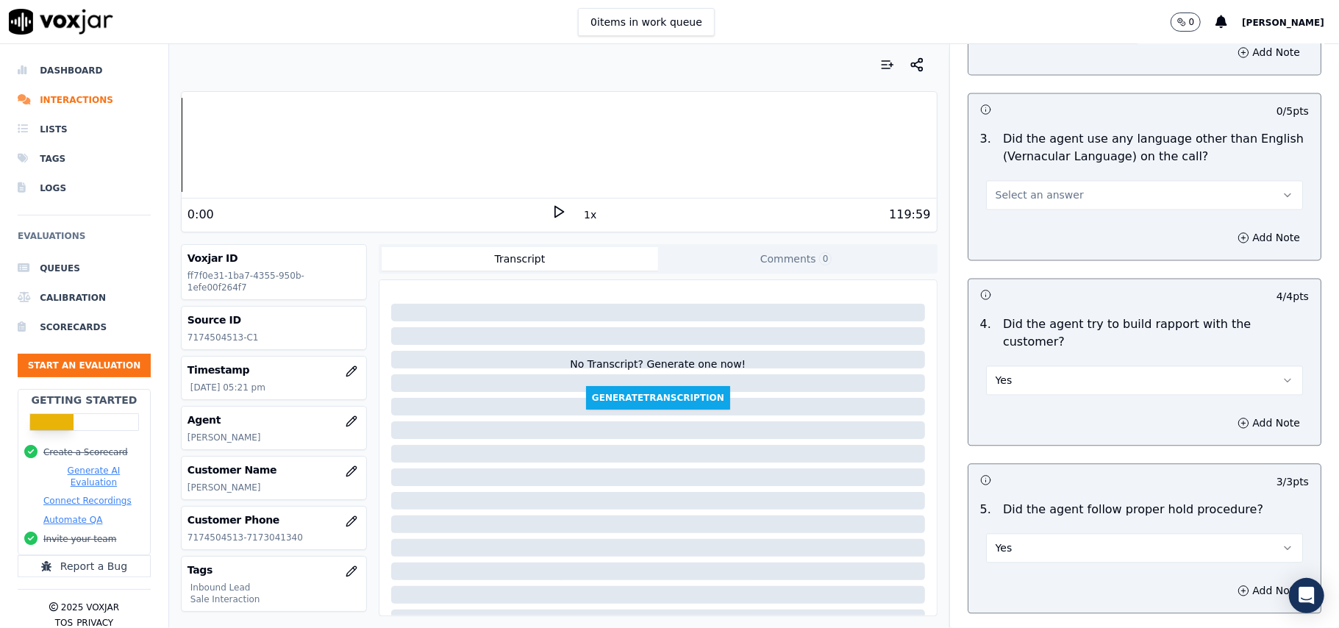
scroll to position [2037, 0]
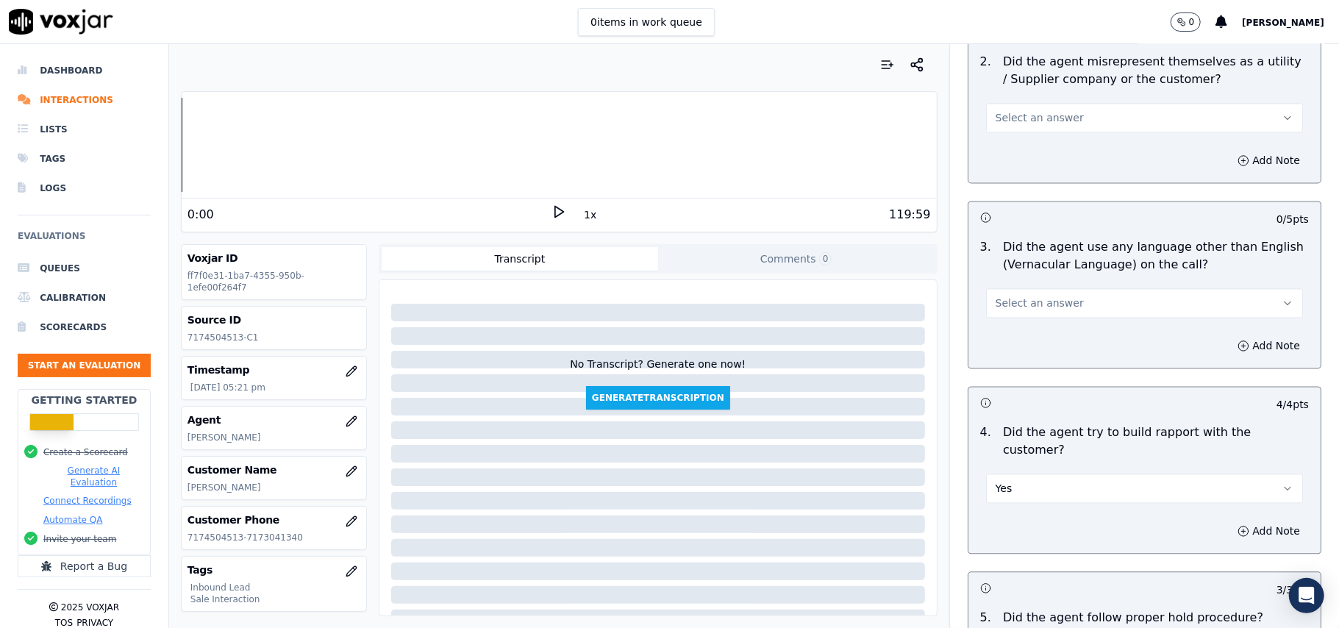
click at [1037, 296] on span "Select an answer" at bounding box center [1040, 303] width 88 height 15
click at [1031, 291] on div "No" at bounding box center [1113, 295] width 285 height 24
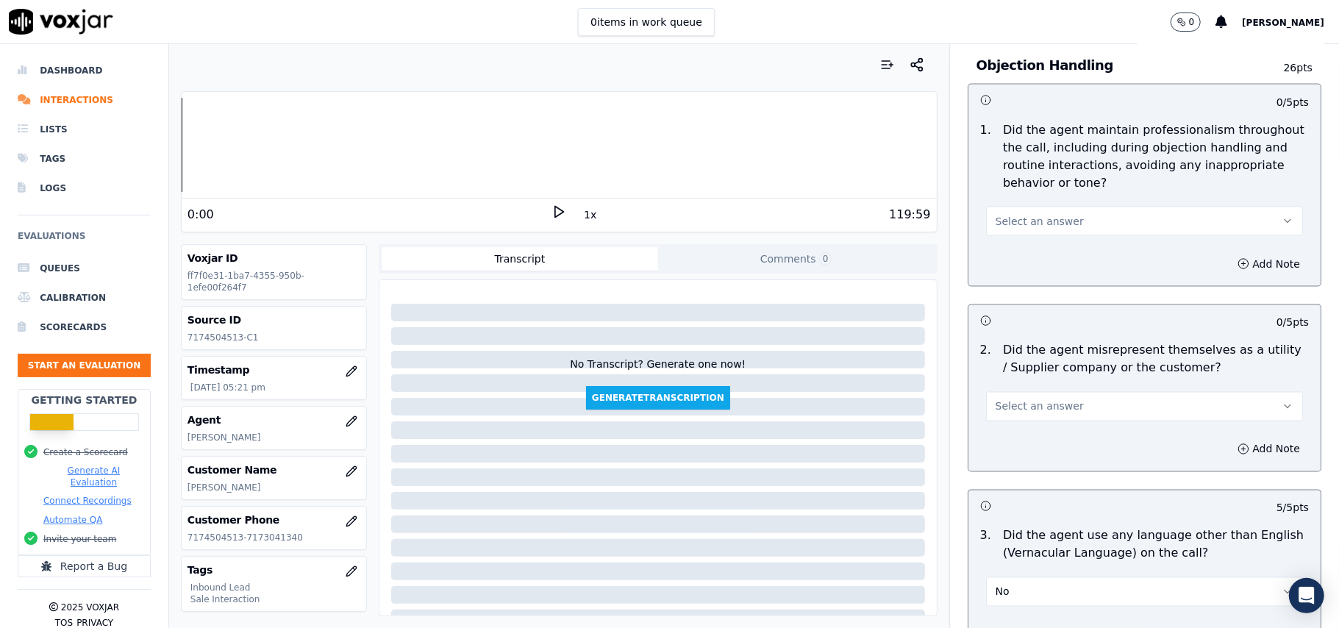
scroll to position [1743, 0]
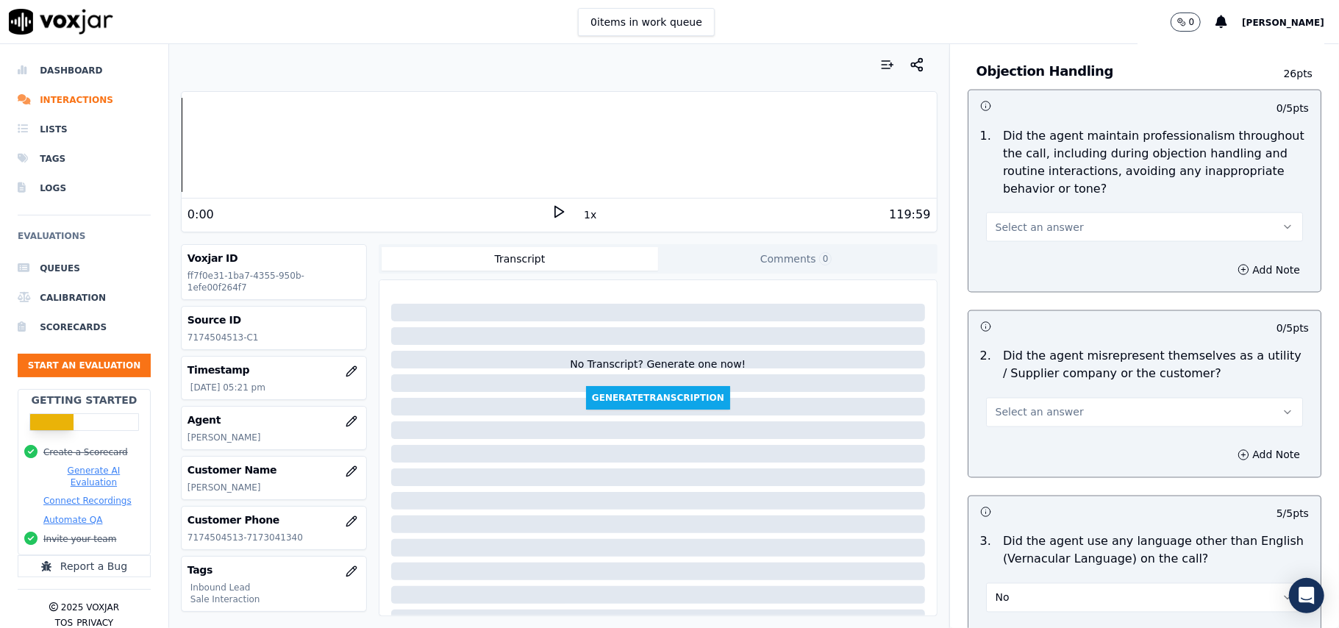
drag, startPoint x: 1065, startPoint y: 339, endPoint x: 1063, endPoint y: 318, distance: 20.7
click at [1065, 398] on button "Select an answer" at bounding box center [1144, 412] width 317 height 29
click at [1027, 406] on div "No" at bounding box center [1113, 403] width 285 height 24
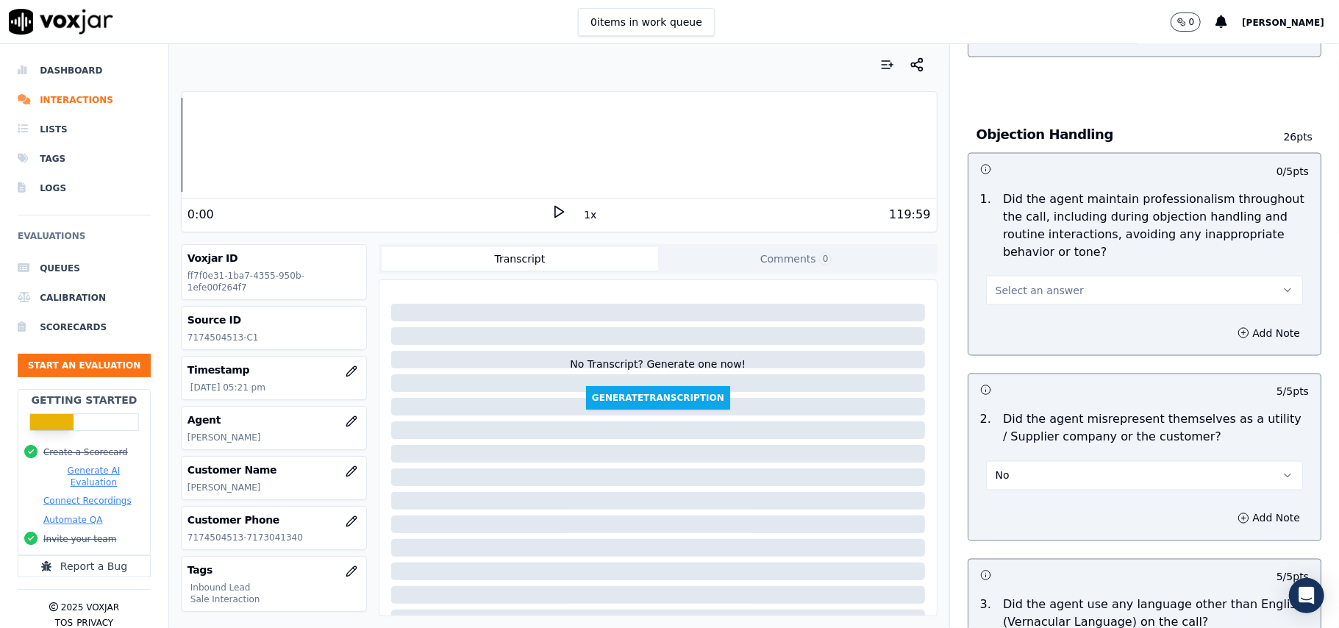
scroll to position [1645, 0]
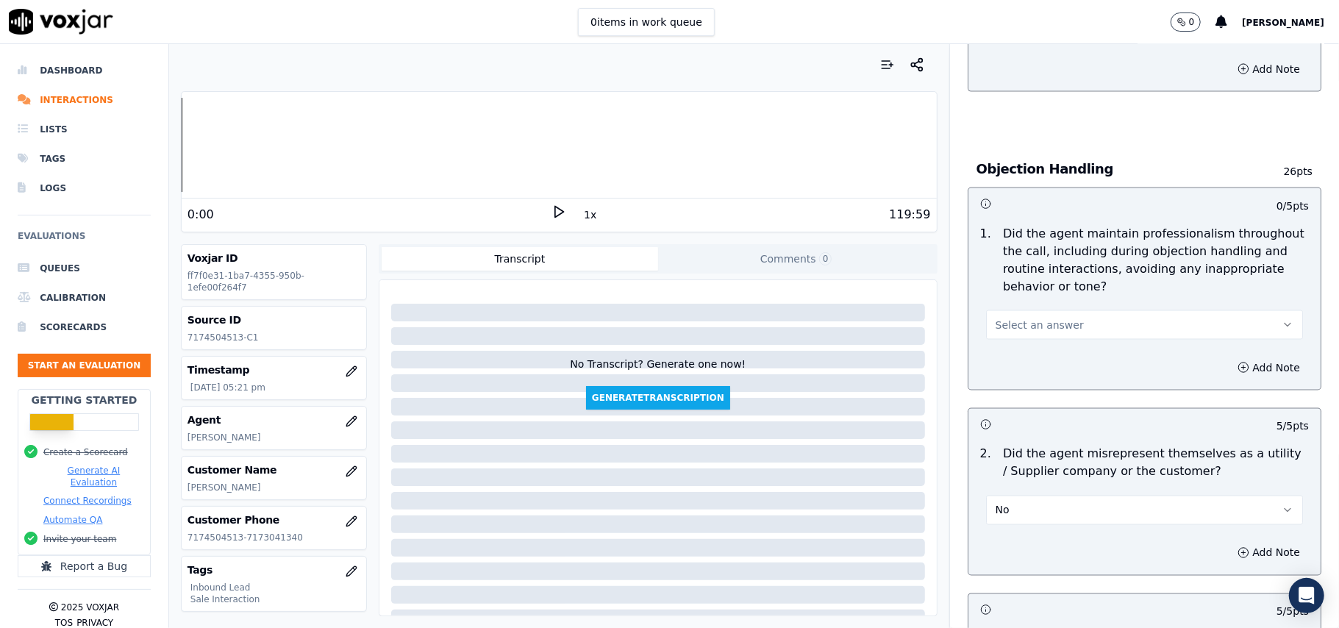
click at [1001, 310] on button "Select an answer" at bounding box center [1144, 324] width 317 height 29
click at [1003, 297] on div "Yes" at bounding box center [1113, 292] width 285 height 24
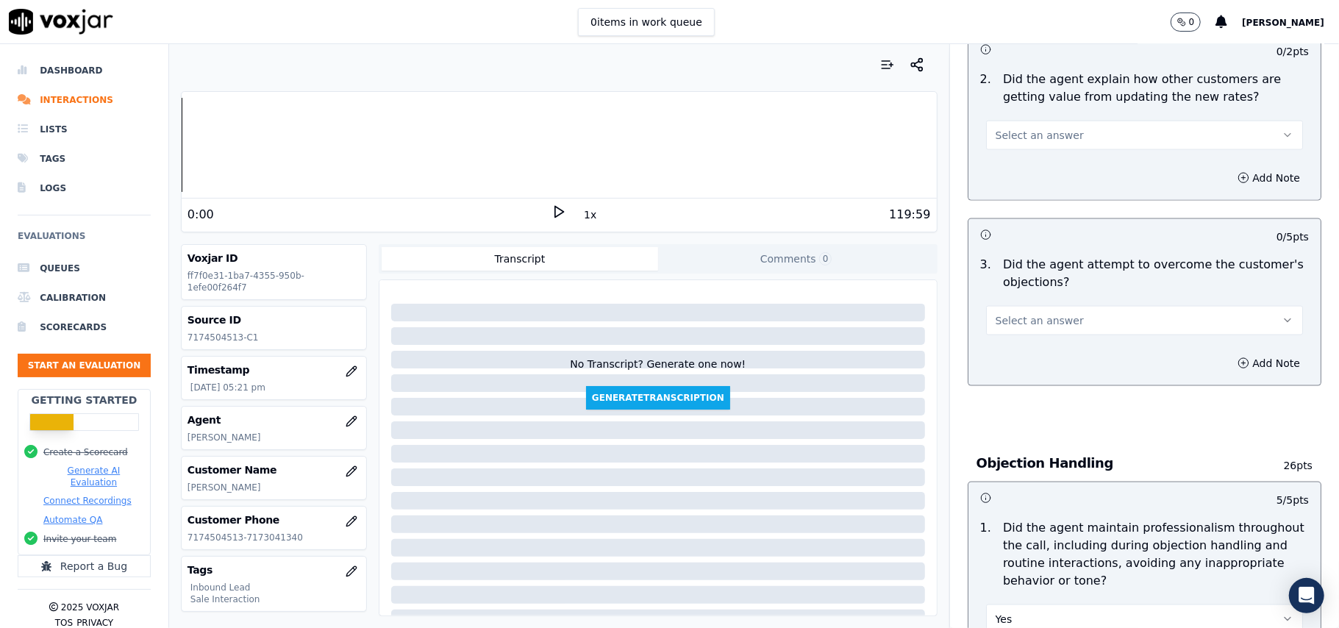
click at [1033, 306] on button "Select an answer" at bounding box center [1144, 320] width 317 height 29
click at [1059, 294] on div "Yes" at bounding box center [1113, 287] width 285 height 24
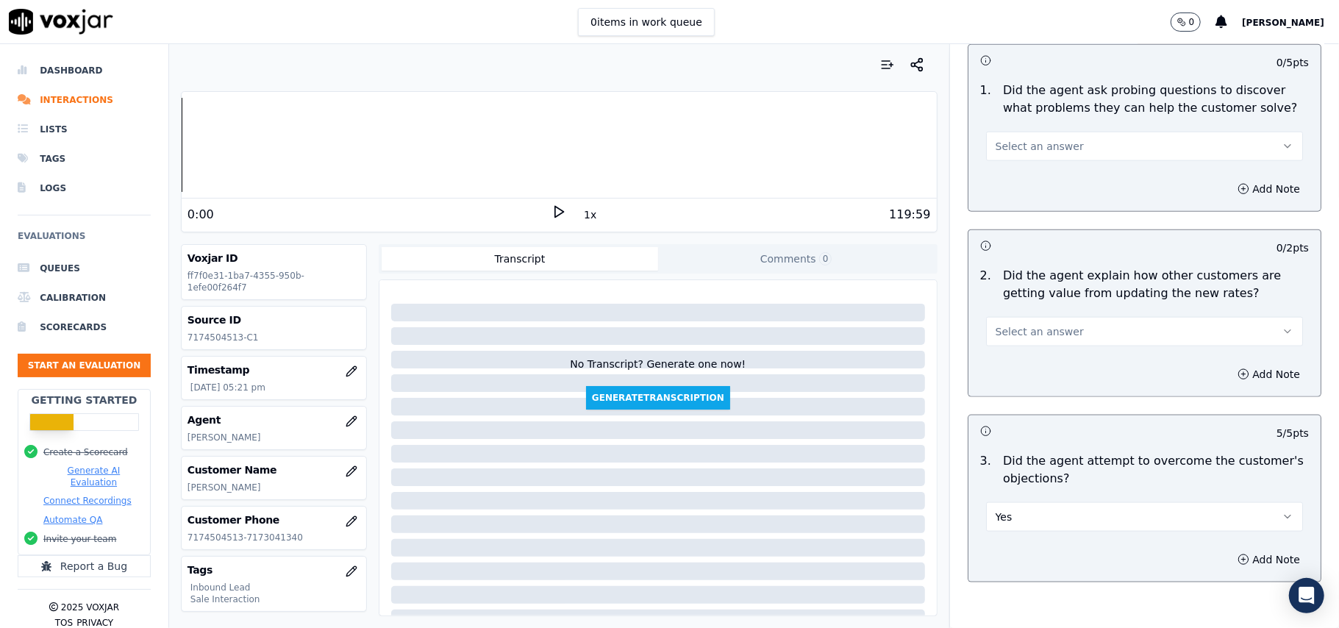
click at [1050, 324] on span "Select an answer" at bounding box center [1040, 331] width 88 height 15
click at [1050, 293] on div "Yes" at bounding box center [1113, 297] width 285 height 24
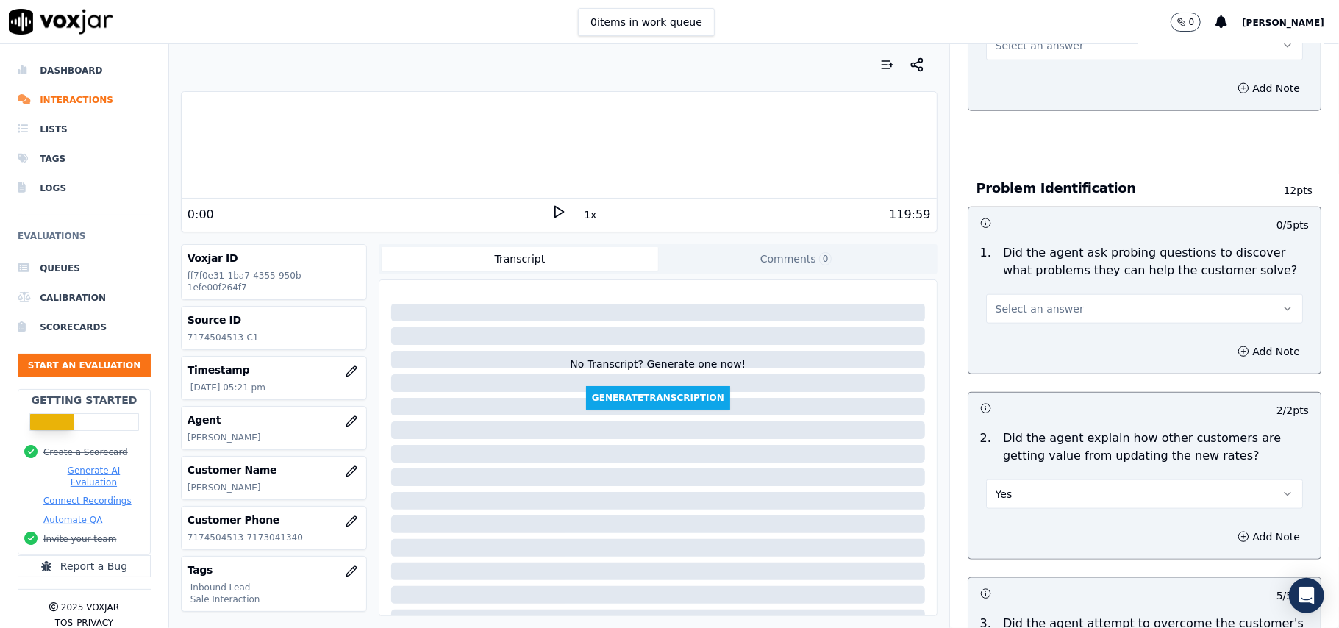
scroll to position [959, 0]
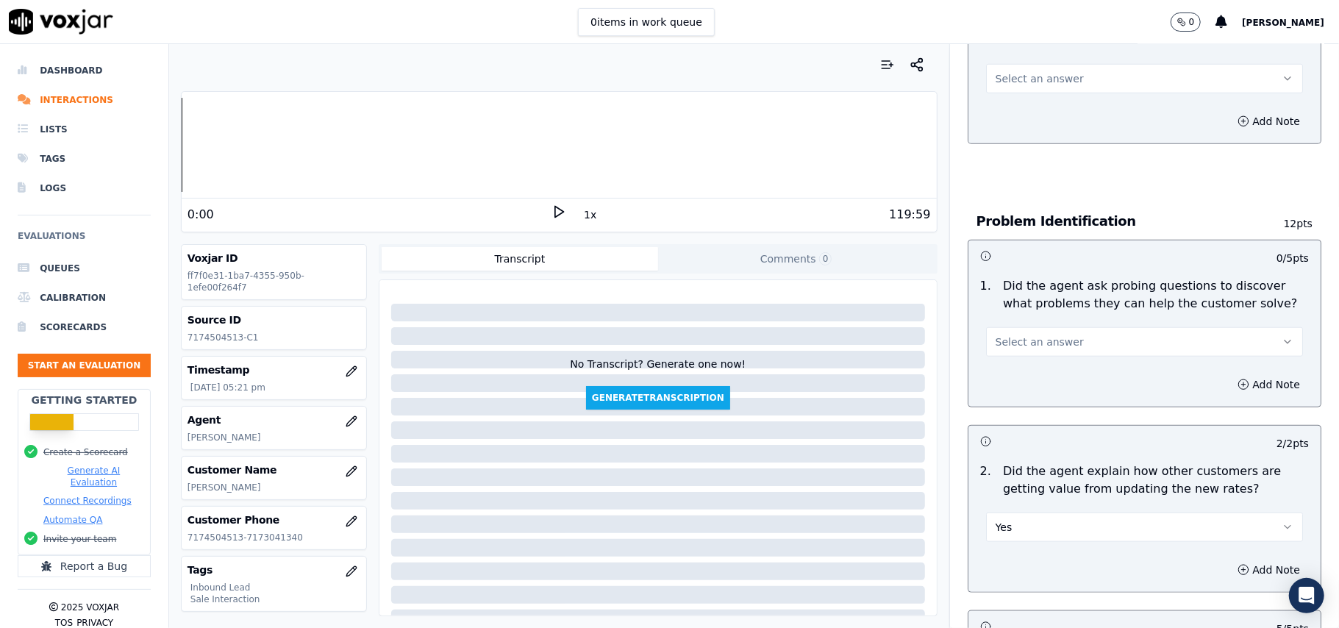
click at [1047, 335] on span "Select an answer" at bounding box center [1040, 342] width 88 height 15
click at [1040, 307] on div "Yes" at bounding box center [1113, 308] width 285 height 24
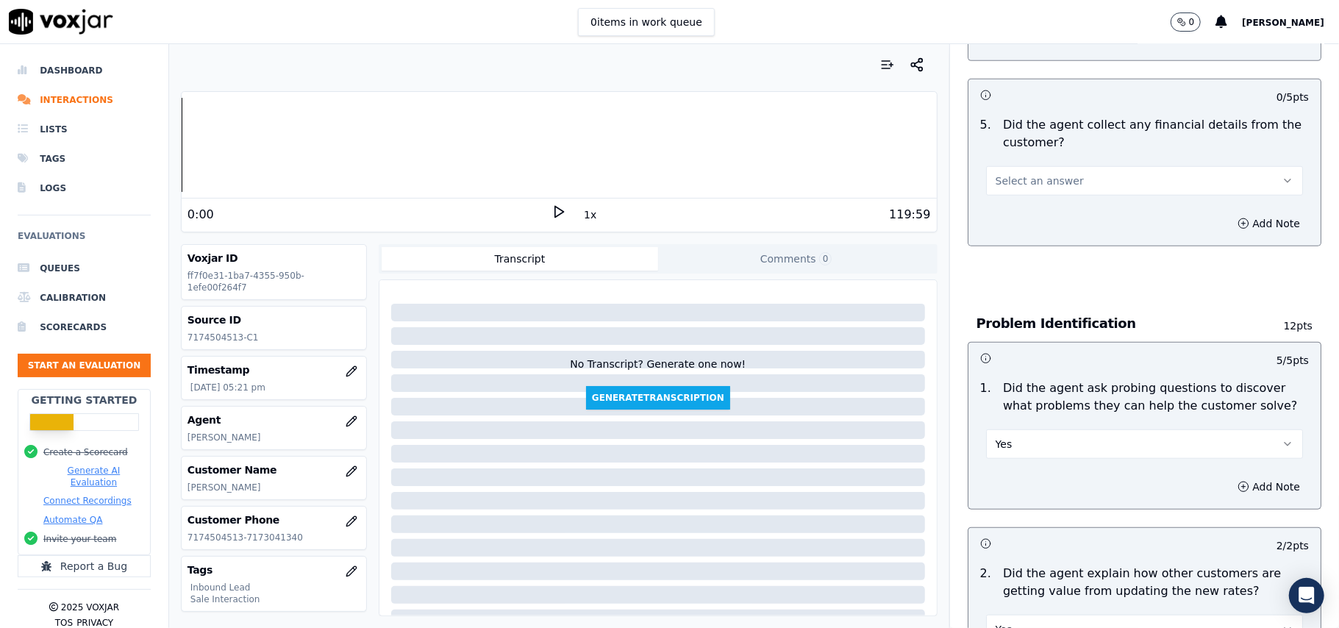
scroll to position [762, 0]
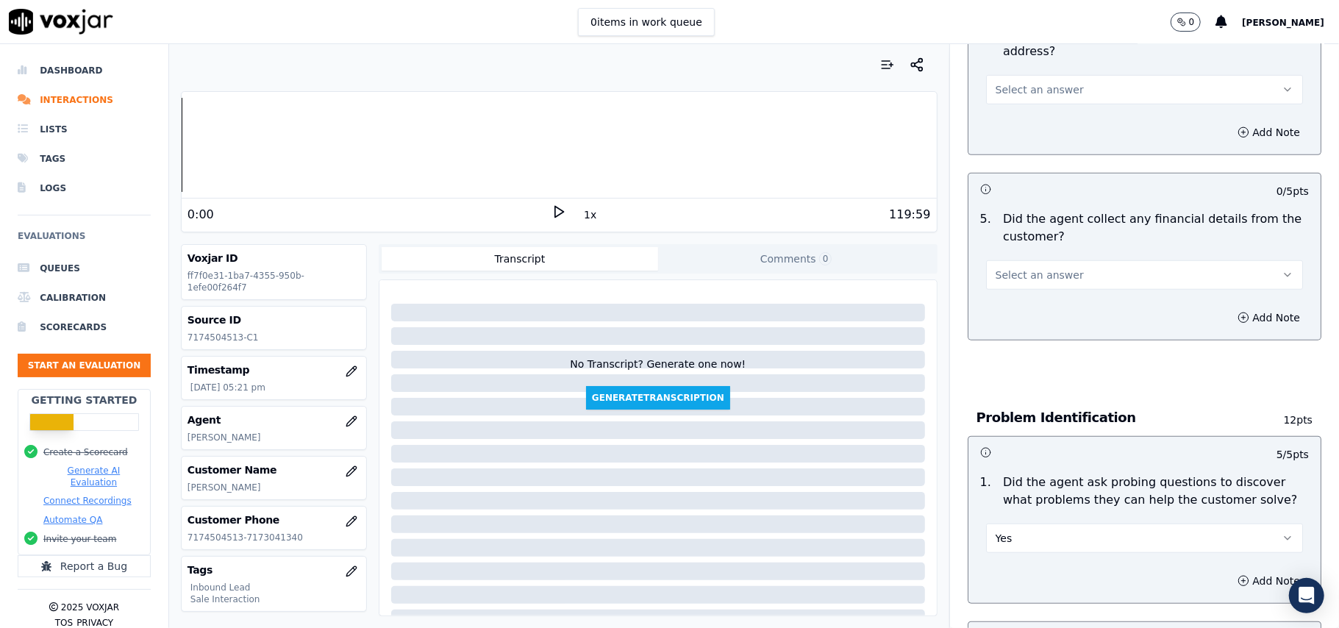
click at [1004, 268] on span "Select an answer" at bounding box center [1040, 275] width 88 height 15
click at [1006, 271] on div "No" at bounding box center [1113, 263] width 285 height 24
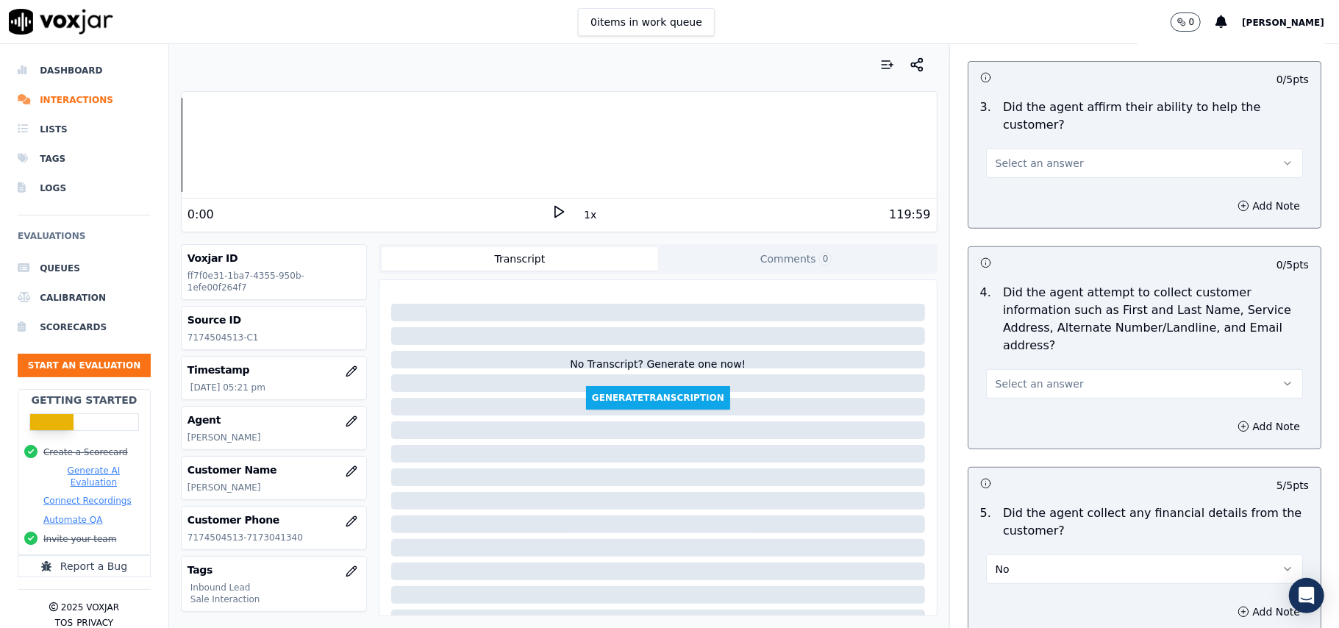
click at [1009, 376] on span "Select an answer" at bounding box center [1040, 383] width 88 height 15
click at [1012, 345] on div "Yes" at bounding box center [1113, 348] width 285 height 24
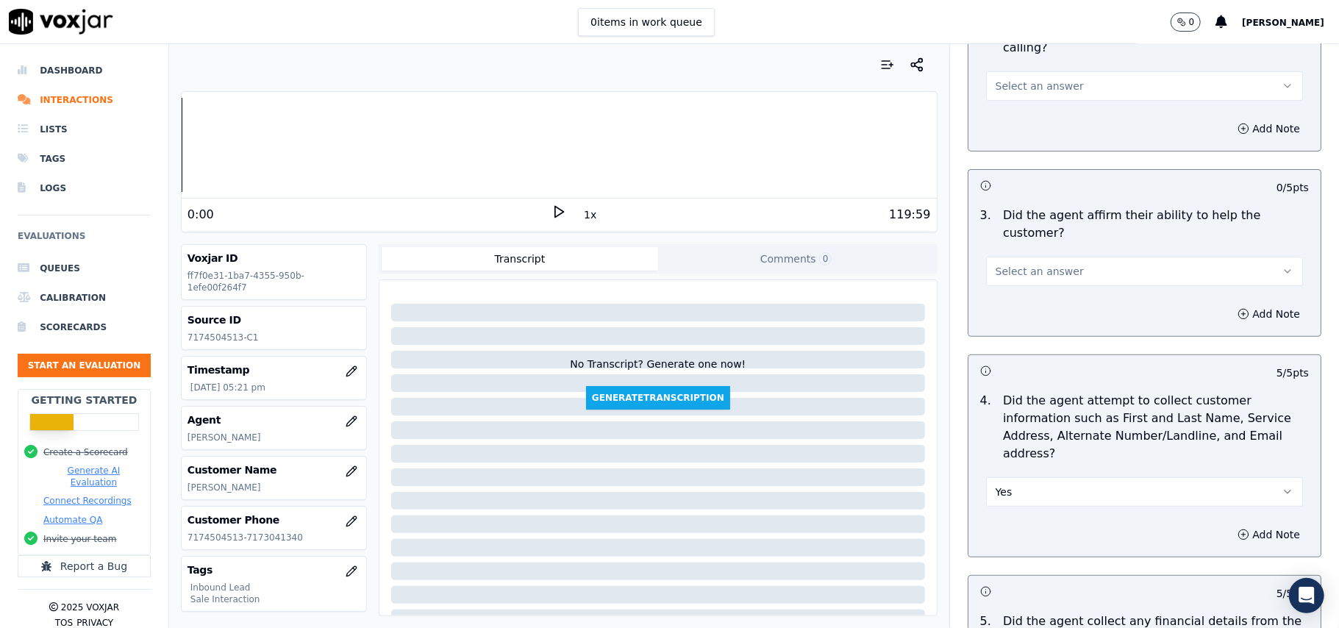
scroll to position [272, 0]
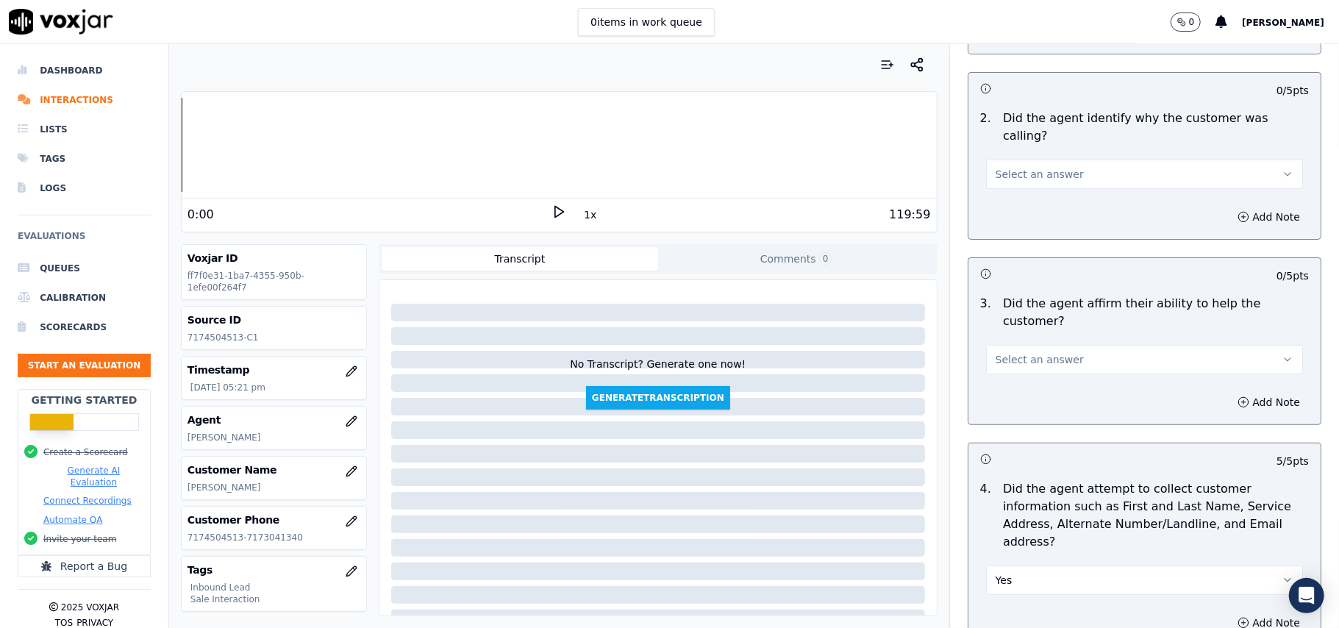
click at [1015, 352] on span "Select an answer" at bounding box center [1040, 359] width 88 height 15
click at [1035, 336] on div "Yes" at bounding box center [1113, 341] width 285 height 24
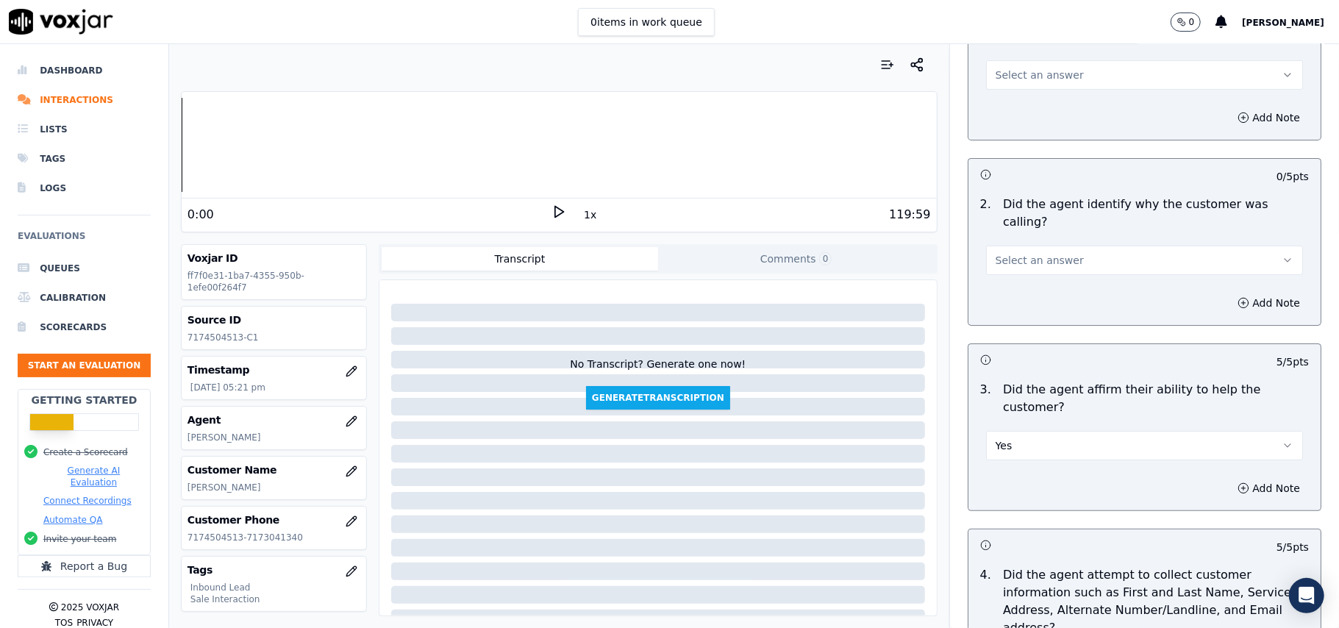
scroll to position [76, 0]
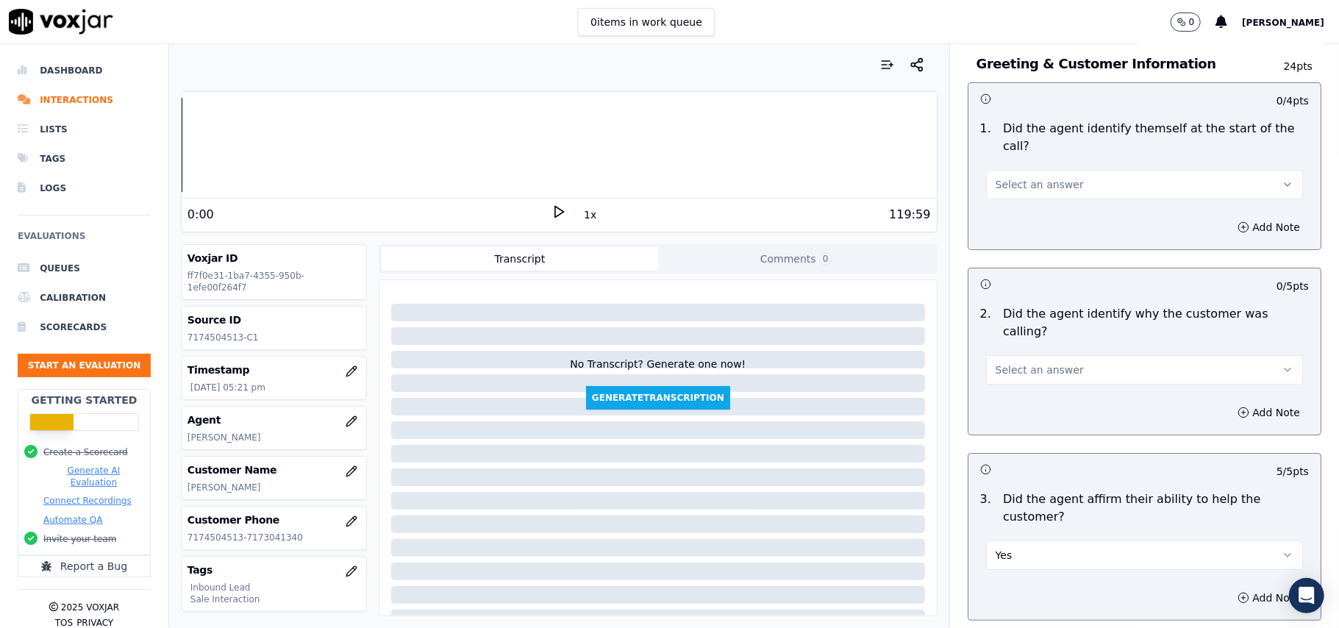
click at [1022, 362] on span "Select an answer" at bounding box center [1040, 369] width 88 height 15
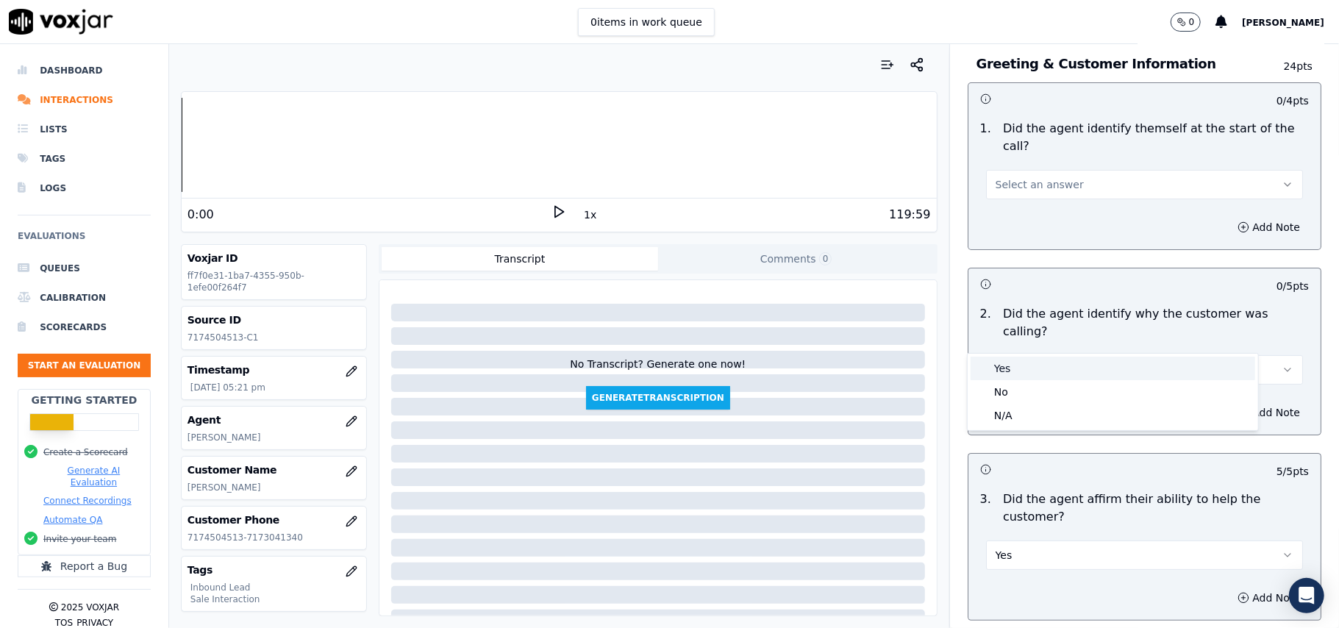
click at [1015, 360] on div "Yes" at bounding box center [1113, 369] width 285 height 24
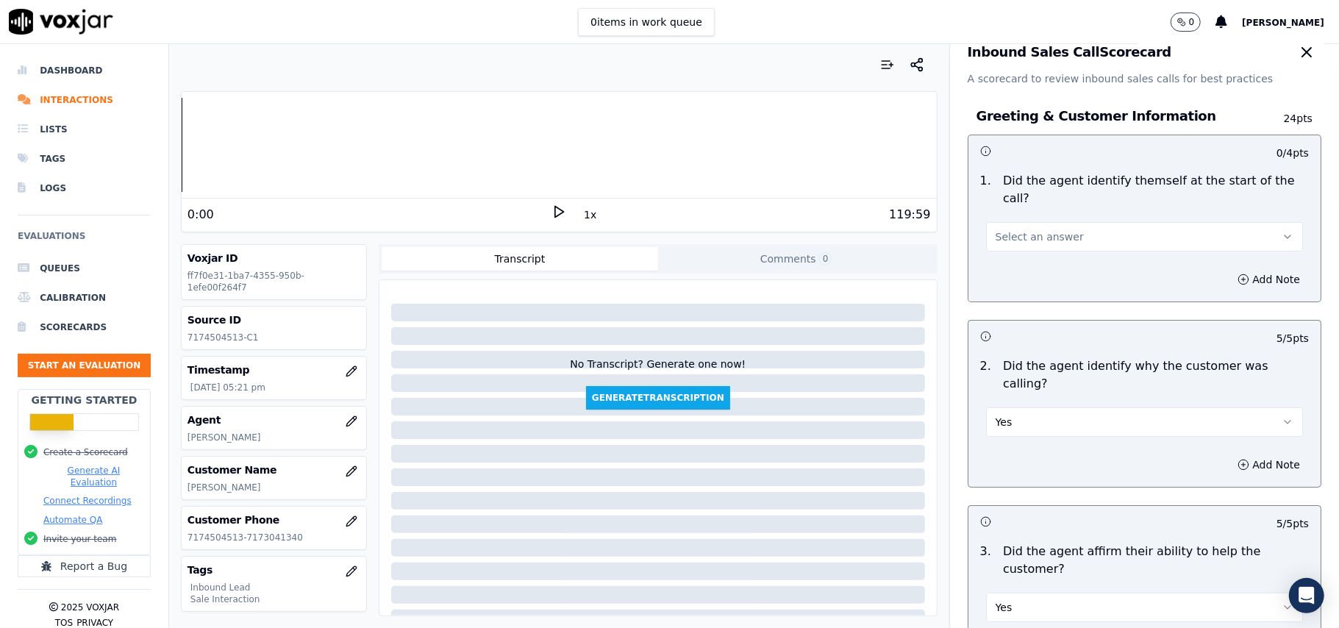
scroll to position [0, 0]
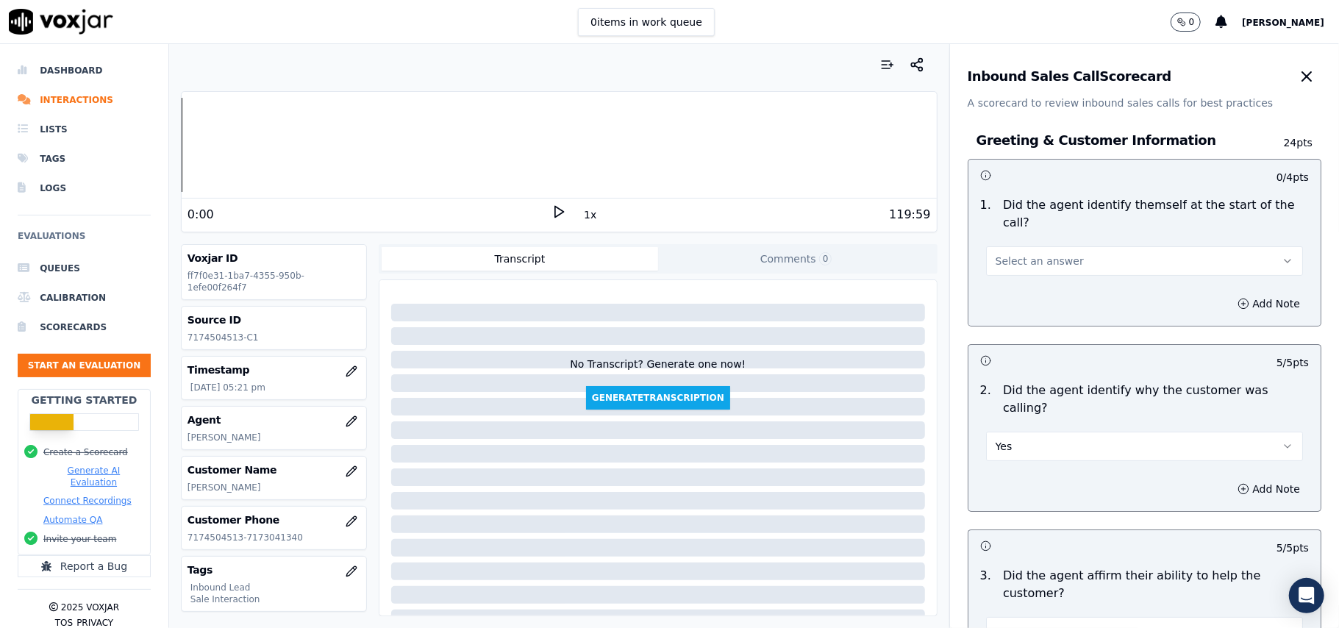
click at [1007, 260] on div "1 . Did the agent identify themself at the start of the call? Select an answer" at bounding box center [1144, 235] width 352 height 91
click at [1012, 254] on span "Select an answer" at bounding box center [1040, 261] width 88 height 15
click at [1006, 280] on div "Yes" at bounding box center [1113, 277] width 285 height 24
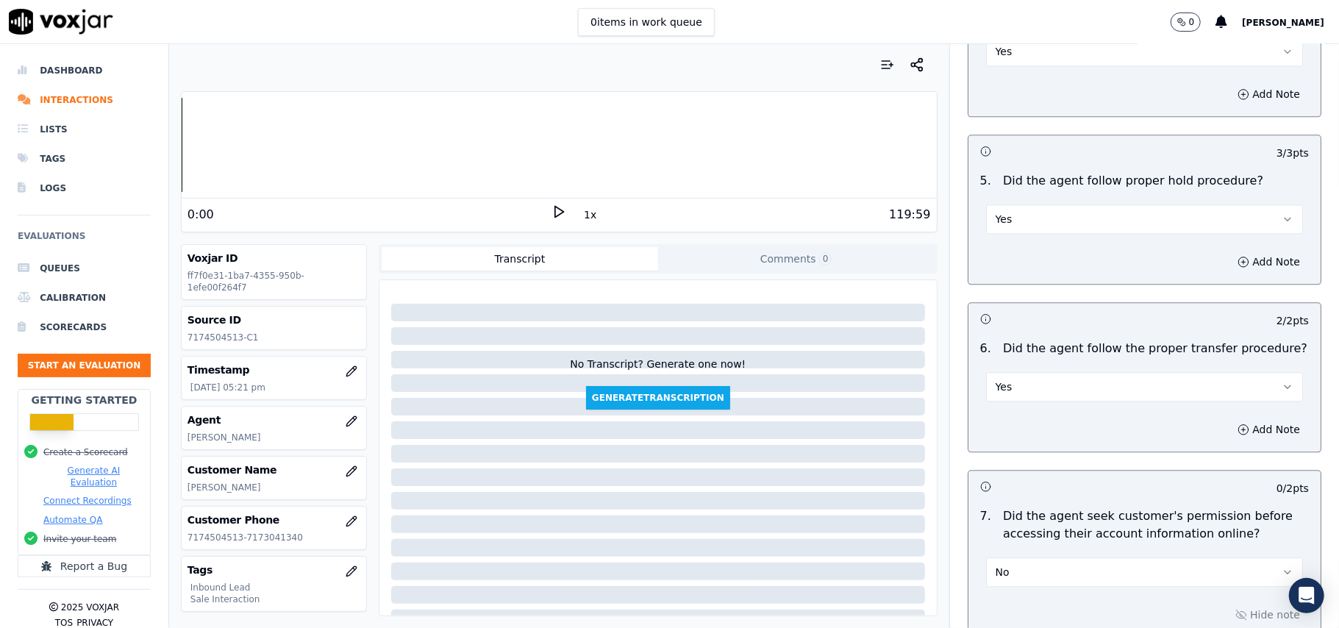
scroll to position [4194, 0]
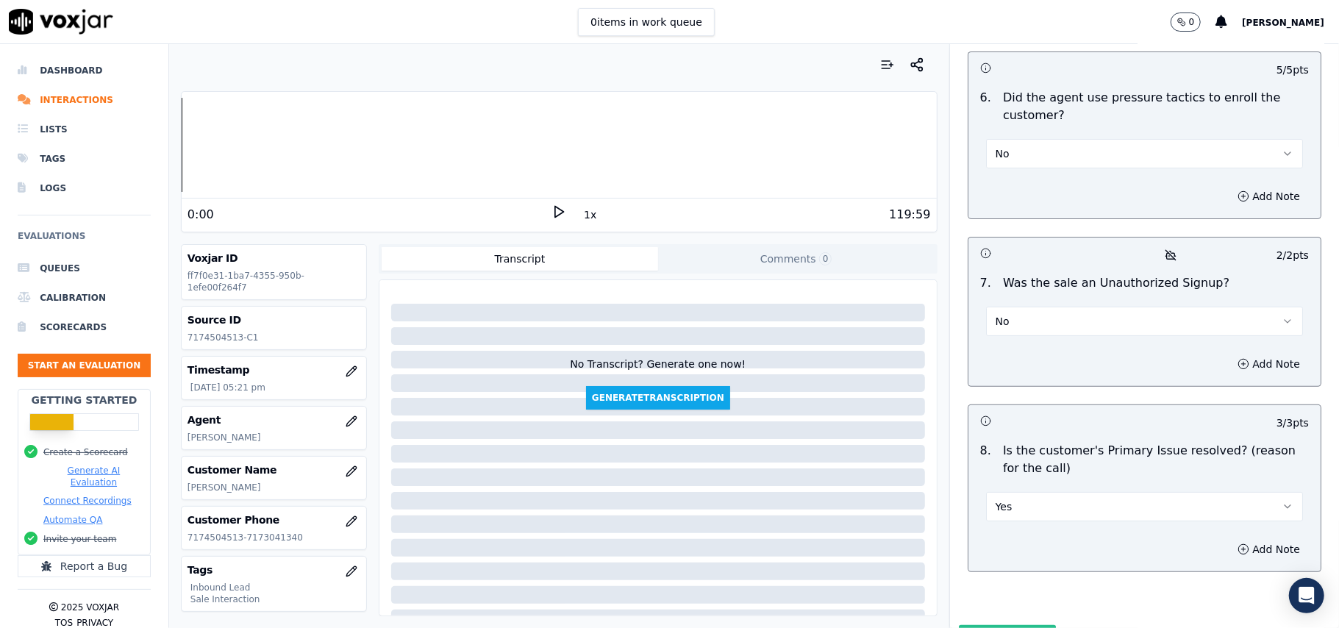
click at [1019, 625] on button "Submit Scores" at bounding box center [1008, 638] width 98 height 26
